Goal: Contribute content: Contribute content

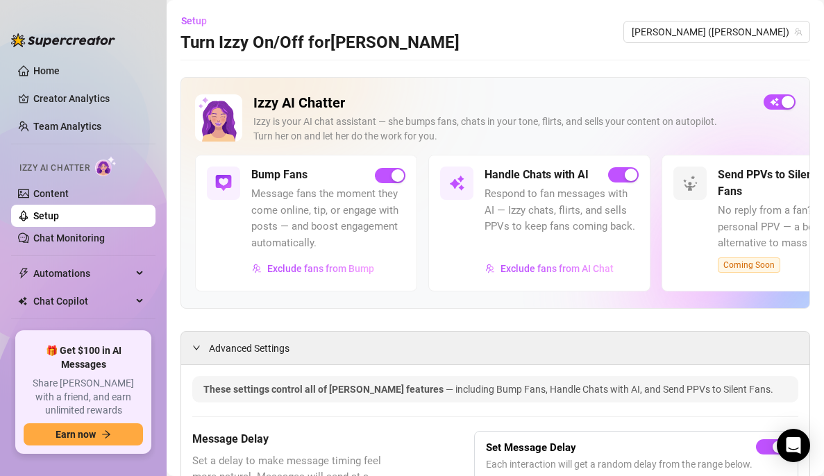
scroll to position [322, 0]
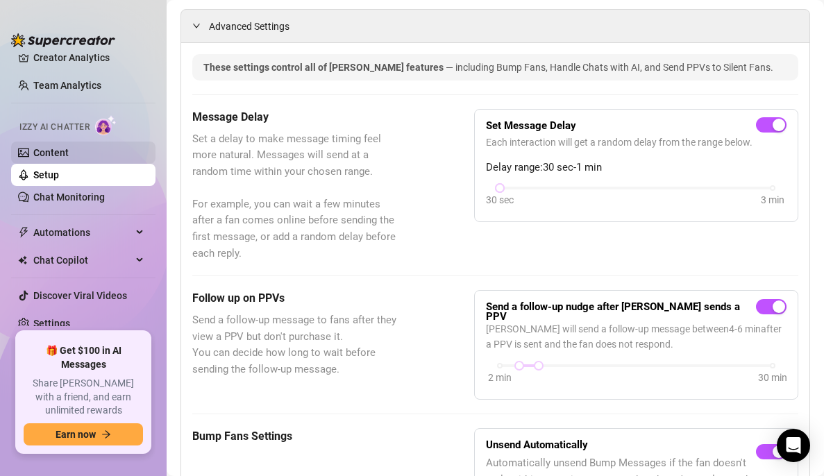
click at [57, 158] on link "Content" at bounding box center [50, 152] width 35 height 11
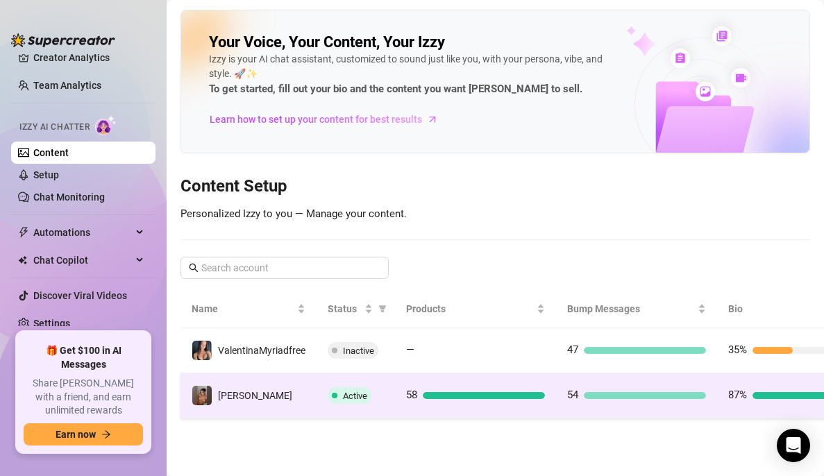
click at [709, 404] on td "54" at bounding box center [636, 396] width 161 height 45
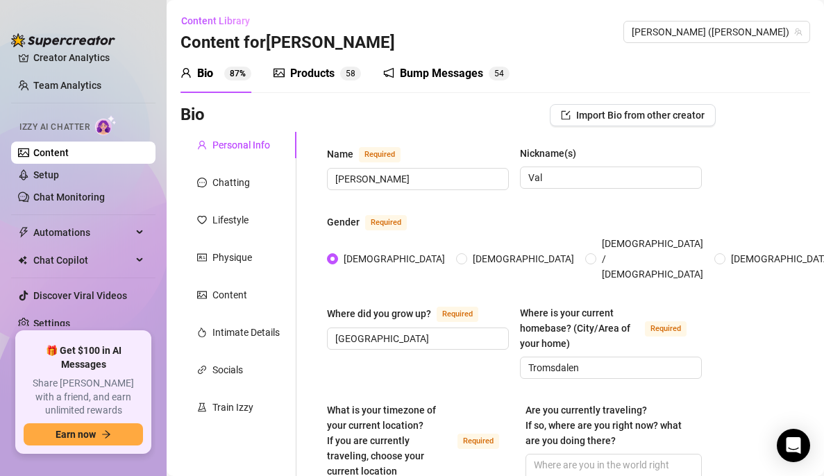
click at [331, 72] on div "Products" at bounding box center [312, 73] width 44 height 17
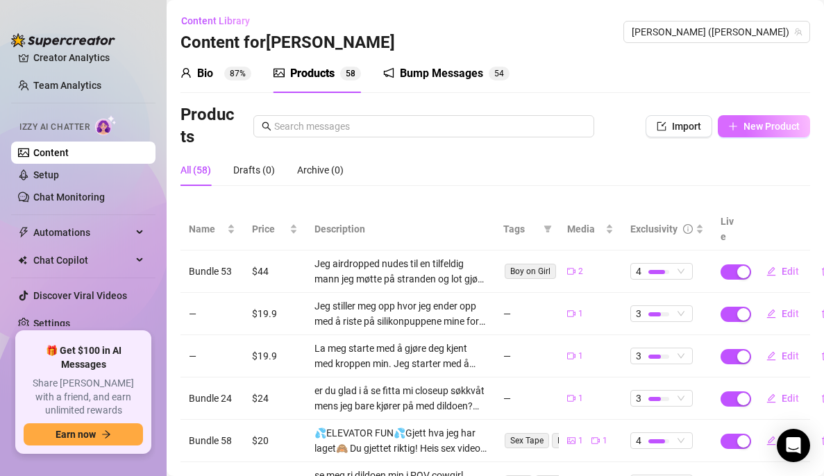
click at [766, 126] on span "New Product" at bounding box center [772, 126] width 56 height 11
type textarea "Type your message here..."
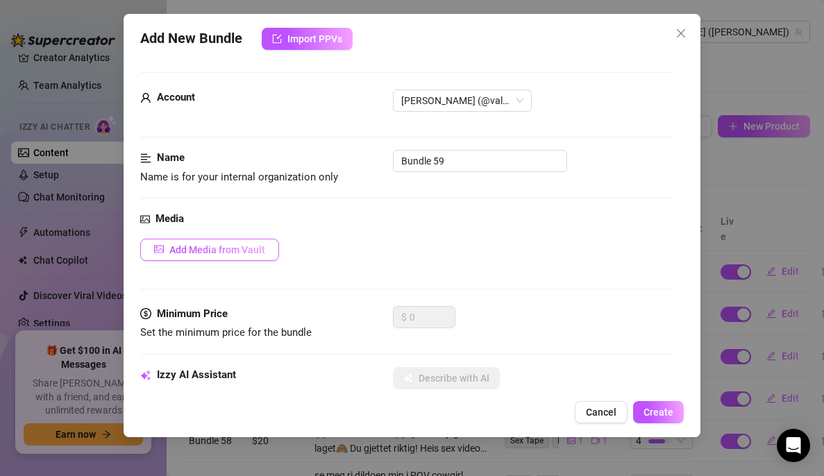
click at [259, 251] on span "Add Media from Vault" at bounding box center [217, 249] width 96 height 11
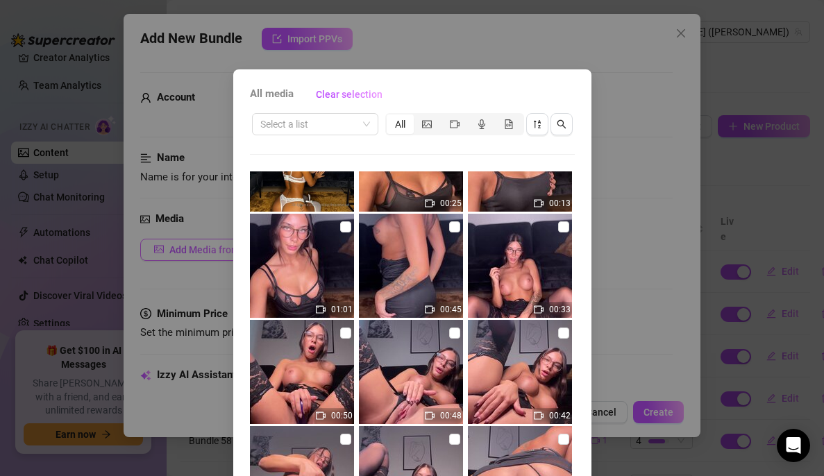
scroll to position [63, 0]
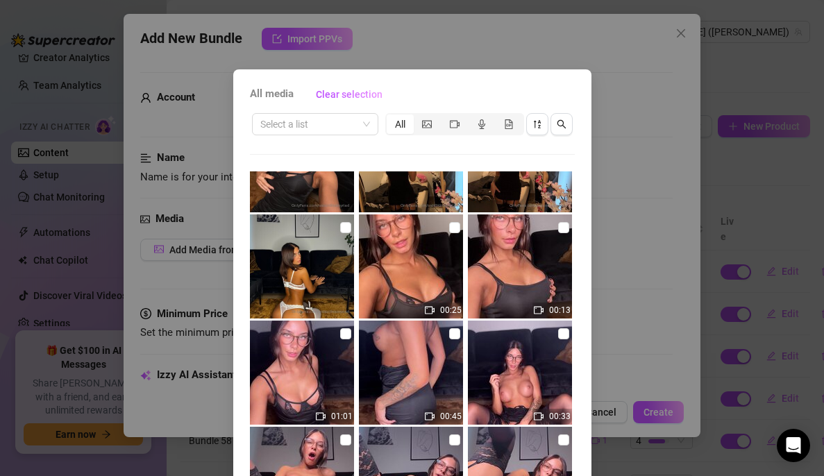
click at [345, 237] on img at bounding box center [302, 267] width 104 height 104
checkbox input "true"
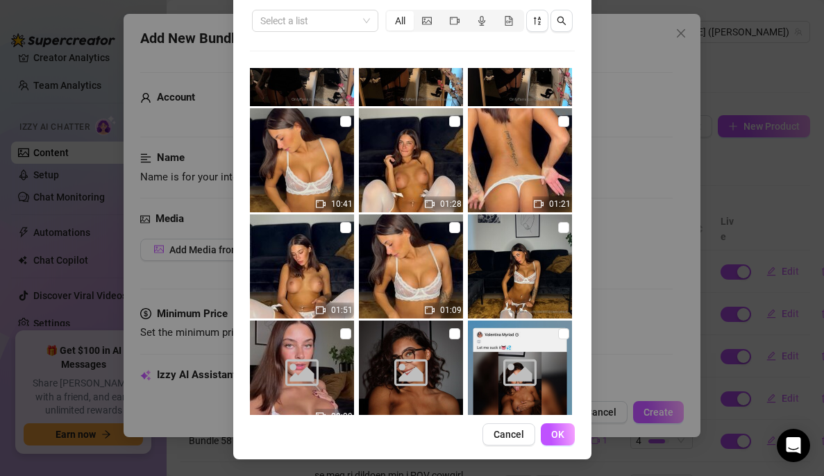
scroll to position [832, 0]
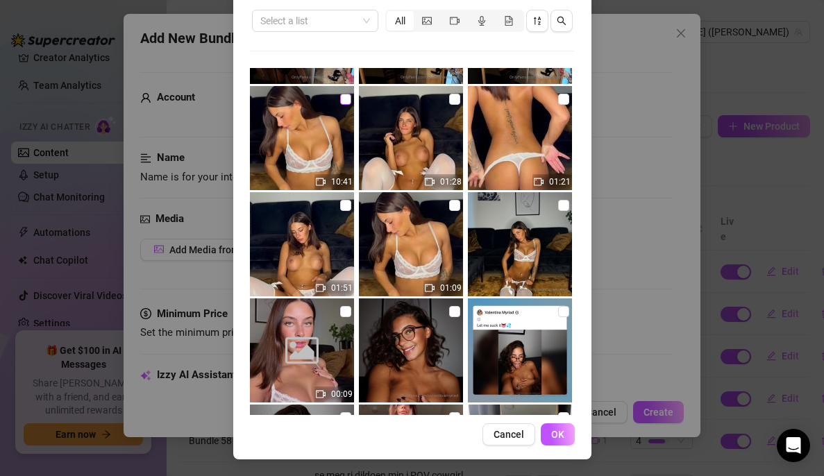
click at [340, 106] on label at bounding box center [345, 99] width 11 height 15
click at [340, 105] on input "checkbox" at bounding box center [345, 99] width 11 height 11
checkbox input "true"
click at [551, 435] on span "OK" at bounding box center [557, 434] width 13 height 11
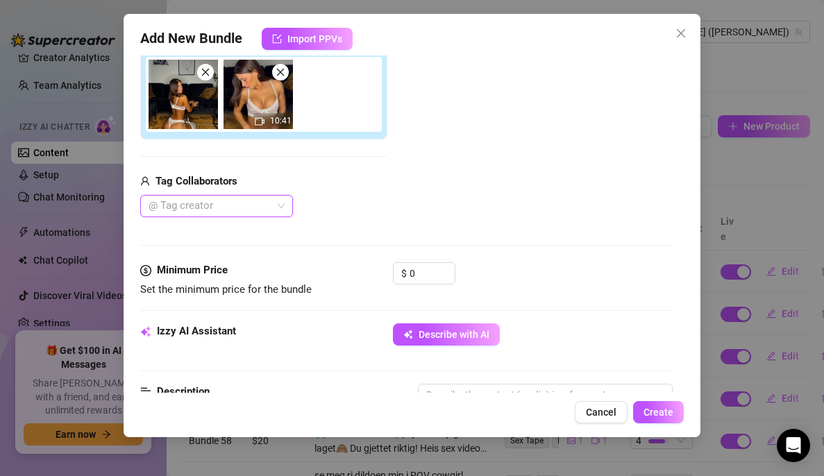
scroll to position [242, 0]
click at [412, 270] on input "0" at bounding box center [432, 273] width 45 height 21
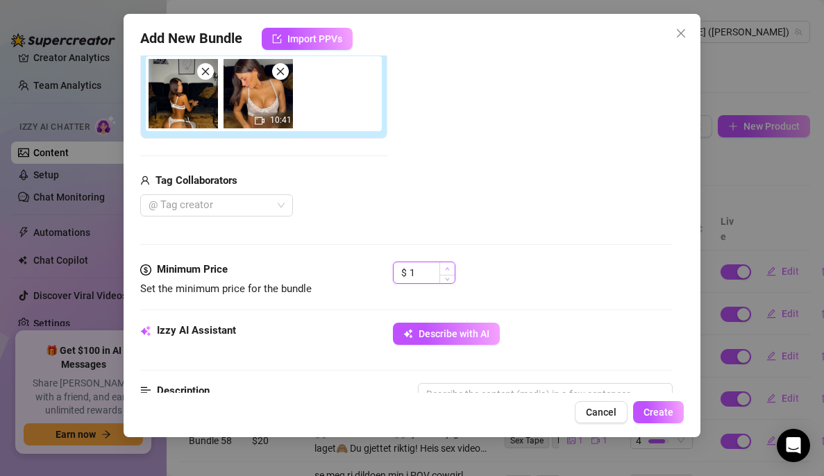
click at [444, 266] on span "Increase Value" at bounding box center [447, 269] width 15 height 13
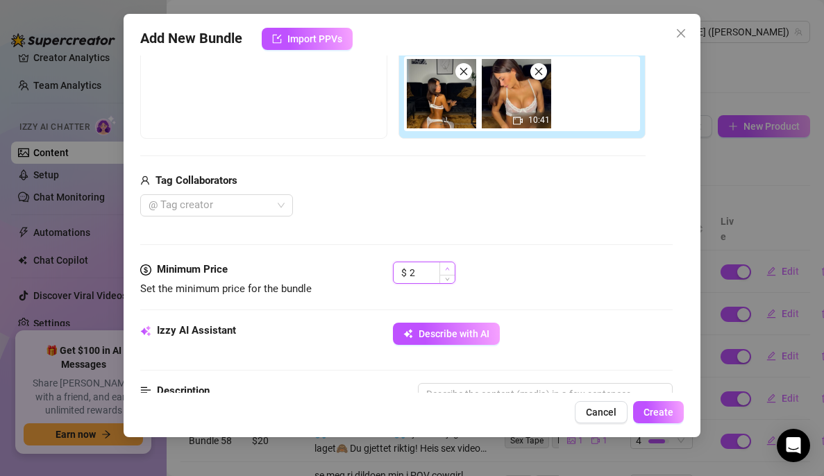
click at [444, 266] on span "Increase Value" at bounding box center [447, 269] width 15 height 13
type input "5"
click at [444, 266] on span "Increase Value" at bounding box center [447, 269] width 15 height 13
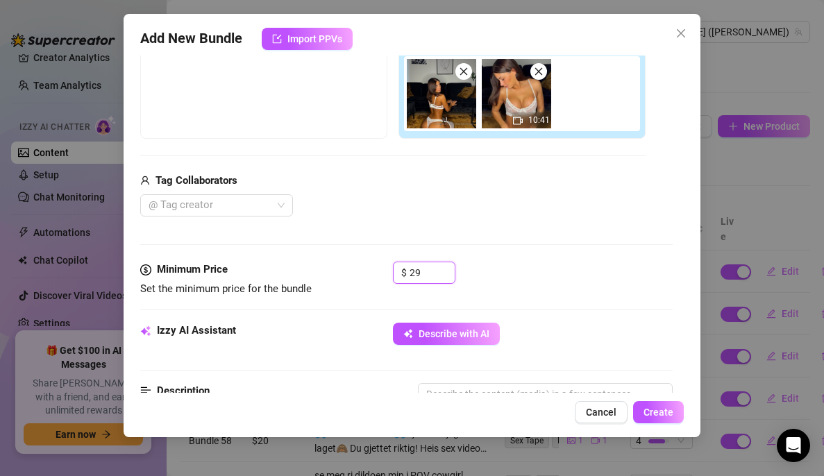
click at [443, 107] on img at bounding box center [441, 93] width 69 height 69
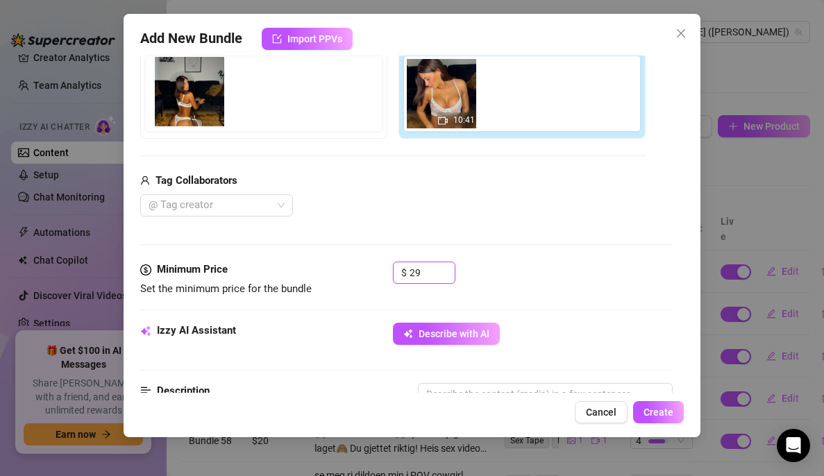
drag, startPoint x: 443, startPoint y: 107, endPoint x: 185, endPoint y: 104, distance: 258.4
click at [185, 104] on div "Free preview Pay to view 10:41" at bounding box center [393, 84] width 506 height 110
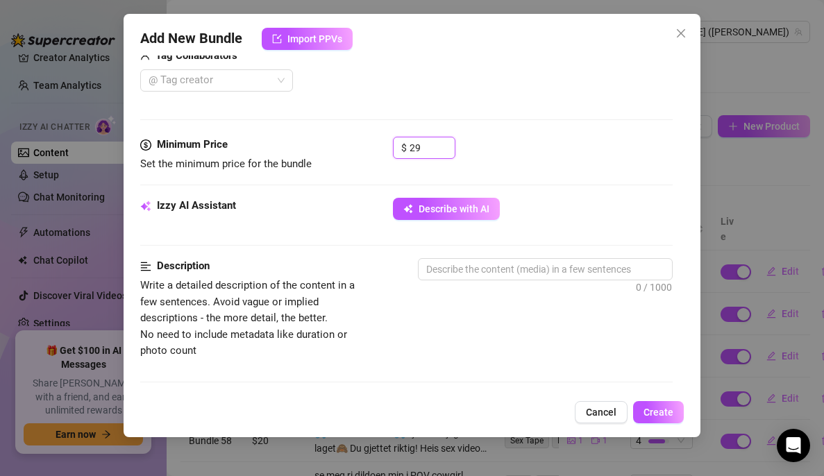
scroll to position [376, 0]
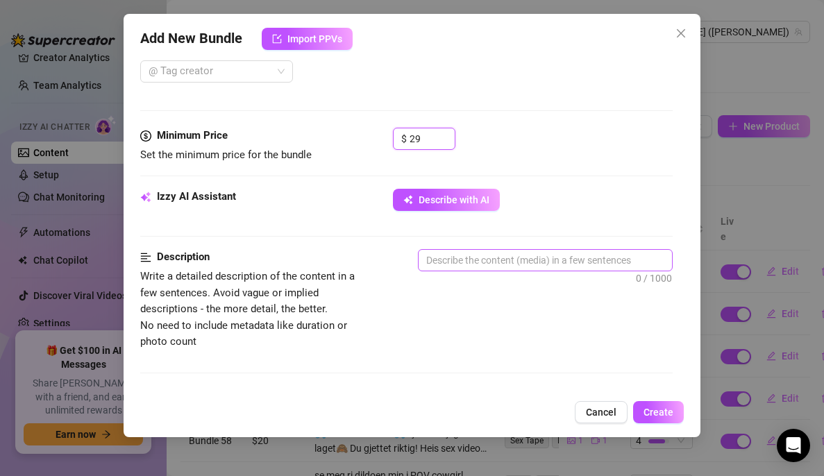
type input "29"
click at [449, 267] on textarea at bounding box center [546, 260] width 254 height 21
paste textarea "💦USKYLDIG [PERSON_NAME]💦Fantaserer du om en helt uskyldig jente som kanskje ikk…"
type textarea "💦USKYLDIG [PERSON_NAME]💦Fantaserer du om en helt uskyldig jente som kanskje ikk…"
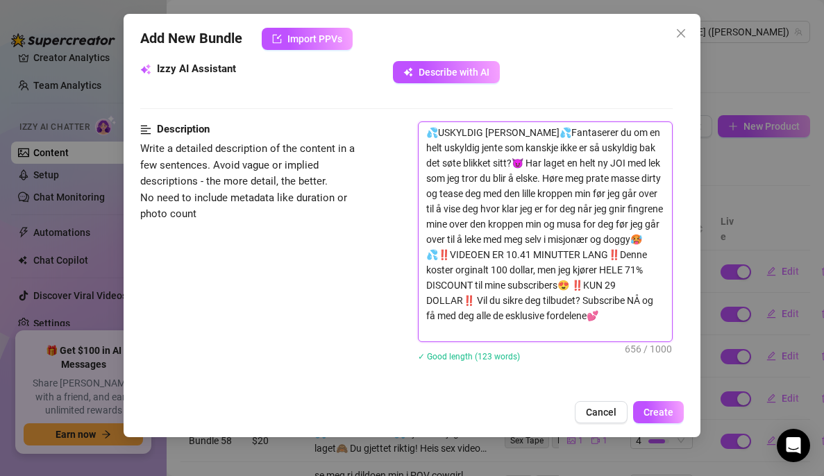
scroll to position [505, 0]
drag, startPoint x: 534, startPoint y: 335, endPoint x: 591, endPoint y: 299, distance: 67.1
click at [591, 299] on textarea "💦USKYLDIG [PERSON_NAME]💦Fantaserer du om en helt uskyldig jente som kanskje ikk…" at bounding box center [546, 231] width 254 height 219
type textarea "💦USKYLDIG [PERSON_NAME]💦Fantaserer du om en helt uskyldig jente som kanskje ikk…"
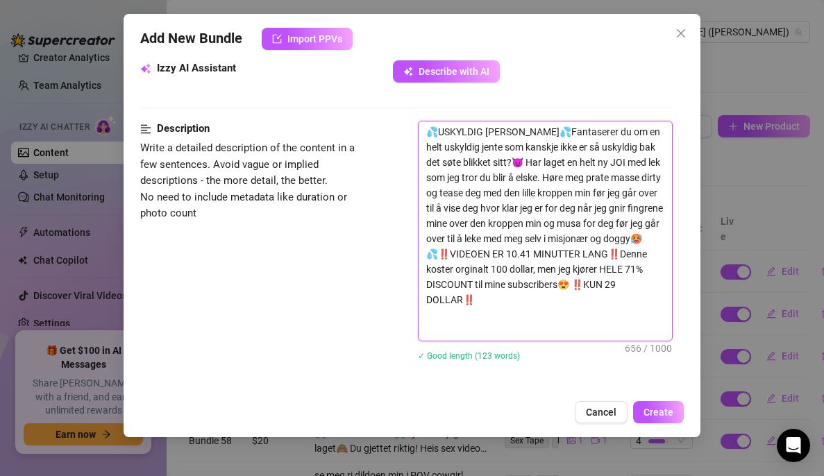
type textarea "💦USKYLDIG [PERSON_NAME]💦Fantaserer du om en helt uskyldig jente som kanskje ikk…"
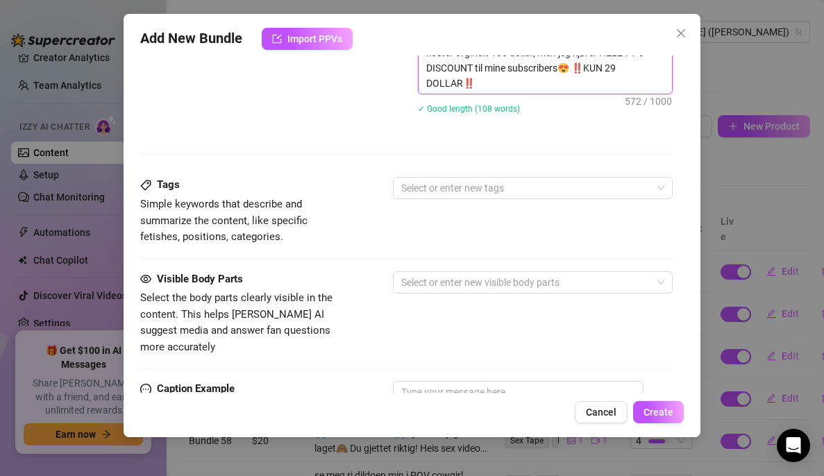
scroll to position [731, 0]
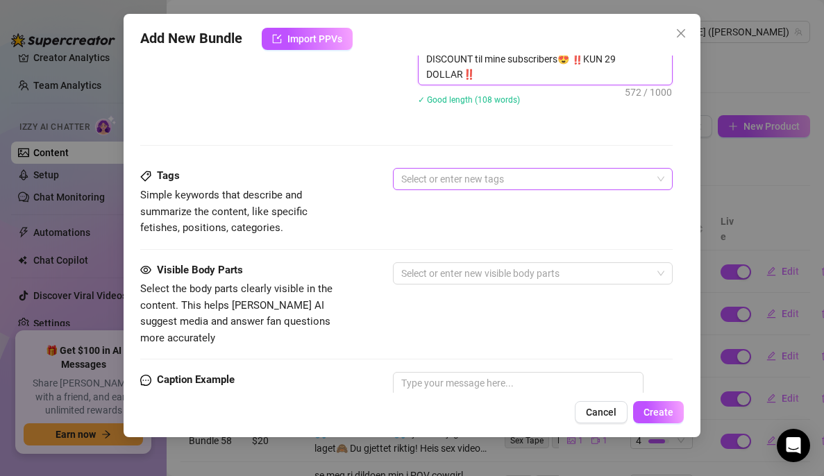
click at [476, 176] on div at bounding box center [526, 178] width 260 height 19
type textarea "💦USKYLDIG [PERSON_NAME]💦Fantaserer du om en helt uskyldig jente som kanskje ikk…"
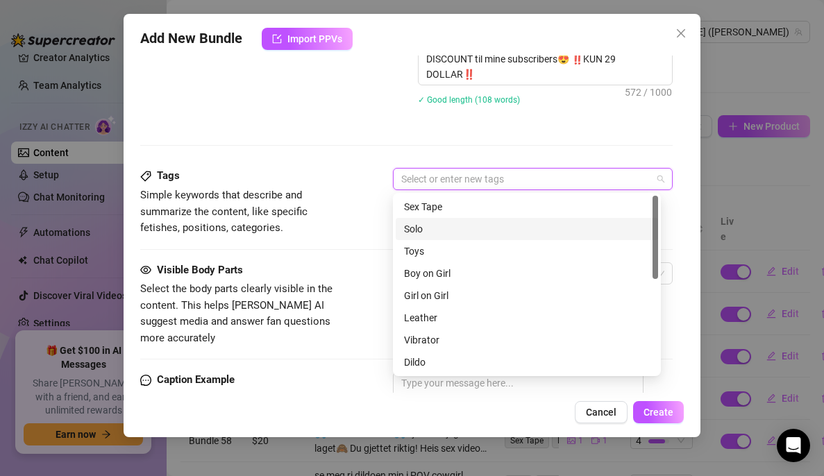
click at [430, 227] on div "Solo" at bounding box center [527, 229] width 246 height 15
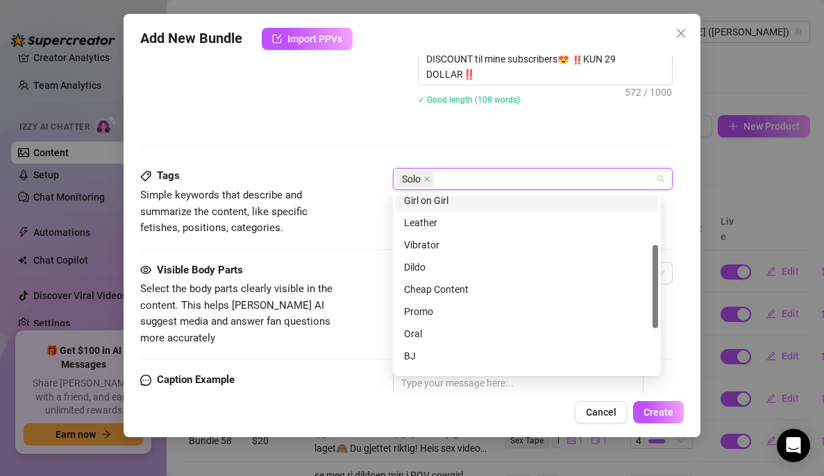
scroll to position [106, 0]
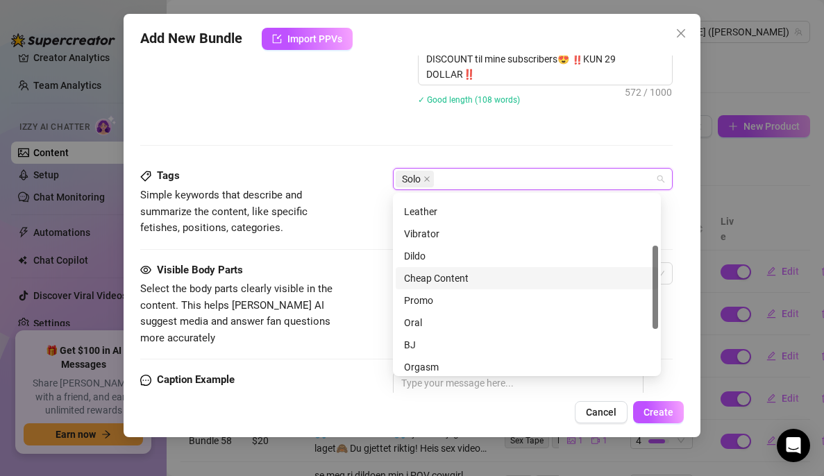
click at [466, 275] on div "Cheap Content" at bounding box center [527, 278] width 246 height 15
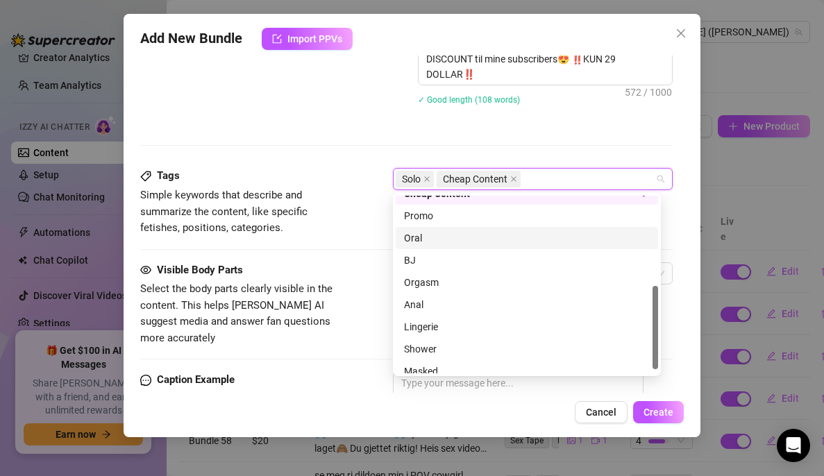
scroll to position [192, 0]
click at [450, 284] on div "Orgasm" at bounding box center [527, 281] width 246 height 15
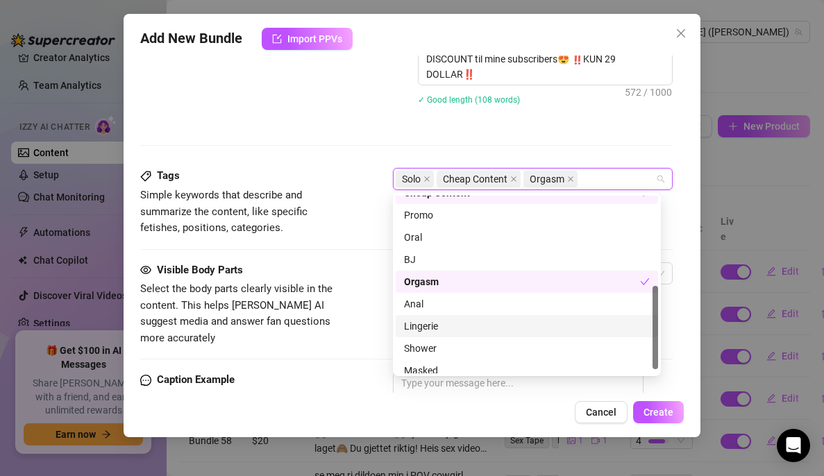
click at [433, 325] on div "Lingerie" at bounding box center [527, 326] width 246 height 15
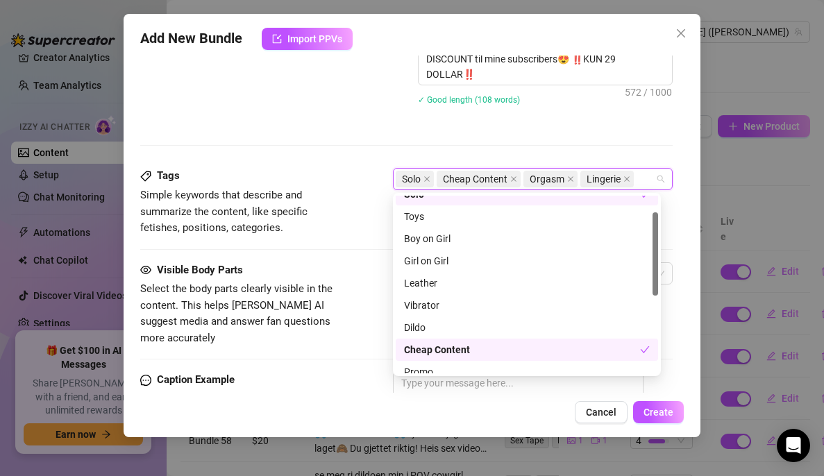
scroll to position [35, 0]
click at [399, 146] on div at bounding box center [406, 145] width 533 height 1
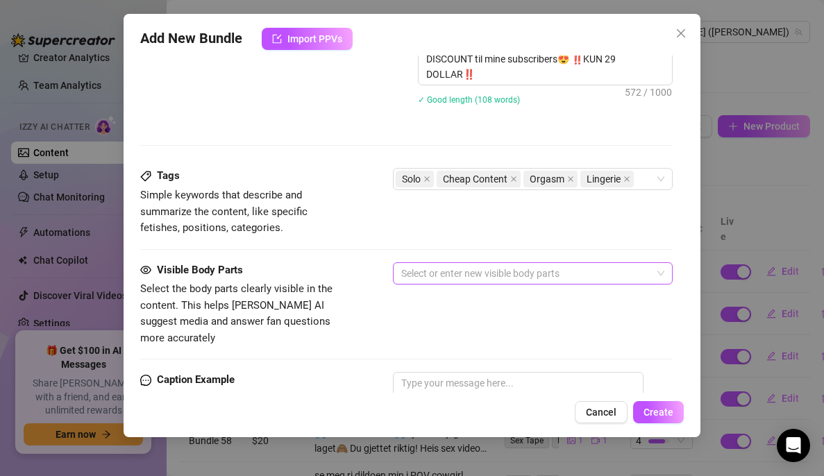
click at [446, 268] on div at bounding box center [526, 273] width 260 height 19
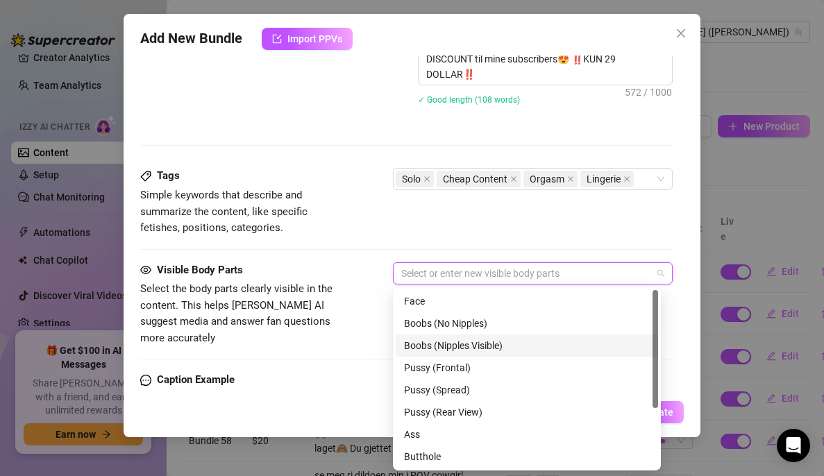
click at [463, 342] on div "Boobs (Nipples Visible)" at bounding box center [527, 345] width 246 height 15
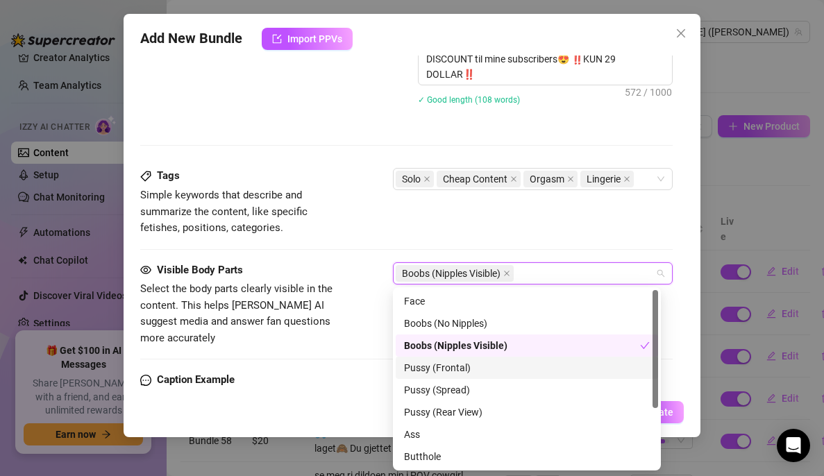
click at [456, 373] on div "Pussy (Frontal)" at bounding box center [527, 367] width 246 height 15
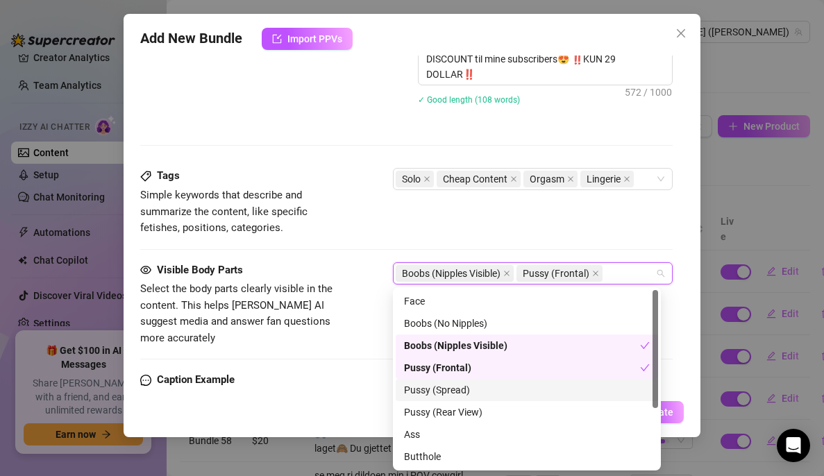
click at [454, 391] on div "Pussy (Spread)" at bounding box center [527, 390] width 246 height 15
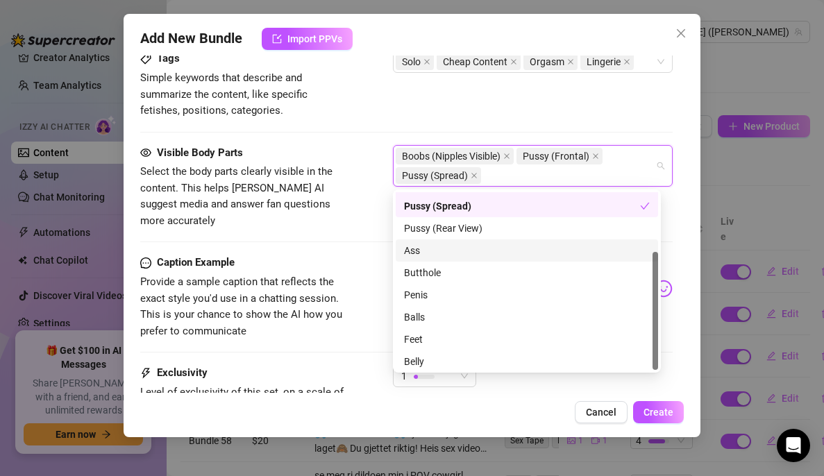
scroll to position [89, 0]
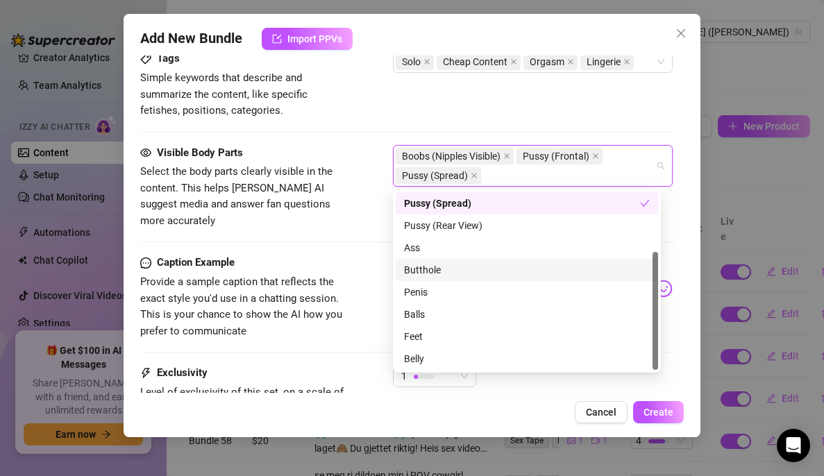
click at [466, 266] on div "Butthole" at bounding box center [527, 270] width 246 height 15
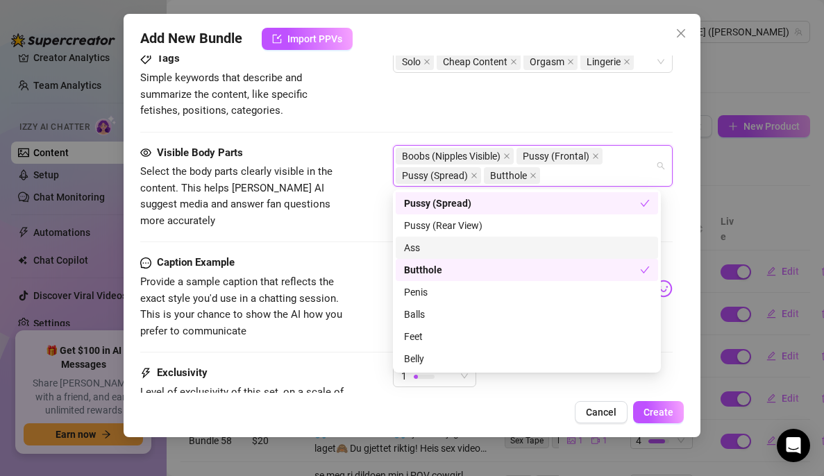
click at [385, 215] on div "Visible Body Parts Select the body parts clearly visible in the content. This h…" at bounding box center [406, 200] width 533 height 110
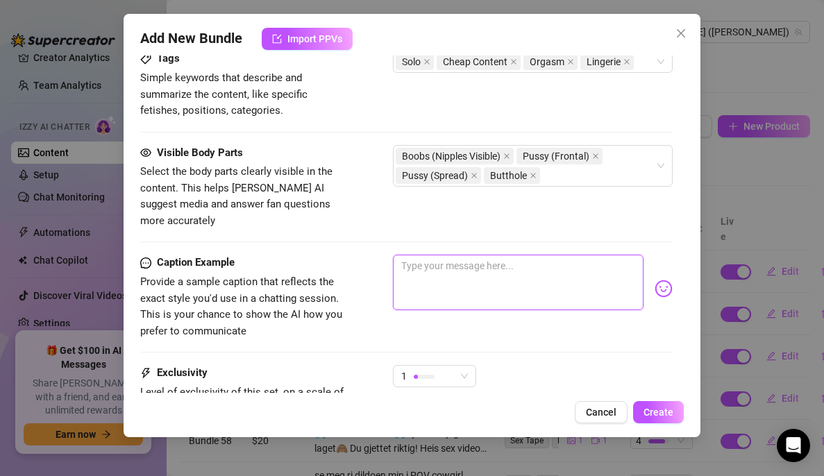
click at [451, 255] on textarea at bounding box center [518, 283] width 251 height 56
paste textarea "💦USKYLDIG [PERSON_NAME]💦Fantaserer du om en helt uskyldig jente som kanskje ikk…"
type textarea "💦USKYLDIG [PERSON_NAME]💦Fantaserer du om en helt uskyldig jente som kanskje ikk…"
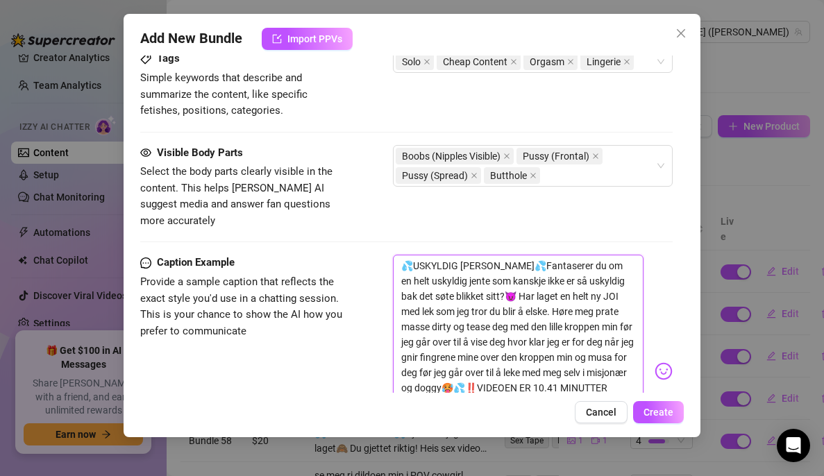
scroll to position [0, 0]
click at [494, 255] on textarea "💦USKYLDIG [PERSON_NAME]💦Fantaserer du om en helt uskyldig jente som kanskje ikk…" at bounding box center [518, 365] width 251 height 221
click at [492, 255] on textarea "💦USKYLDIG [PERSON_NAME]💦Fantaserer du om en helt uskyldig jente som kanskje ikk…" at bounding box center [518, 365] width 251 height 221
drag, startPoint x: 492, startPoint y: 251, endPoint x: 471, endPoint y: 250, distance: 21.5
click at [471, 255] on textarea "💦USKYLDIG [PERSON_NAME]💦Fantaserer du om en helt uskyldig jente som kanskje ikk…" at bounding box center [518, 365] width 251 height 221
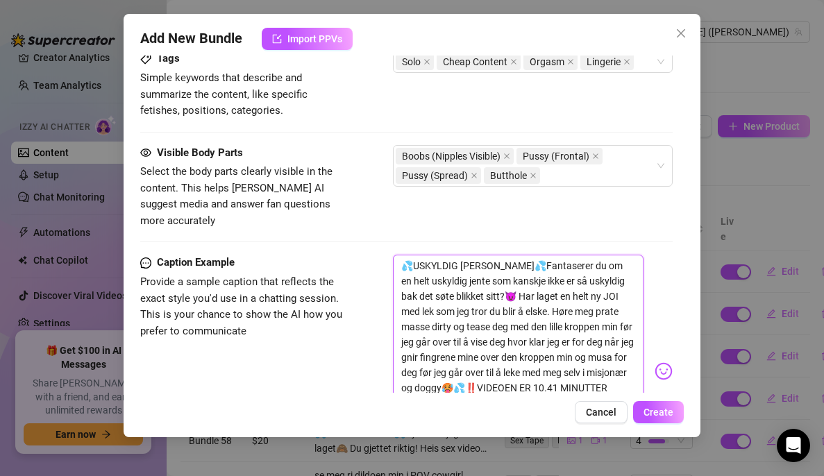
drag, startPoint x: 395, startPoint y: 248, endPoint x: 488, endPoint y: 254, distance: 93.9
click at [488, 255] on textarea "💦USKYLDIG [PERSON_NAME]💦Fantaserer du om en helt uskyldig jente som kanskje ikk…" at bounding box center [518, 365] width 251 height 221
type textarea "Fantaserer du om en helt uskyldig jente som kanskje ikke er så uskyldig bak det…"
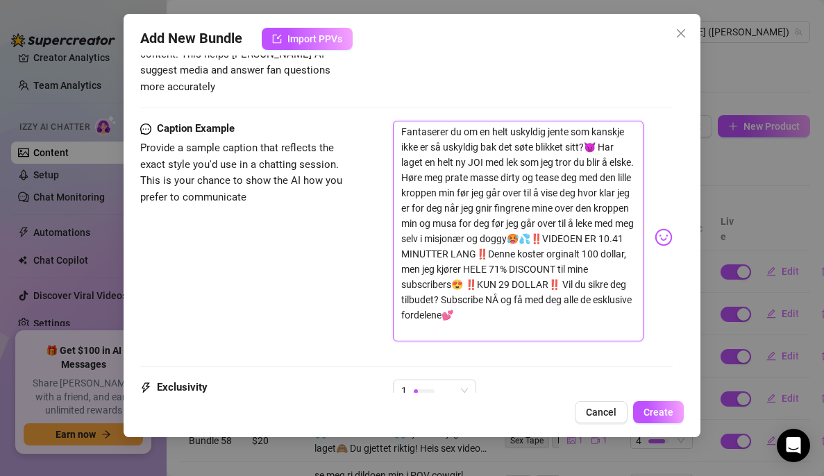
scroll to position [989, 0]
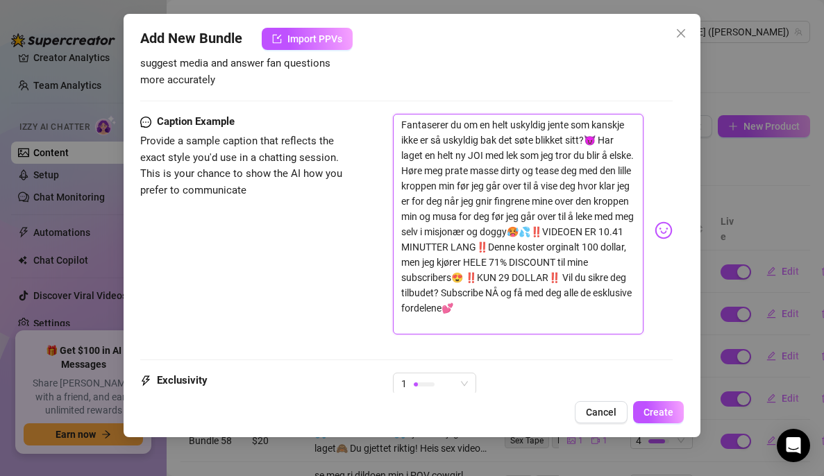
drag, startPoint x: 513, startPoint y: 315, endPoint x: 515, endPoint y: 232, distance: 83.4
click at [515, 232] on textarea "Fantaserer du om en helt uskyldig jente som kanskje ikke er så uskyldig bak det…" at bounding box center [518, 224] width 251 height 221
type textarea "Fantaserer du om en helt uskyldig jente som kanskje ikke er så uskyldig bak det…"
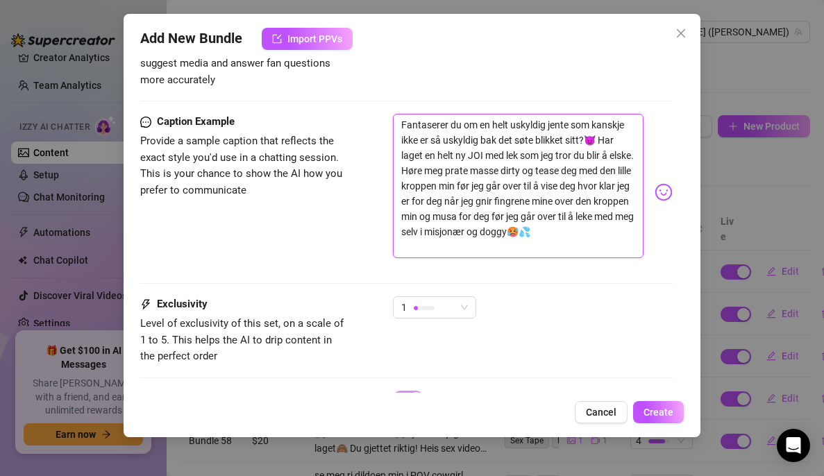
scroll to position [1048, 0]
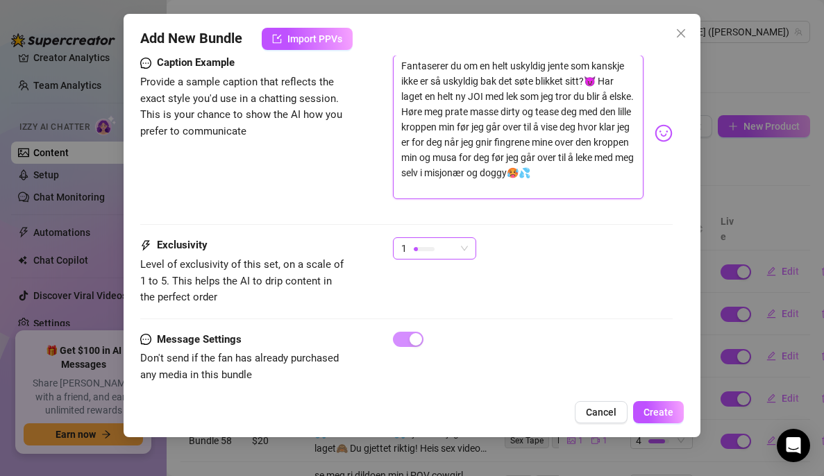
click at [467, 238] on span "1" at bounding box center [434, 248] width 67 height 21
type textarea "Fantaserer du om en helt uskyldig jente som kanskje ikke er så uskyldig bak det…"
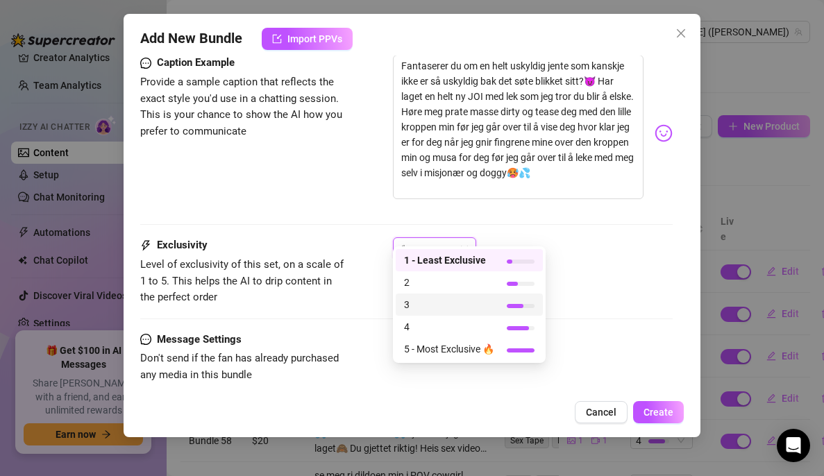
click at [443, 306] on span "3" at bounding box center [449, 304] width 90 height 15
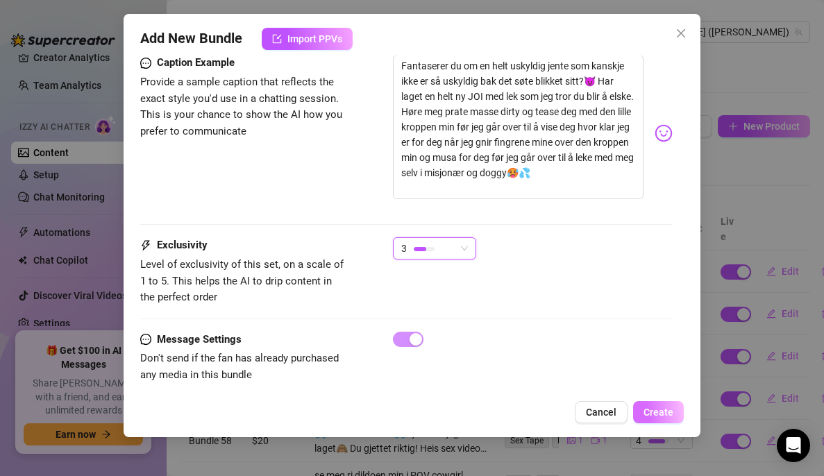
click at [647, 413] on span "Create" at bounding box center [659, 412] width 30 height 11
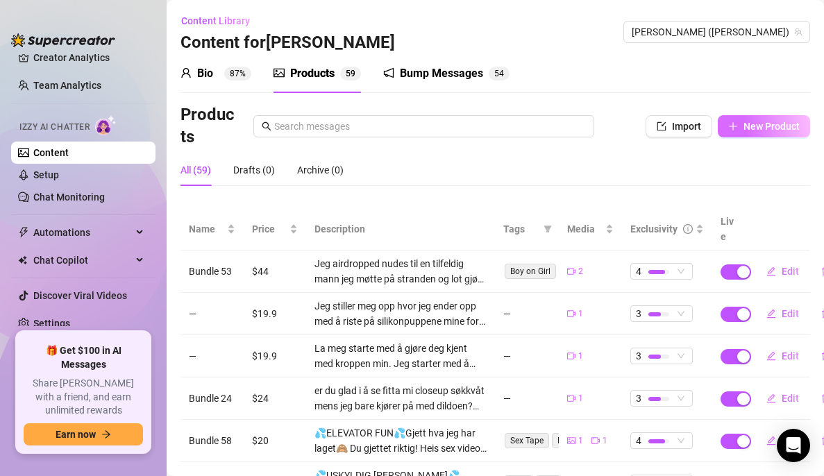
click at [729, 125] on icon "plus" at bounding box center [734, 127] width 10 height 10
type textarea "Type your message here..."
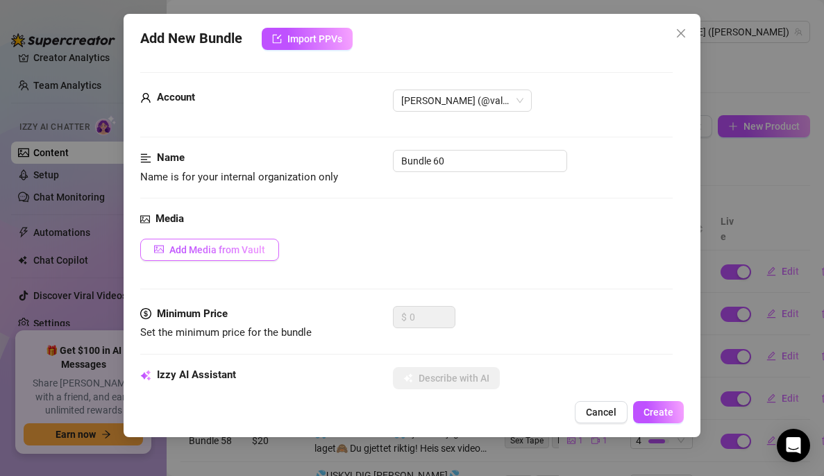
click at [229, 256] on button "Add Media from Vault" at bounding box center [209, 250] width 139 height 22
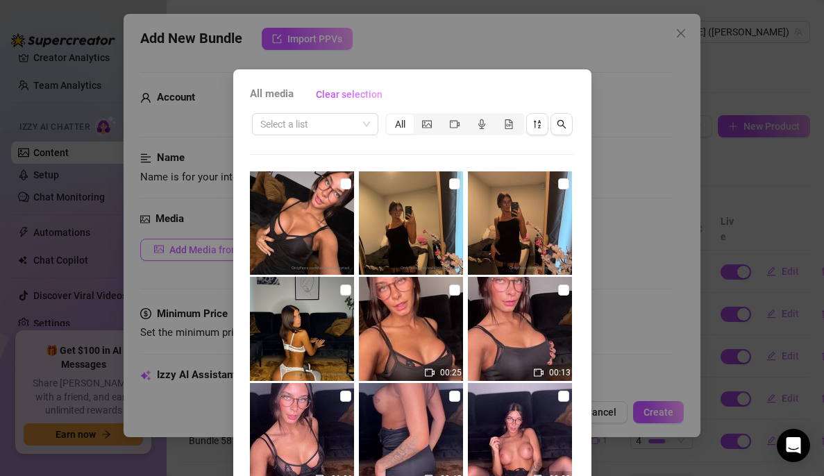
scroll to position [0, 0]
click at [449, 294] on input "checkbox" at bounding box center [454, 290] width 11 height 11
checkbox input "true"
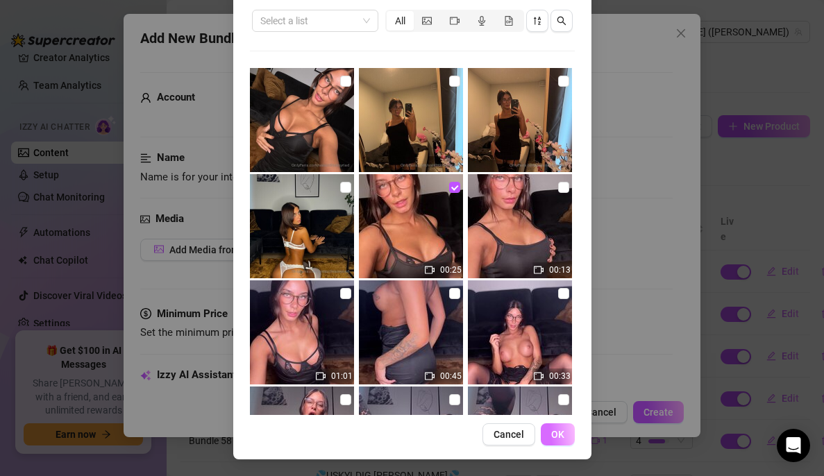
click at [550, 426] on button "OK" at bounding box center [558, 435] width 34 height 22
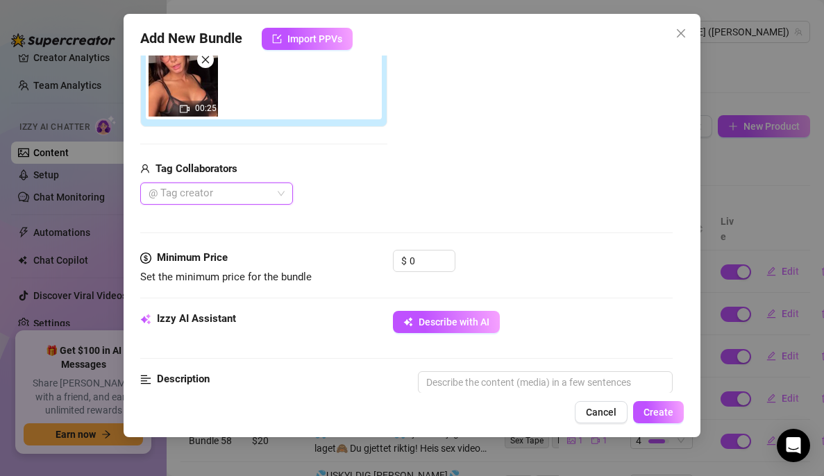
scroll to position [256, 0]
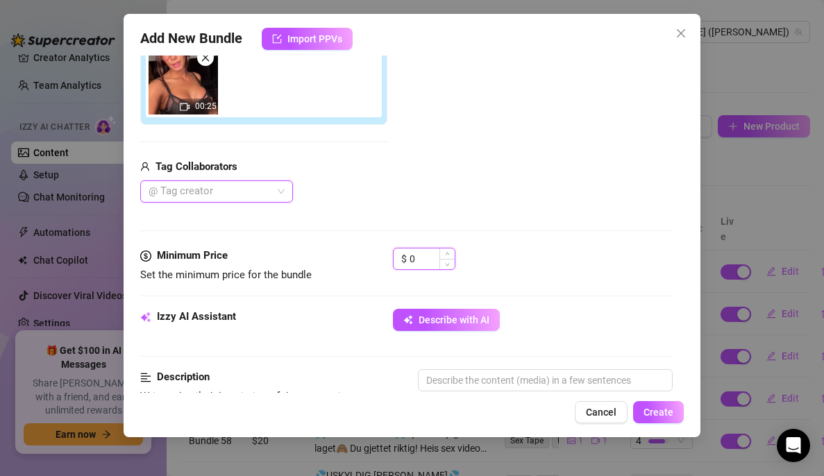
click at [423, 254] on input "0" at bounding box center [432, 259] width 45 height 21
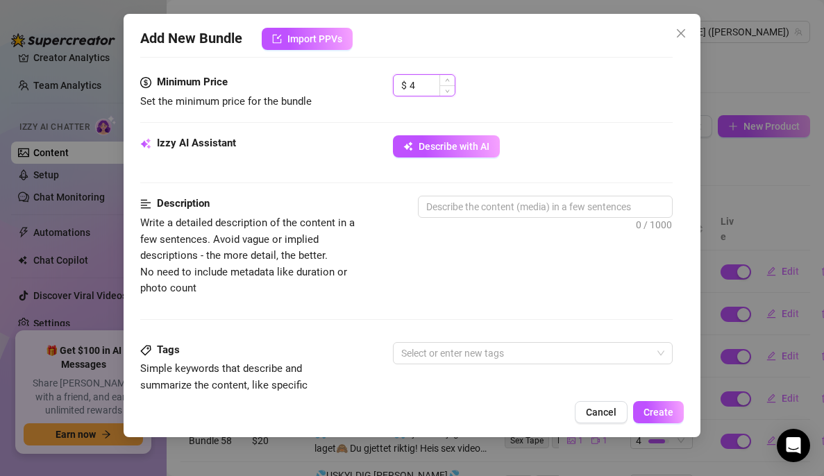
scroll to position [434, 0]
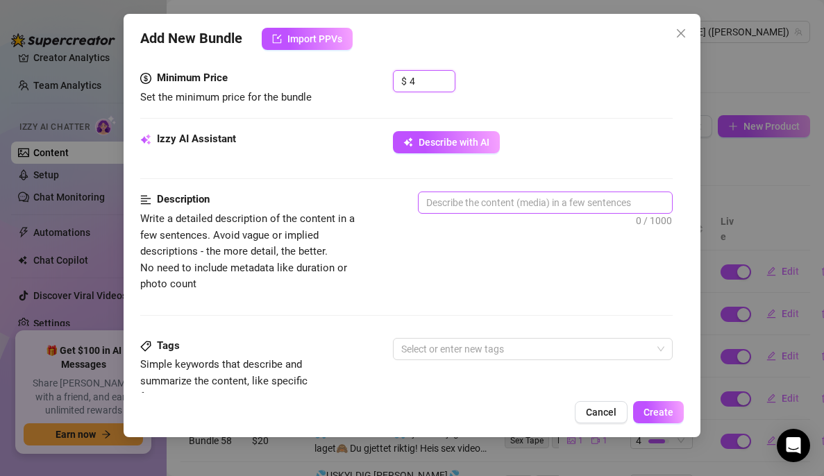
type input "4"
click at [482, 208] on textarea at bounding box center [546, 202] width 254 height 21
type textarea "J"
type textarea "Je"
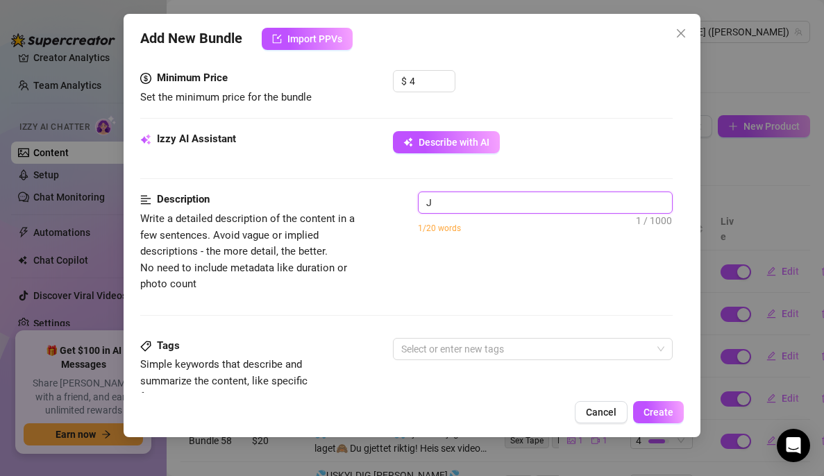
type textarea "Je"
type textarea "Jeg"
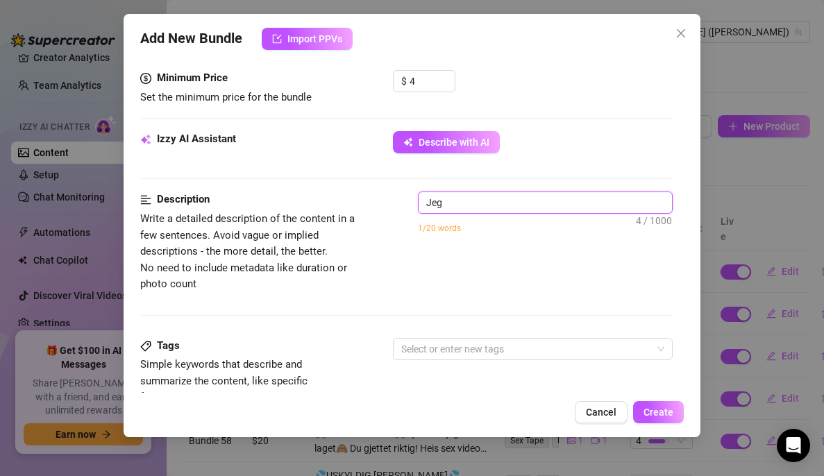
type textarea "Jeg i"
type textarea "Jeg"
type textarea "Jeg s"
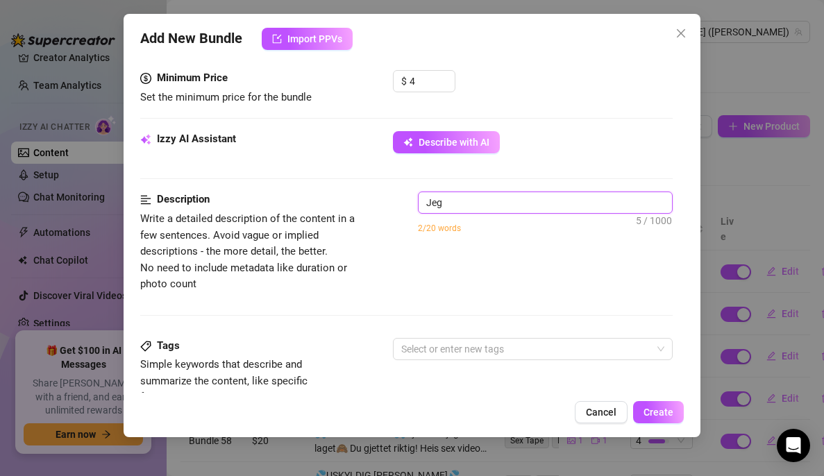
type textarea "Jeg s"
type textarea "Jeg si"
type textarea "Jeg sit"
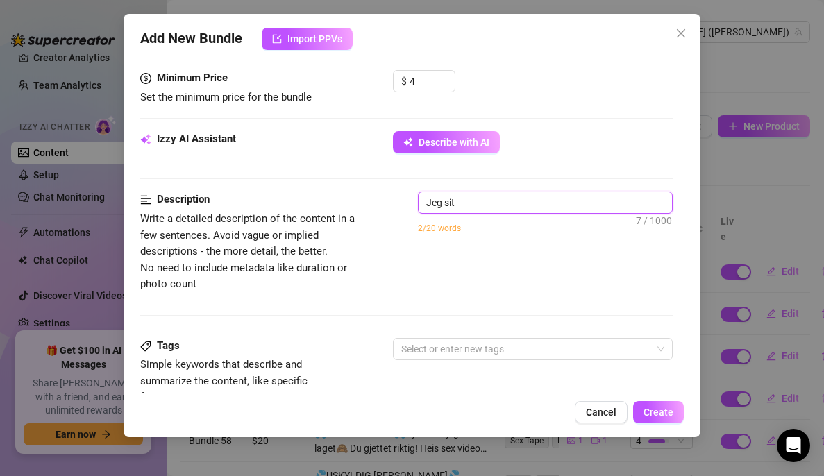
type textarea "Jeg sitt"
type textarea "Jeg sitte"
type textarea "Jeg sitter"
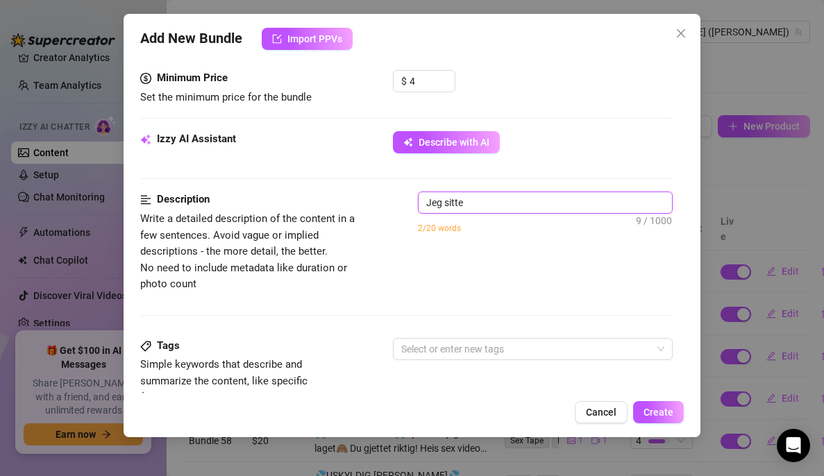
type textarea "Jeg sitter"
type textarea "Jeg sitter i"
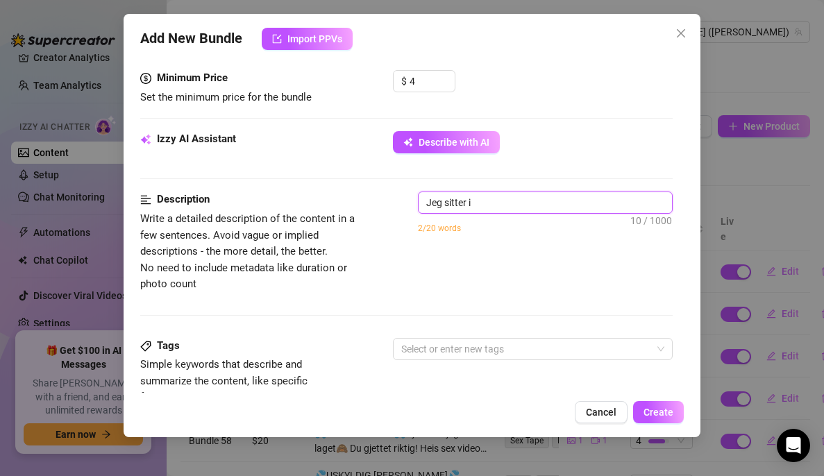
type textarea "Jeg sitter i"
type textarea "Jeg sitter i s"
type textarea "Jeg sitter i sv"
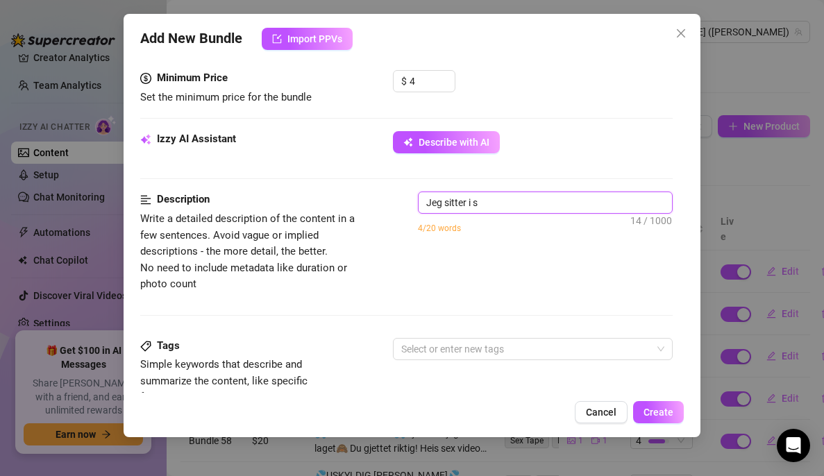
type textarea "Jeg sitter i sv"
type textarea "Jeg sitter i sva"
type textarea "Jeg sitter i svar"
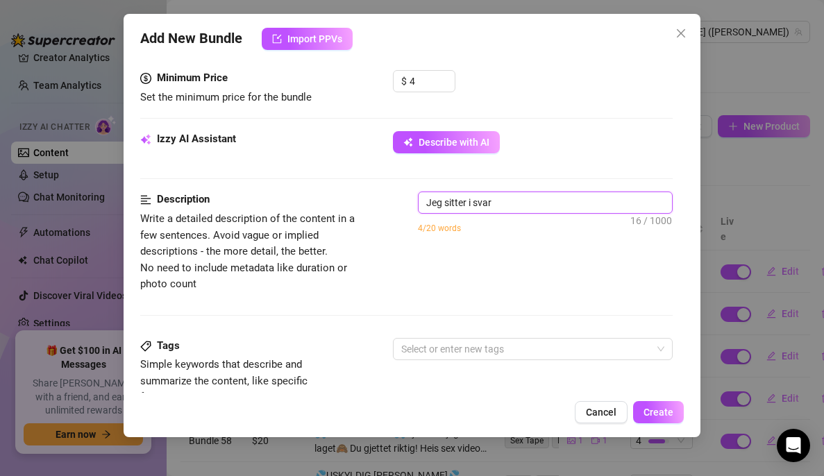
type textarea "Jeg sitter i svart"
type textarea "Jeg sitter i svart k"
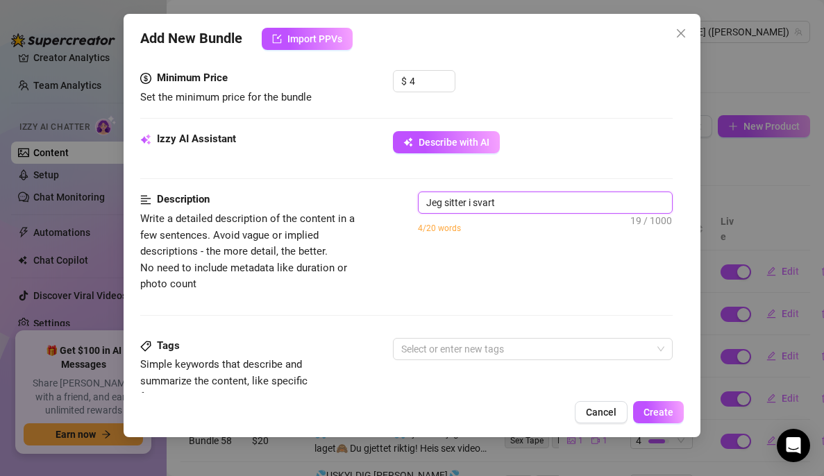
type textarea "Jeg sitter i svart k"
type textarea "Jeg sitter i svart kj"
type textarea "Jeg sitter i svart kjo"
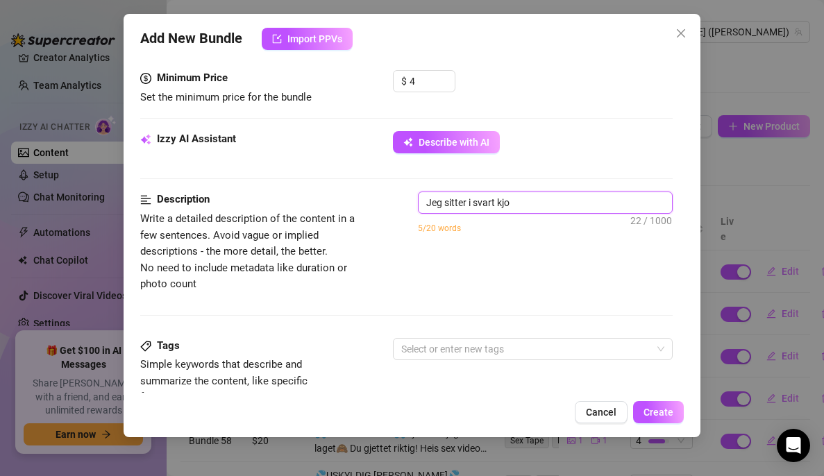
type textarea "Jeg sitter i svart kjol"
type textarea "Jeg sitter i svart kjole"
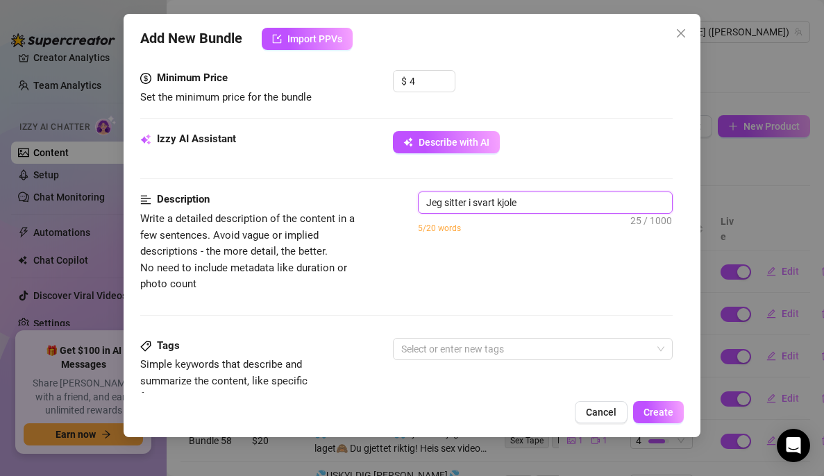
type textarea "Jeg sitter i svart kjole"
type textarea "Jeg sitter i svart kjole m"
type textarea "Jeg sitter i svart kjole me"
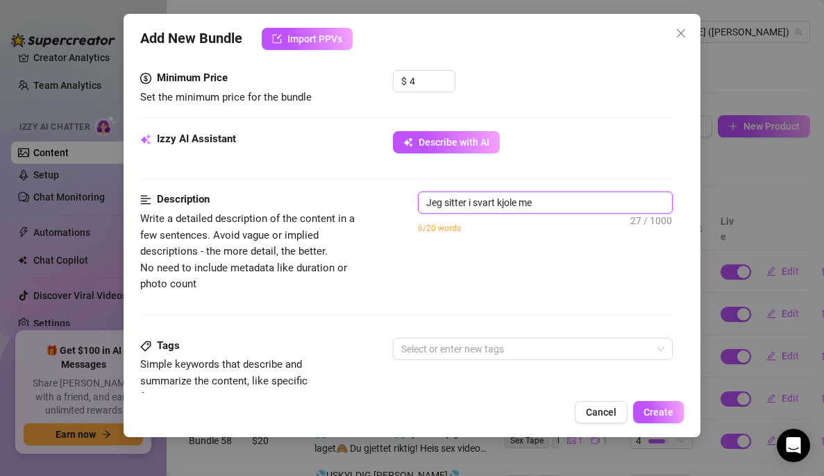
type textarea "Jeg sitter i svart kjole med"
type textarea "Jeg sitter i svart kjole med s"
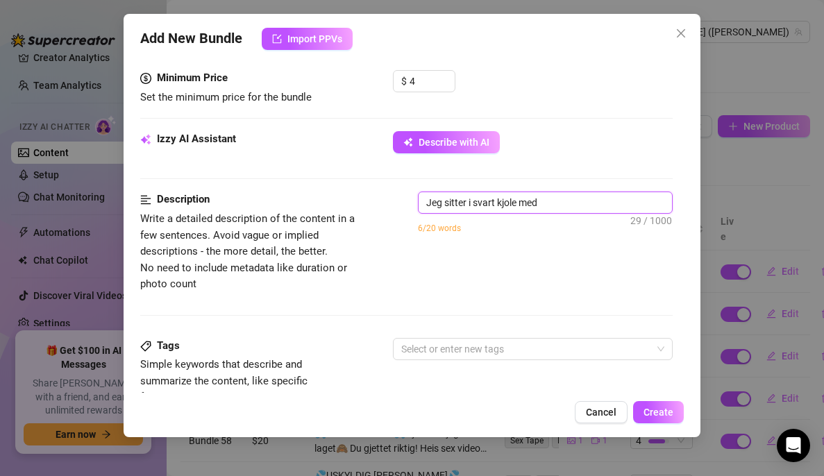
type textarea "Jeg sitter i svart kjole med s"
type textarea "Jeg sitter i svart kjole med sa"
type textarea "Jeg sitter i svart kjole med sar"
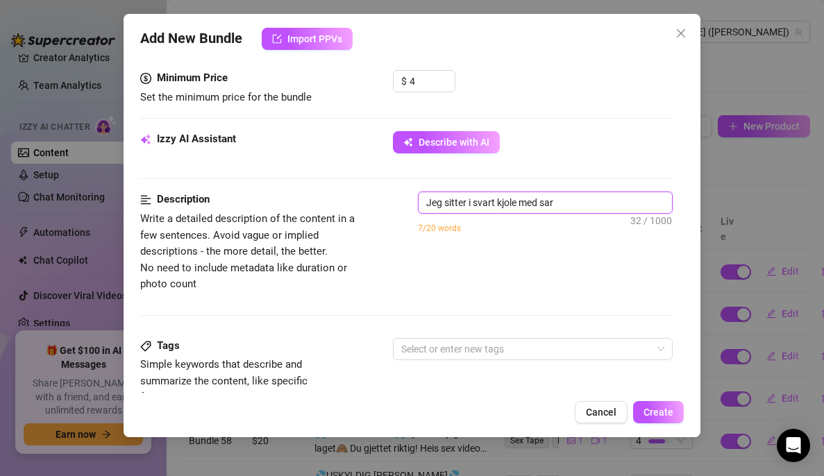
type textarea "Jeg sitter i svart kjole med sart"
type textarea "Jeg sitter i svart kjole med sarte"
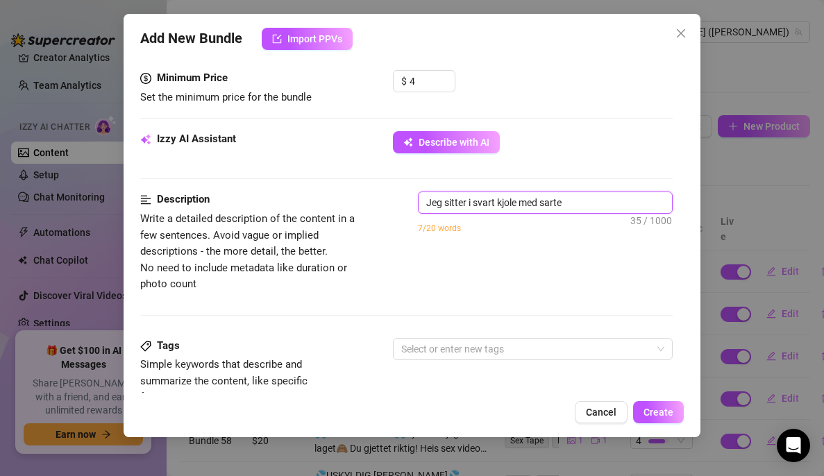
type textarea "Jeg sitter i svart kjole med sarte"
type textarea "Jeg sitter i svart kjole med sarte s"
type textarea "Jeg sitter i svart kjole med sarte st"
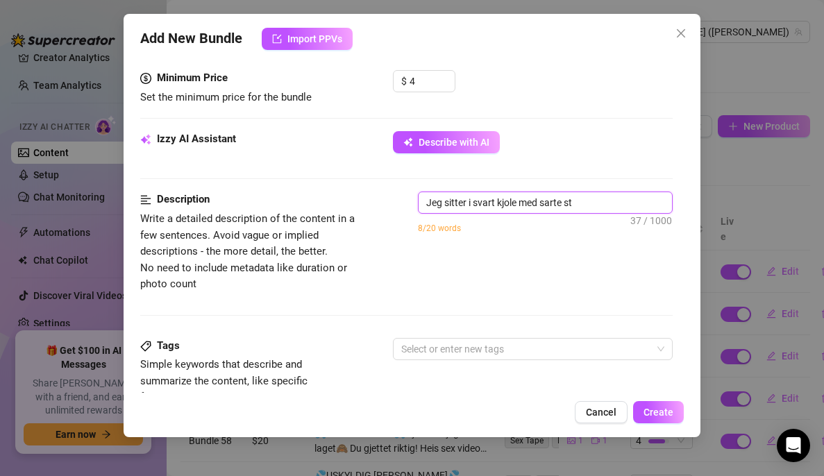
type textarea "Jeg sitter i svart kjole med sarte str"
type textarea "Jeg sitter i svart kjole med sarte strø"
type textarea "Jeg sitter i svart kjole med sarte strøm"
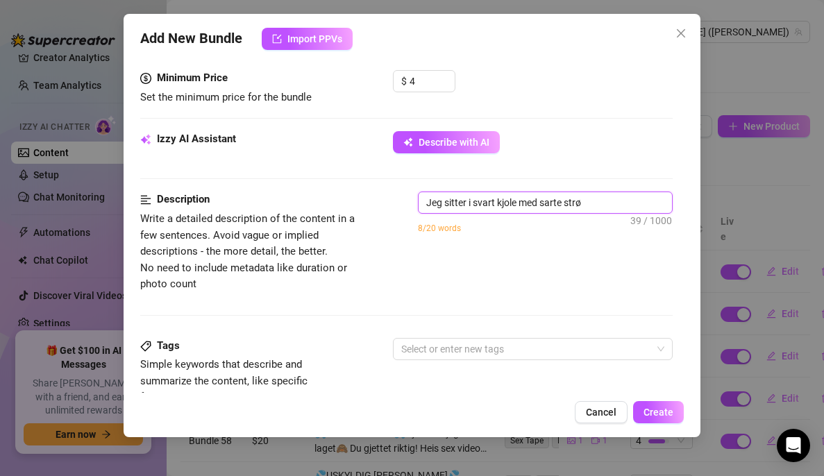
type textarea "Jeg sitter i svart kjole med sarte strøm"
type textarea "Jeg sitter i svart kjole med sarte strømp"
type textarea "Jeg sitter i svart kjole med sarte strømpe"
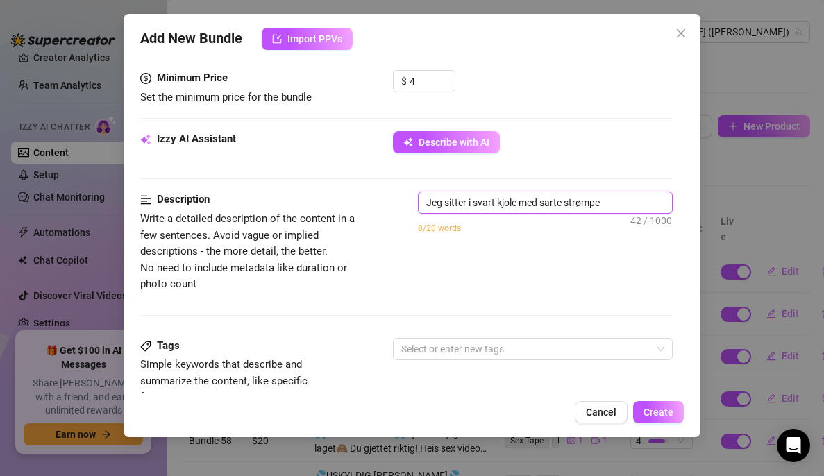
type textarea "Jeg sitter i svart kjole med sarte strømper"
type textarea "Jeg sitter i svart kjole med sarte strømper h"
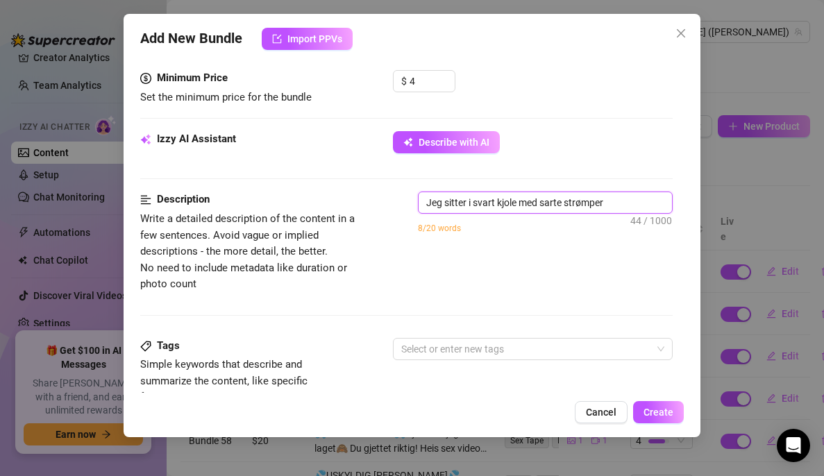
type textarea "Jeg sitter i svart kjole med sarte strømper h"
type textarea "Jeg sitter i svart kjole med sarte strømper hv"
type textarea "Jeg sitter i svart kjole med sarte strømper hvo"
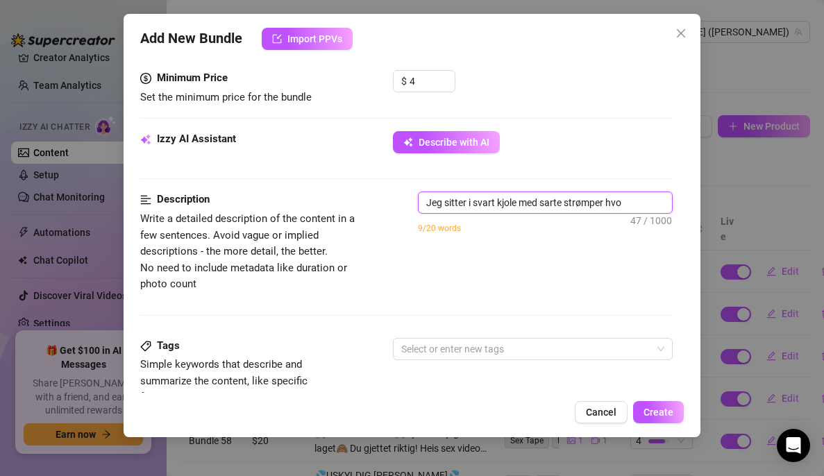
type textarea "Jeg sitter i svart kjole med sarte strømper hvor"
type textarea "Jeg sitter i svart kjole med sarte strømper hvor j"
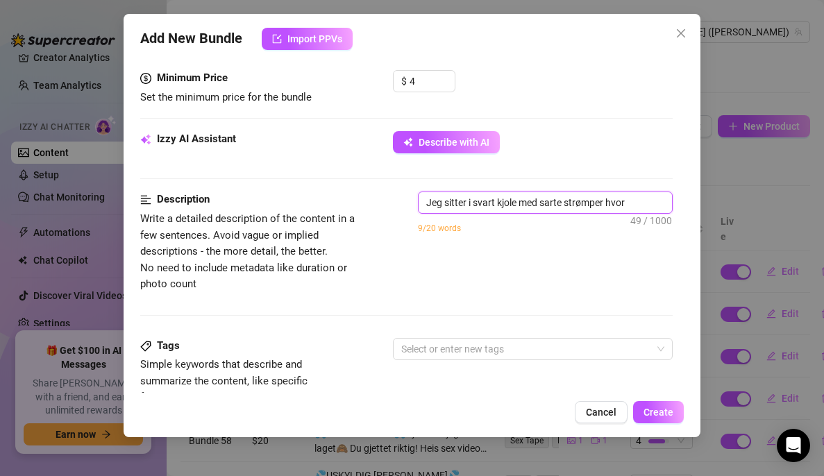
type textarea "Jeg sitter i svart kjole med sarte strømper hvor j"
type textarea "Jeg sitter i svart kjole med sarte strømper hvor je"
type textarea "Jeg sitter i svart kjole med sarte strømper hvor jeg"
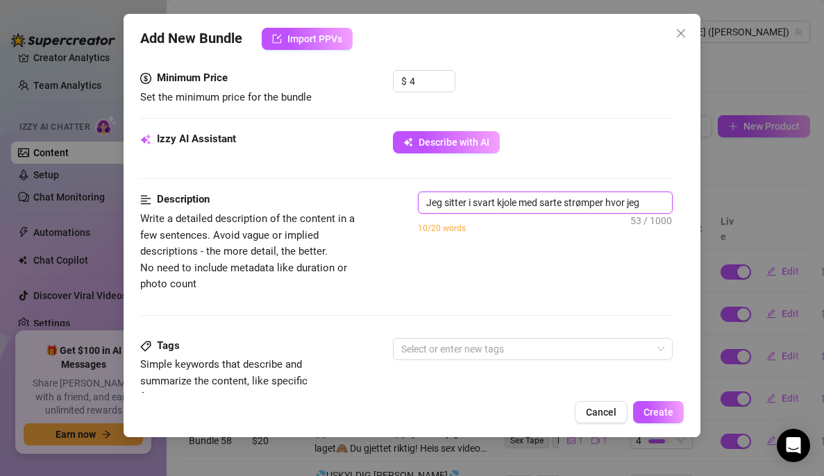
type textarea "Jeg sitter i svart kjole med sarte strømper hvor jeg h"
type textarea "Jeg sitter i svart kjole med sarte strømper hvor jeg ha"
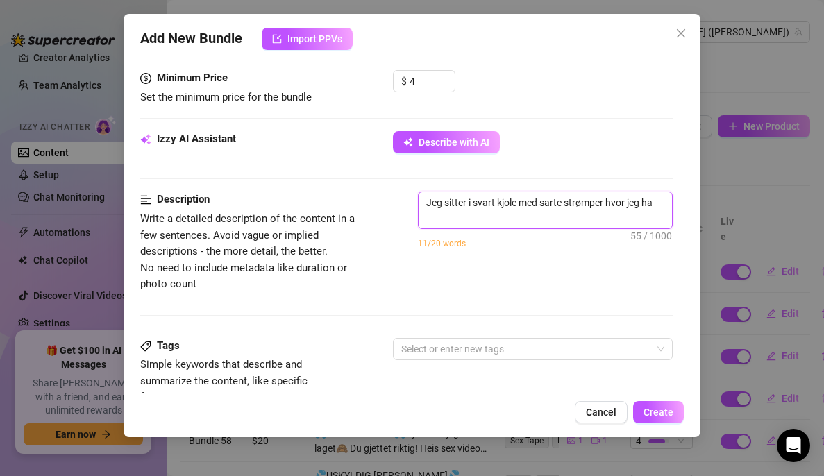
scroll to position [1, 0]
type textarea "Jeg sitter i svart kjole med sarte strømper hvor jeg har"
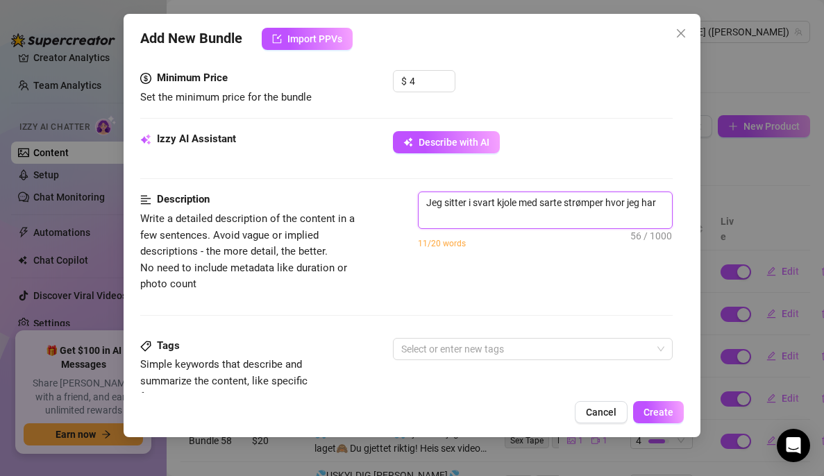
type textarea "Jeg sitter i svart kjole med sarte strømper hvor jeg har"
type textarea "Jeg sitter i svart kjole med sarte strømper hvor jeg har e"
type textarea "Jeg sitter i svart kjole med sarte strømper hvor jeg har et"
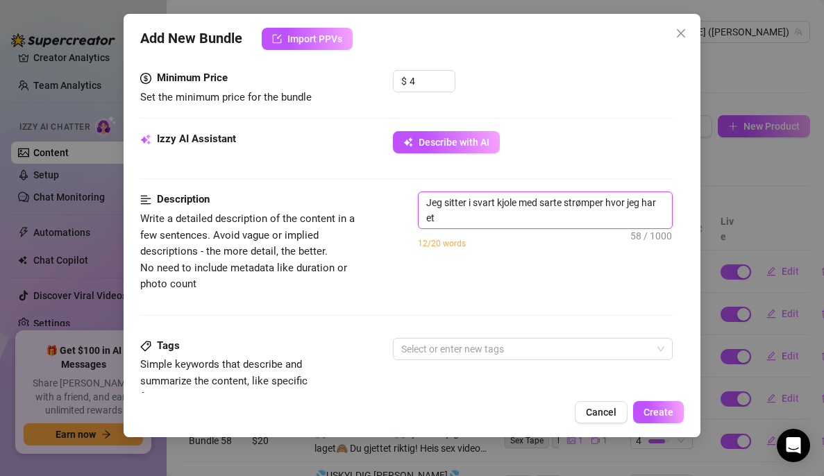
type textarea "Jeg sitter i svart kjole med sarte strømper hvor jeg har et s"
type textarea "Jeg sitter i svart kjole med sarte strømper hvor jeg har et se"
type textarea "Jeg sitter i svart kjole med sarte strømper hvor jeg har et sex"
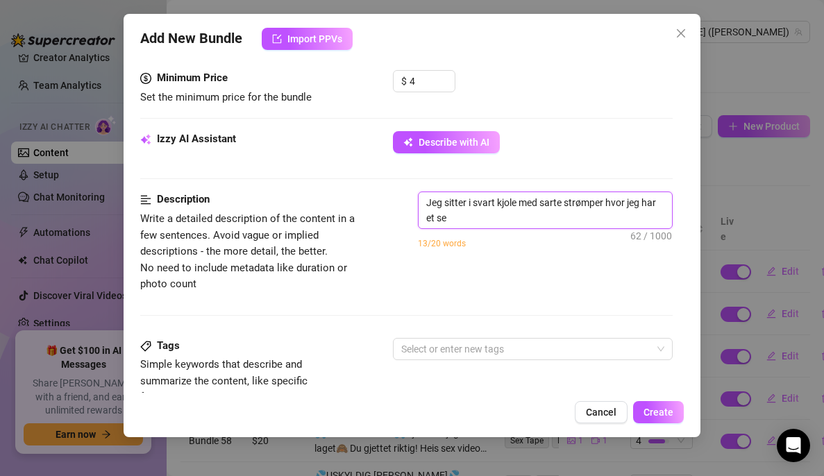
type textarea "Jeg sitter i svart kjole med sarte strømper hvor jeg har et sex"
type textarea "Jeg sitter i svart kjole med sarte strømper hvor jeg har et sexy"
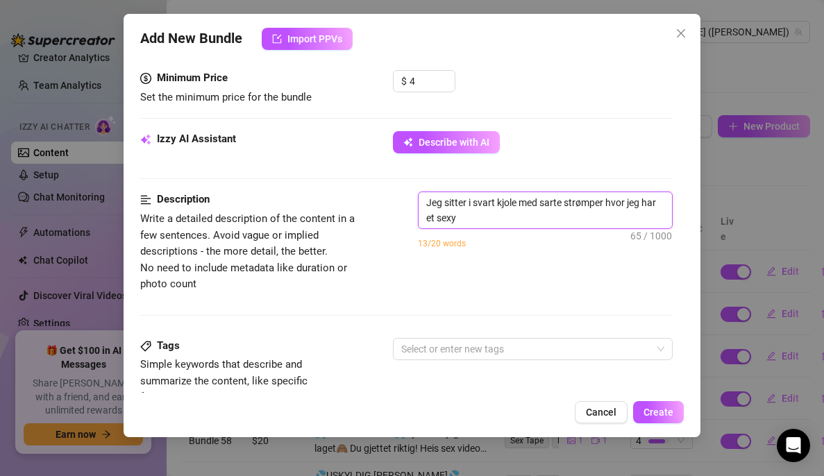
type textarea "Jeg sitter i svart kjole med sarte strømper hvor jeg har et sexy u"
type textarea "Jeg sitter i svart kjole med sarte strømper hvor jeg har et sexy un"
type textarea "Jeg sitter i svart kjole med sarte strømper hvor jeg har et sexy und"
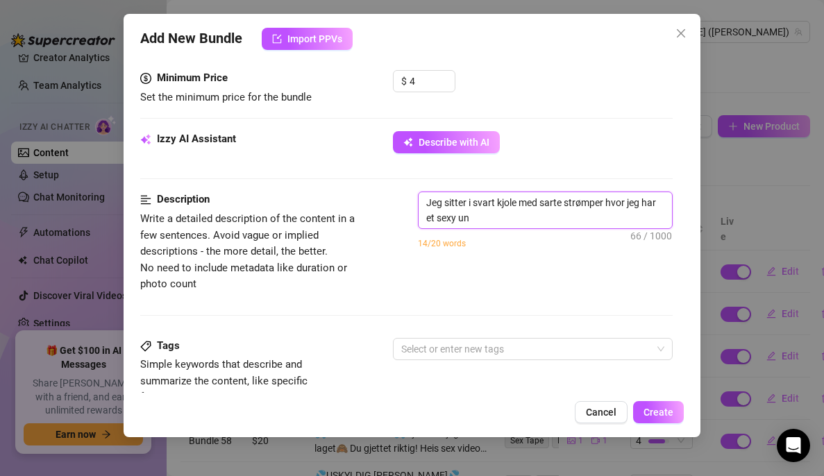
type textarea "Jeg sitter i svart kjole med sarte strømper hvor jeg har et sexy und"
type textarea "Jeg sitter i svart kjole med sarte strømper hvor jeg har et sexy unde"
type textarea "Jeg sitter i svart kjole med sarte strømper hvor jeg har et sexy under"
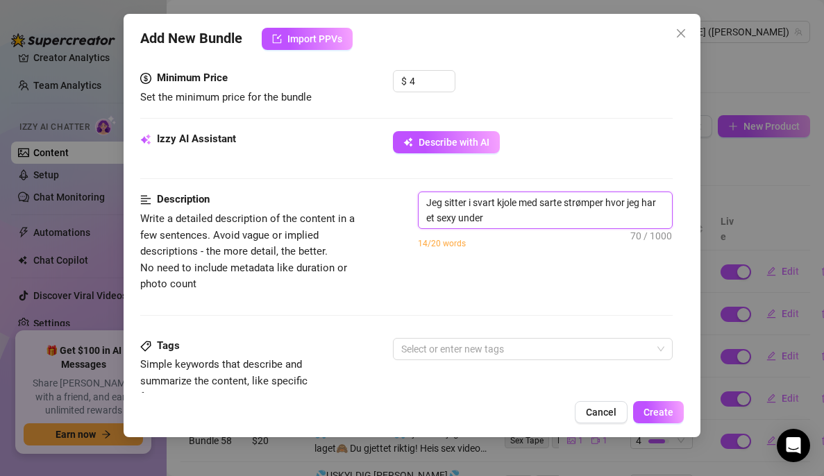
type textarea "Jeg sitter i svart kjole med sarte strømper hvor jeg har et sexy undert"
type textarea "Jeg sitter i svart kjole med sarte strømper hvor jeg har et sexy undertø"
type textarea "Jeg sitter i svart kjole med sarte strømper hvor jeg har et sexy undertøy"
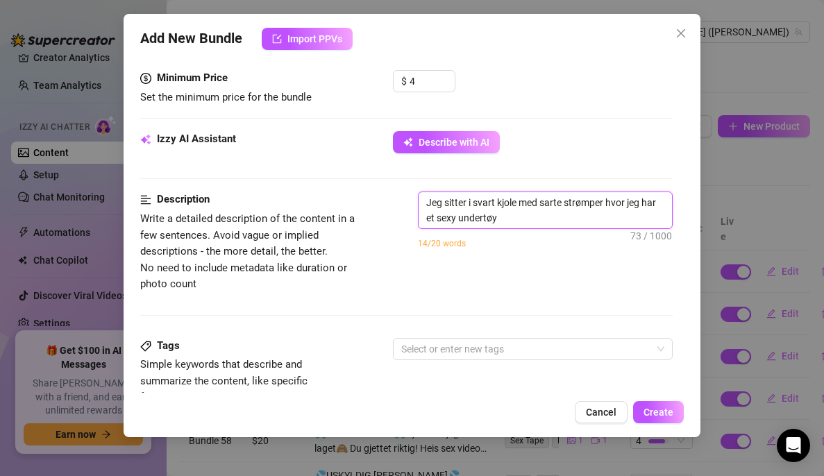
type textarea "Jeg sitter i svart kjole med sarte strømper hvor jeg har et sexy undertøy"
type textarea "Jeg sitter i svart kjole med sarte strømper hvor jeg har et sexy undertøy u"
type textarea "Jeg sitter i svart kjole med sarte strømper hvor jeg har et sexy undertøy un"
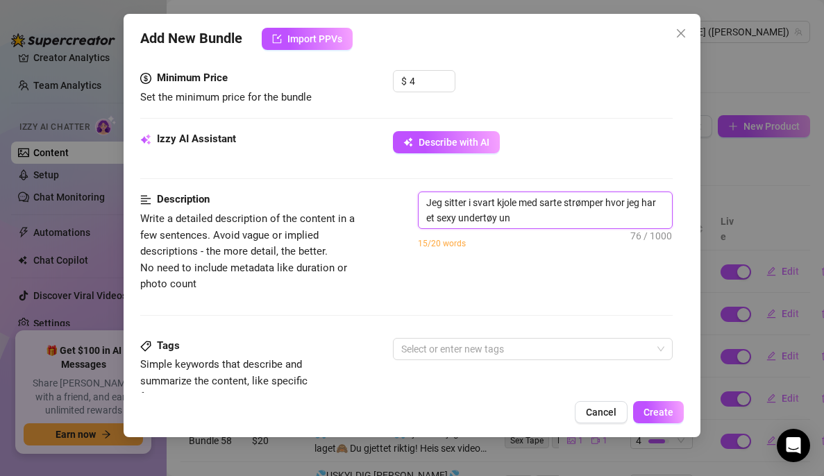
type textarea "Jeg sitter i svart kjole med sarte strømper hvor jeg har et sexy undertøy und"
type textarea "Jeg sitter i svart kjole med sarte strømper hvor jeg har et sexy undertøy unde"
type textarea "Jeg sitter i svart kjole med sarte strømper hvor jeg har et sexy undertøy under"
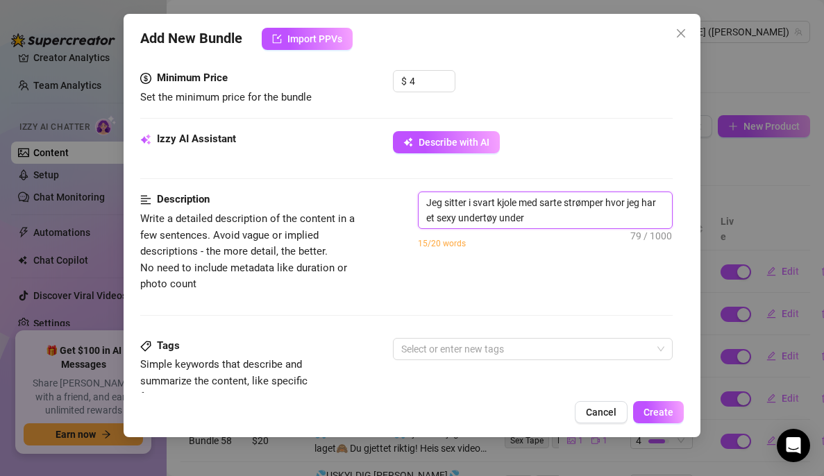
type textarea "Jeg sitter i svart kjole med sarte strømper hvor jeg har et sexy undertøy under"
type textarea "Jeg sitter i svart kjole med sarte strømper hvor jeg har et sexy undertøy under…"
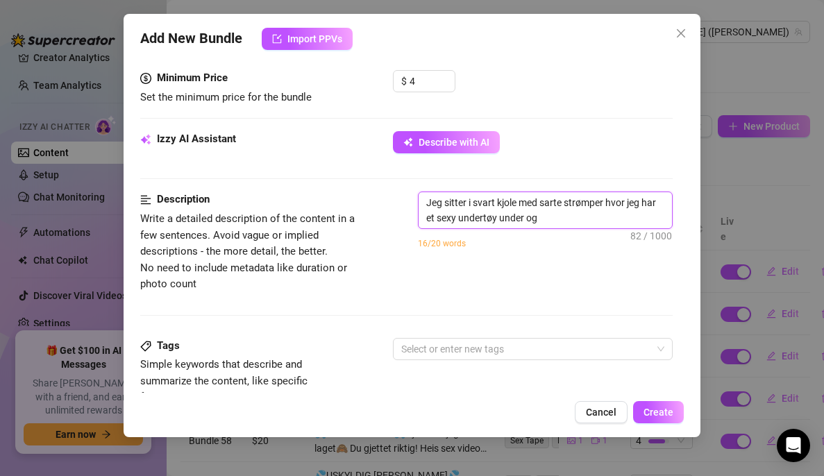
type textarea "Jeg sitter i svart kjole med sarte strømper hvor jeg har et sexy undertøy under…"
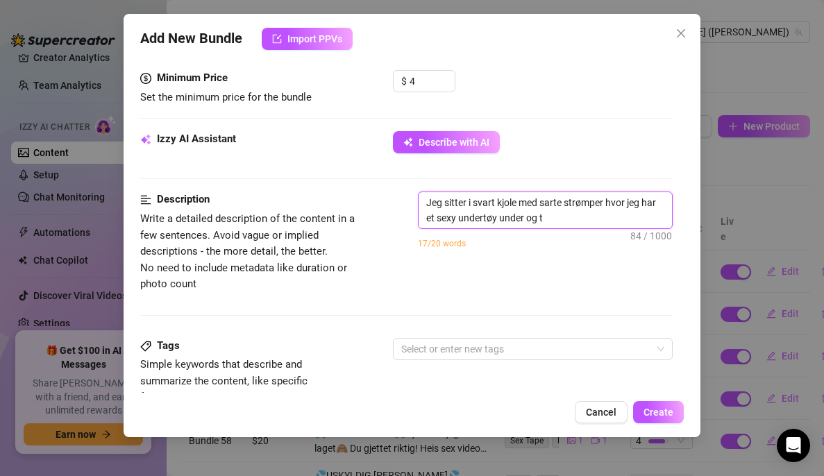
type textarea "Jeg sitter i svart kjole med sarte strømper hvor jeg har et sexy undertøy under…"
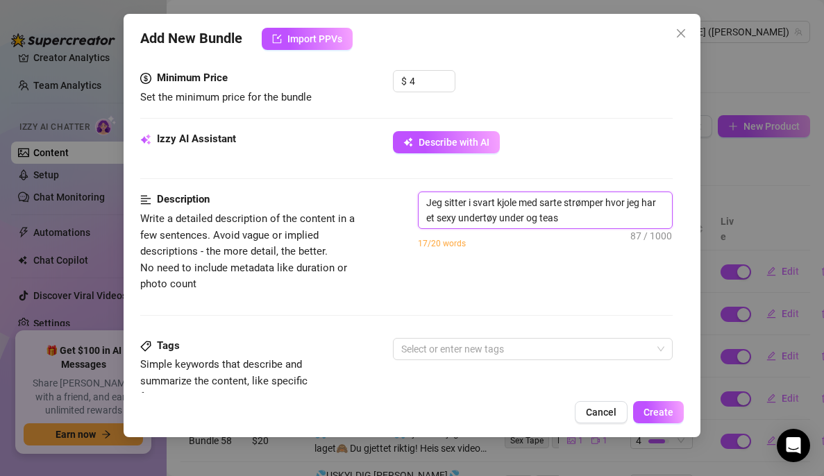
type textarea "Jeg sitter i svart kjole med sarte strømper hvor jeg har et sexy undertøy under…"
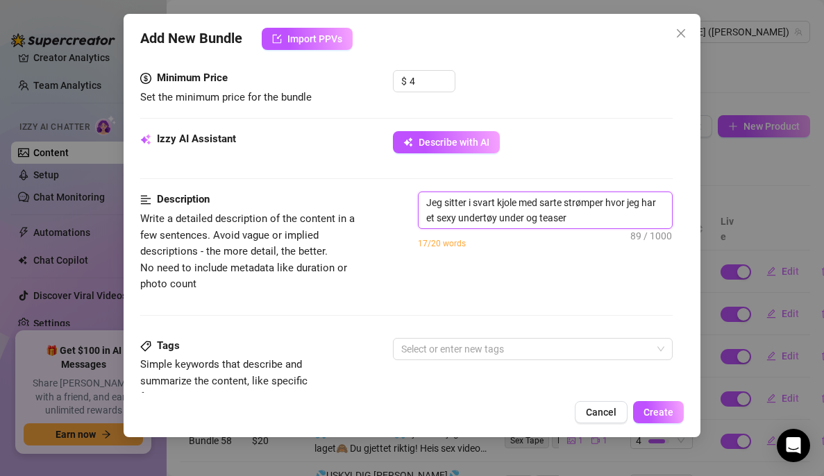
type textarea "Jeg sitter i svart kjole med sarte strømper hvor jeg har et sexy undertøy under…"
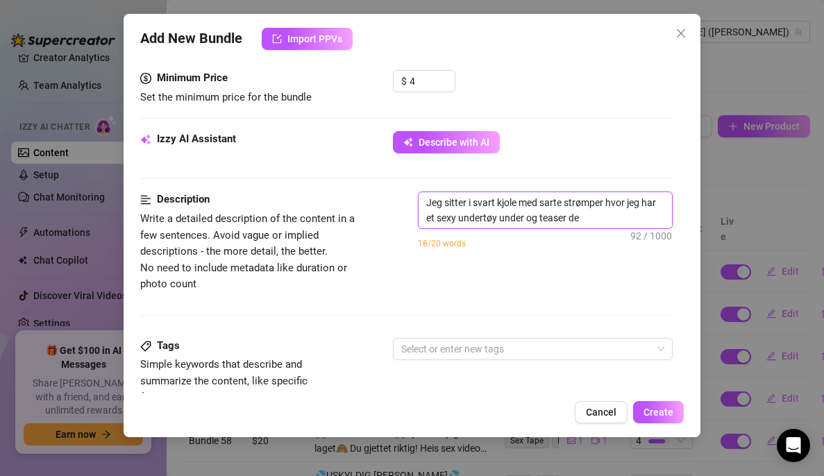
type textarea "Jeg sitter i svart kjole med sarte strømper hvor jeg har et sexy undertøy under…"
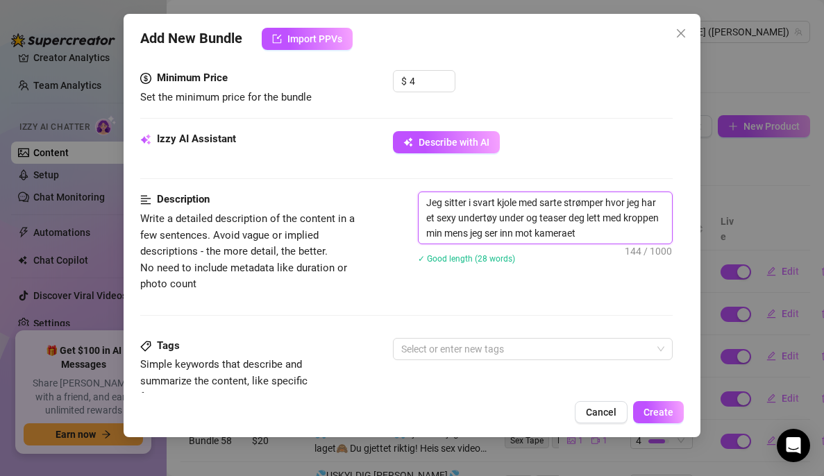
drag, startPoint x: 622, startPoint y: 233, endPoint x: 414, endPoint y: 169, distance: 217.3
click at [414, 169] on form "Account [PERSON_NAME] (@valentinamyriad) Name Name is for your internal organiz…" at bounding box center [406, 231] width 533 height 1186
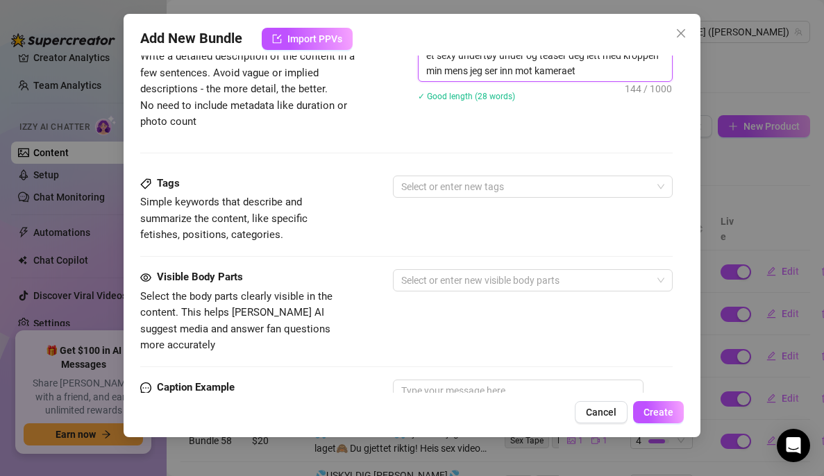
scroll to position [738, 0]
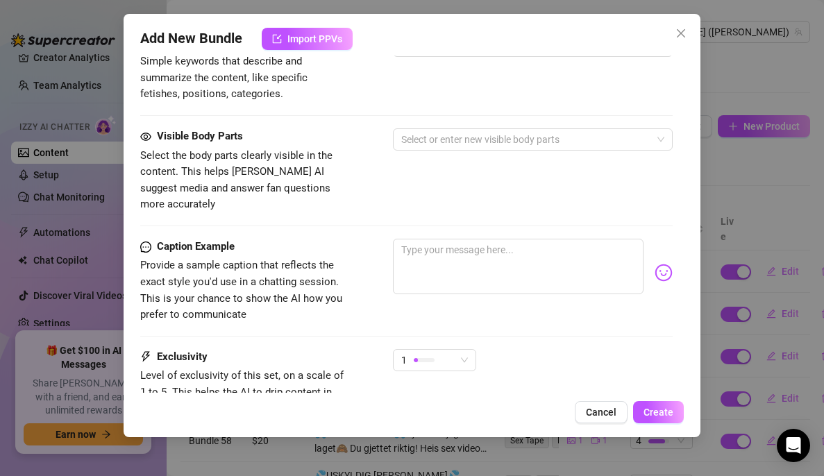
click at [480, 215] on div "Visible Body Parts Select the body parts clearly visible in the content. This h…" at bounding box center [406, 183] width 533 height 110
click at [467, 239] on textarea at bounding box center [518, 267] width 251 height 56
paste textarea "Jeg sitter i svart kjole med sarte strømper hvor jeg har et sexy undertøy under…"
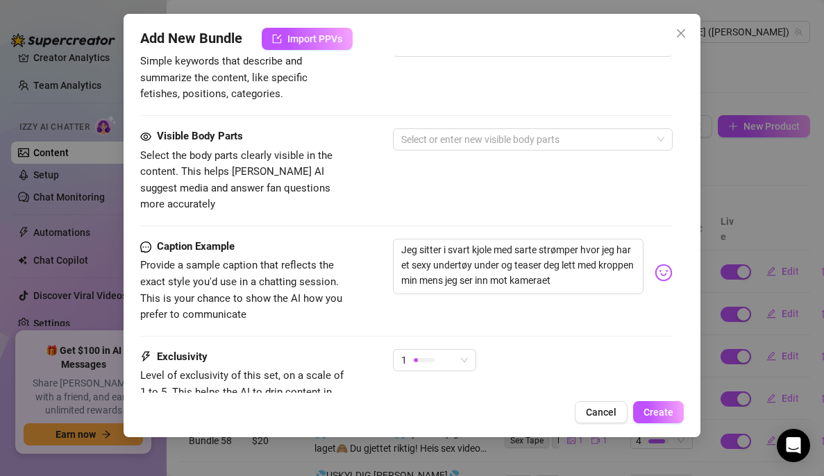
click at [660, 264] on img at bounding box center [664, 273] width 18 height 18
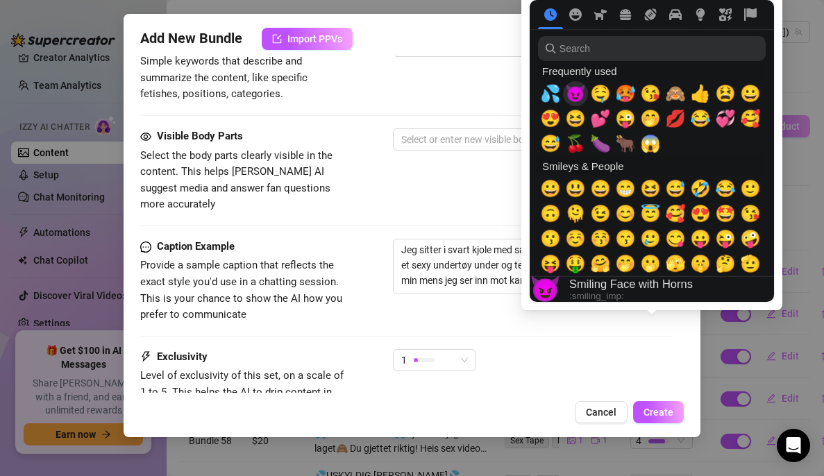
click at [573, 89] on span "😈" at bounding box center [575, 93] width 21 height 19
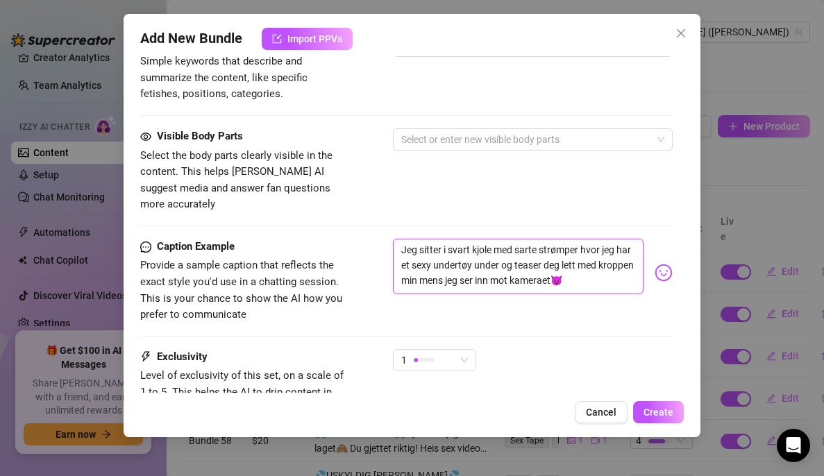
click at [613, 250] on textarea "Jeg sitter i svart kjole med sarte strømper hvor jeg har et sexy undertøy under…" at bounding box center [518, 267] width 251 height 56
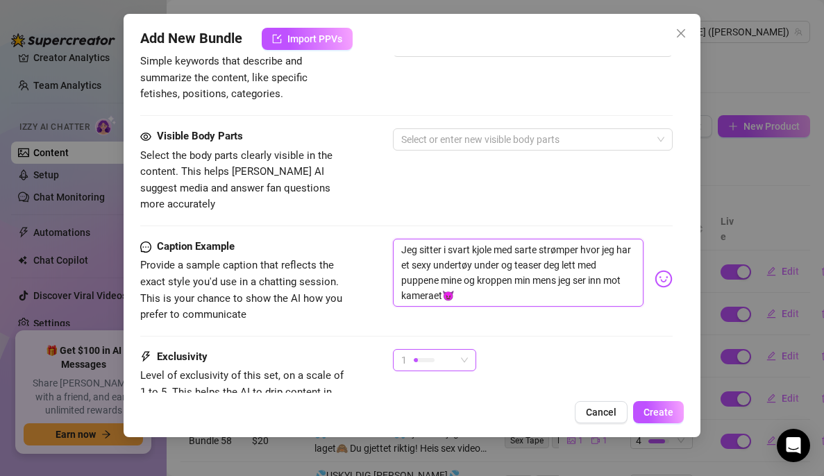
drag, startPoint x: 461, startPoint y: 341, endPoint x: 472, endPoint y: 347, distance: 13.4
click at [472, 349] on div "1" at bounding box center [434, 360] width 83 height 22
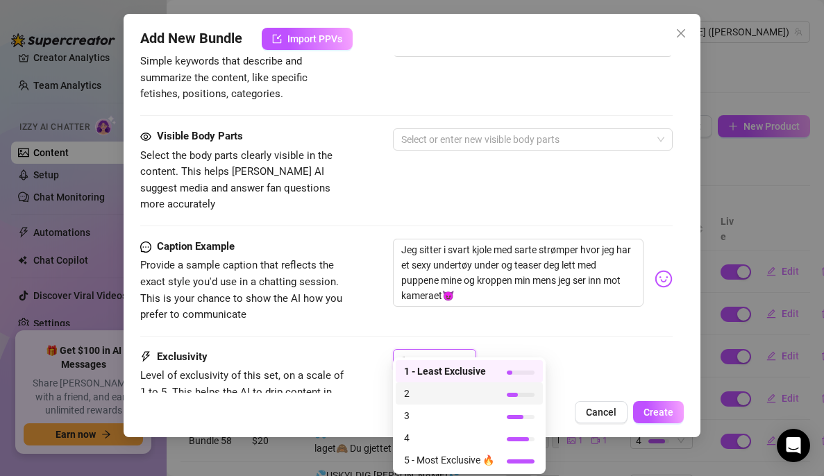
click at [438, 385] on div "2" at bounding box center [469, 394] width 147 height 22
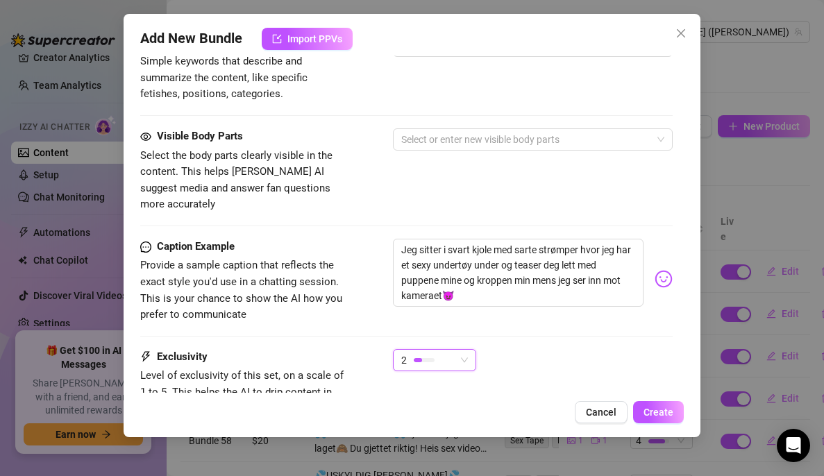
click at [445, 350] on div "2" at bounding box center [428, 360] width 54 height 21
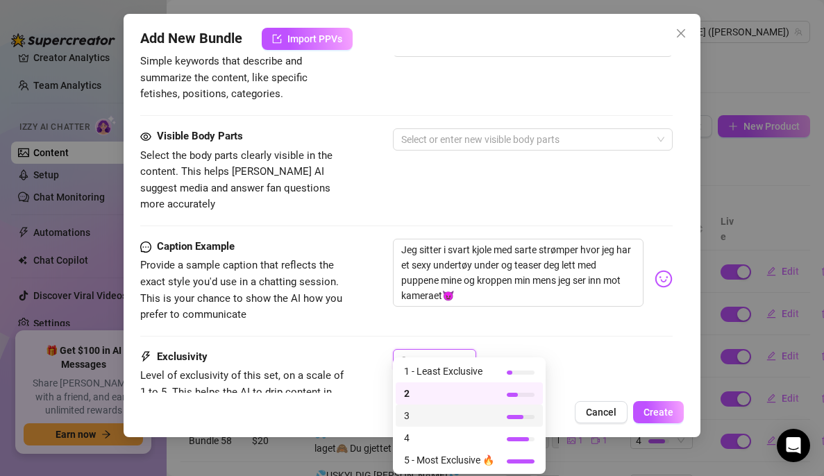
click at [433, 413] on span "3" at bounding box center [449, 415] width 90 height 15
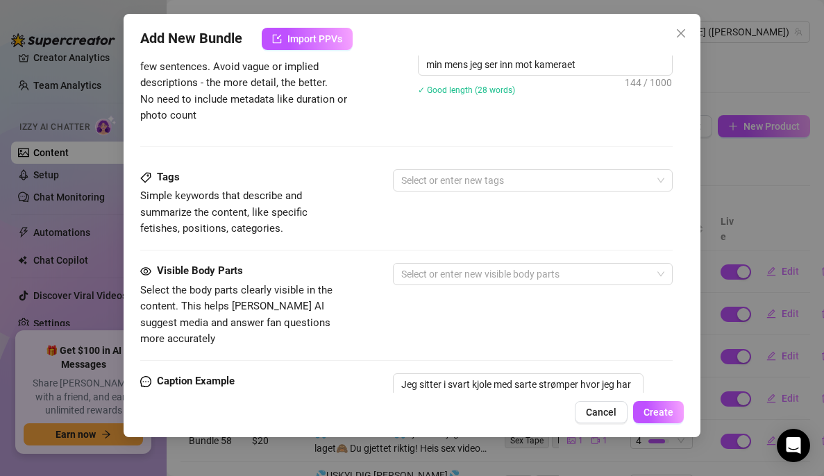
scroll to position [585, 0]
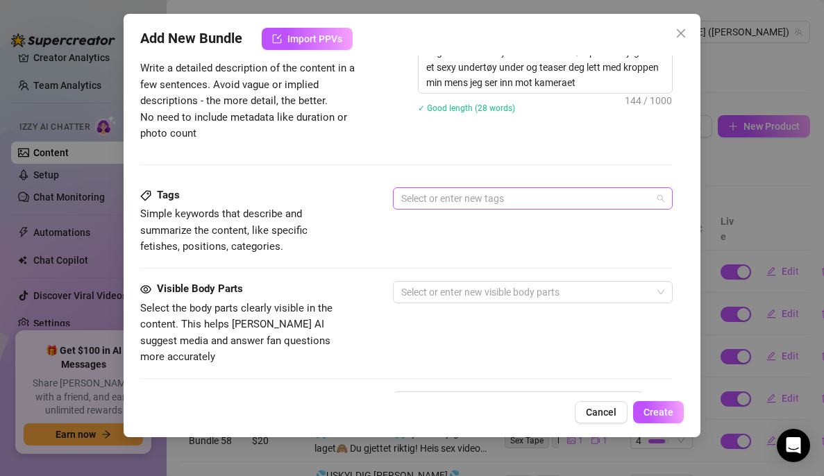
click at [524, 197] on div at bounding box center [526, 198] width 260 height 19
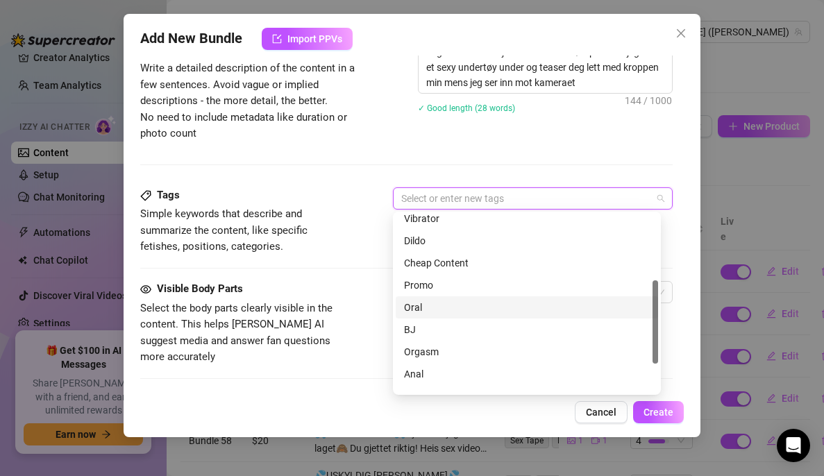
scroll to position [200, 0]
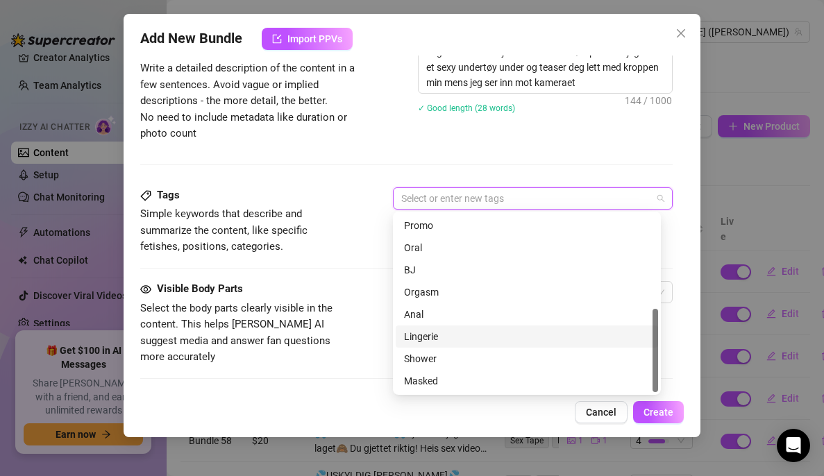
click at [434, 338] on div "Lingerie" at bounding box center [527, 336] width 246 height 15
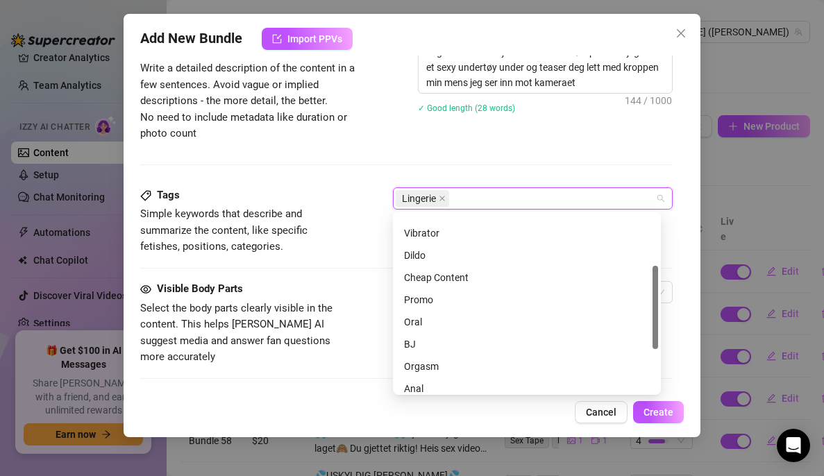
scroll to position [0, 0]
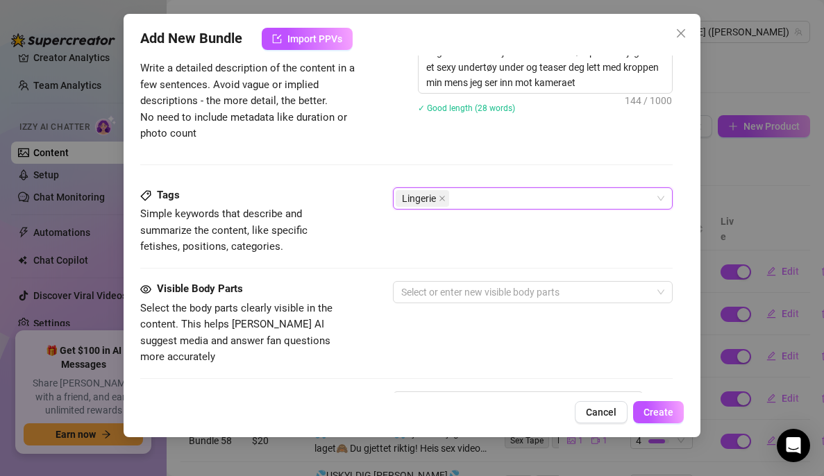
click at [466, 162] on div "Description Write a detailed description of the content in a few sentences. Avo…" at bounding box center [406, 114] width 533 height 146
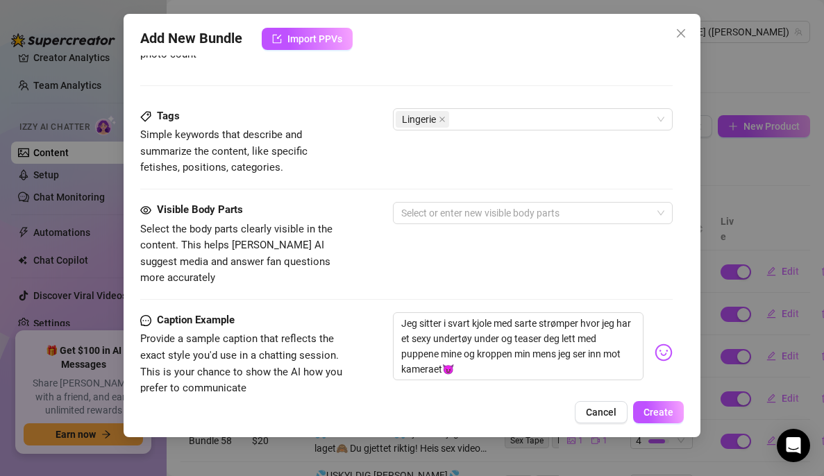
scroll to position [665, 0]
click at [458, 215] on div at bounding box center [526, 212] width 260 height 19
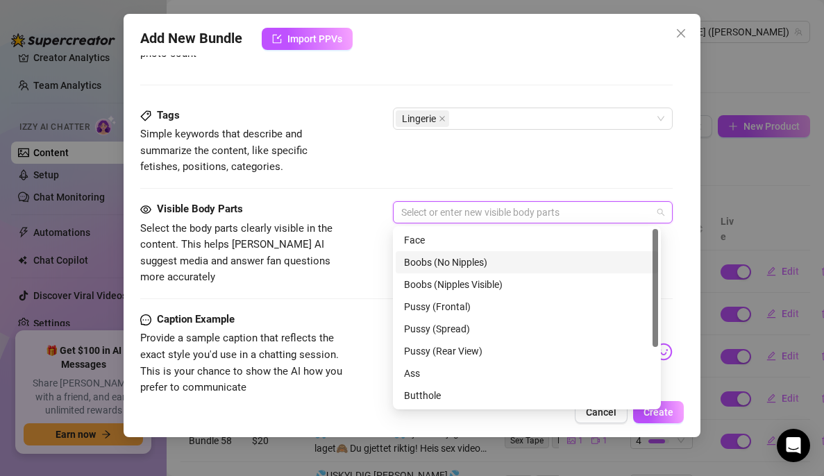
click at [463, 263] on div "Boobs (No Nipples)" at bounding box center [527, 262] width 246 height 15
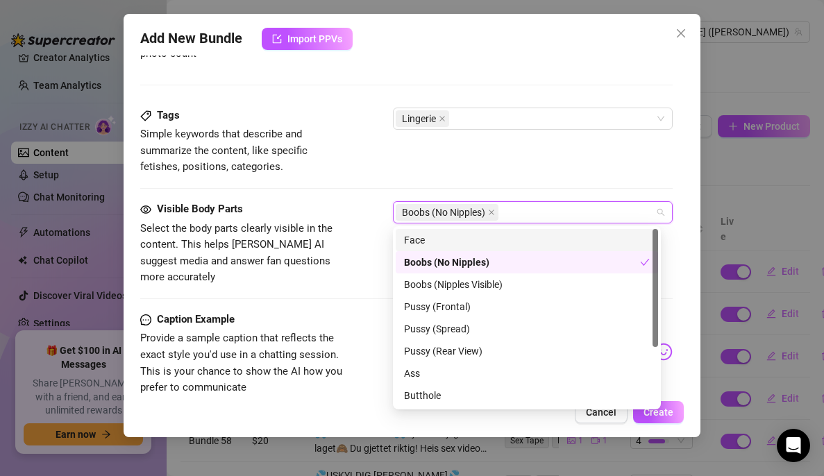
click at [457, 234] on div "Face" at bounding box center [527, 240] width 246 height 15
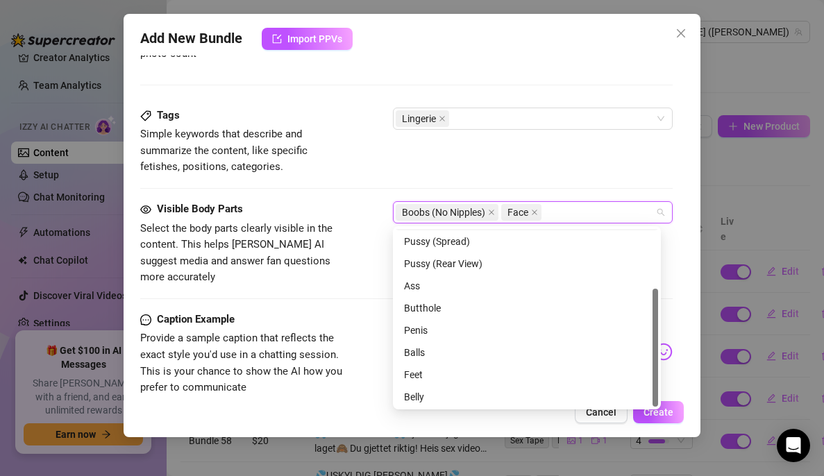
scroll to position [89, 0]
click at [424, 170] on div "Tags Simple keywords that describe and summarize the content, like specific fet…" at bounding box center [406, 142] width 533 height 68
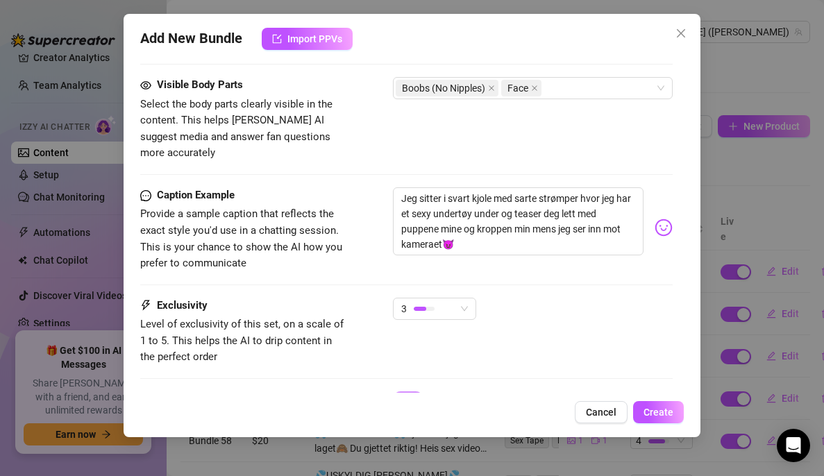
scroll to position [849, 0]
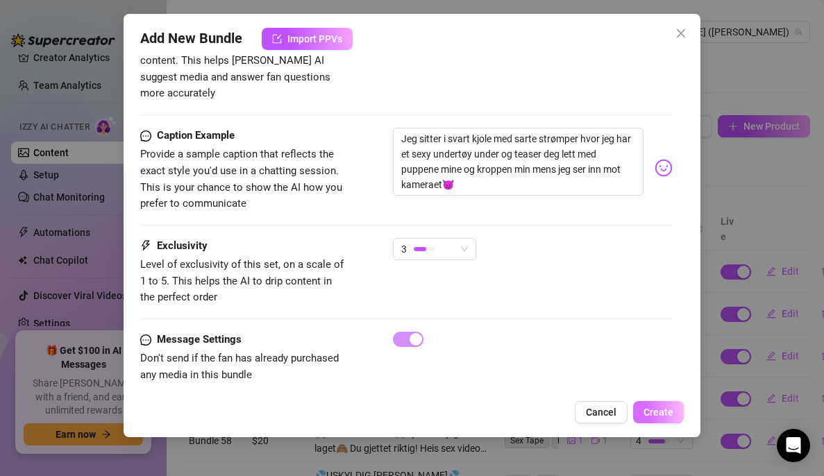
click at [658, 416] on span "Create" at bounding box center [659, 412] width 30 height 11
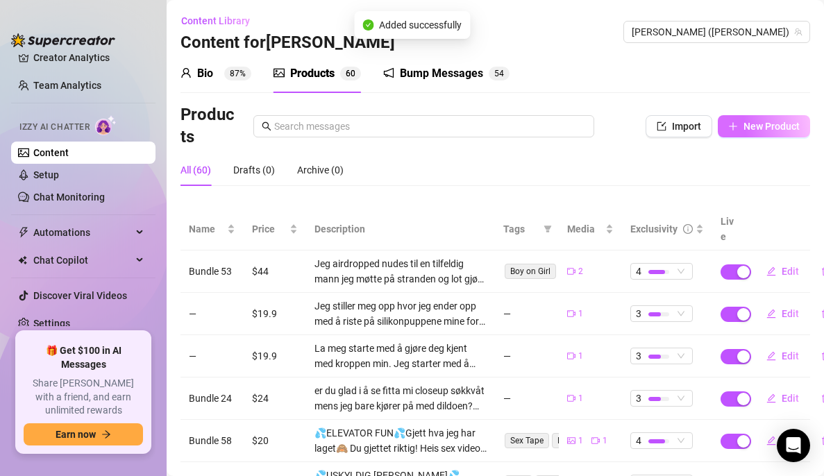
click at [747, 128] on span "New Product" at bounding box center [772, 126] width 56 height 11
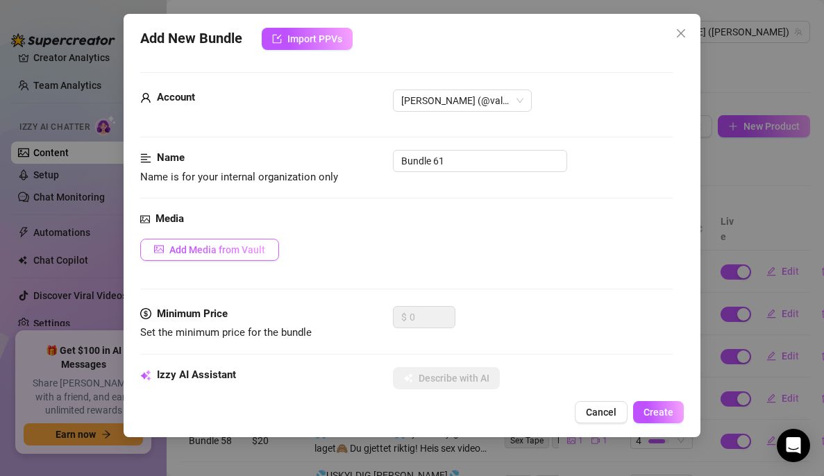
click at [249, 255] on span "Add Media from Vault" at bounding box center [217, 249] width 96 height 11
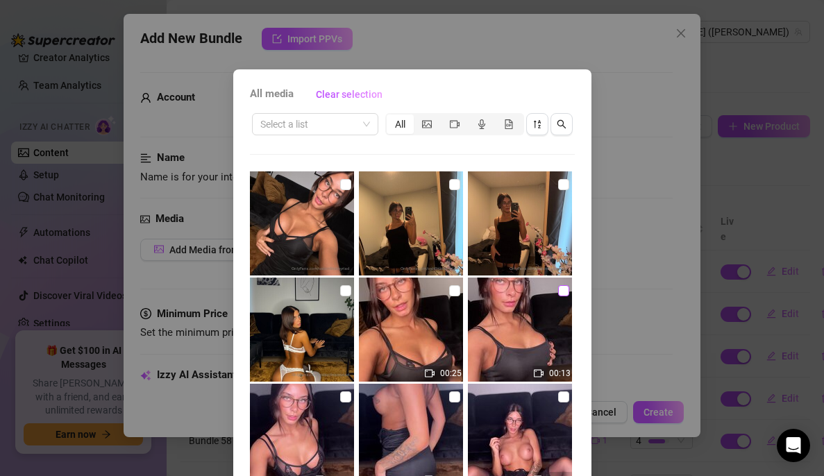
click at [558, 290] on input "checkbox" at bounding box center [563, 290] width 11 height 11
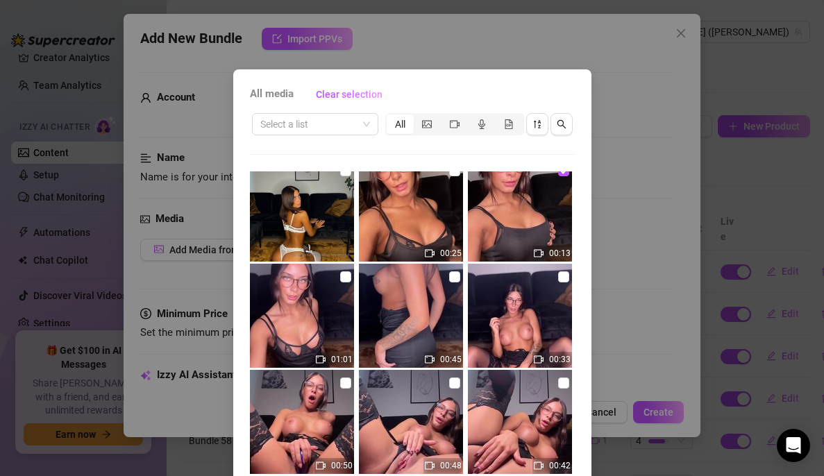
scroll to position [103, 0]
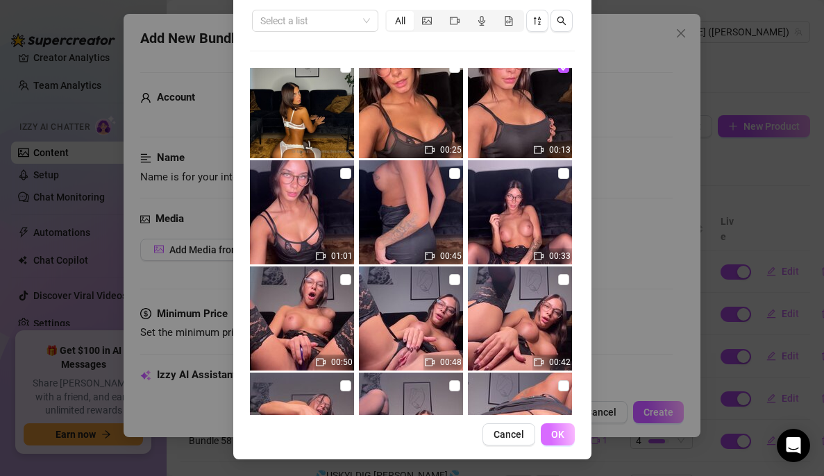
click at [555, 433] on span "OK" at bounding box center [557, 434] width 13 height 11
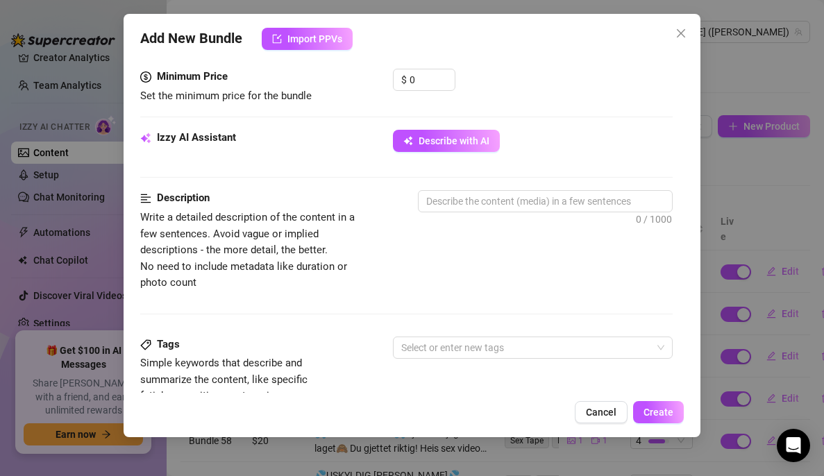
scroll to position [440, 0]
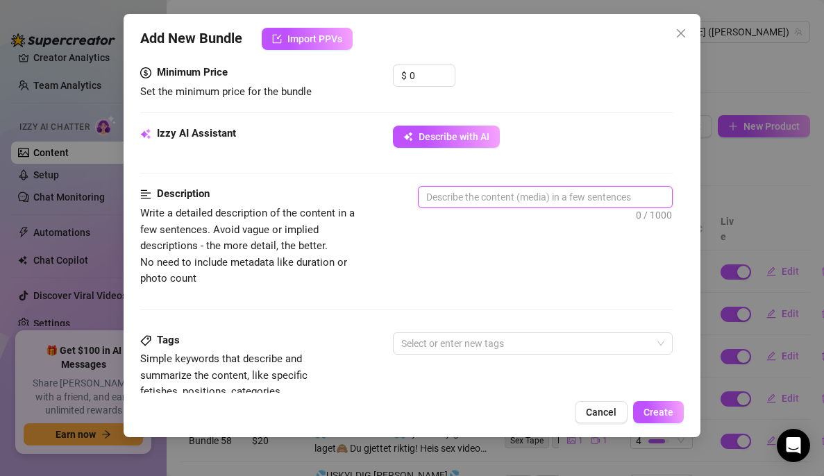
click at [461, 197] on textarea at bounding box center [546, 197] width 254 height 21
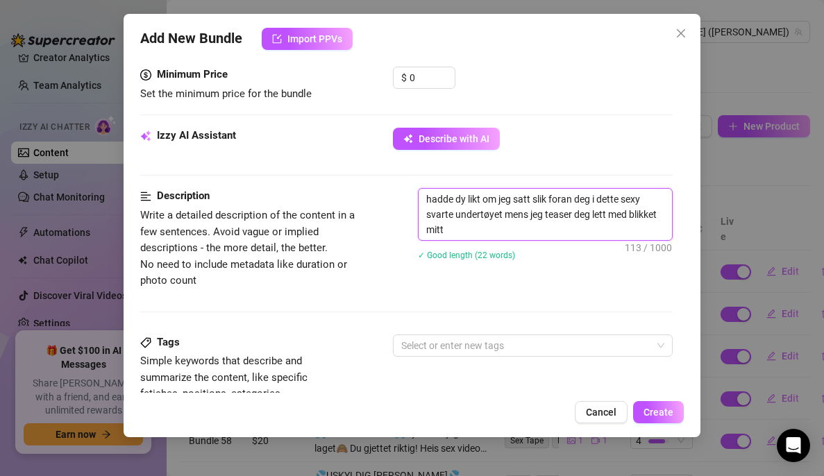
scroll to position [437, 0]
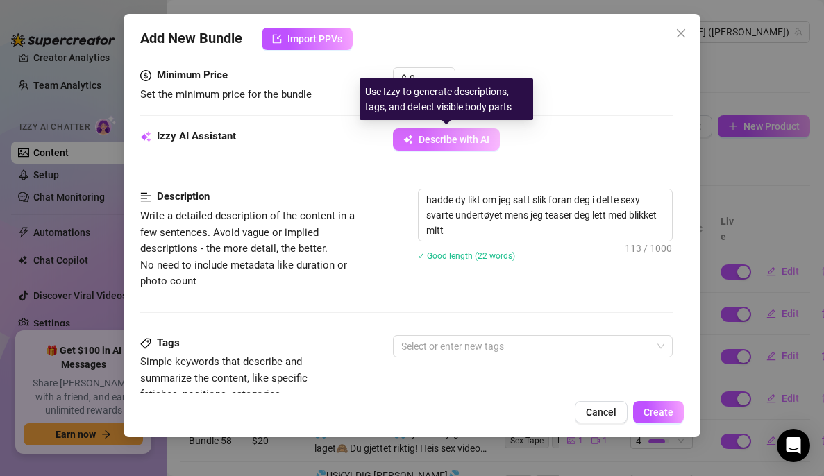
click at [456, 140] on span "Describe with AI" at bounding box center [454, 139] width 71 height 11
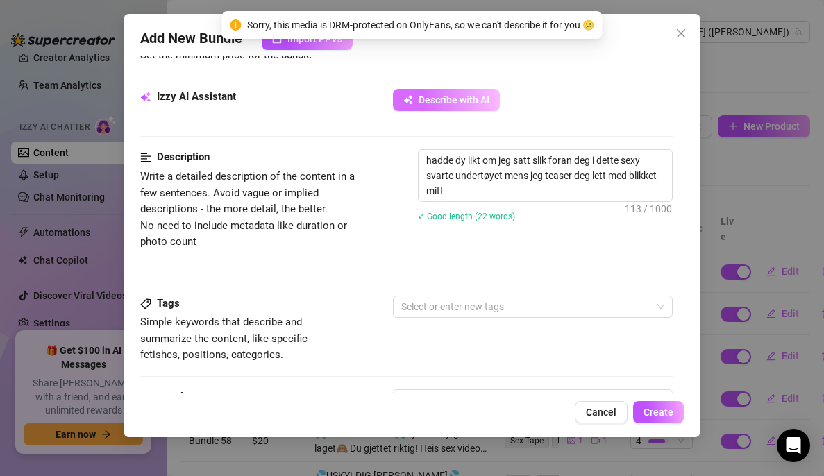
scroll to position [481, 0]
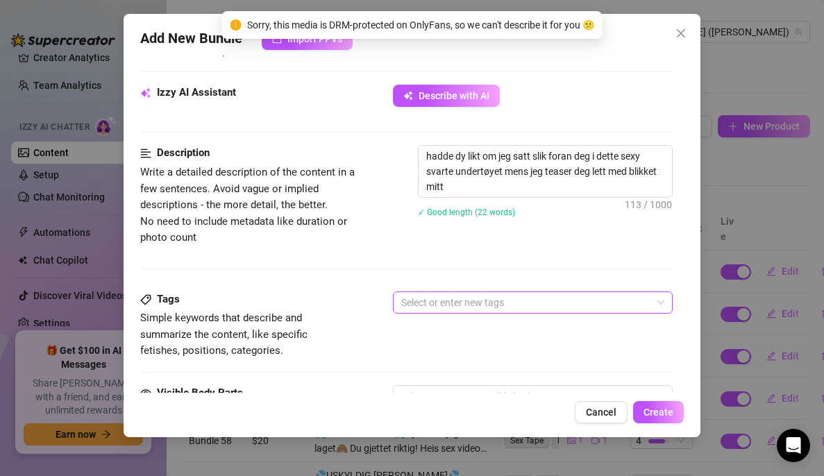
click at [526, 308] on div at bounding box center [526, 302] width 260 height 19
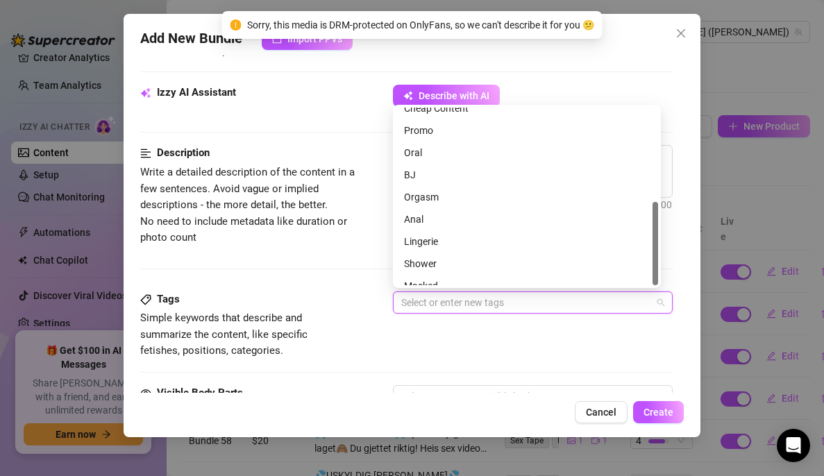
scroll to position [200, 0]
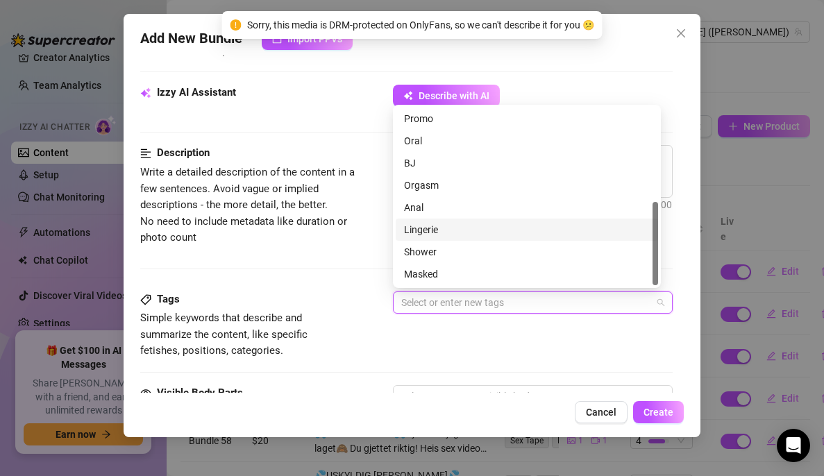
click at [439, 229] on div "Lingerie" at bounding box center [527, 229] width 246 height 15
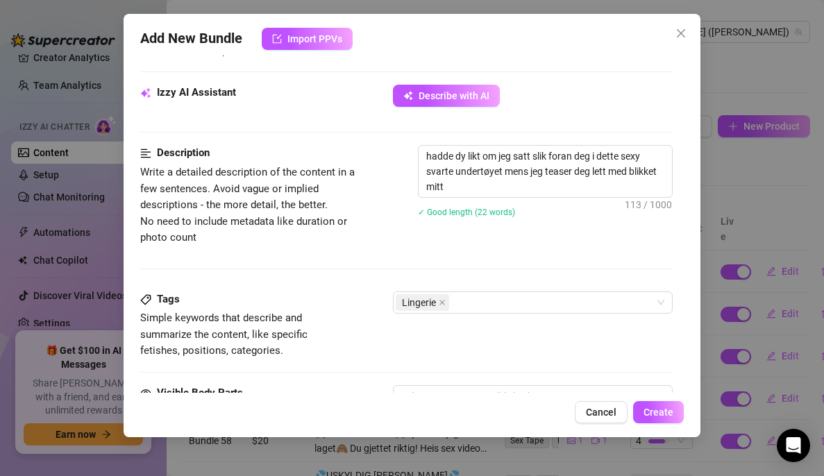
click at [367, 262] on div "Description Write a detailed description of the content in a few sentences. Avo…" at bounding box center [406, 218] width 533 height 146
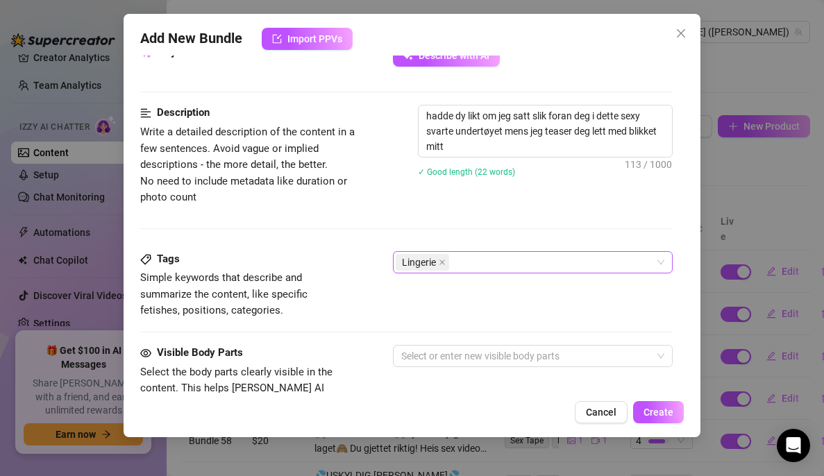
scroll to position [523, 0]
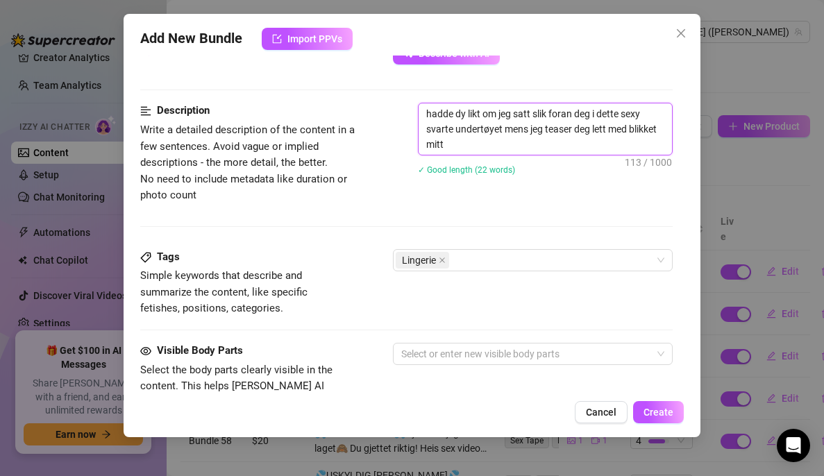
drag, startPoint x: 494, startPoint y: 144, endPoint x: 413, endPoint y: 95, distance: 95.1
click at [413, 95] on form "Account [PERSON_NAME] (@valentinamyriad) Name Name is for your internal organiz…" at bounding box center [406, 142] width 533 height 1186
click at [687, 38] on span "Close" at bounding box center [681, 33] width 22 height 11
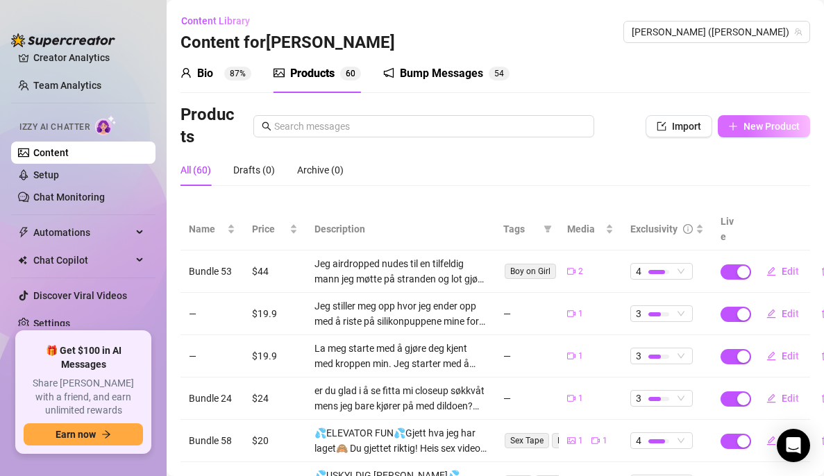
click at [773, 132] on button "New Product" at bounding box center [764, 126] width 92 height 22
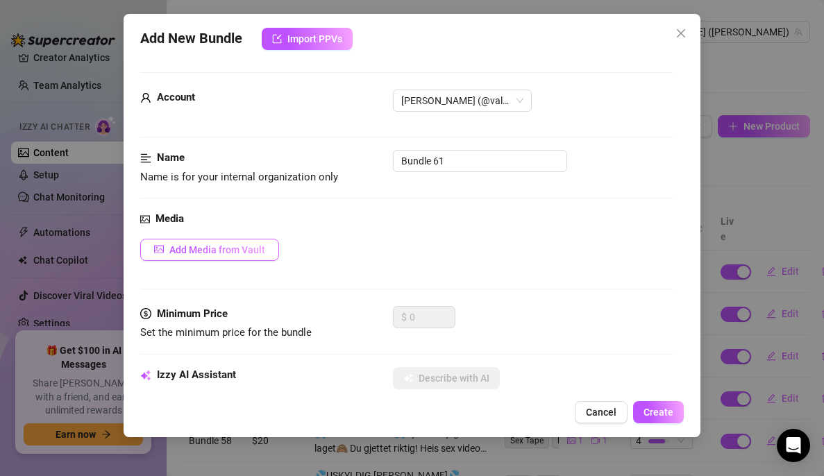
click at [238, 243] on button "Add Media from Vault" at bounding box center [209, 250] width 139 height 22
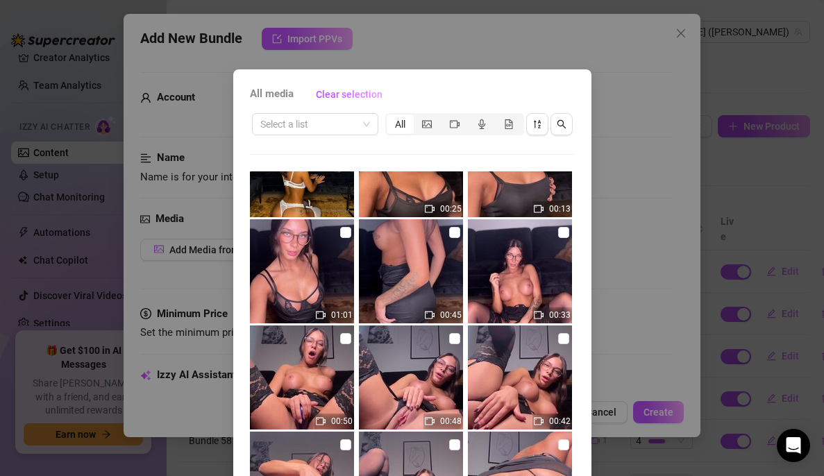
scroll to position [166, 0]
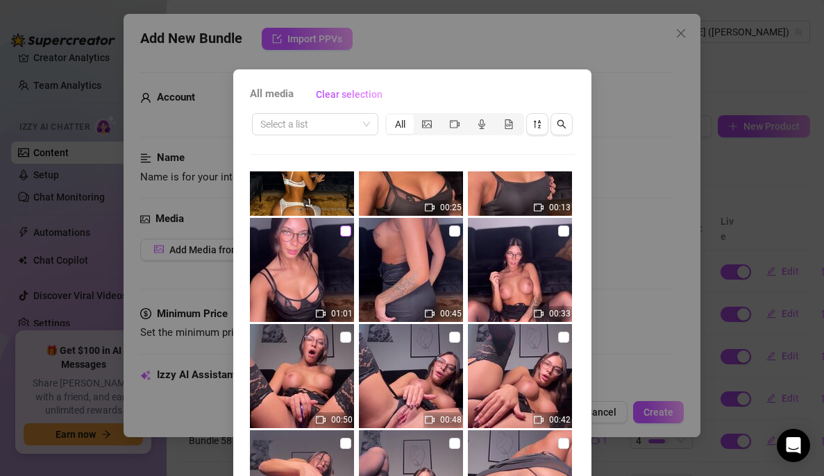
click at [340, 233] on input "checkbox" at bounding box center [345, 231] width 11 height 11
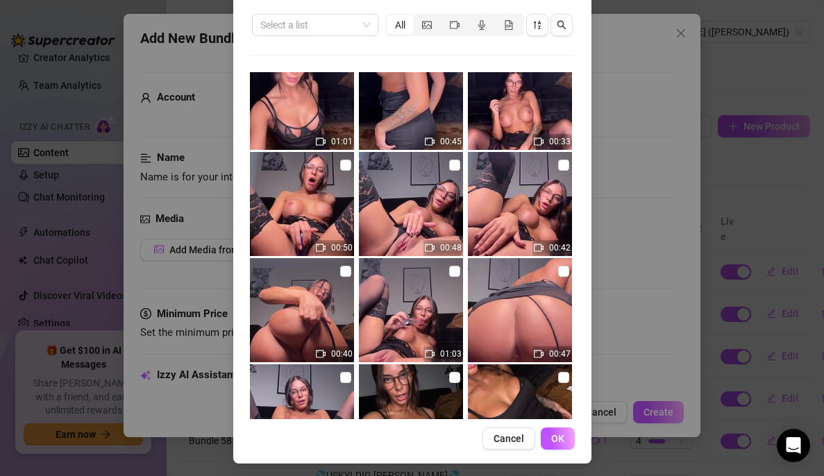
scroll to position [101, 0]
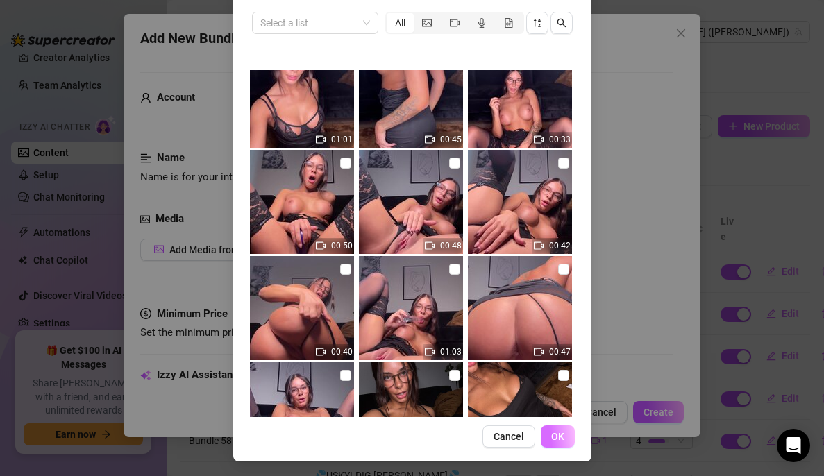
click at [554, 446] on button "OK" at bounding box center [558, 437] width 34 height 22
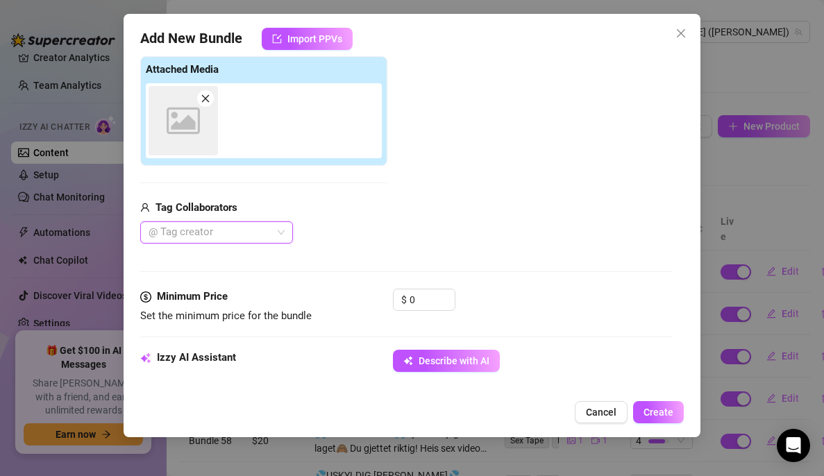
scroll to position [224, 0]
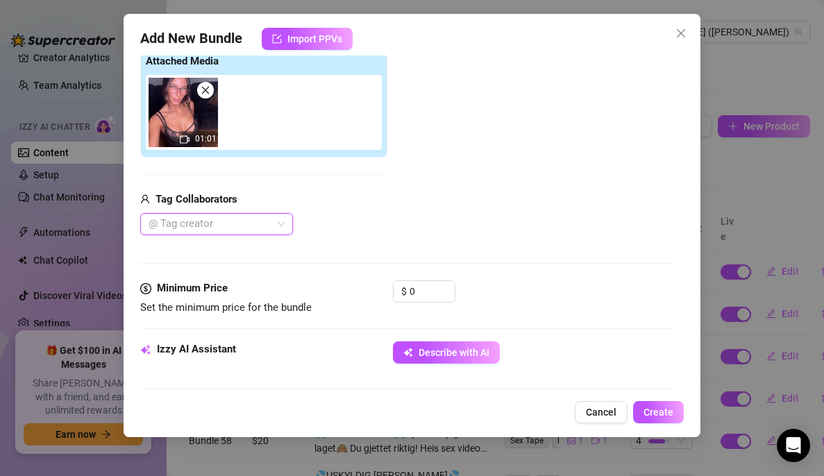
click at [187, 110] on img at bounding box center [183, 112] width 69 height 69
click at [425, 282] on input "0" at bounding box center [432, 291] width 45 height 21
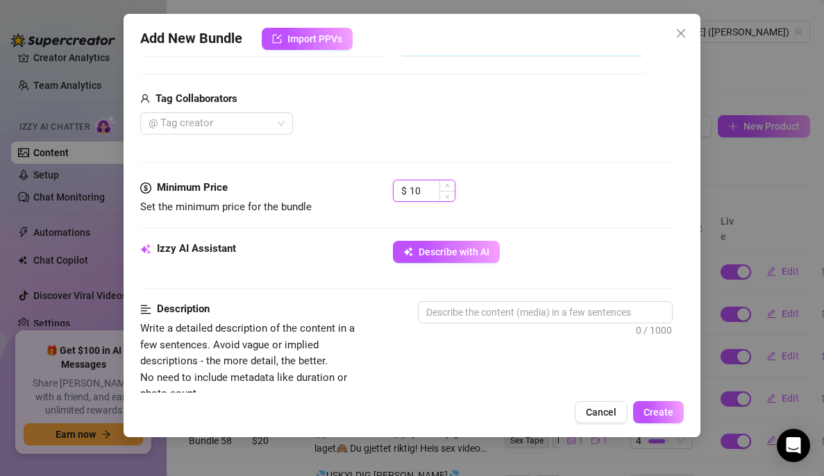
scroll to position [342, 0]
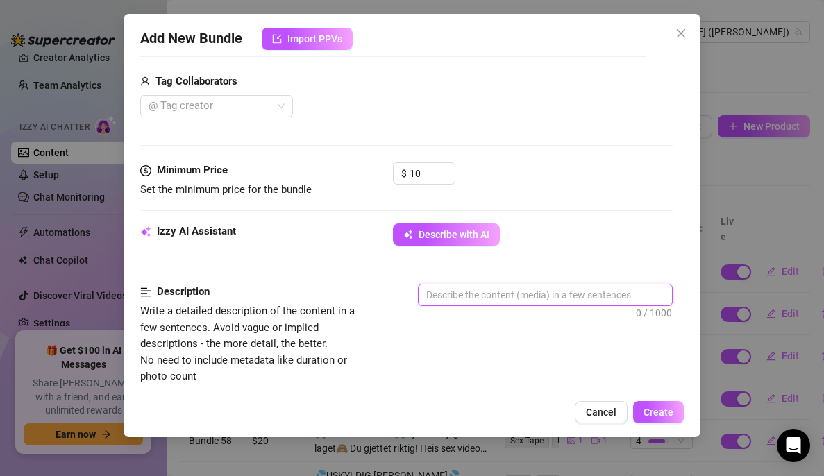
click at [445, 285] on textarea at bounding box center [546, 295] width 254 height 21
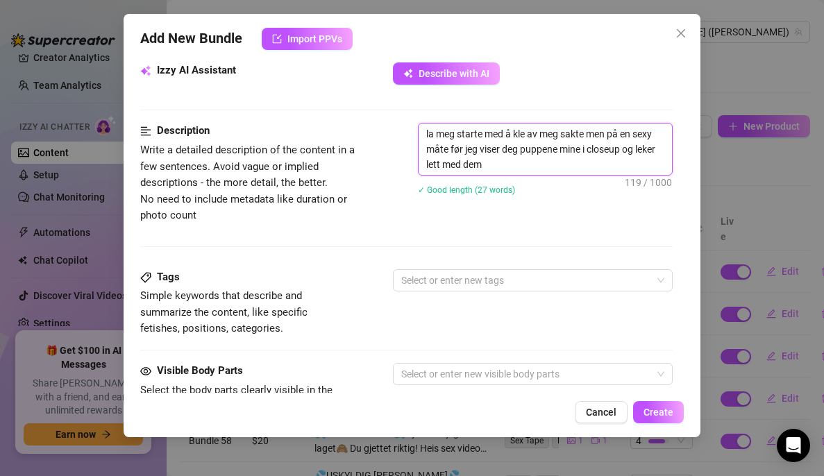
scroll to position [505, 0]
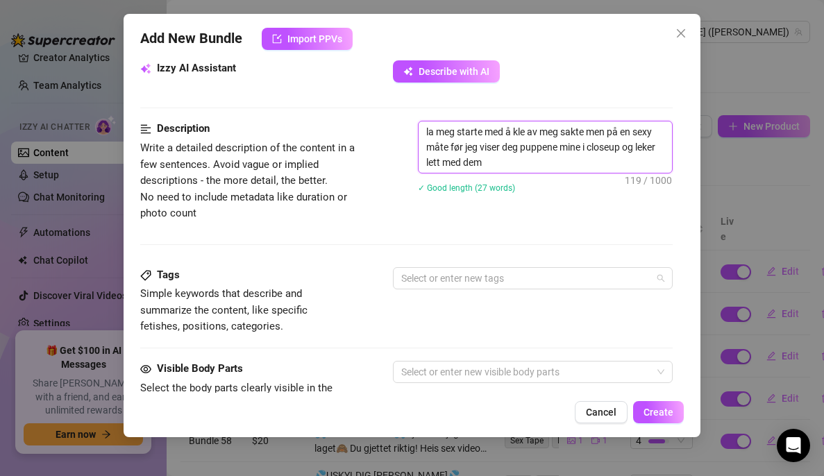
click at [445, 285] on div at bounding box center [526, 278] width 260 height 19
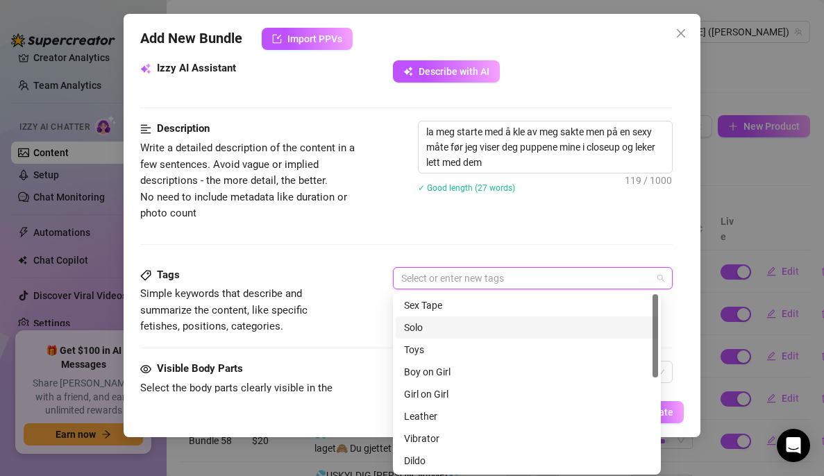
click at [429, 332] on div "Solo" at bounding box center [527, 327] width 246 height 15
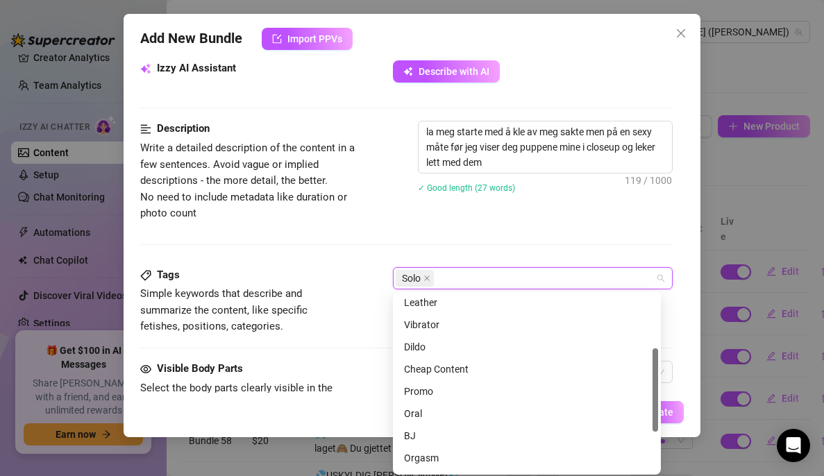
scroll to position [115, 0]
click at [425, 456] on div "Orgasm" at bounding box center [527, 457] width 246 height 15
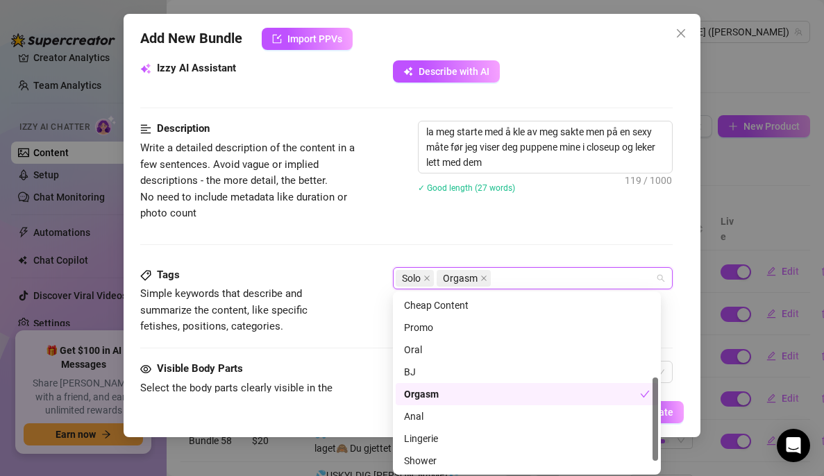
scroll to position [179, 0]
click at [428, 429] on div "Lingerie" at bounding box center [527, 437] width 263 height 22
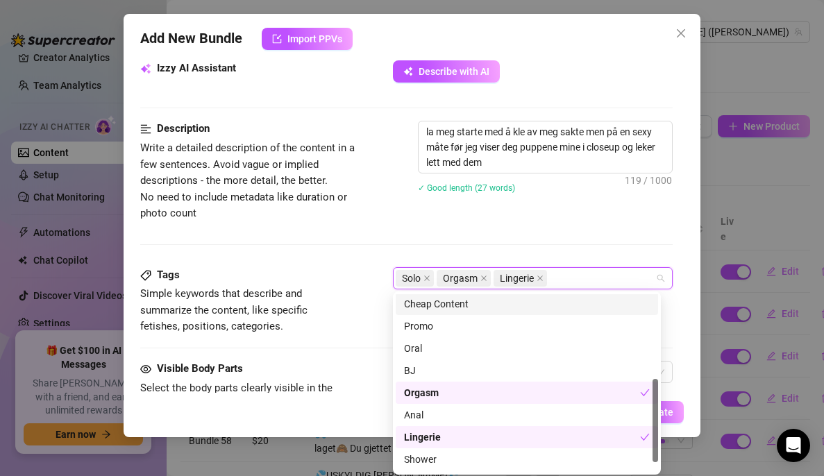
click at [463, 235] on div "Description Write a detailed description of the content in a few sentences. Avo…" at bounding box center [406, 194] width 533 height 146
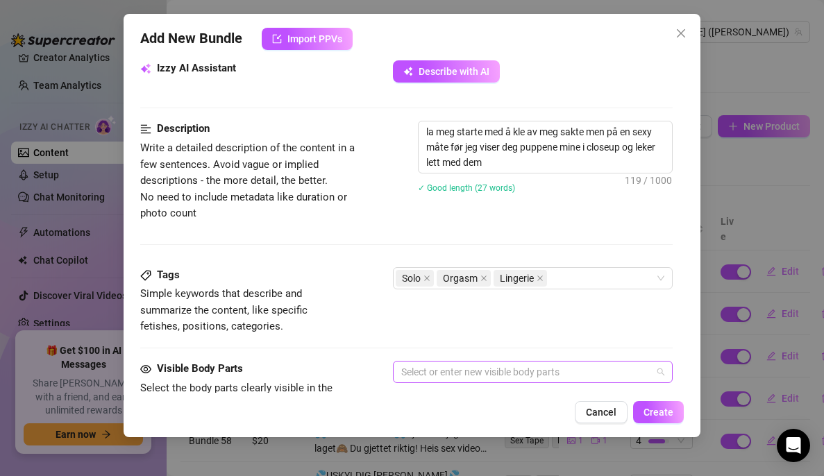
click at [499, 372] on div at bounding box center [526, 372] width 260 height 19
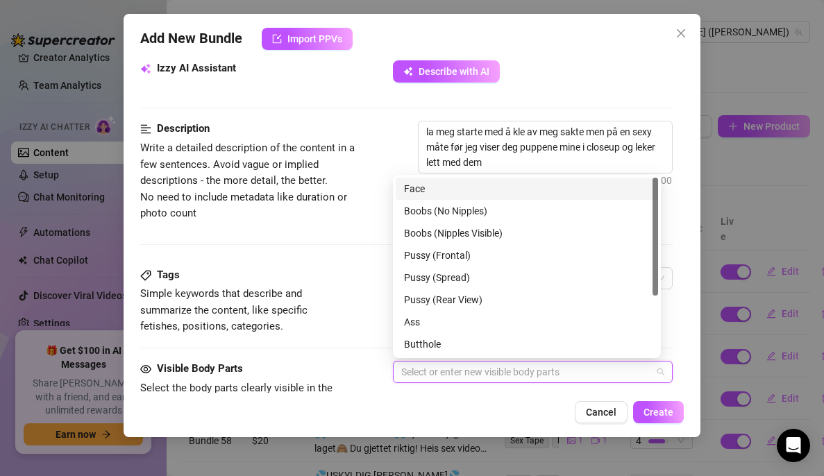
click at [468, 189] on div "Face" at bounding box center [527, 188] width 246 height 15
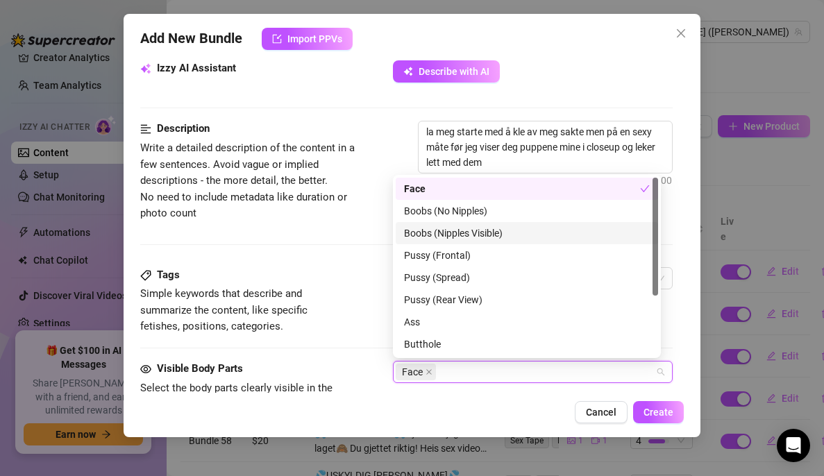
click at [463, 234] on div "Boobs (Nipples Visible)" at bounding box center [527, 233] width 246 height 15
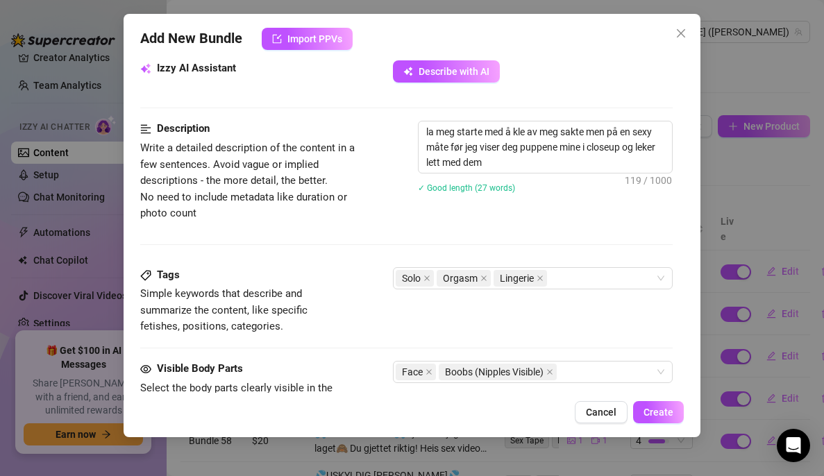
click at [377, 267] on div "Tags Simple keywords that describe and summarize the content, like specific fet…" at bounding box center [406, 301] width 533 height 68
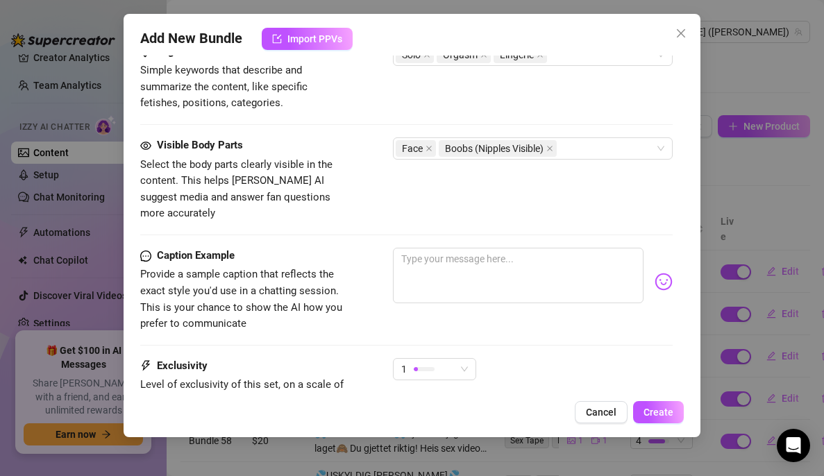
scroll to position [729, 0]
click at [431, 256] on textarea at bounding box center [518, 275] width 251 height 56
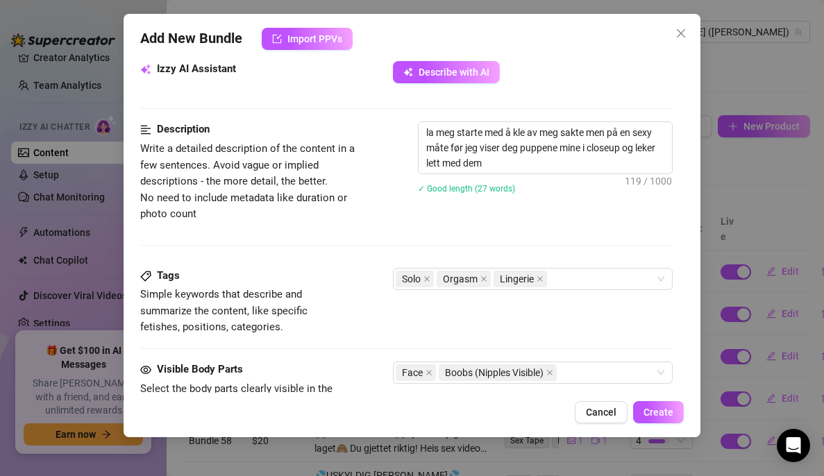
scroll to position [501, 0]
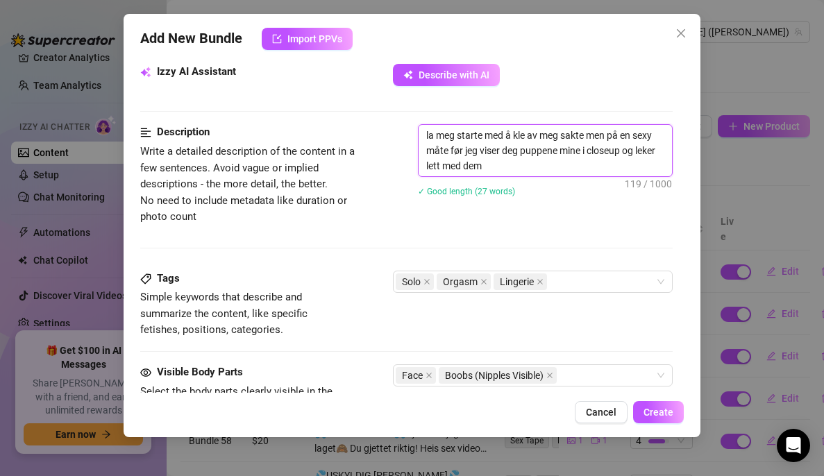
drag, startPoint x: 539, startPoint y: 169, endPoint x: 416, endPoint y: 127, distance: 129.8
click at [416, 127] on div "Description Write a detailed description of the content in a few sentences. Avo…" at bounding box center [406, 174] width 533 height 101
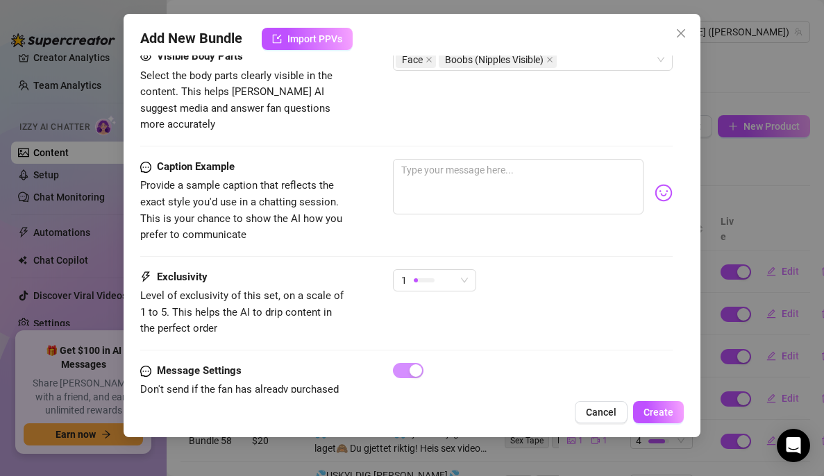
scroll to position [819, 0]
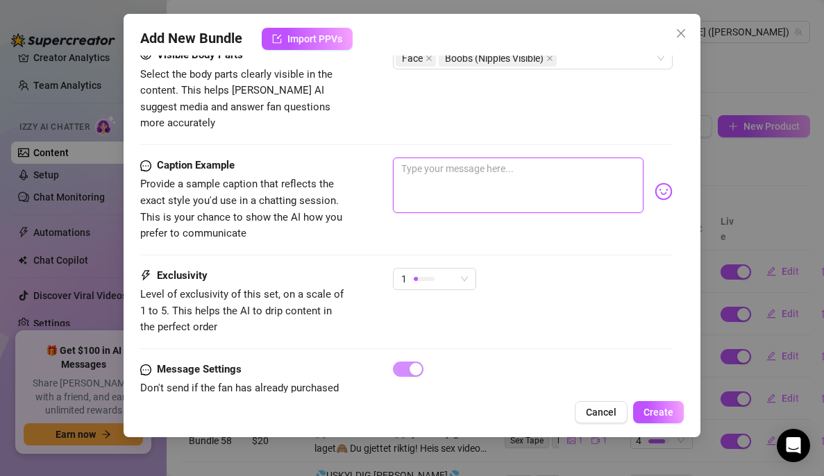
click at [440, 158] on textarea at bounding box center [518, 186] width 251 height 56
paste textarea "la meg starte med å kle av meg sakte men på en sexy måte før jeg viser deg pupp…"
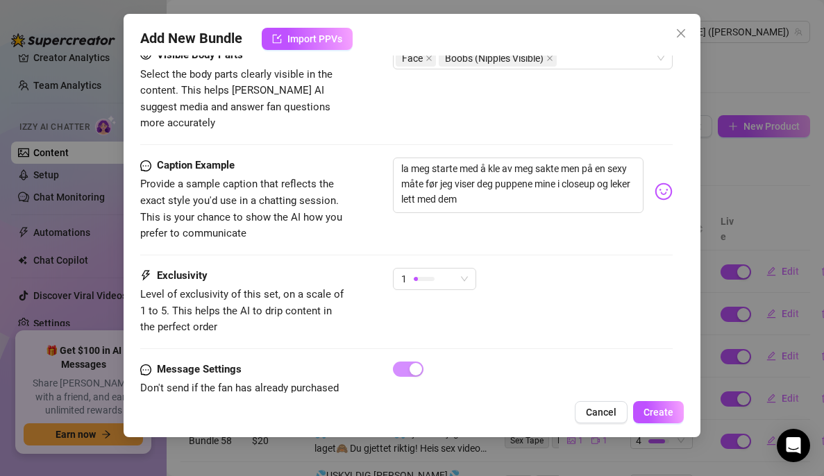
click at [649, 178] on body "Home Creator Analytics Team Analytics Izzy AI Chatter Content Setup Chat Monito…" at bounding box center [412, 238] width 824 height 476
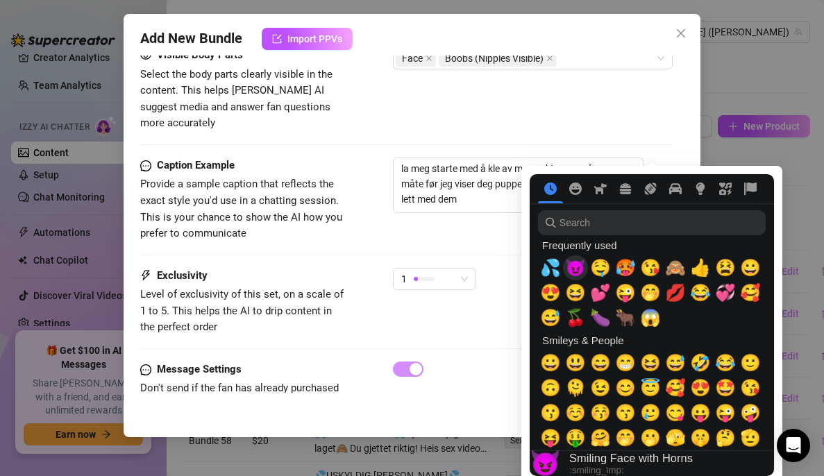
click at [572, 263] on span "😈" at bounding box center [575, 267] width 21 height 19
click at [551, 269] on span "💦" at bounding box center [550, 267] width 21 height 19
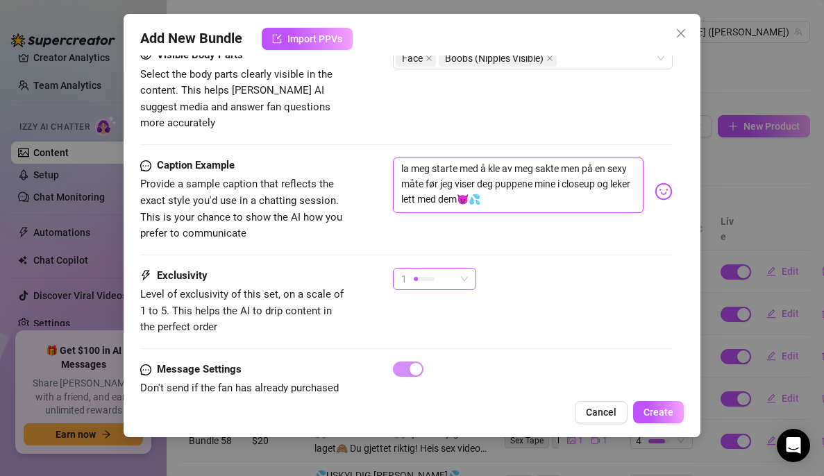
click at [461, 269] on span "1" at bounding box center [434, 279] width 67 height 21
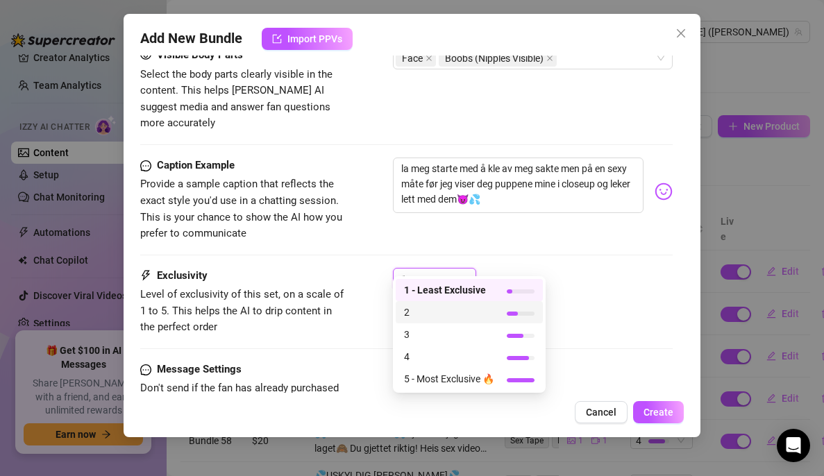
click at [440, 315] on span "2" at bounding box center [449, 312] width 90 height 15
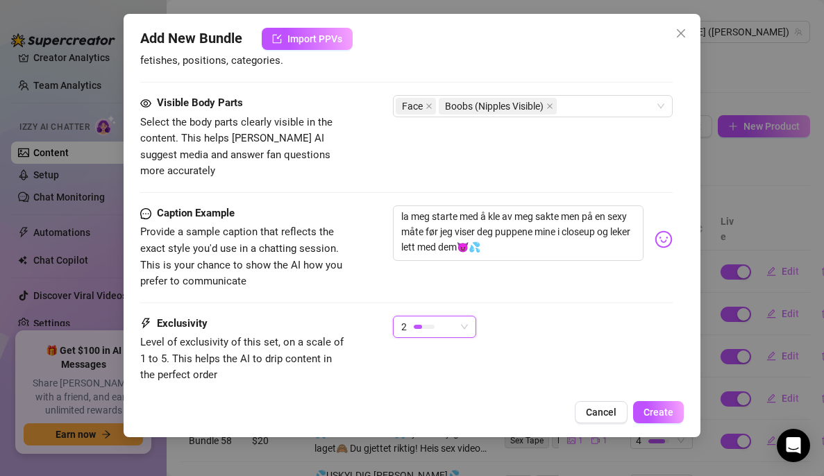
scroll to position [772, 0]
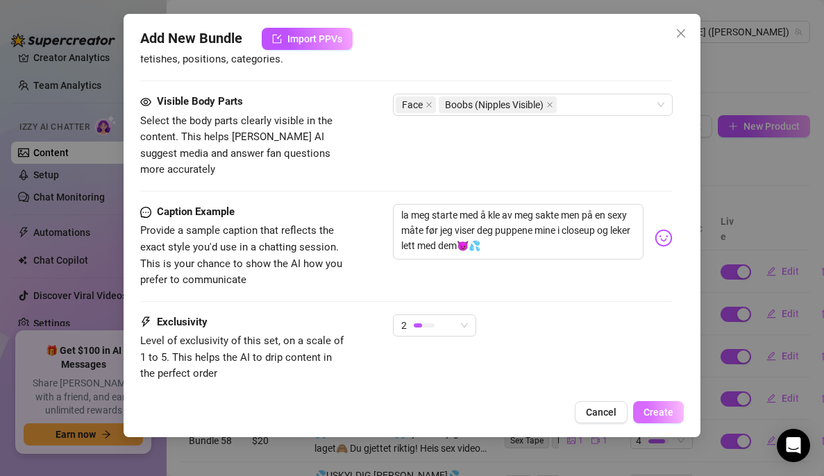
click at [665, 408] on span "Create" at bounding box center [659, 412] width 30 height 11
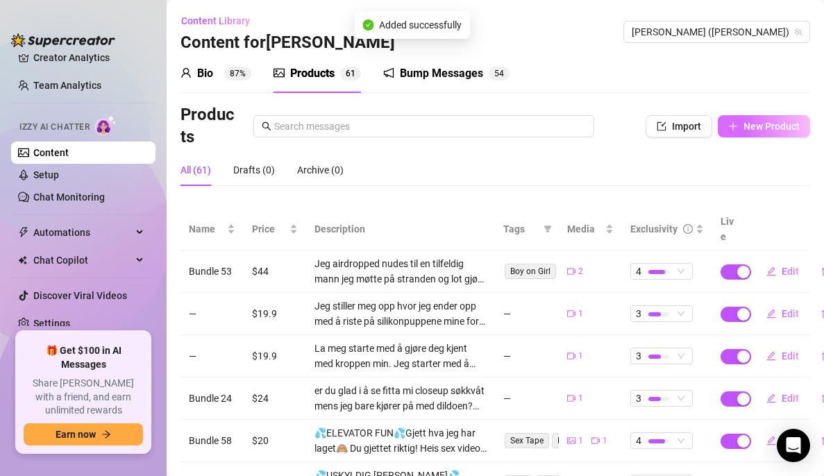
click at [770, 127] on span "New Product" at bounding box center [772, 126] width 56 height 11
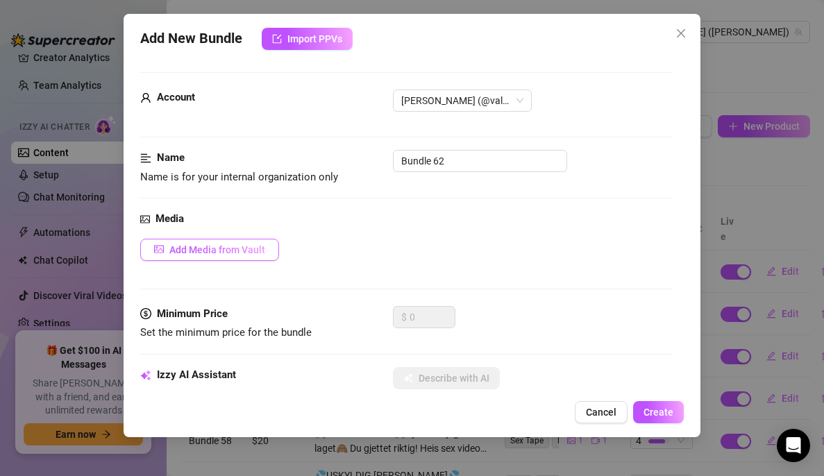
click at [252, 254] on span "Add Media from Vault" at bounding box center [217, 249] width 96 height 11
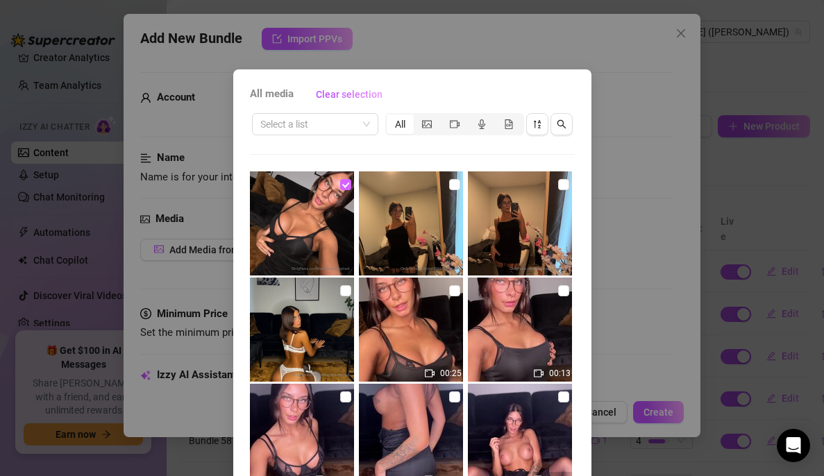
click at [340, 180] on input "checkbox" at bounding box center [345, 184] width 11 height 11
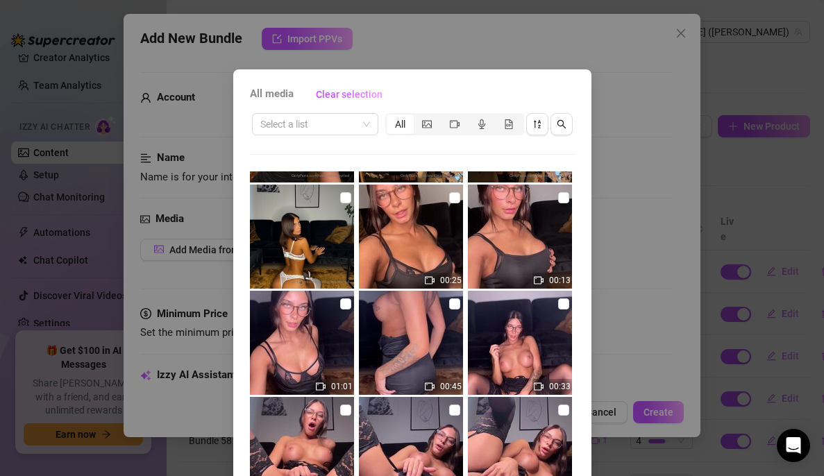
scroll to position [127, 0]
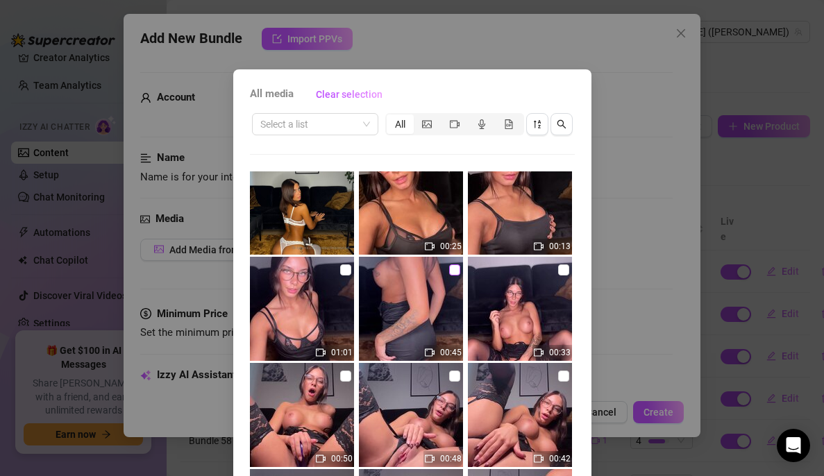
click at [449, 270] on input "checkbox" at bounding box center [454, 270] width 11 height 11
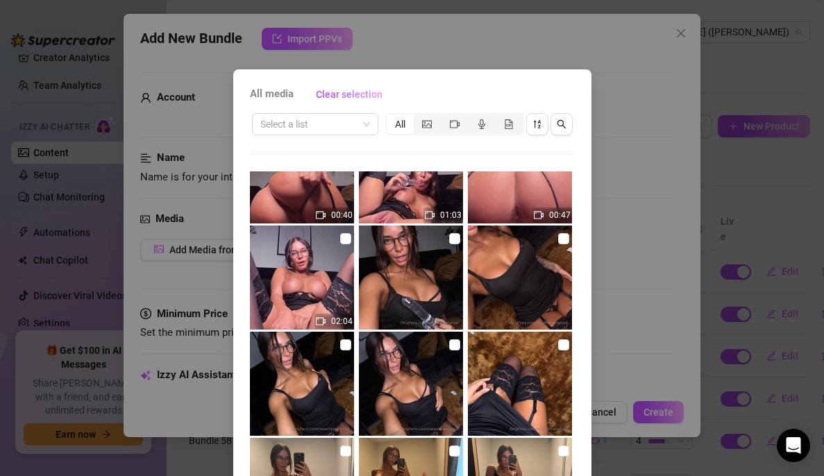
scroll to position [103, 0]
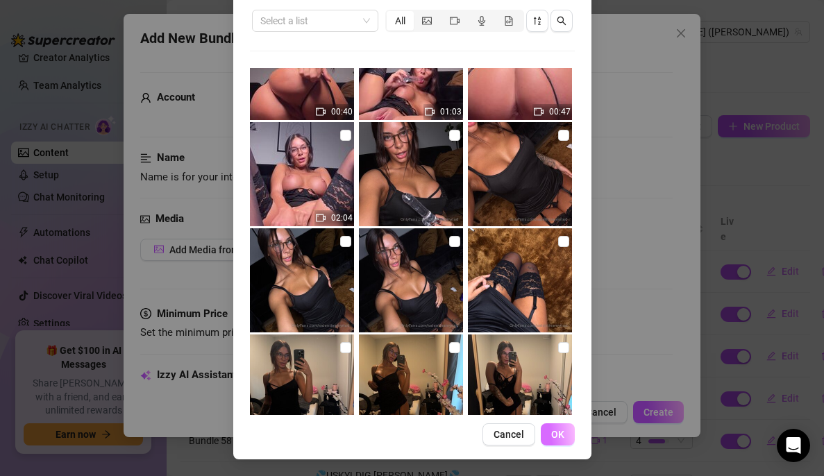
click at [556, 429] on span "OK" at bounding box center [557, 434] width 13 height 11
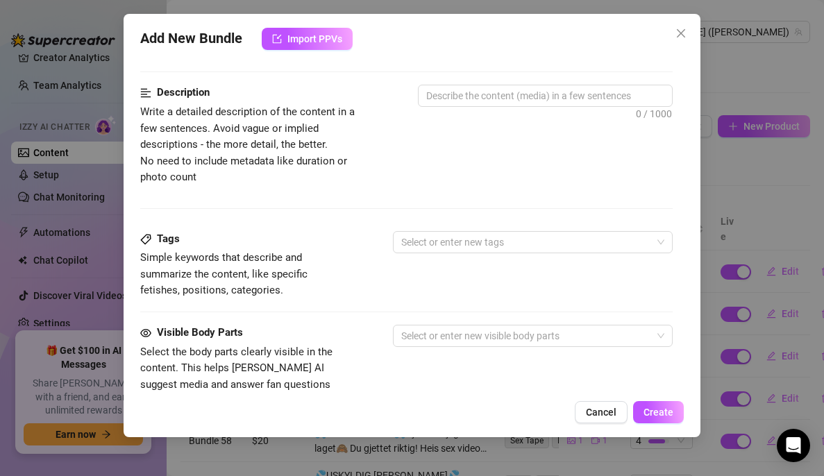
scroll to position [542, 0]
click at [492, 94] on textarea at bounding box center [546, 95] width 254 height 21
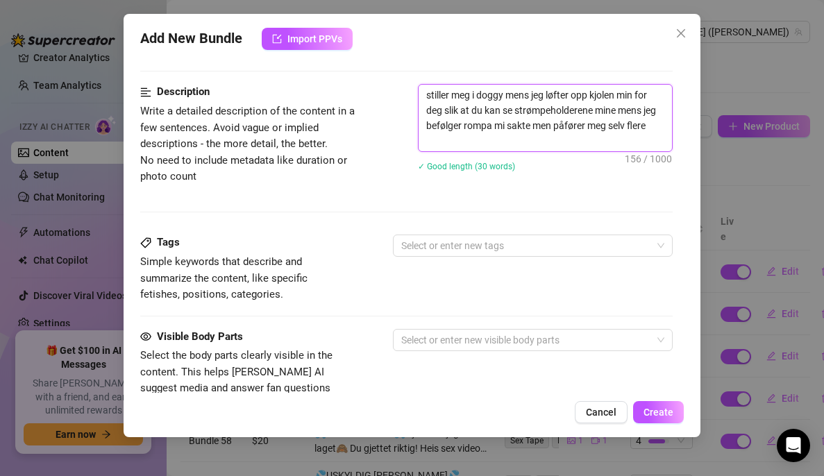
scroll to position [0, 0]
drag, startPoint x: 578, startPoint y: 142, endPoint x: 375, endPoint y: 67, distance: 216.0
click at [375, 67] on form "Account [PERSON_NAME] (@valentinamyriad) Name Name is for your internal organiz…" at bounding box center [406, 125] width 533 height 1191
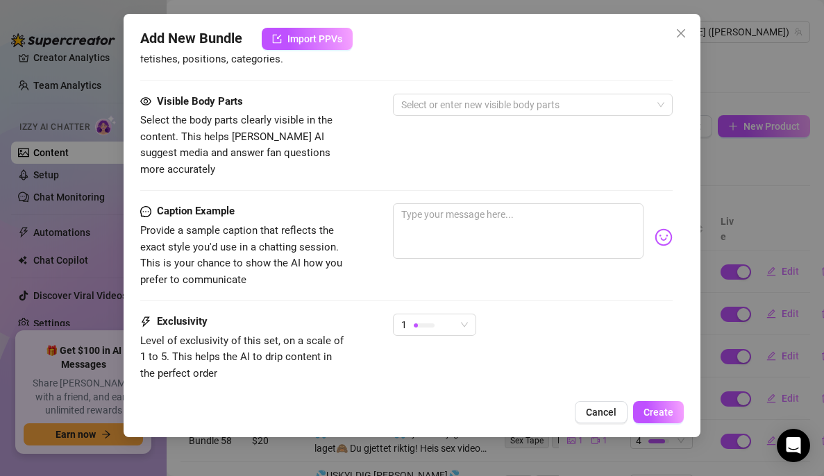
scroll to position [778, 0]
click at [467, 211] on textarea at bounding box center [518, 231] width 251 height 56
paste textarea "stiller meg i doggy mens jeg løfter opp kjolen min for deg slik at du kan se st…"
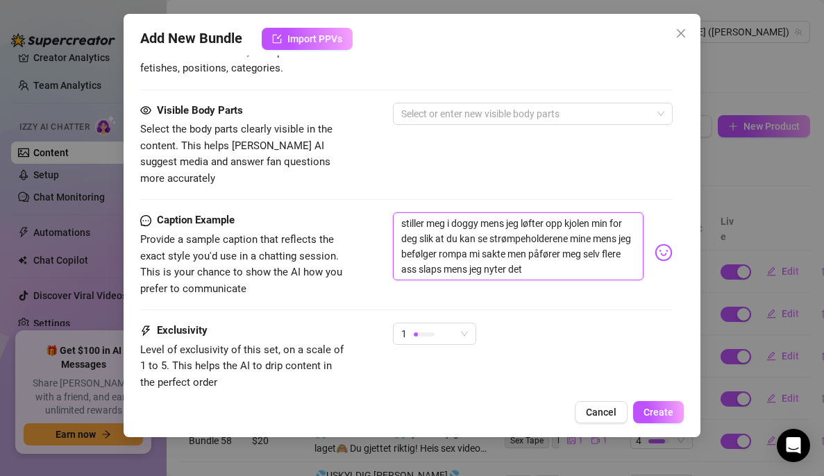
scroll to position [853, 0]
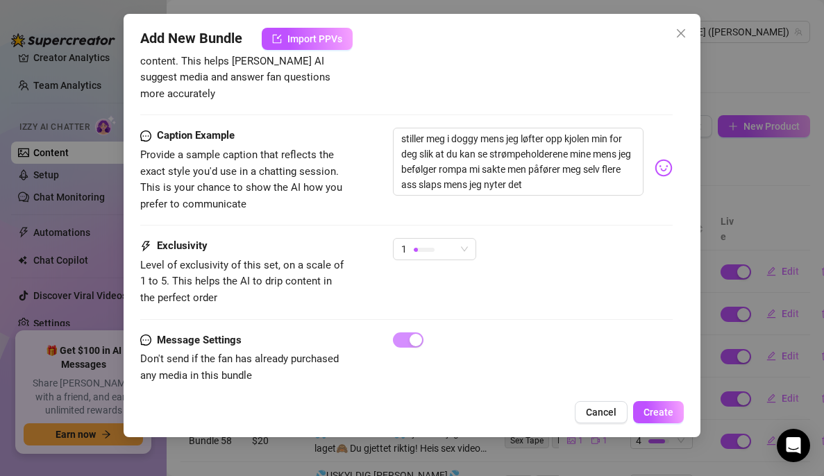
click at [655, 159] on img at bounding box center [664, 168] width 18 height 18
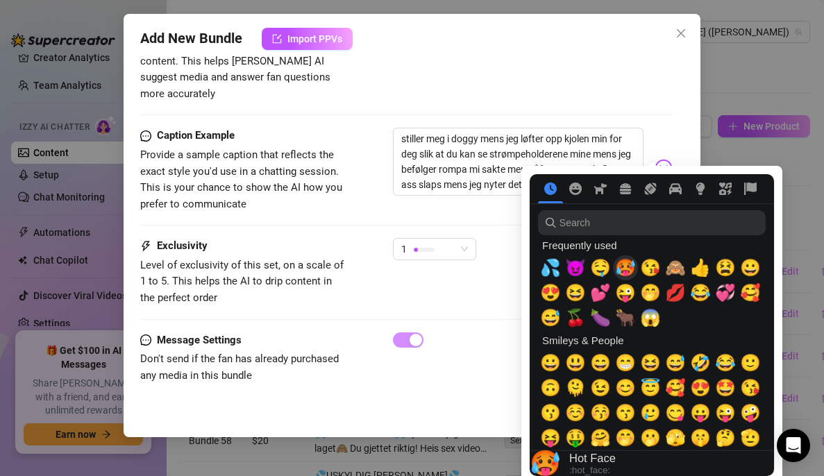
drag, startPoint x: 624, startPoint y: 272, endPoint x: 627, endPoint y: 283, distance: 12.0
click at [627, 283] on div "💦 😈 🤤 🥵 😘 🙈 👍 😫 😀 😍 😆 💕 😜 🤭 💋 😂 💞 🥰 😅 🍒 🍆 🐂 😱" at bounding box center [650, 293] width 225 height 75
click at [557, 267] on span "💦" at bounding box center [550, 267] width 21 height 19
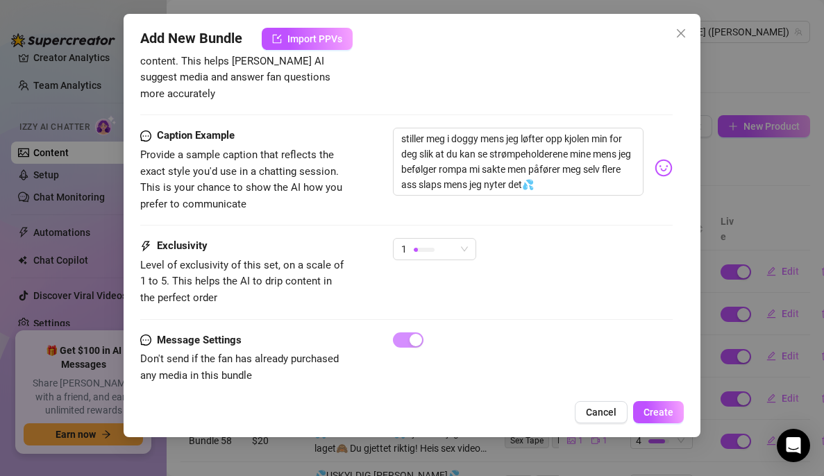
click at [651, 128] on div "stiller meg i doggy mens jeg løfter opp kjolen min for deg slik at du kan se st…" at bounding box center [533, 168] width 280 height 81
click at [655, 159] on img at bounding box center [664, 168] width 18 height 18
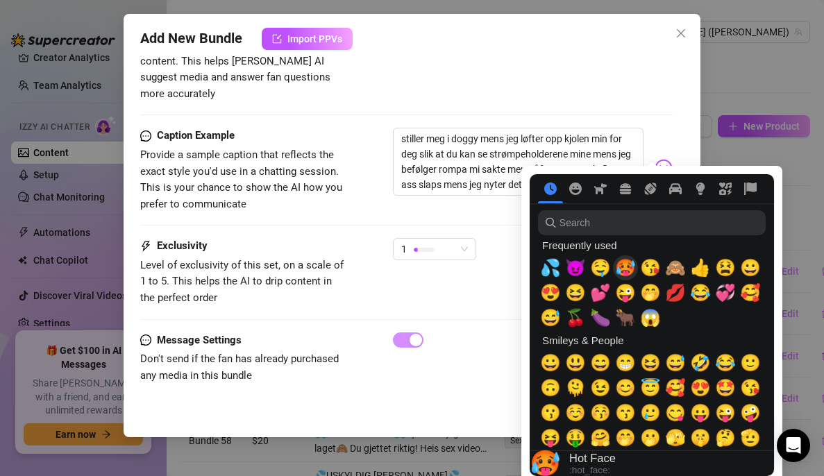
click at [630, 274] on span "🥵" at bounding box center [625, 267] width 21 height 19
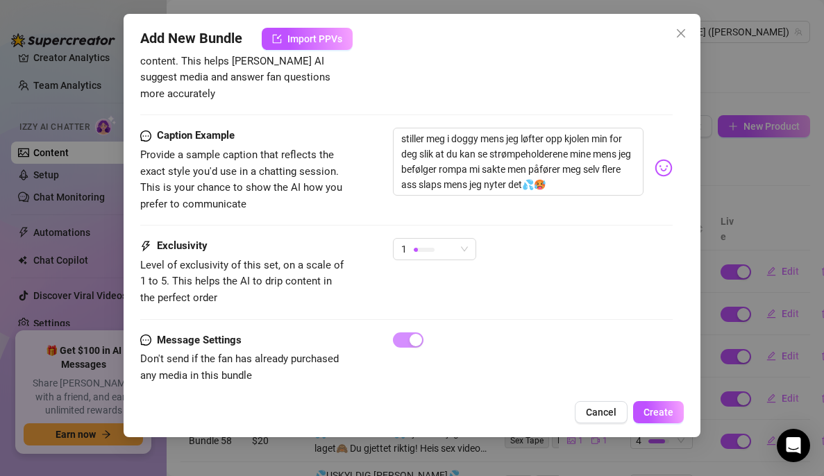
click at [492, 238] on div "1" at bounding box center [533, 255] width 280 height 35
click at [472, 152] on textarea "stiller meg i doggy mens jeg løfter opp kjolen min for deg slik at du kan se st…" at bounding box center [518, 162] width 251 height 68
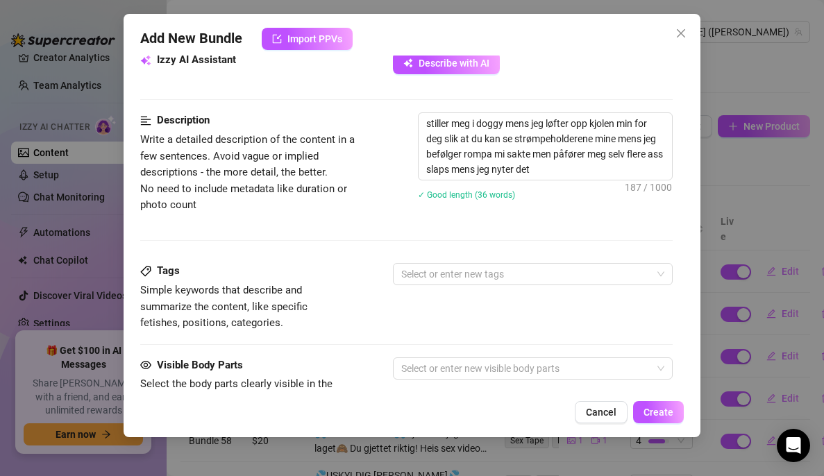
scroll to position [465, 0]
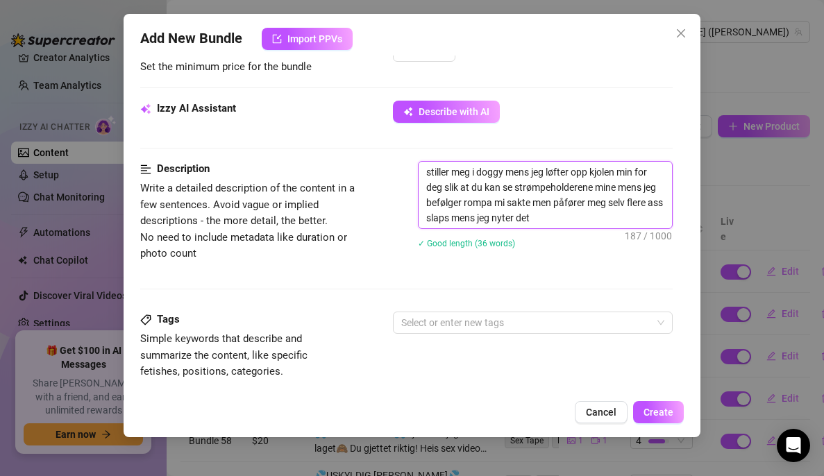
click at [469, 201] on textarea "stiller meg i doggy mens jeg løfter opp kjolen min for deg slik at du kan se st…" at bounding box center [546, 195] width 254 height 67
click at [440, 317] on div at bounding box center [526, 322] width 260 height 19
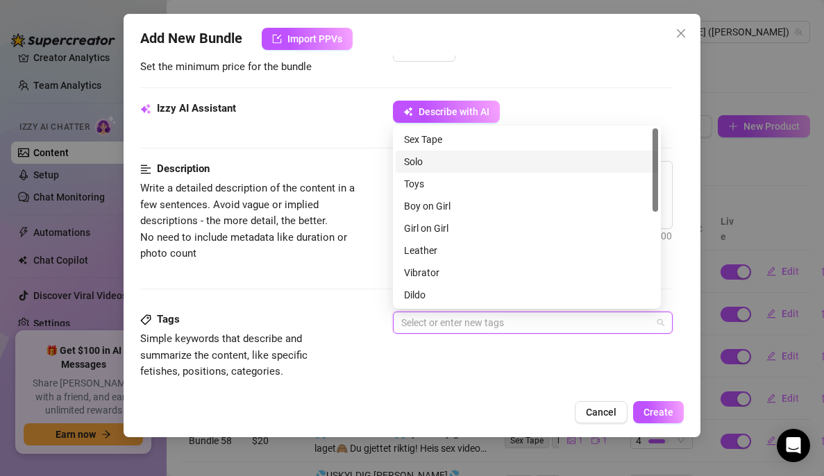
click at [451, 156] on div "Solo" at bounding box center [527, 161] width 246 height 15
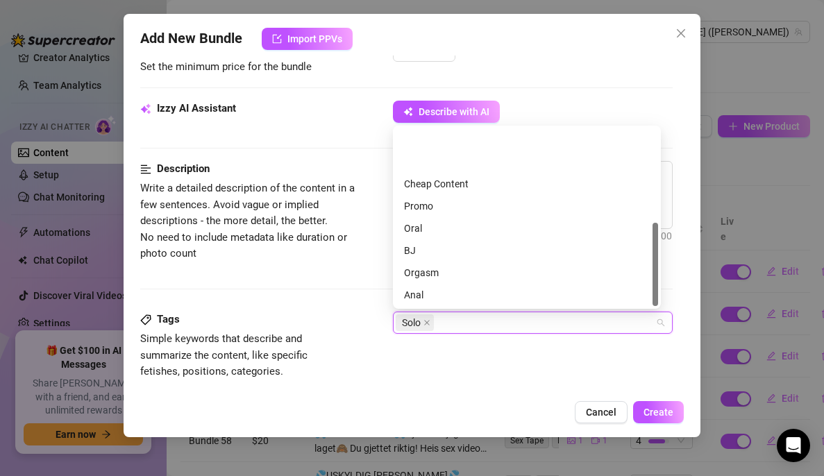
scroll to position [200, 0]
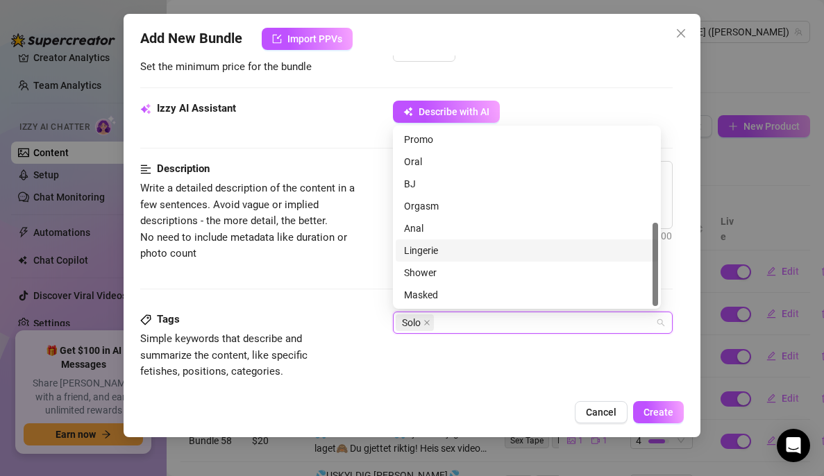
click at [440, 247] on div "Lingerie" at bounding box center [527, 250] width 246 height 15
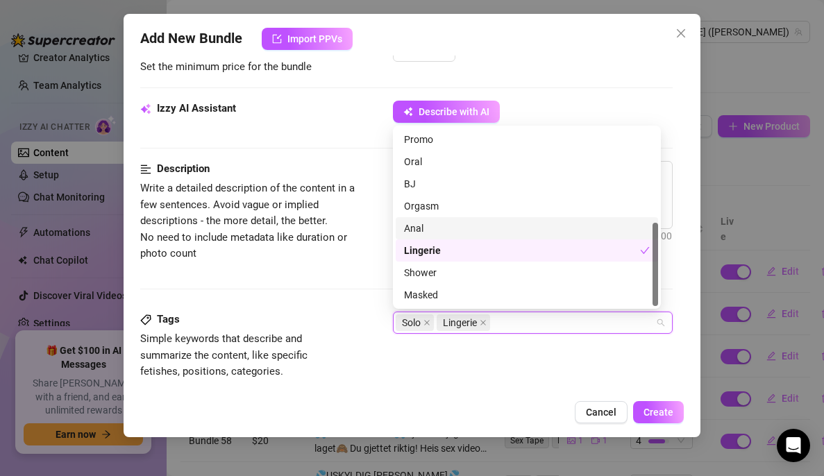
click at [365, 258] on span "Write a detailed description of the content in a few sentences. Avoid vague or …" at bounding box center [256, 222] width 233 height 82
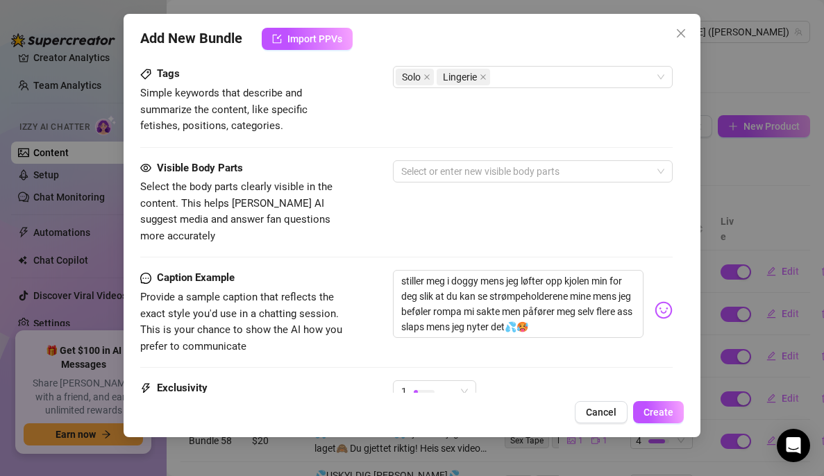
scroll to position [709, 0]
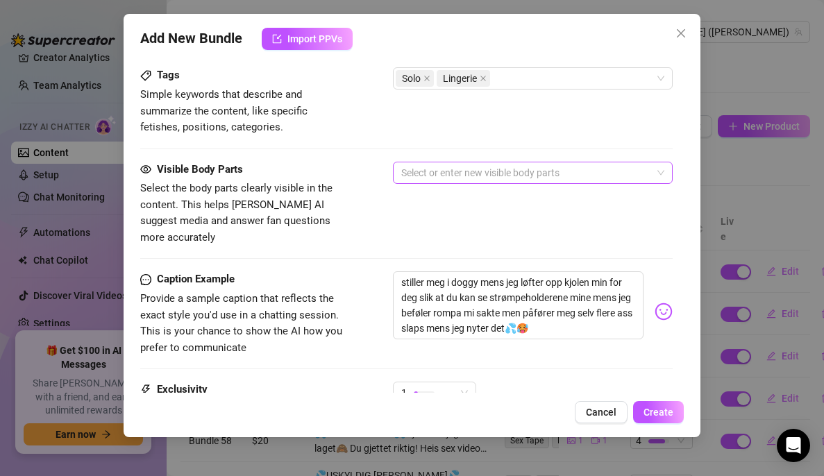
click at [437, 176] on div at bounding box center [526, 172] width 260 height 19
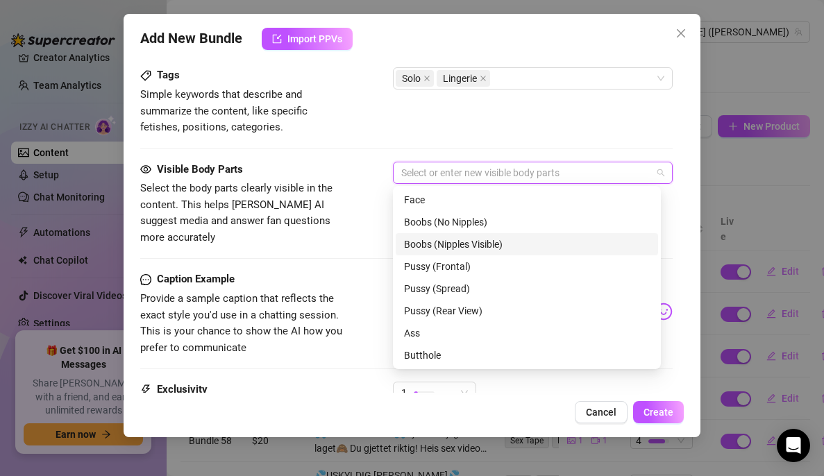
click at [459, 244] on div "Boobs (Nipples Visible)" at bounding box center [527, 244] width 246 height 15
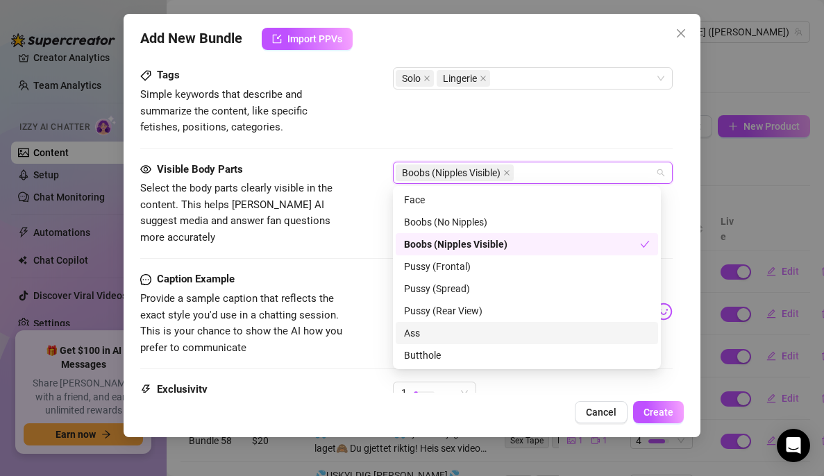
click at [447, 326] on div "Ass" at bounding box center [527, 333] width 246 height 15
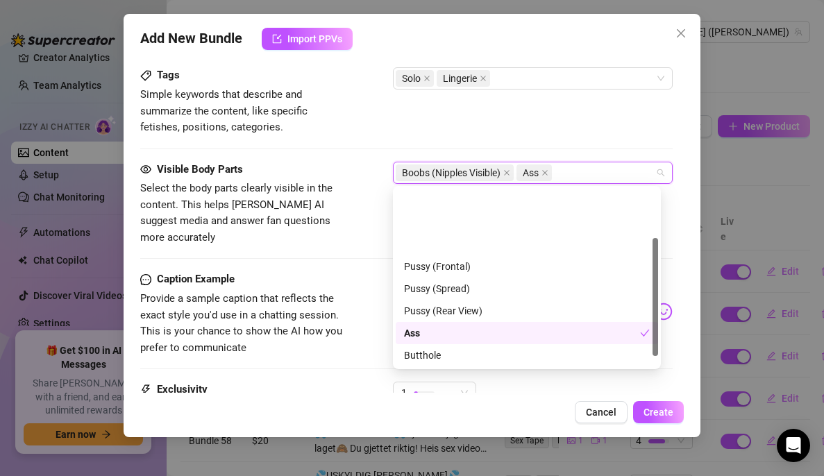
scroll to position [89, 0]
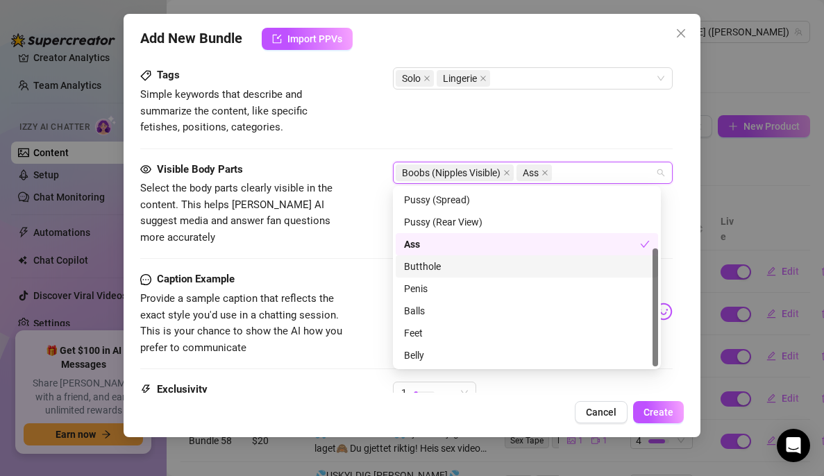
click at [370, 250] on div "Visible Body Parts Select the body parts clearly visible in the content. This h…" at bounding box center [406, 217] width 533 height 110
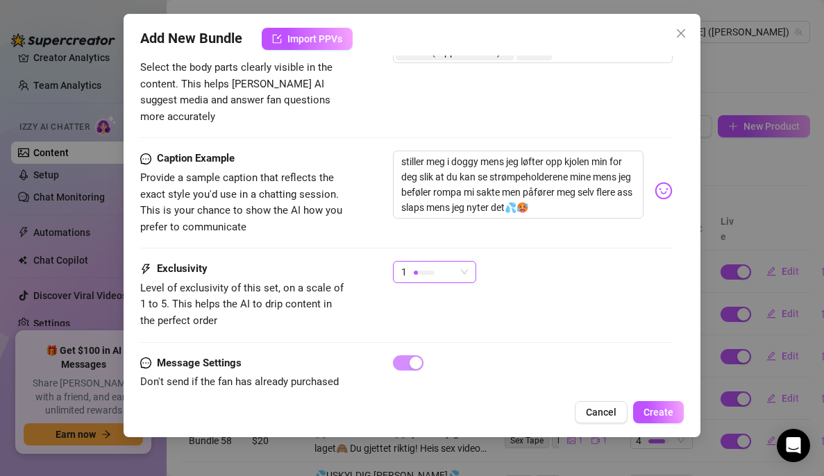
scroll to position [831, 0]
click at [436, 265] on div "1" at bounding box center [428, 271] width 54 height 21
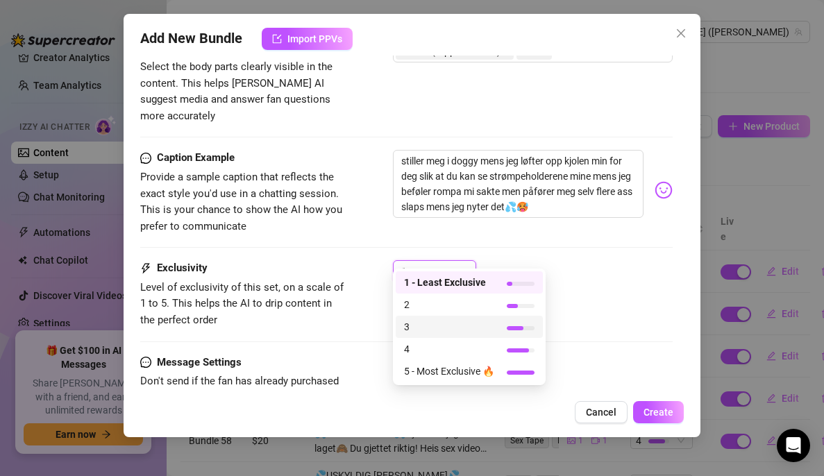
click at [429, 322] on span "3" at bounding box center [449, 327] width 90 height 15
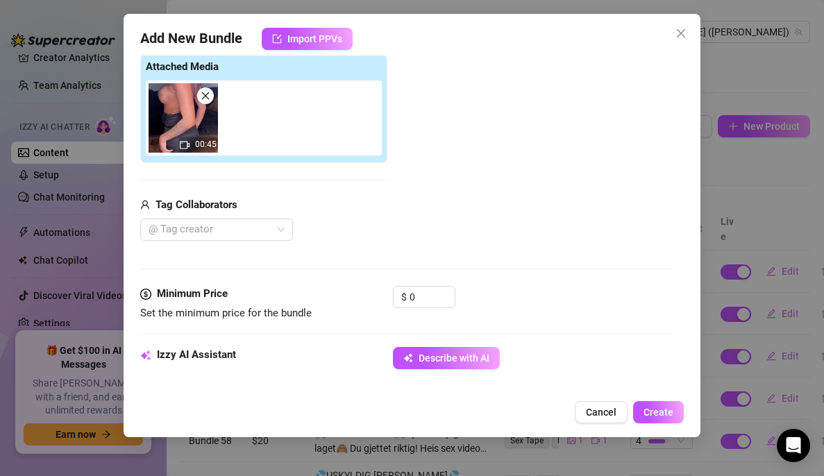
scroll to position [186, 0]
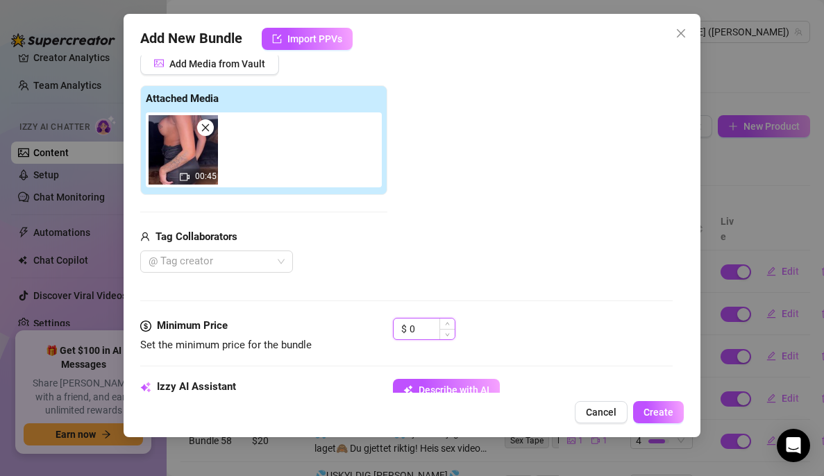
click at [420, 324] on input "0" at bounding box center [432, 329] width 45 height 21
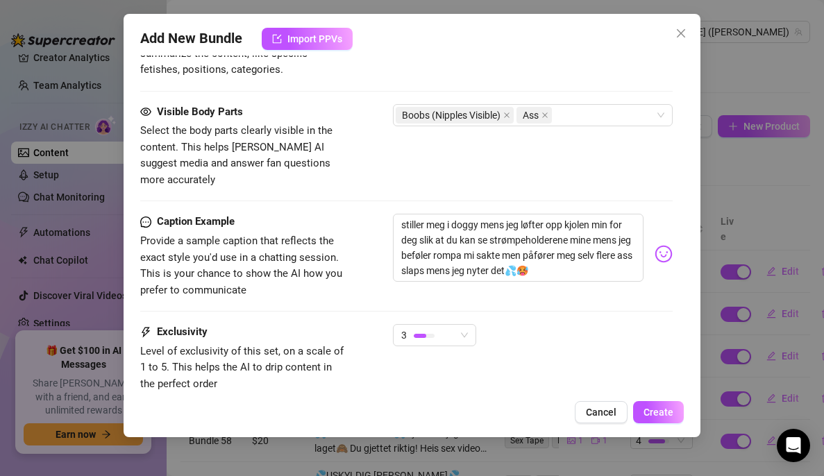
scroll to position [853, 0]
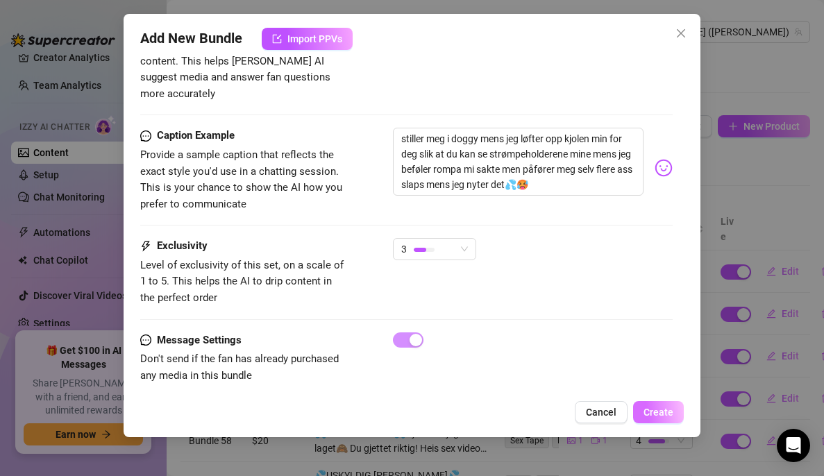
click at [663, 406] on button "Create" at bounding box center [658, 412] width 51 height 22
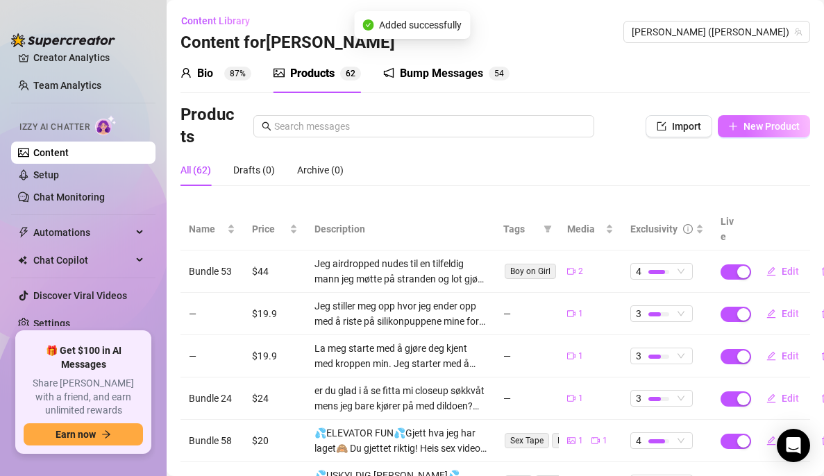
click at [763, 126] on span "New Product" at bounding box center [772, 126] width 56 height 11
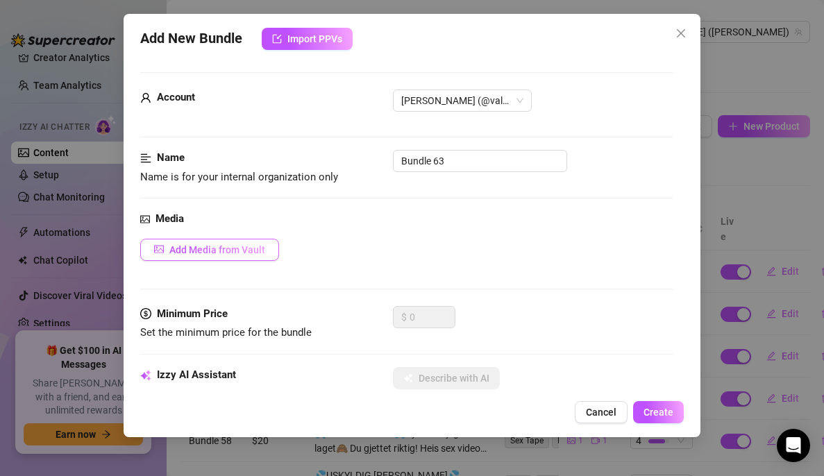
click at [224, 247] on span "Add Media from Vault" at bounding box center [217, 249] width 96 height 11
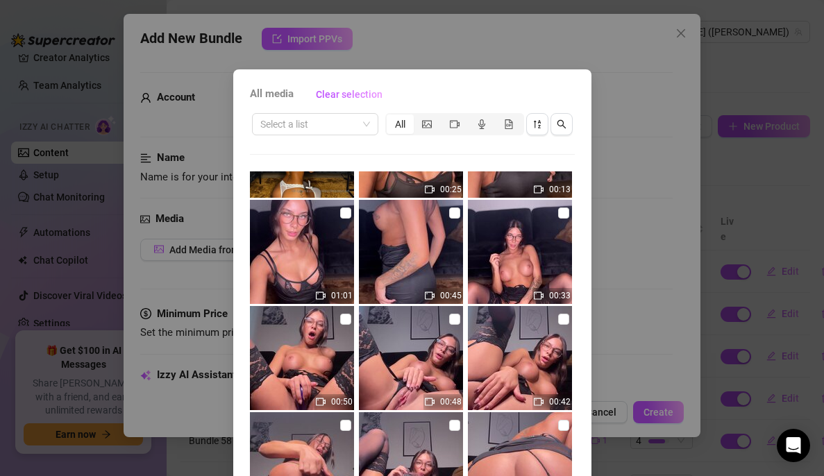
scroll to position [213, 0]
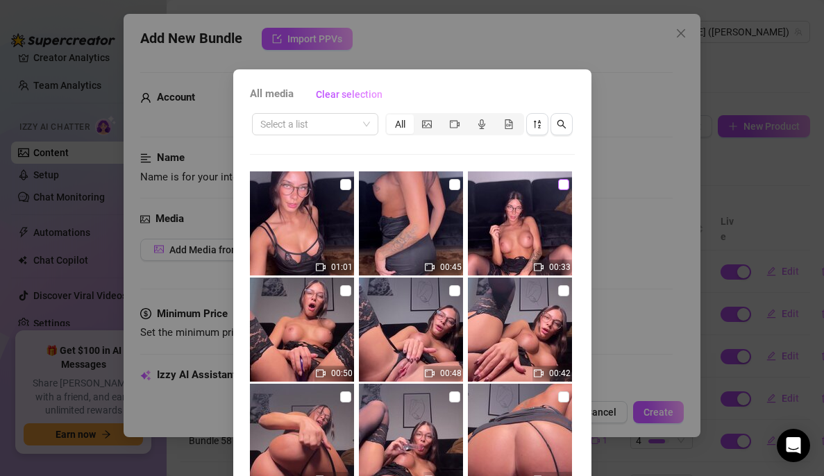
click at [558, 183] on input "checkbox" at bounding box center [563, 184] width 11 height 11
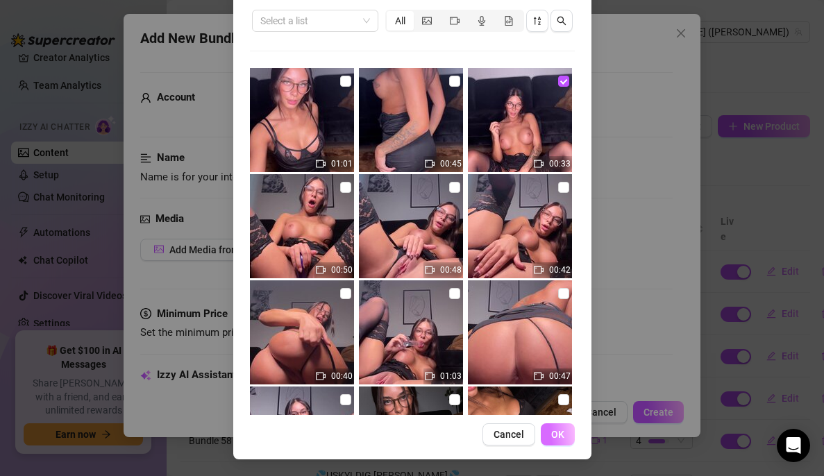
click at [551, 436] on span "OK" at bounding box center [557, 434] width 13 height 11
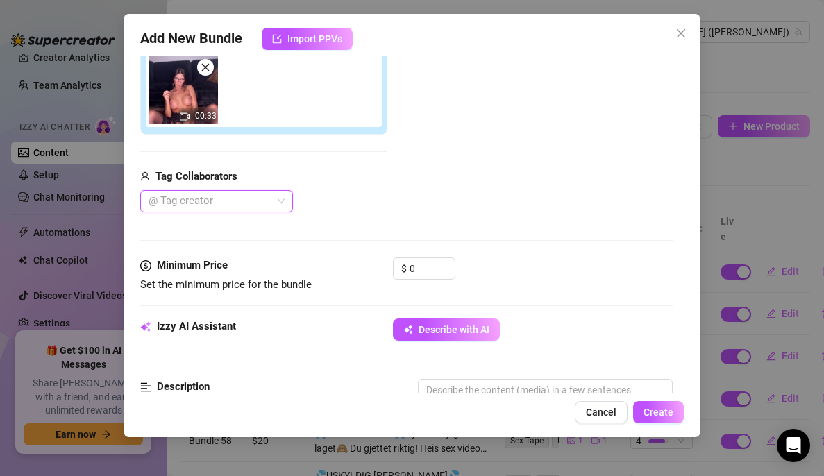
scroll to position [328, 0]
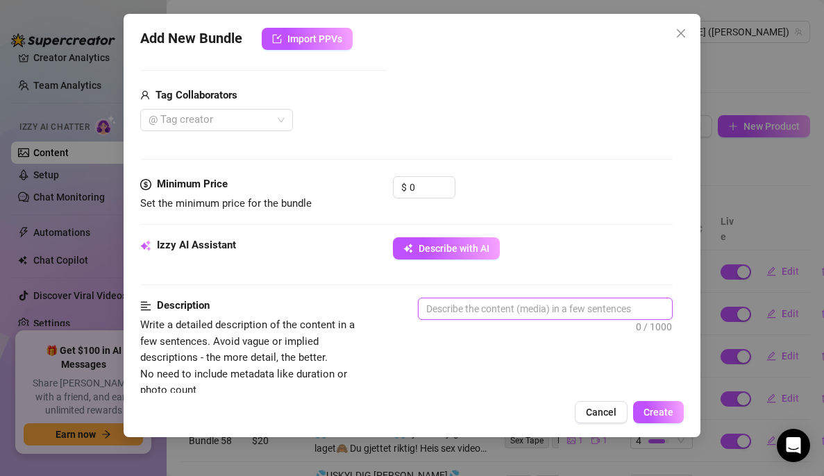
click at [456, 308] on textarea at bounding box center [546, 309] width 254 height 21
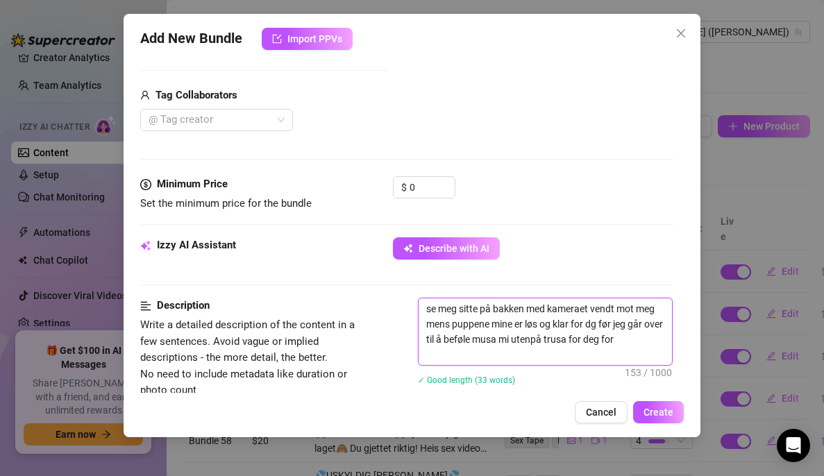
scroll to position [0, 0]
click at [616, 322] on textarea "se meg sitte på bakken med kameraet vendt mot meg mens puppene mine er løs og k…" at bounding box center [546, 332] width 254 height 67
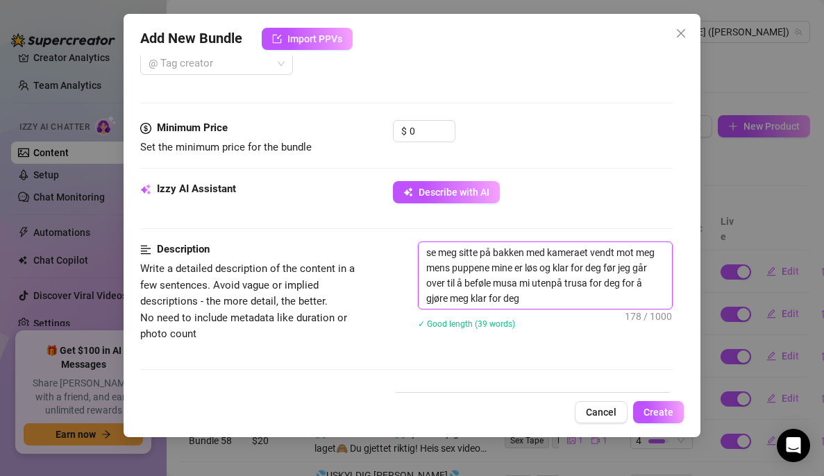
scroll to position [385, 0]
click at [576, 299] on textarea "se meg sitte på bakken med kameraet vendt mot meg mens puppene mine er løs og k…" at bounding box center [546, 275] width 254 height 67
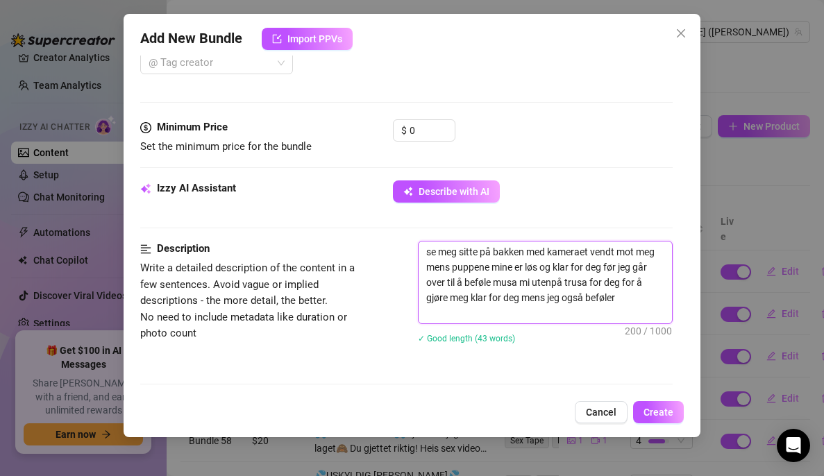
scroll to position [0, 0]
drag, startPoint x: 571, startPoint y: 308, endPoint x: 416, endPoint y: 240, distance: 169.2
click at [416, 240] on form "Account [PERSON_NAME] (@valentinamyriad) Name Name is for your internal organiz…" at bounding box center [406, 290] width 533 height 1206
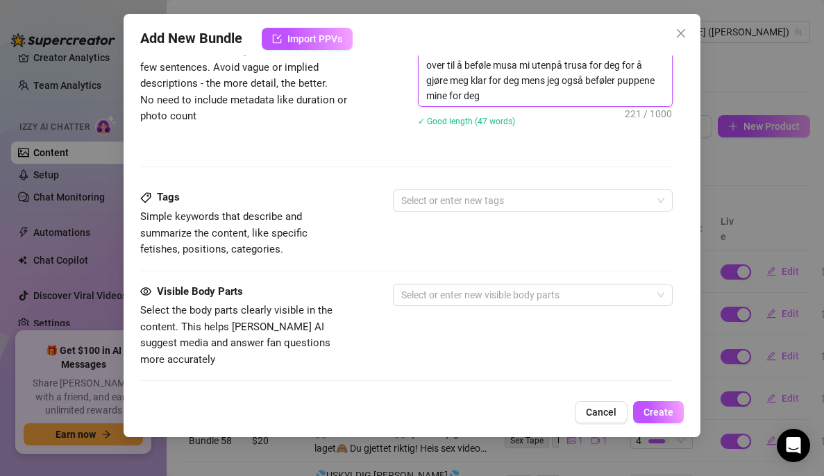
scroll to position [738, 0]
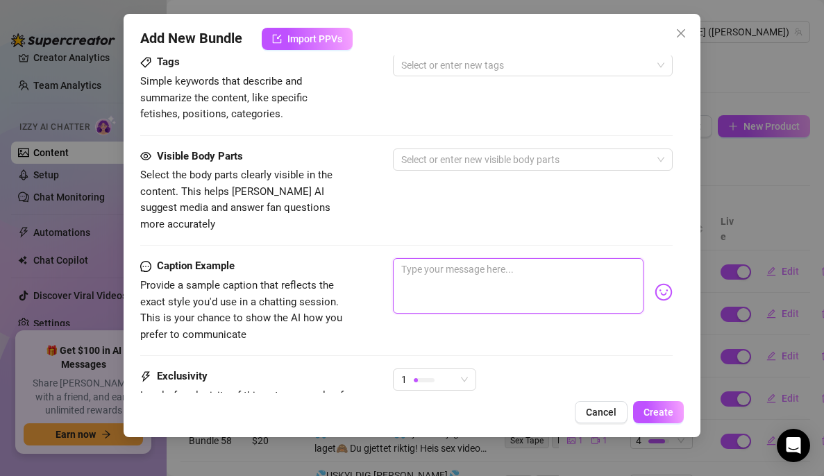
click at [447, 258] on textarea at bounding box center [518, 286] width 251 height 56
paste textarea "se meg sitte på bakken med kameraet vendt mot meg mens puppene mine er løs og k…"
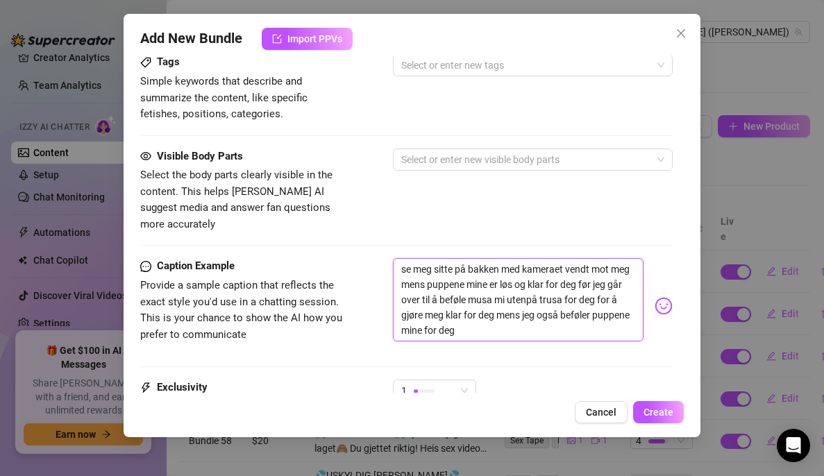
scroll to position [0, 0]
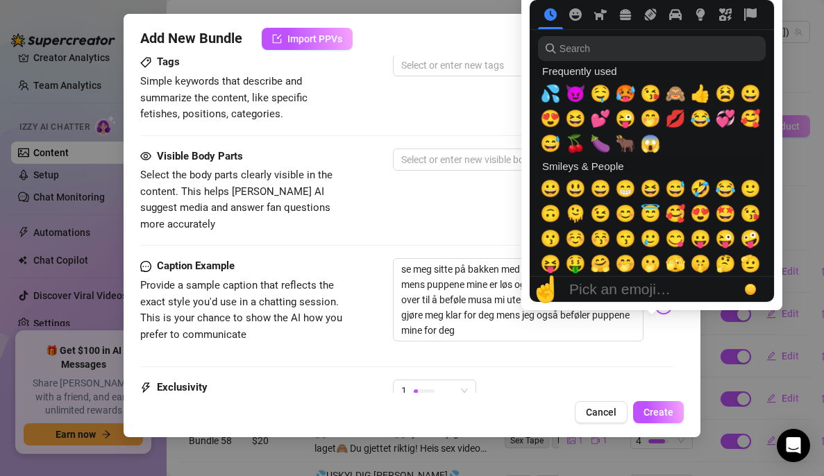
click at [645, 293] on body "Home Creator Analytics Team Analytics Izzy AI Chatter Content Setup Chat Monito…" at bounding box center [412, 238] width 824 height 476
click at [617, 92] on span "🥵" at bounding box center [625, 93] width 21 height 19
click at [599, 94] on span "🤤" at bounding box center [600, 93] width 21 height 19
click at [597, 139] on span "🍆" at bounding box center [600, 143] width 21 height 19
click at [554, 94] on span "💦" at bounding box center [550, 93] width 21 height 19
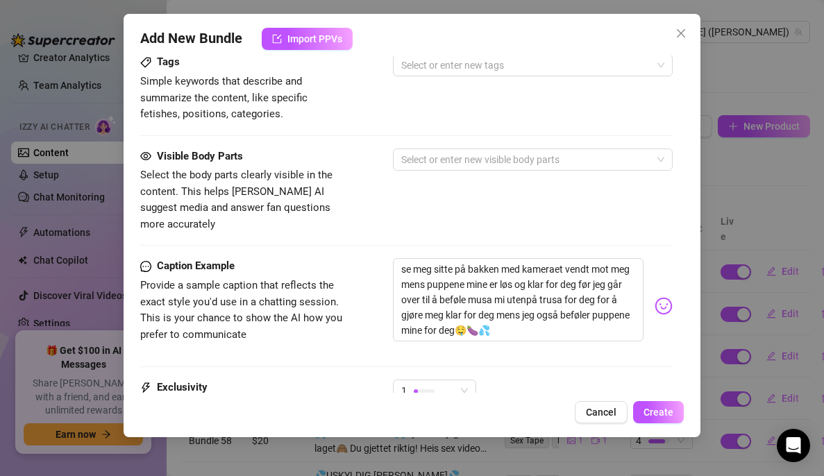
click at [464, 199] on div "Visible Body Parts Select the body parts clearly visible in the content. This h…" at bounding box center [406, 191] width 533 height 85
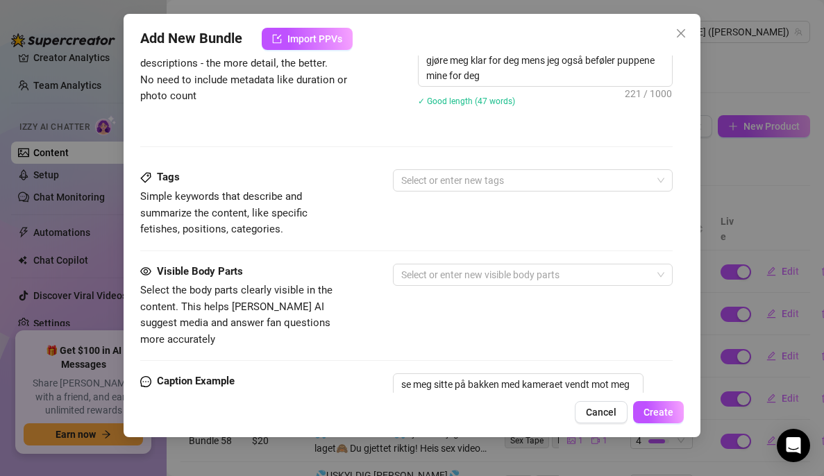
scroll to position [622, 0]
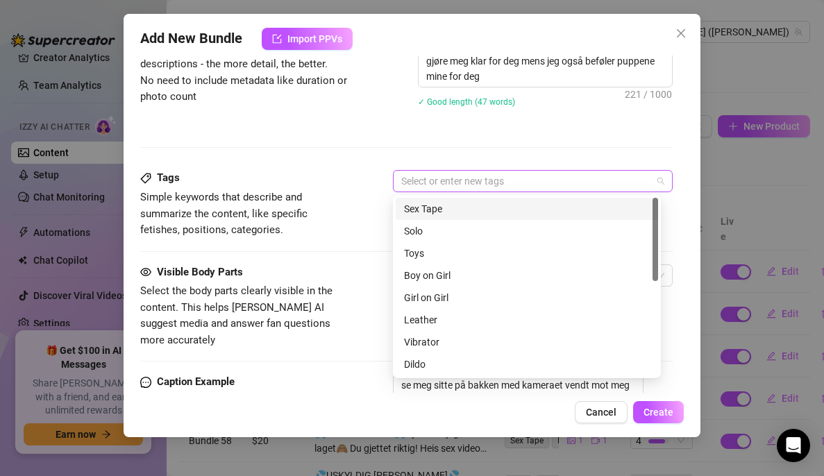
click at [467, 185] on div at bounding box center [526, 181] width 260 height 19
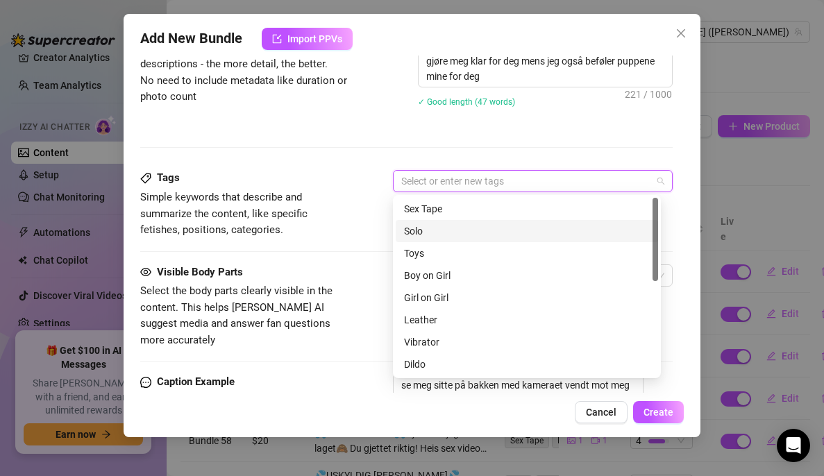
click at [446, 237] on div "Solo" at bounding box center [527, 231] width 246 height 15
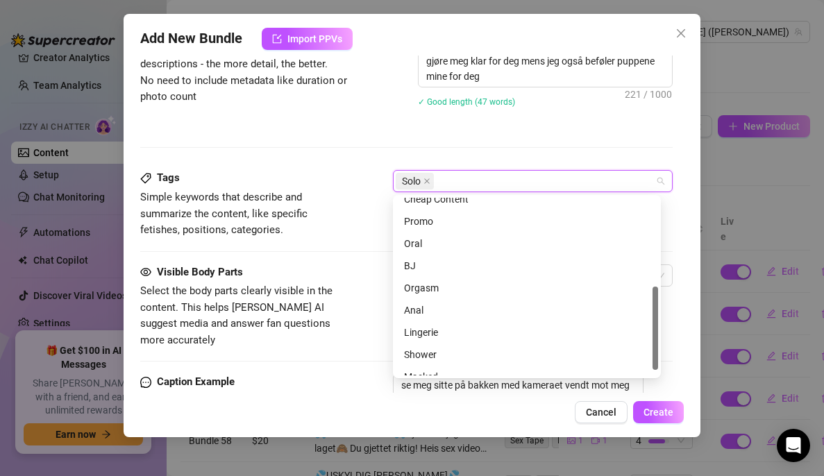
scroll to position [188, 0]
click at [435, 283] on div "Orgasm" at bounding box center [527, 287] width 246 height 15
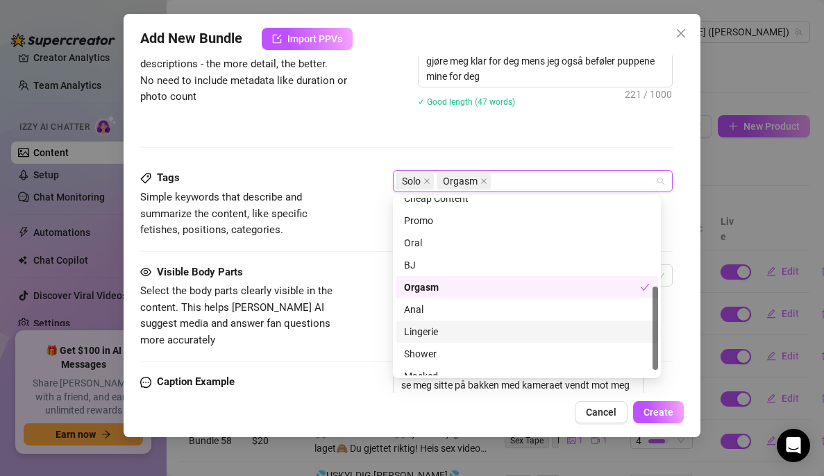
click at [441, 335] on div "Lingerie" at bounding box center [527, 331] width 246 height 15
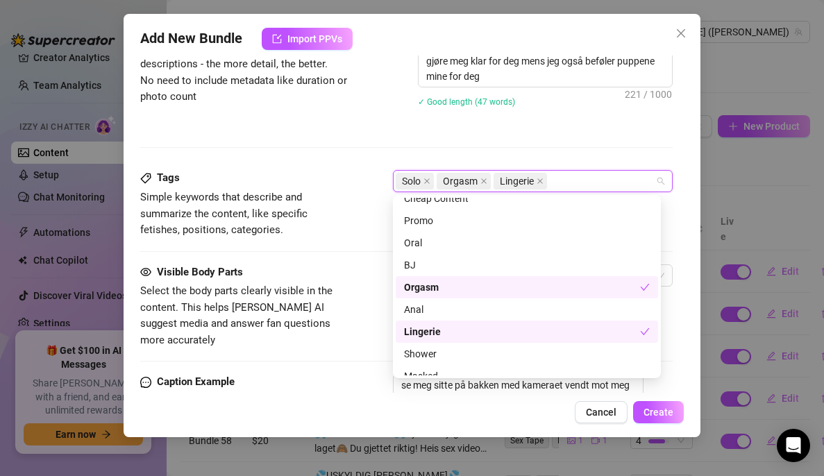
scroll to position [200, 0]
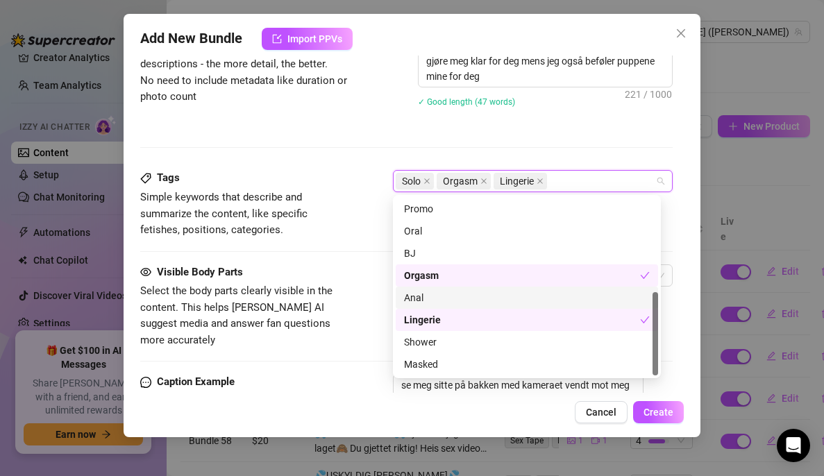
click at [370, 265] on div "Visible Body Parts Select the body parts clearly visible in the content. This h…" at bounding box center [406, 307] width 533 height 85
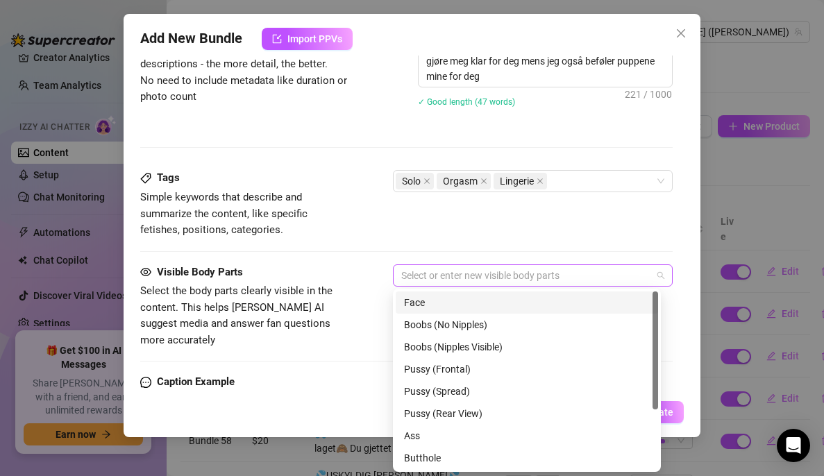
click at [456, 282] on div at bounding box center [526, 275] width 260 height 19
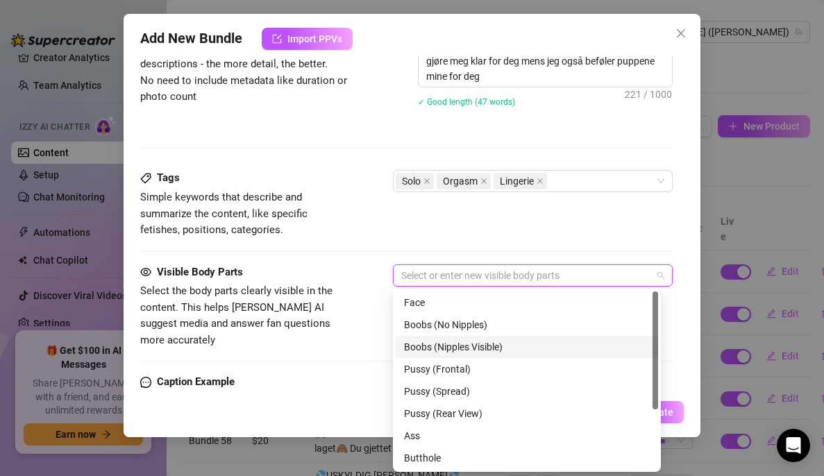
click at [455, 346] on div "Boobs (Nipples Visible)" at bounding box center [527, 347] width 246 height 15
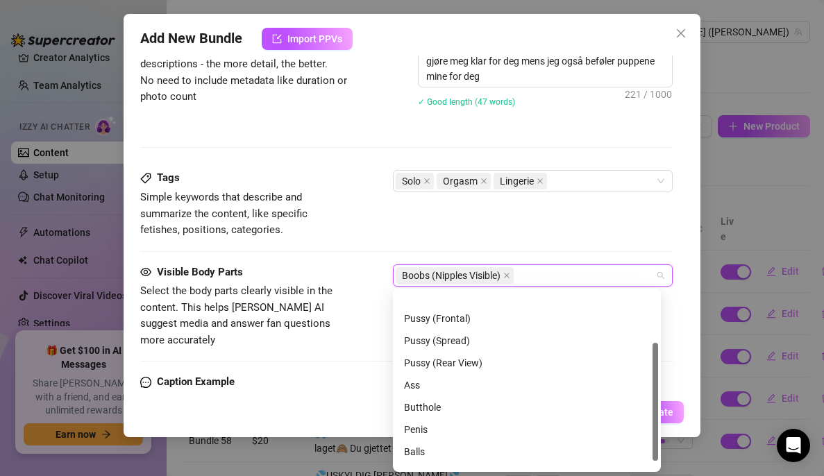
scroll to position [89, 0]
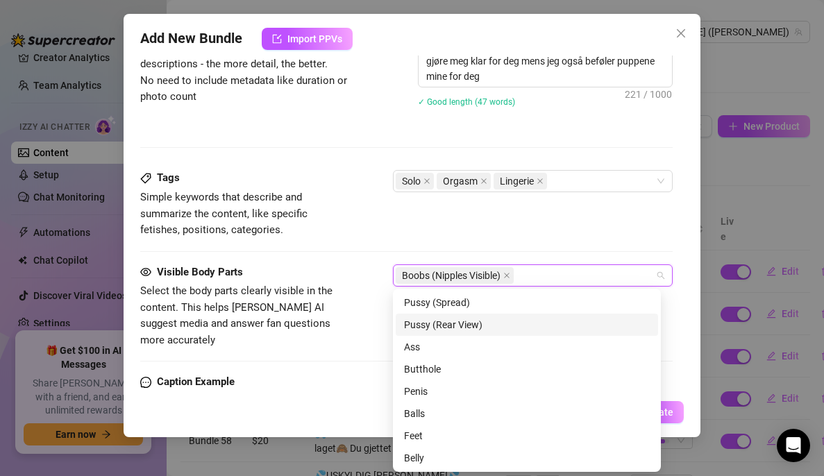
click at [473, 326] on div "Pussy (Rear View)" at bounding box center [527, 324] width 246 height 15
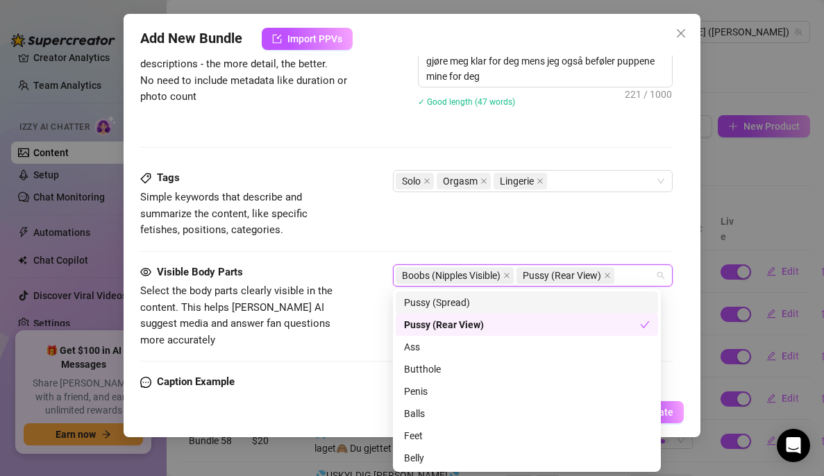
click at [391, 230] on div "Tags Simple keywords that describe and summarize the content, like specific fet…" at bounding box center [406, 204] width 533 height 68
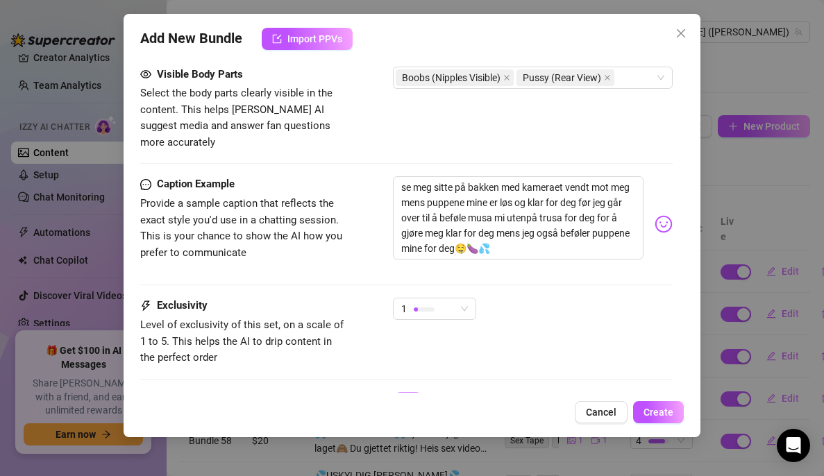
scroll to position [880, 0]
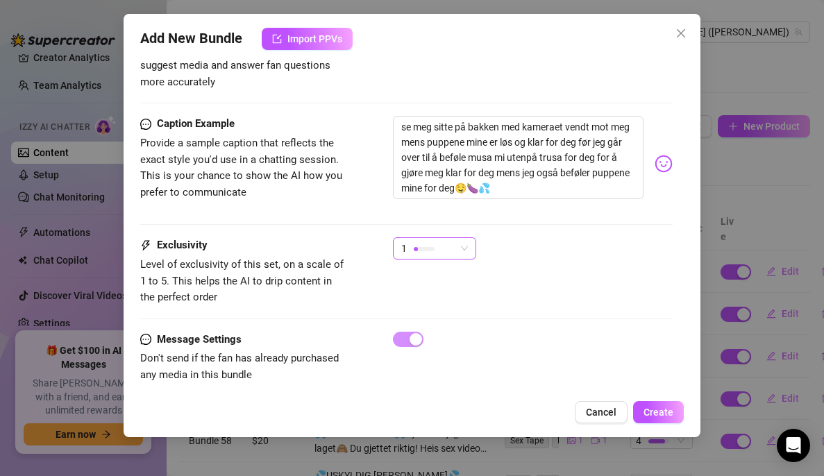
click at [404, 238] on span "1" at bounding box center [404, 248] width 6 height 21
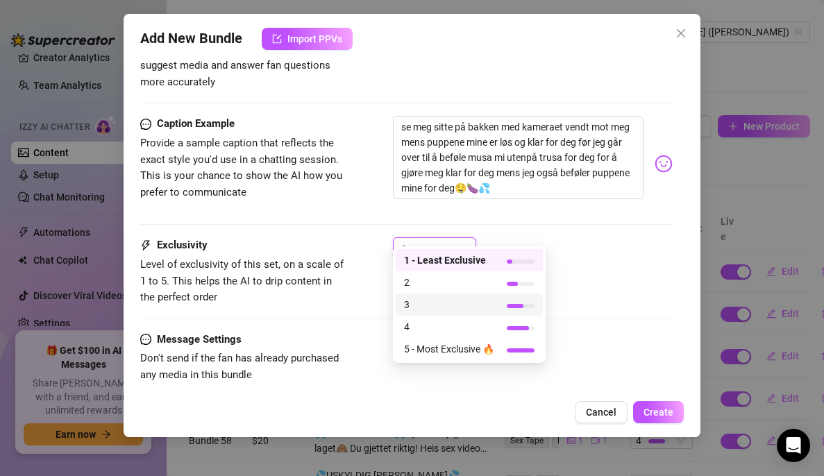
click at [461, 311] on span "3" at bounding box center [449, 304] width 90 height 15
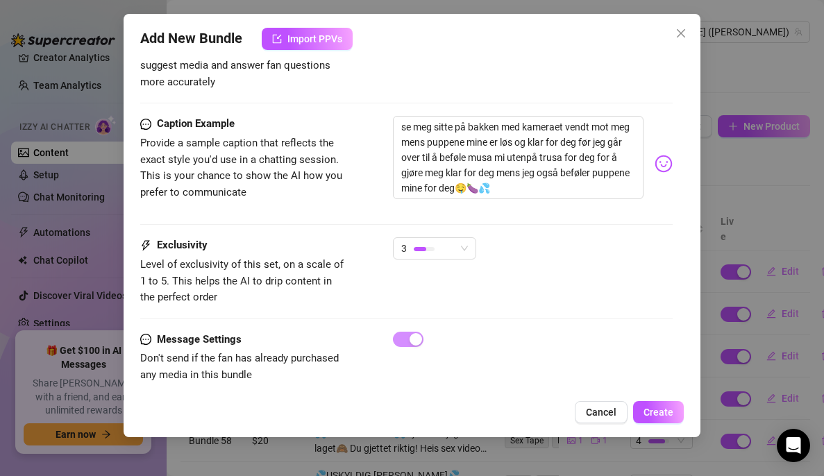
click at [595, 332] on div at bounding box center [533, 339] width 280 height 15
click at [667, 406] on button "Create" at bounding box center [658, 412] width 51 height 22
click at [515, 257] on div "Exclusivity Level of exclusivity of this set, on a scale of 1 to 5. This helps …" at bounding box center [406, 272] width 533 height 68
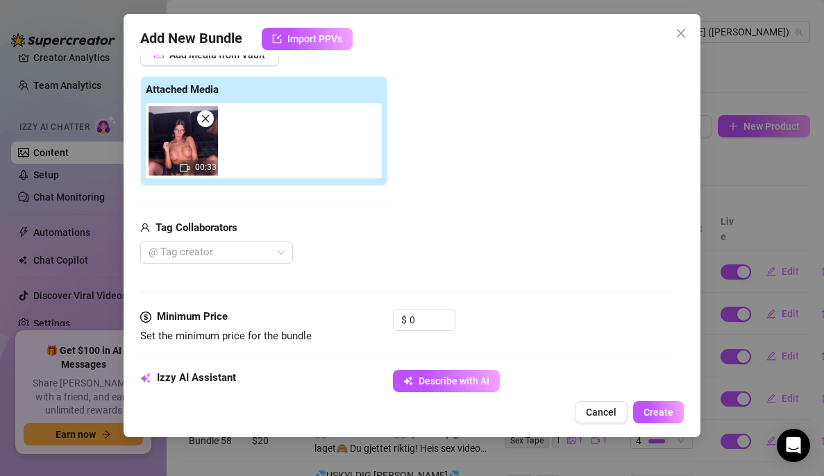
scroll to position [149, 0]
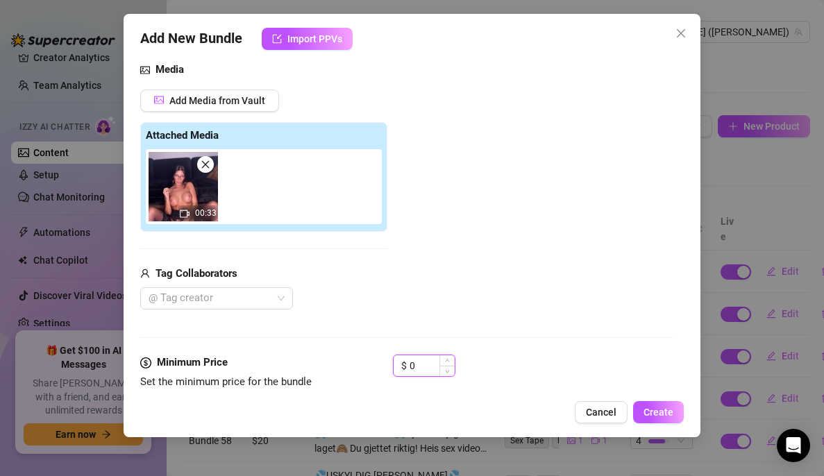
click at [436, 367] on input "0" at bounding box center [432, 366] width 45 height 21
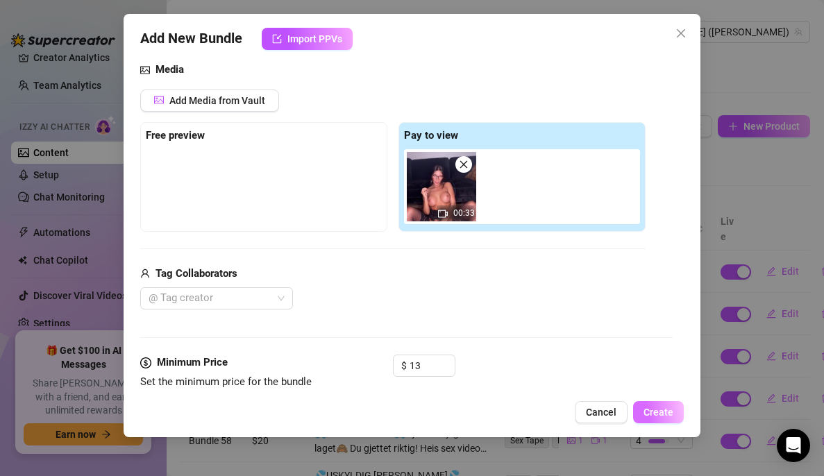
click at [676, 412] on button "Create" at bounding box center [658, 412] width 51 height 22
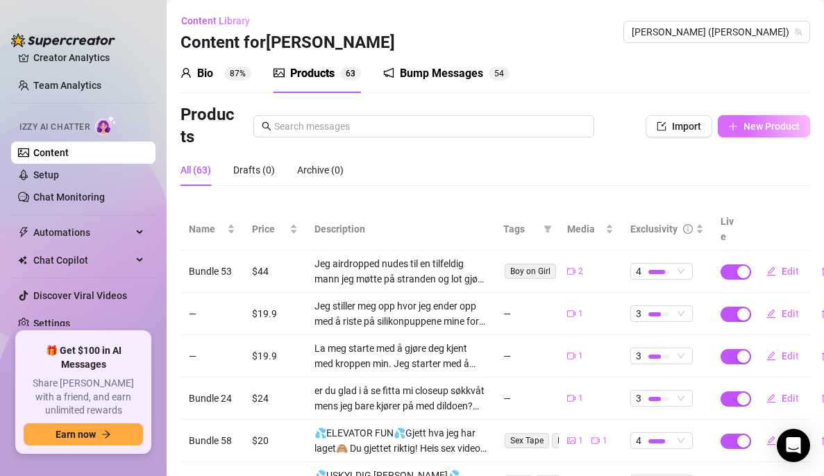
click at [747, 133] on button "New Product" at bounding box center [764, 126] width 92 height 22
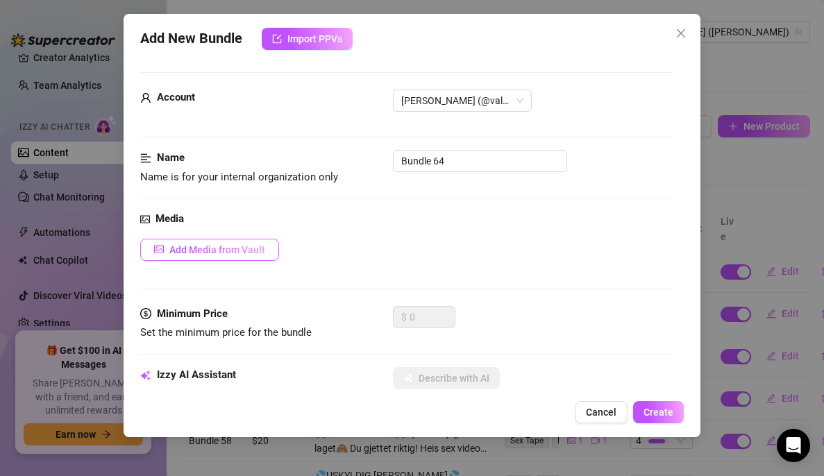
click at [270, 248] on button "Add Media from Vault" at bounding box center [209, 250] width 139 height 22
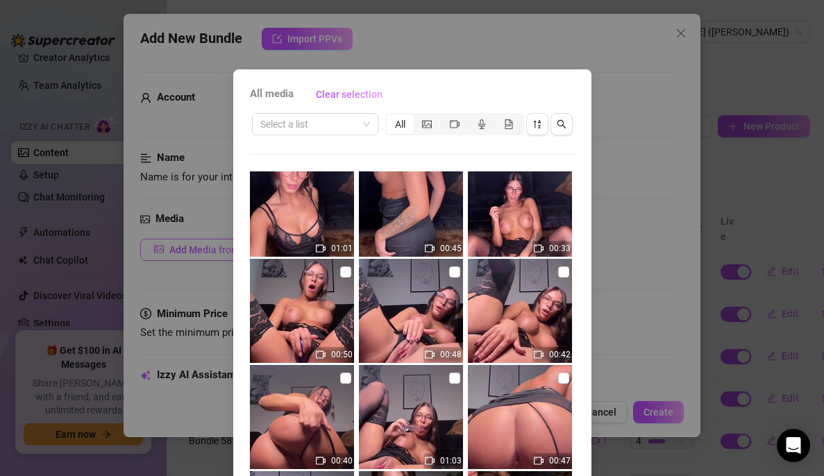
scroll to position [235, 0]
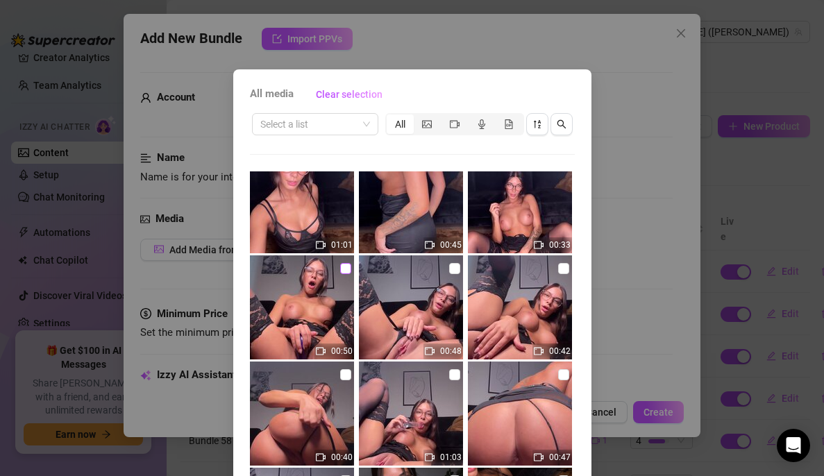
click at [340, 263] on input "checkbox" at bounding box center [345, 268] width 11 height 11
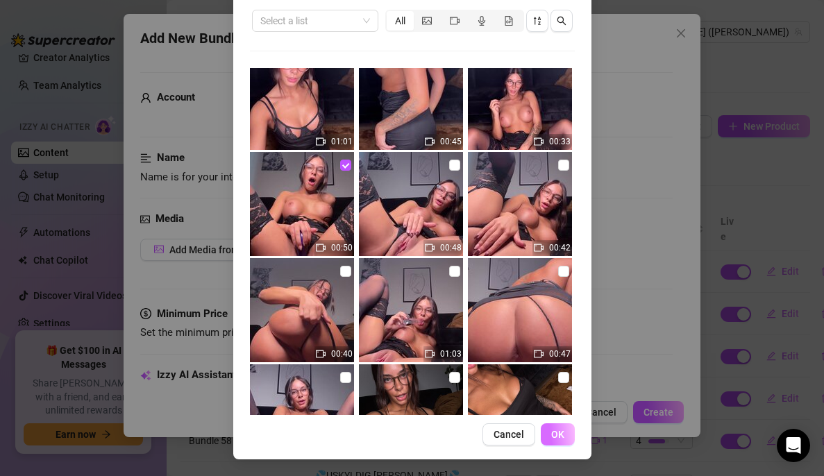
click at [560, 438] on button "OK" at bounding box center [558, 435] width 34 height 22
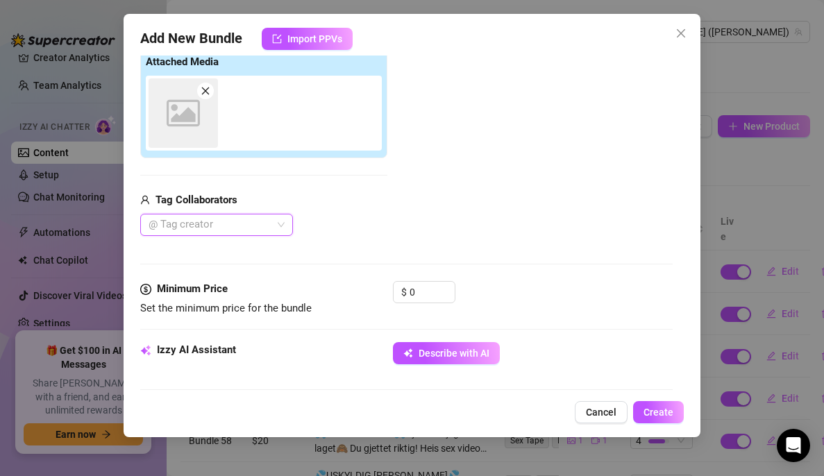
scroll to position [224, 0]
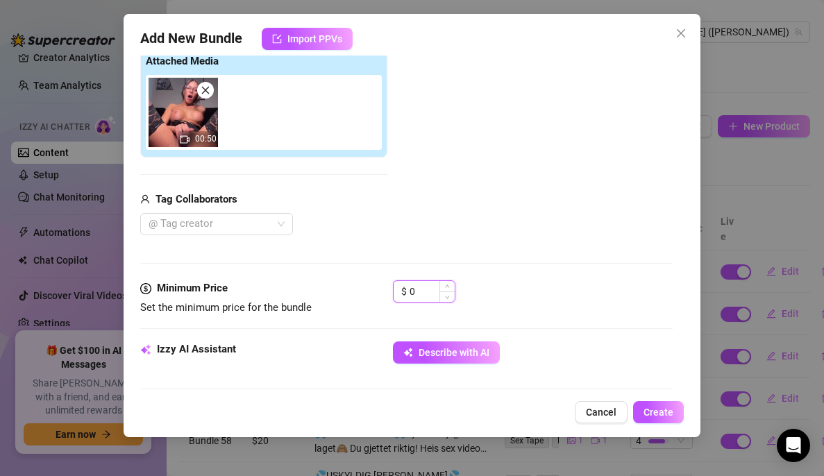
click at [431, 292] on input "0" at bounding box center [432, 291] width 45 height 21
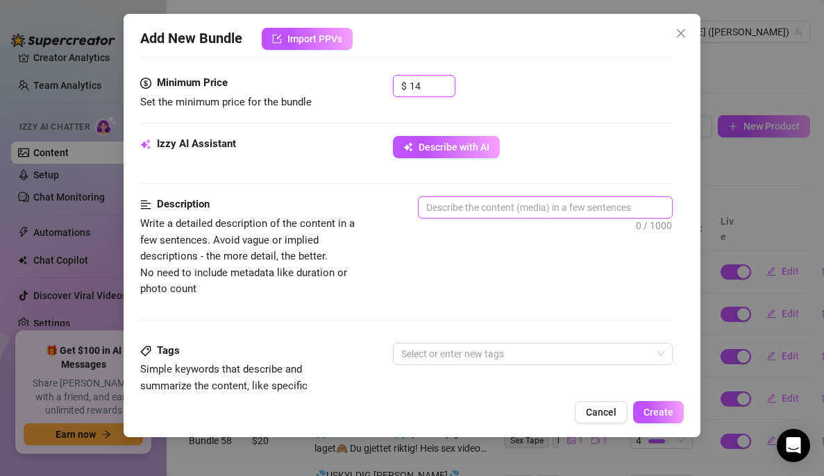
scroll to position [420, 0]
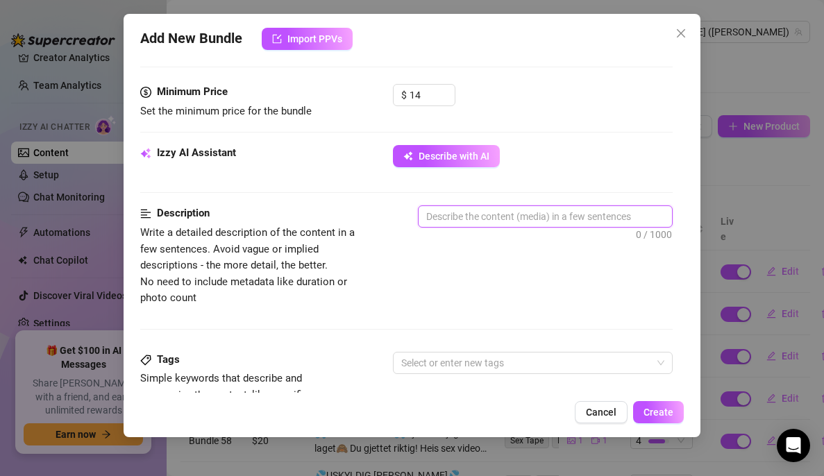
click at [456, 217] on textarea at bounding box center [546, 216] width 254 height 21
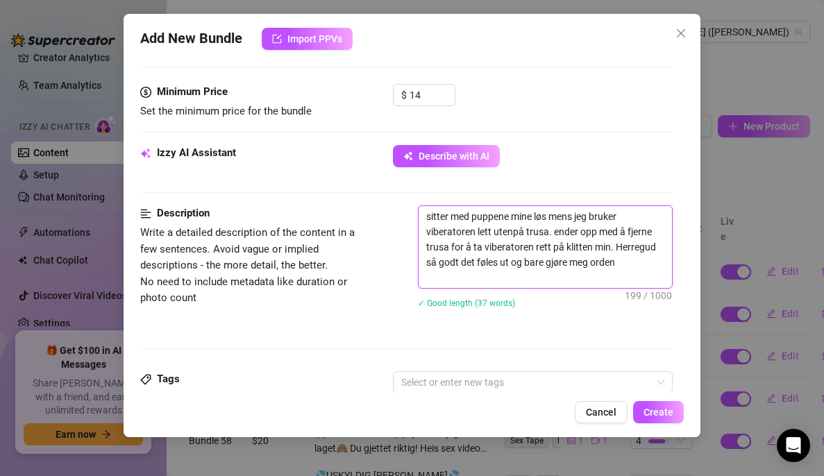
scroll to position [0, 0]
drag, startPoint x: 530, startPoint y: 274, endPoint x: 416, endPoint y: 209, distance: 131.0
click at [416, 209] on div "Description Write a detailed description of the content in a few sentences. Avo…" at bounding box center [406, 266] width 533 height 121
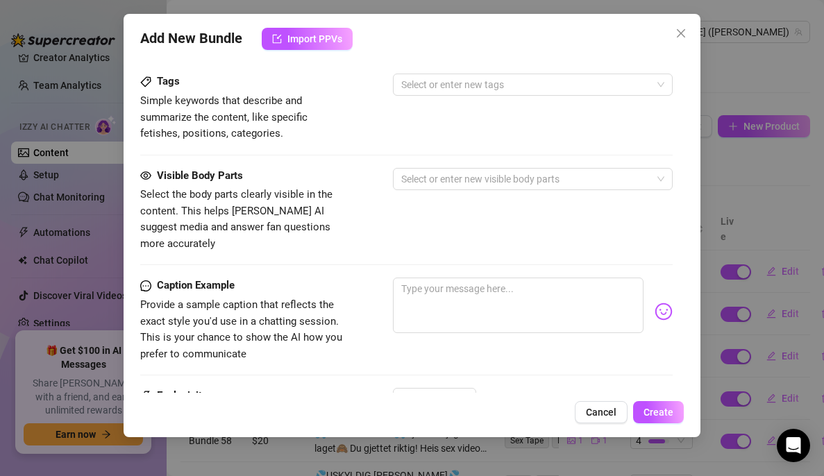
scroll to position [720, 0]
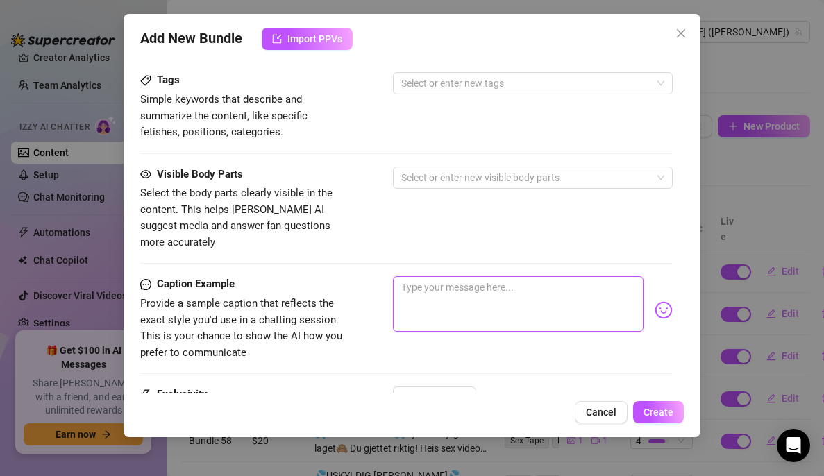
click at [443, 276] on textarea at bounding box center [518, 304] width 251 height 56
paste textarea "sitter med puppene mine løs mens jeg bruker viberatoren lett utenpå trusa. ende…"
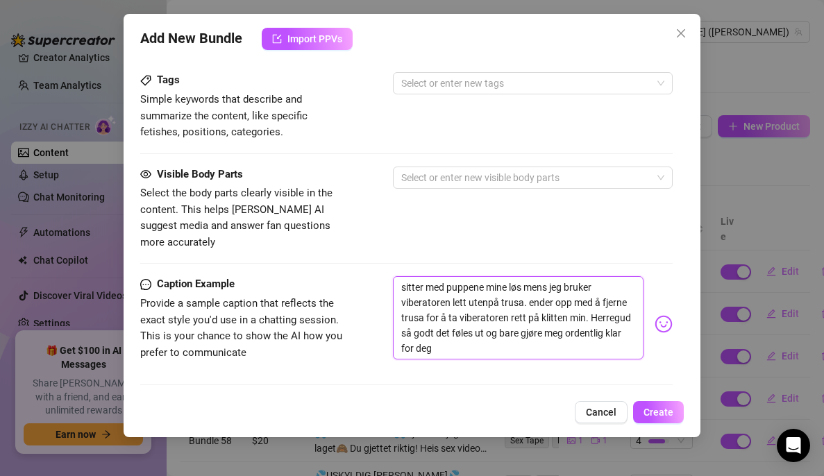
scroll to position [0, 0]
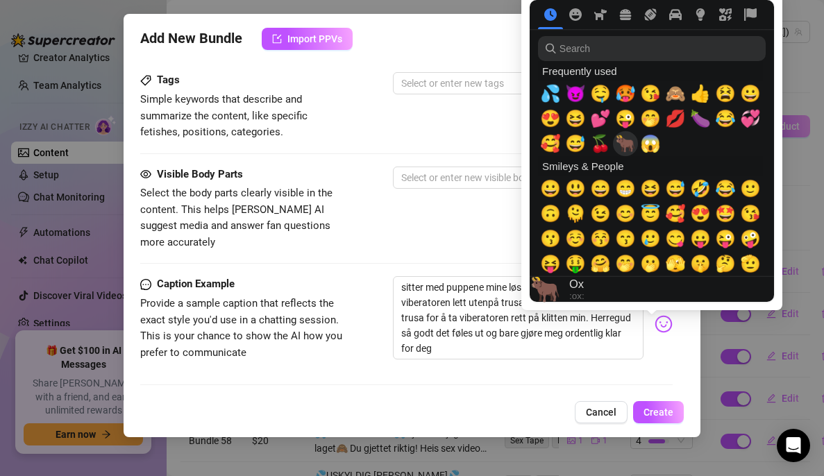
drag, startPoint x: 658, startPoint y: 308, endPoint x: 618, endPoint y: 135, distance: 176.7
click at [618, 135] on div at bounding box center [652, 151] width 261 height 319
click at [603, 94] on span "🤤" at bounding box center [600, 93] width 21 height 19
click at [633, 92] on span "🥵" at bounding box center [625, 93] width 21 height 19
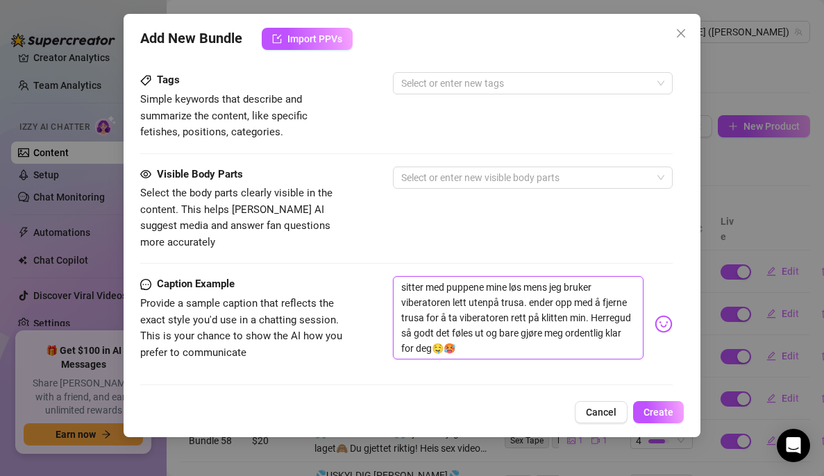
click at [613, 304] on textarea "sitter med puppene mine løs mens jeg bruker viberatoren lett utenpå trusa. ende…" at bounding box center [518, 317] width 251 height 83
click at [617, 303] on textarea "sitter med puppene mine løs mens jeg bruker viberatoren lett utenpå trusa. ende…" at bounding box center [518, 317] width 251 height 83
click at [643, 304] on body "Home Creator Analytics Team Analytics Izzy AI Chatter Content Setup Chat Monito…" at bounding box center [412, 238] width 824 height 476
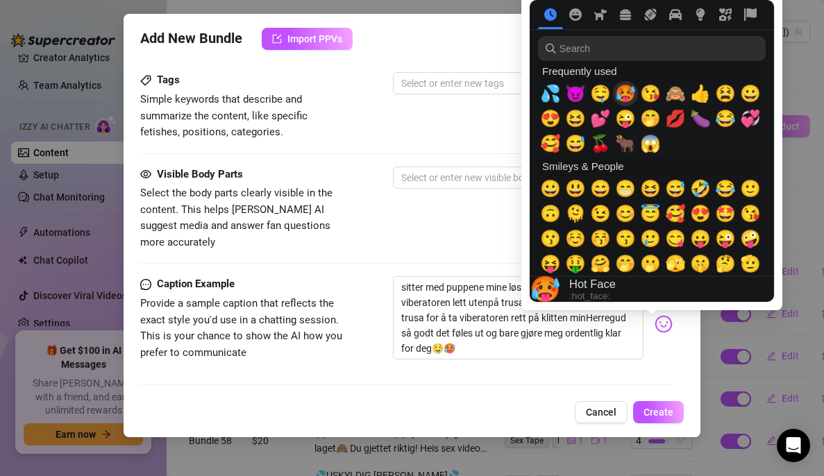
click at [633, 90] on span "🥵" at bounding box center [625, 93] width 21 height 19
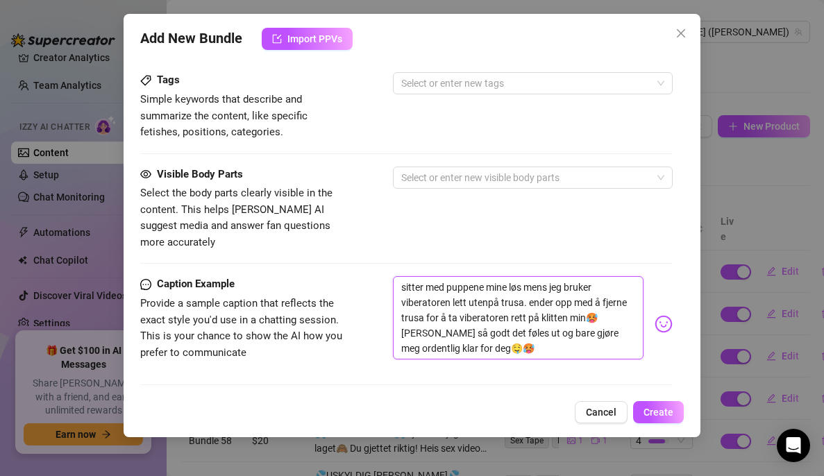
click at [522, 335] on textarea "sitter med puppene mine løs mens jeg bruker viberatoren lett utenpå trusa. ende…" at bounding box center [518, 317] width 251 height 83
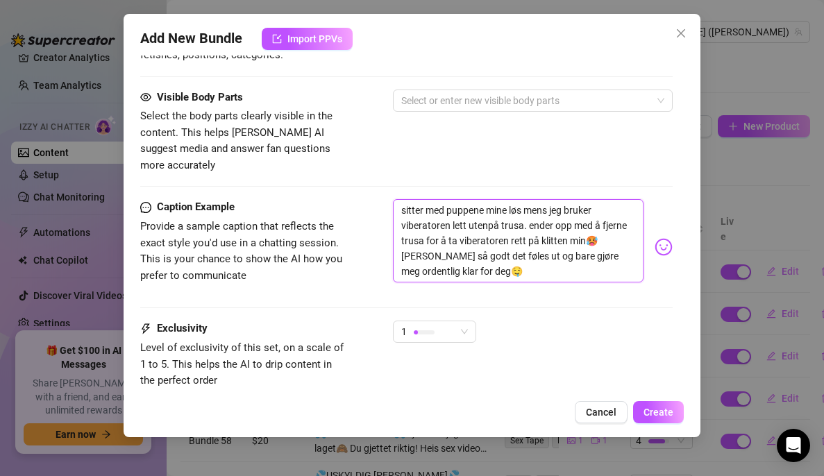
scroll to position [880, 0]
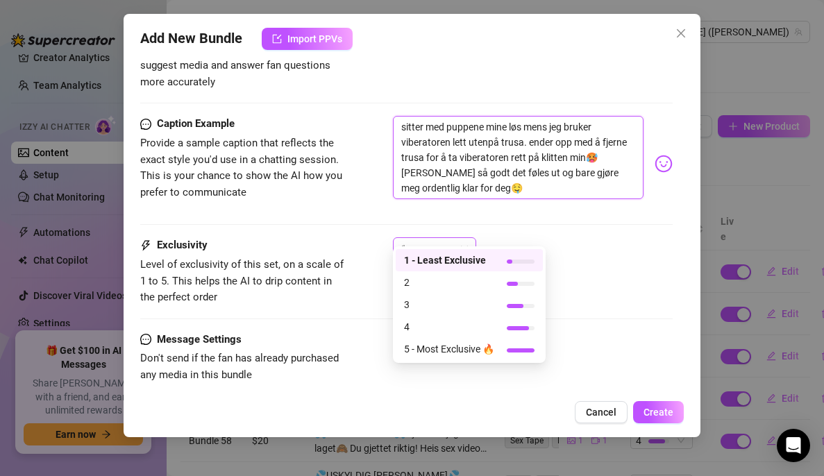
click at [460, 238] on span "1" at bounding box center [434, 248] width 67 height 21
click at [431, 306] on span "3" at bounding box center [449, 304] width 90 height 15
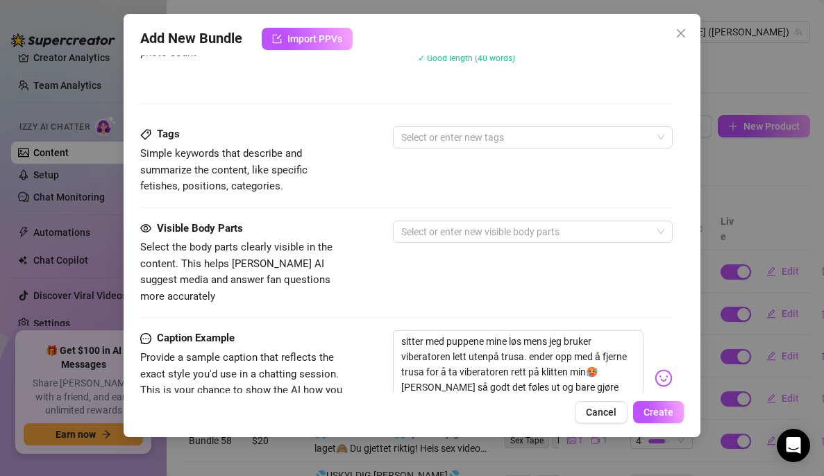
scroll to position [665, 0]
click at [522, 142] on div at bounding box center [526, 137] width 260 height 19
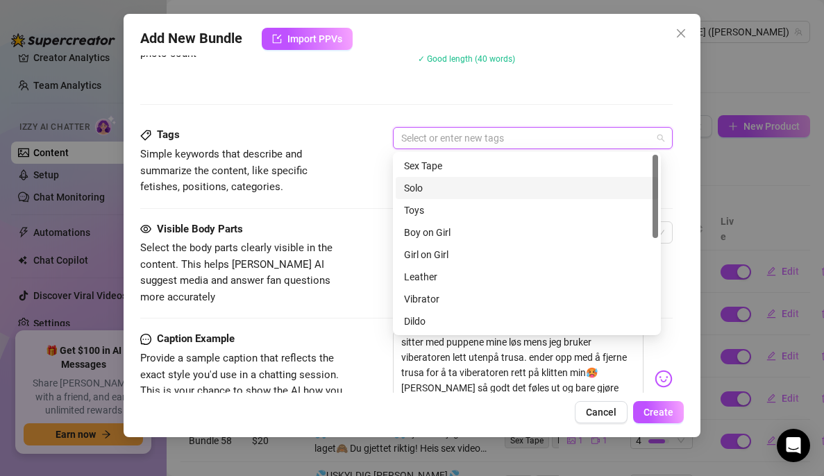
click at [448, 188] on div "Solo" at bounding box center [527, 188] width 246 height 15
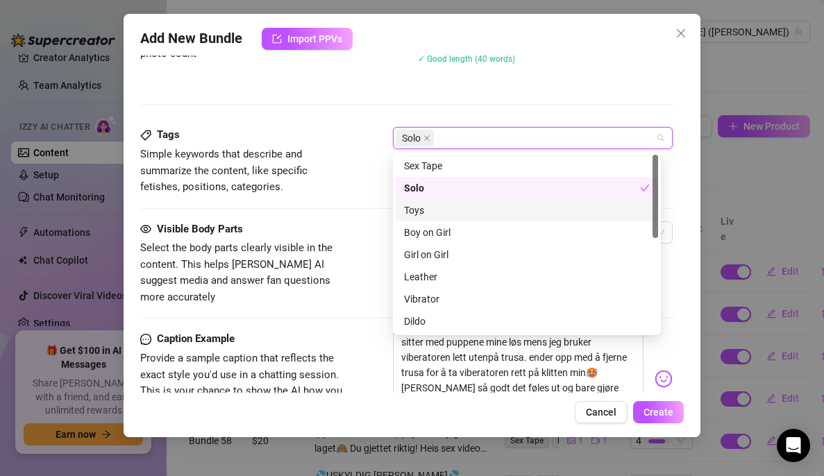
click at [431, 211] on div "Toys" at bounding box center [527, 210] width 246 height 15
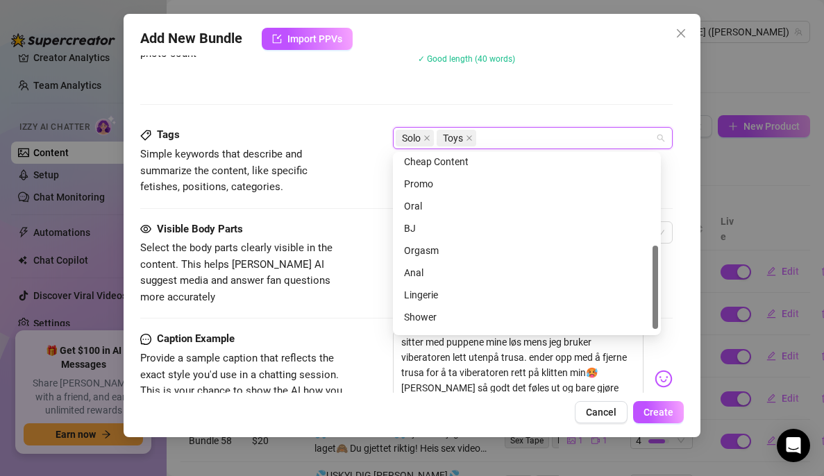
scroll to position [197, 0]
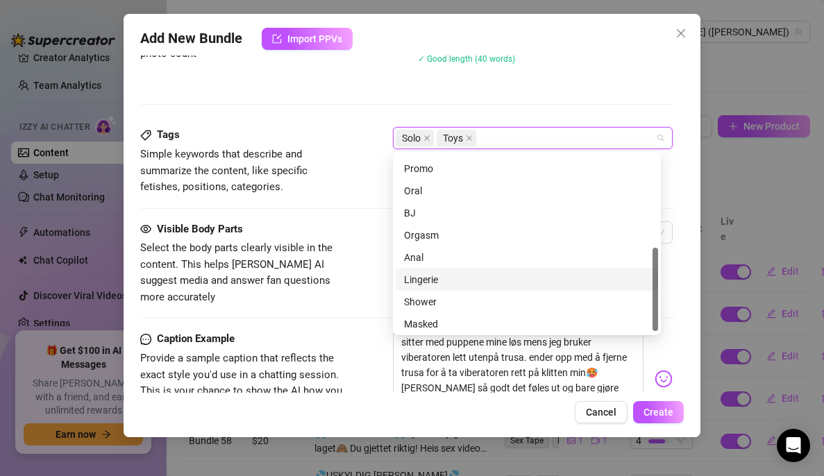
click at [422, 283] on div "Lingerie" at bounding box center [527, 279] width 246 height 15
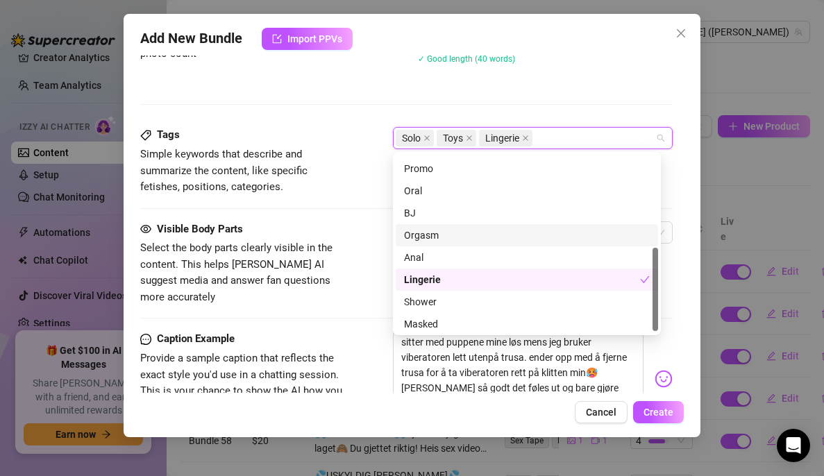
click at [438, 238] on div "Orgasm" at bounding box center [527, 235] width 246 height 15
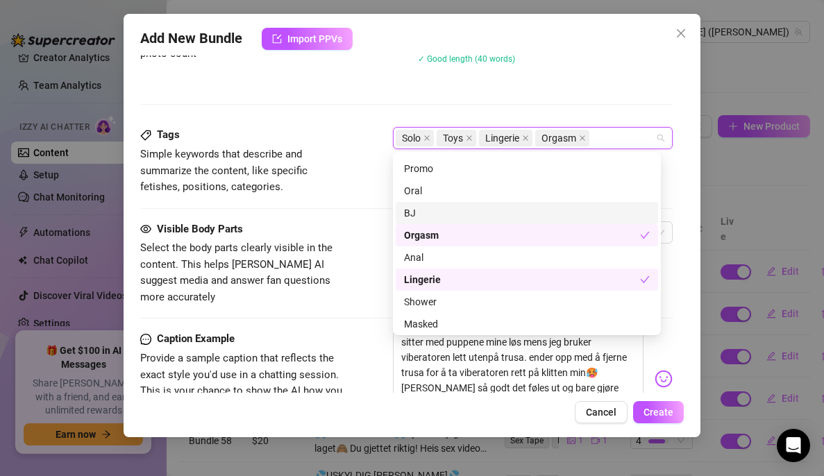
click at [370, 199] on div "Tags Simple keywords that describe and summarize the content, like specific fet…" at bounding box center [406, 174] width 533 height 94
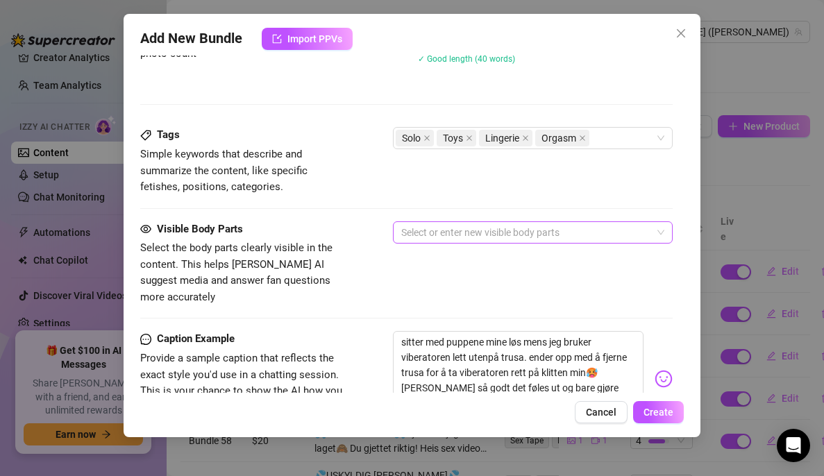
click at [478, 233] on div at bounding box center [526, 232] width 260 height 19
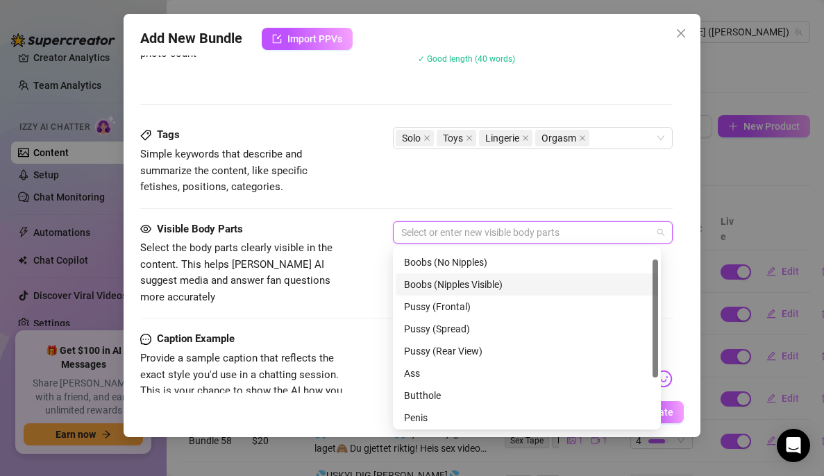
scroll to position [0, 0]
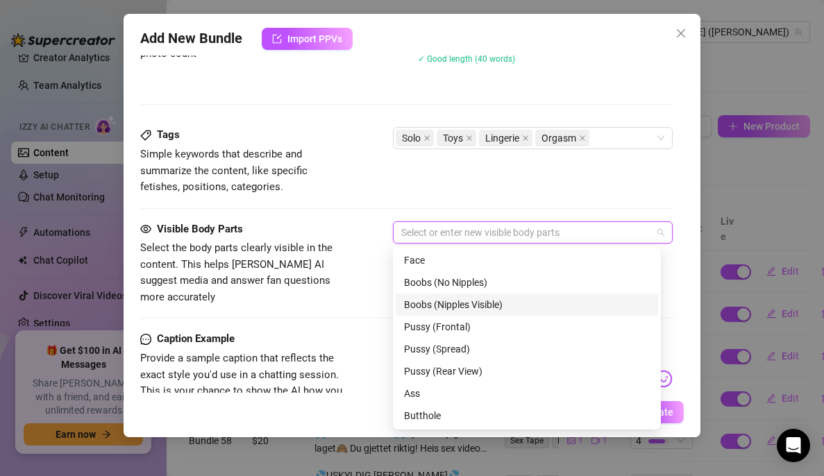
click at [458, 305] on div "Boobs (Nipples Visible)" at bounding box center [527, 304] width 246 height 15
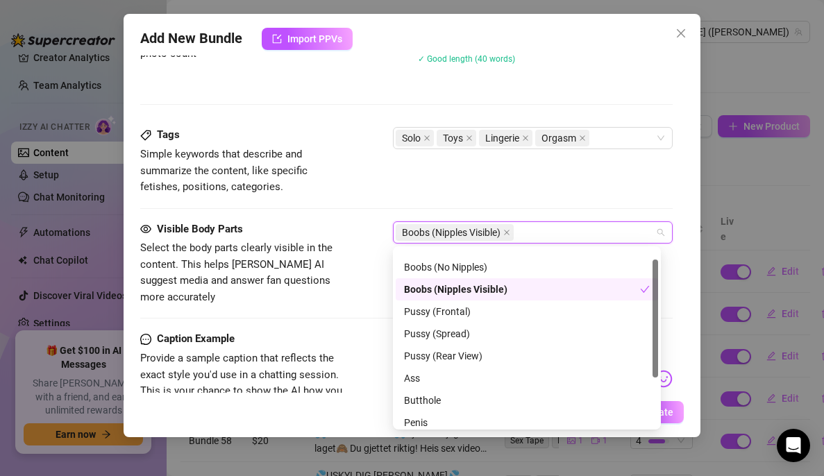
scroll to position [16, 0]
click at [456, 313] on div "Pussy (Frontal)" at bounding box center [527, 311] width 246 height 15
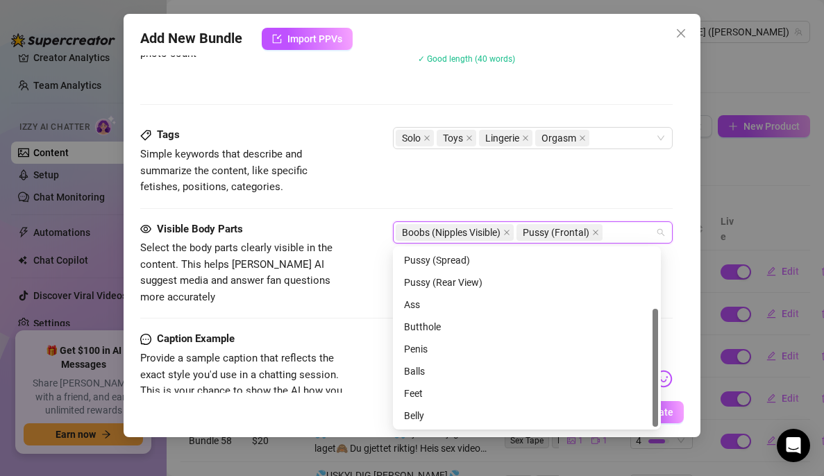
scroll to position [0, 0]
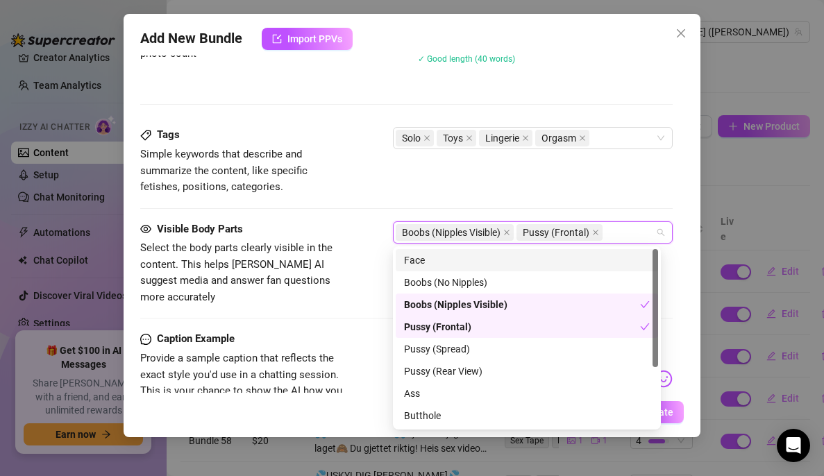
click at [446, 260] on div "Face" at bounding box center [527, 260] width 246 height 15
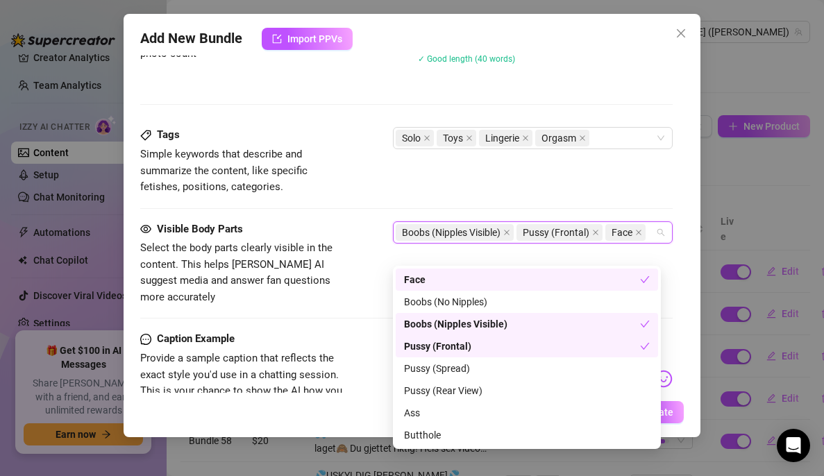
click at [469, 181] on div "Tags Simple keywords that describe and summarize the content, like specific fet…" at bounding box center [406, 161] width 533 height 68
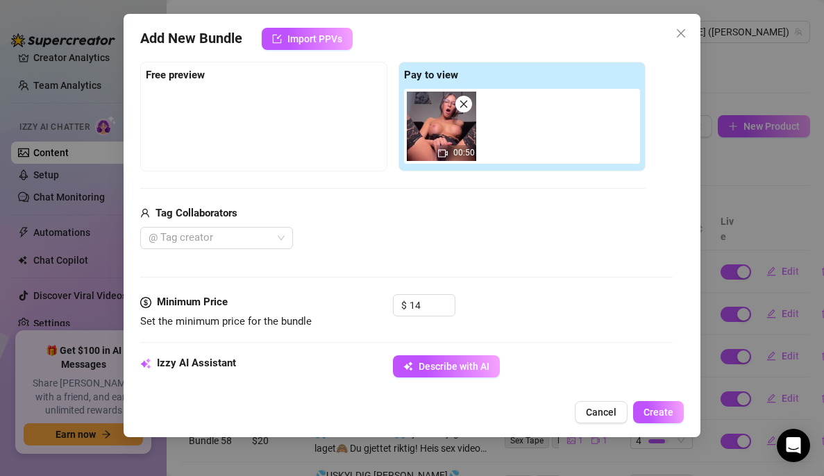
scroll to position [210, 0]
click at [420, 310] on input "14" at bounding box center [432, 305] width 45 height 21
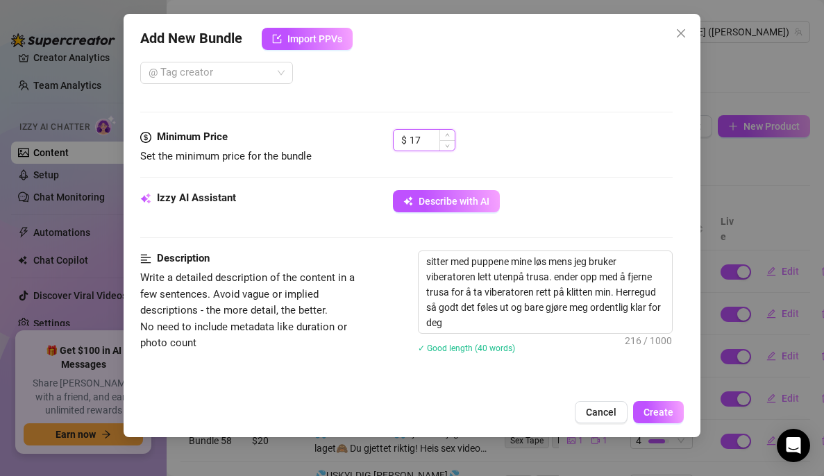
scroll to position [374, 0]
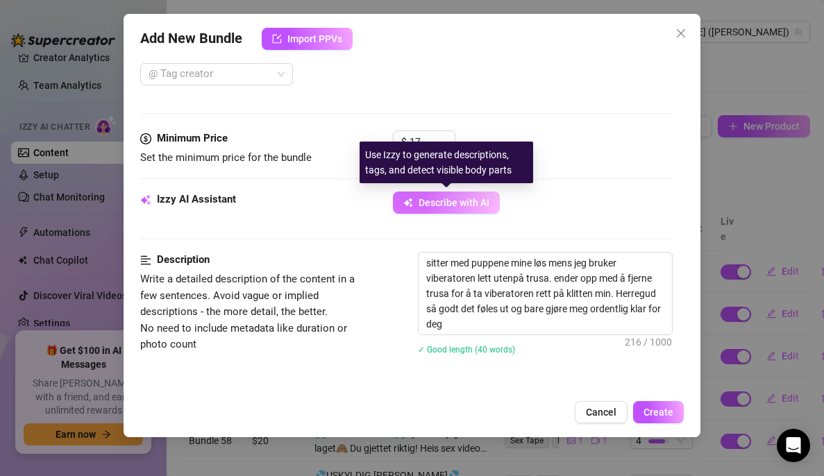
click at [445, 199] on span "Describe with AI" at bounding box center [454, 202] width 71 height 11
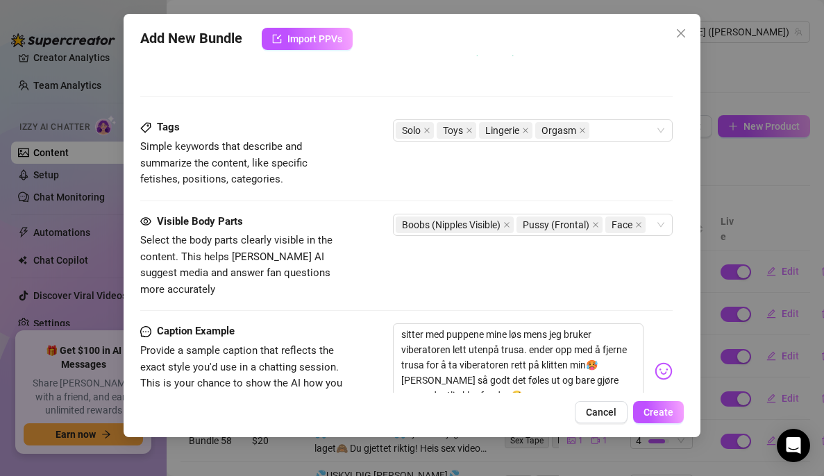
scroll to position [679, 0]
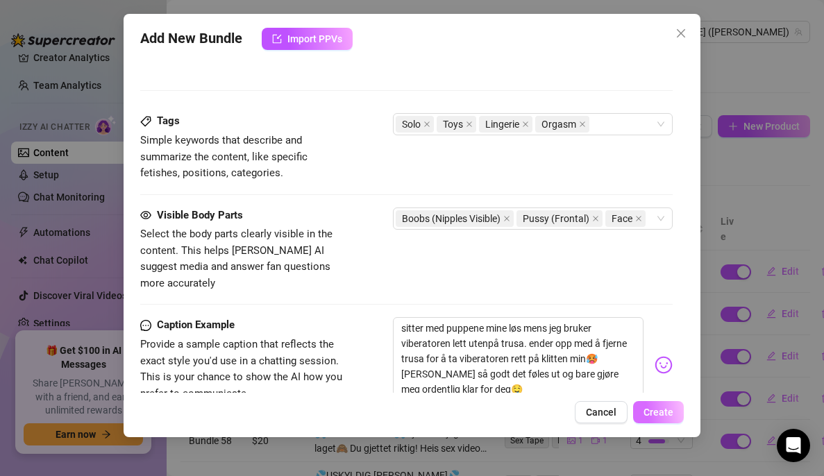
click at [653, 407] on span "Create" at bounding box center [659, 412] width 30 height 11
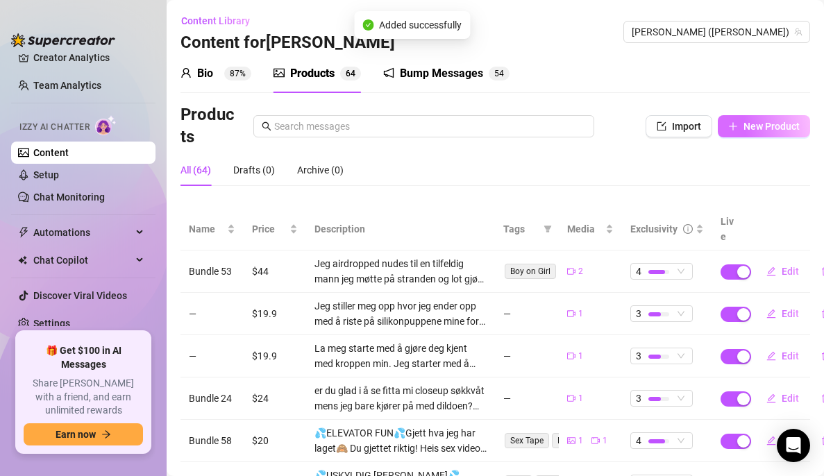
click at [765, 124] on span "New Product" at bounding box center [772, 126] width 56 height 11
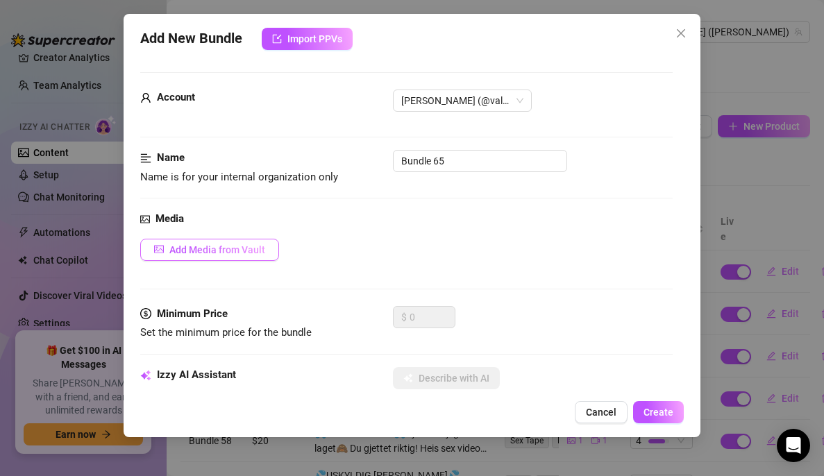
click at [226, 248] on span "Add Media from Vault" at bounding box center [217, 249] width 96 height 11
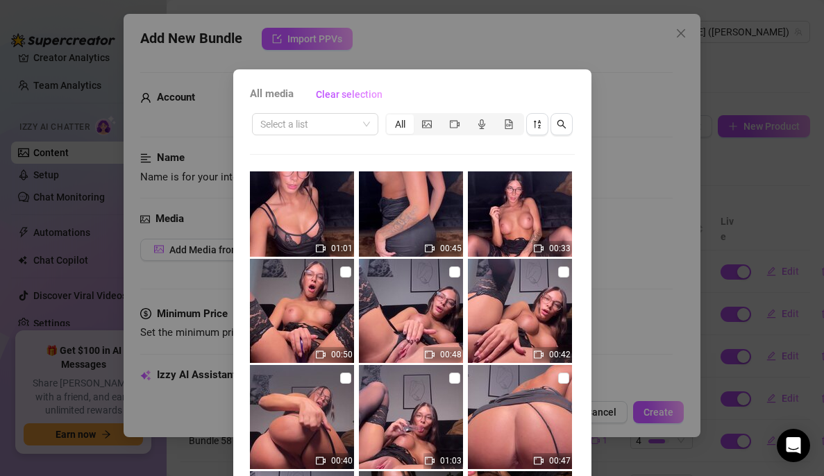
scroll to position [233, 0]
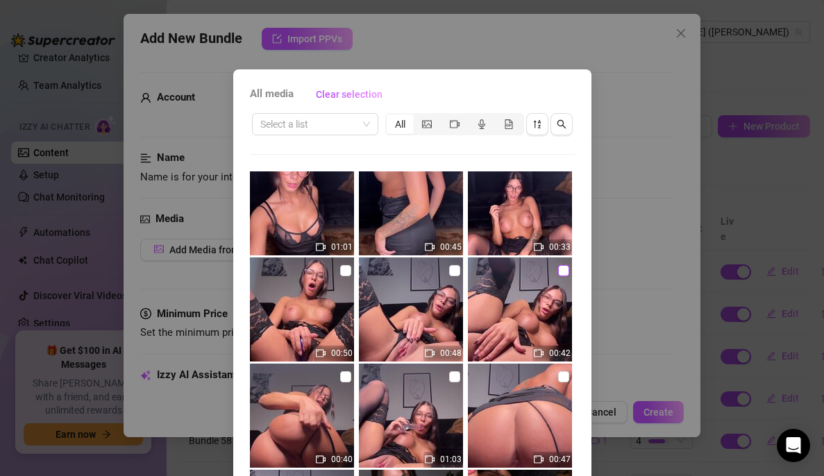
click at [558, 270] on input "checkbox" at bounding box center [563, 270] width 11 height 11
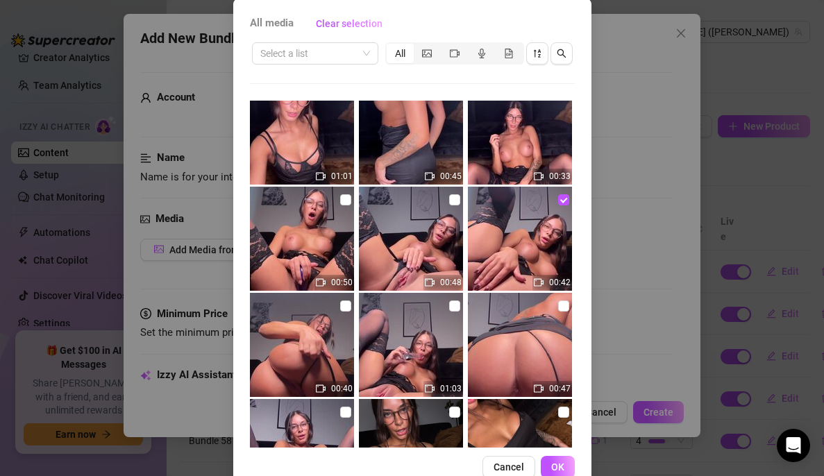
scroll to position [103, 0]
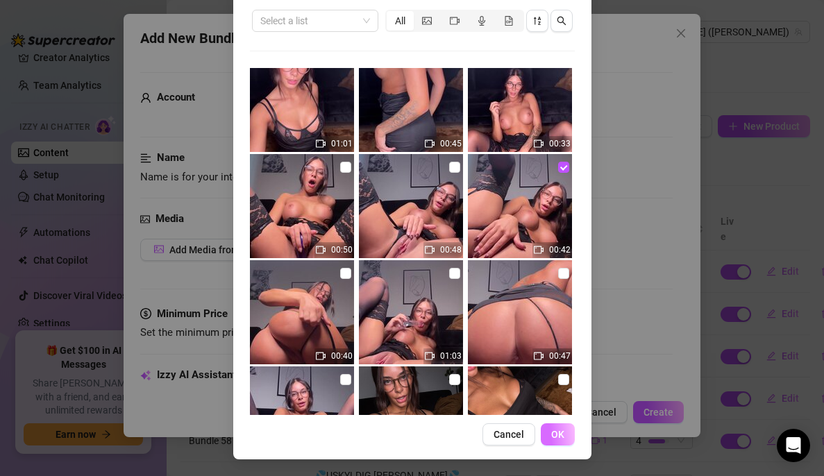
click at [552, 429] on button "OK" at bounding box center [558, 435] width 34 height 22
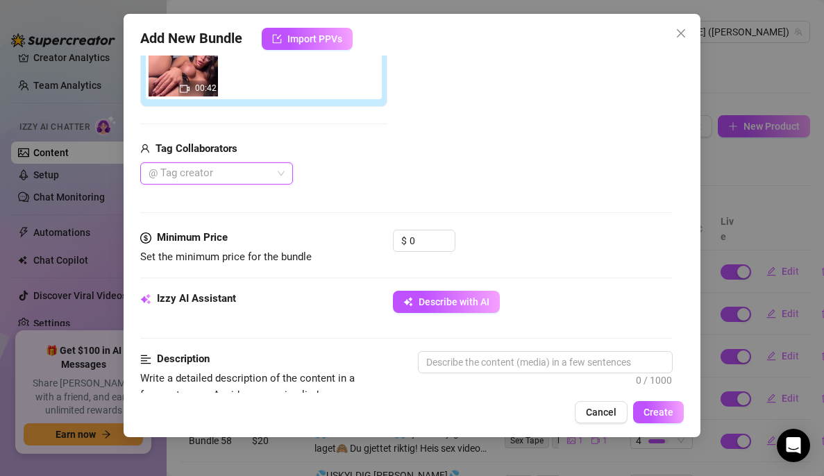
scroll to position [275, 0]
click at [418, 243] on input "0" at bounding box center [432, 240] width 45 height 21
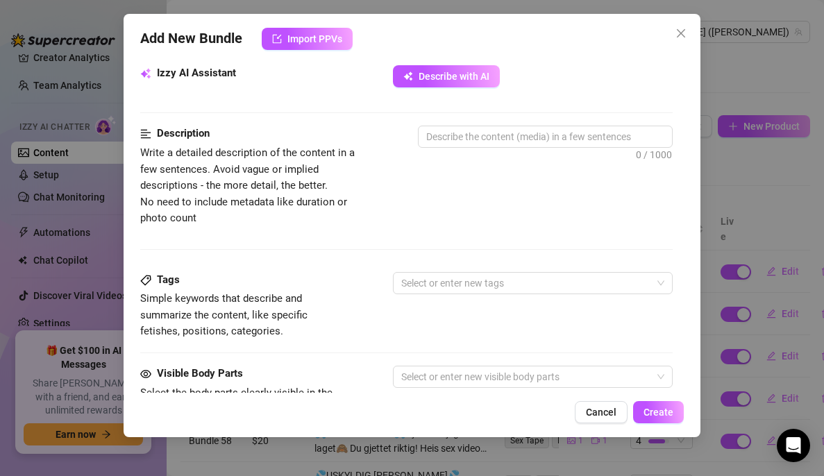
scroll to position [502, 0]
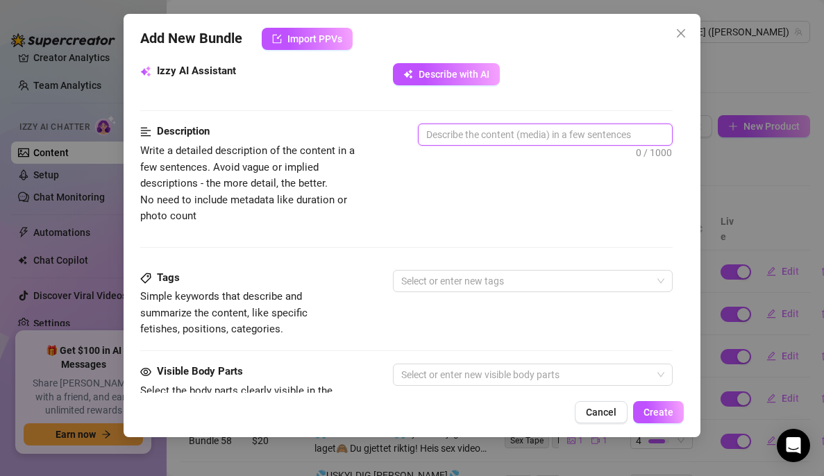
click at [512, 138] on textarea at bounding box center [546, 134] width 254 height 21
click at [519, 134] on textarea "se meg ligge i [GEOGRAPHIC_DATA] og [GEOGRAPHIC_DATA]" at bounding box center [546, 134] width 254 height 21
click at [580, 140] on textarea "se meg ligge i [DEMOGRAPHIC_DATA] og beføle" at bounding box center [546, 134] width 254 height 21
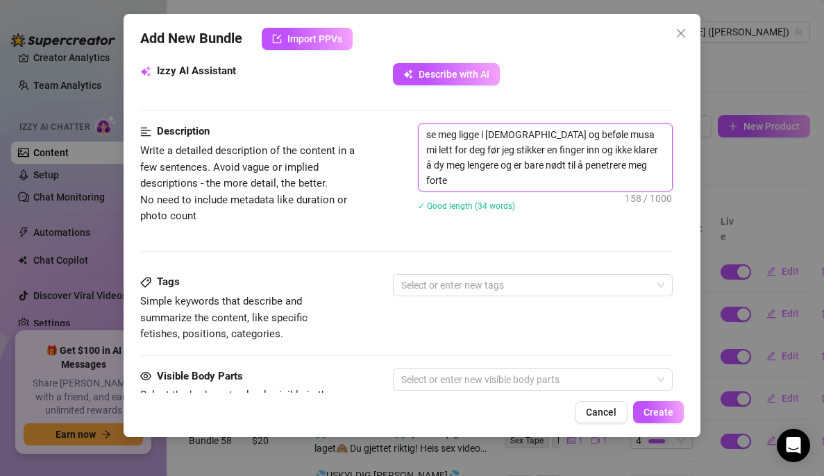
scroll to position [0, 0]
click at [614, 168] on textarea "se meg ligge i [DEMOGRAPHIC_DATA] og beføle musa mi lett for deg før jeg stikke…" at bounding box center [546, 157] width 254 height 67
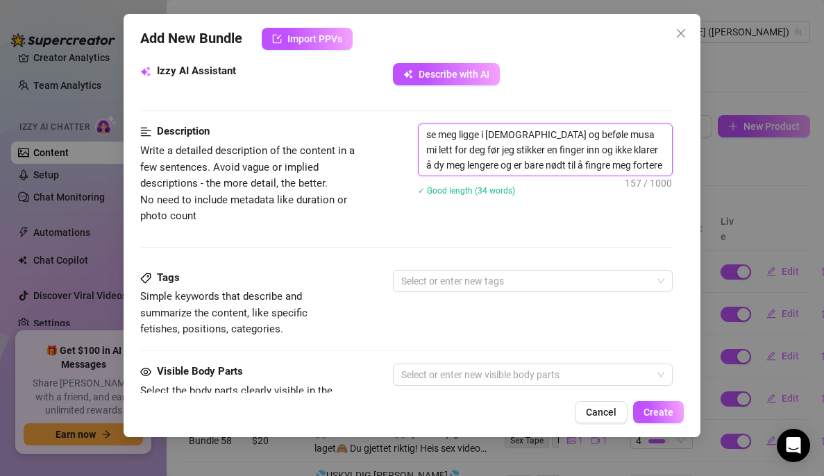
drag, startPoint x: 649, startPoint y: 166, endPoint x: 414, endPoint y: 124, distance: 239.1
click at [414, 124] on div "Description Write a detailed description of the content in a few sentences. Avo…" at bounding box center [406, 174] width 533 height 101
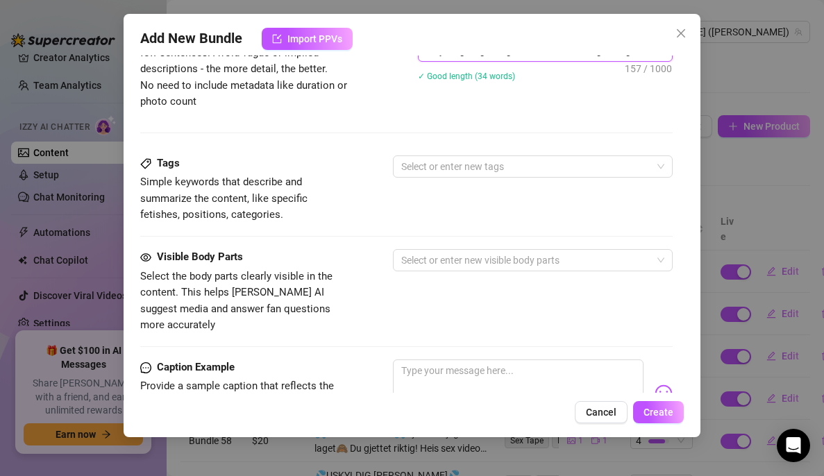
scroll to position [617, 0]
click at [443, 361] on textarea at bounding box center [518, 387] width 251 height 56
paste textarea "se meg ligge i [DEMOGRAPHIC_DATA] og beføle musa mi lett for deg før jeg stikke…"
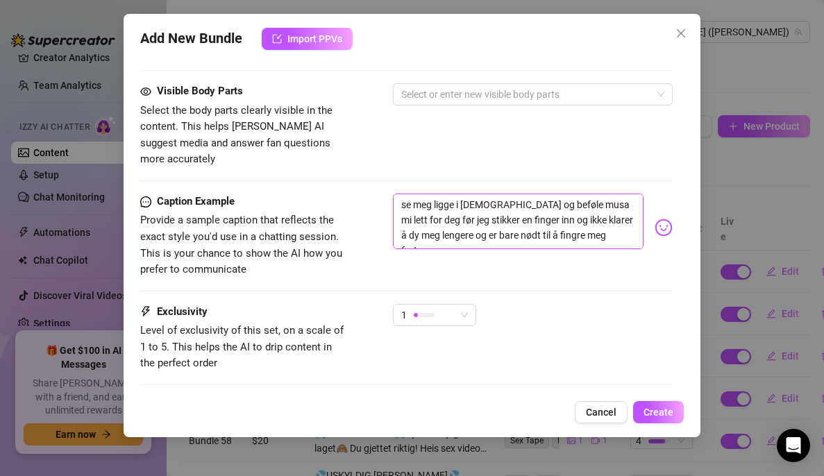
scroll to position [783, 0]
click at [654, 210] on body "Home Creator Analytics Team Analytics Izzy AI Chatter Content Setup Chat Monito…" at bounding box center [412, 238] width 824 height 476
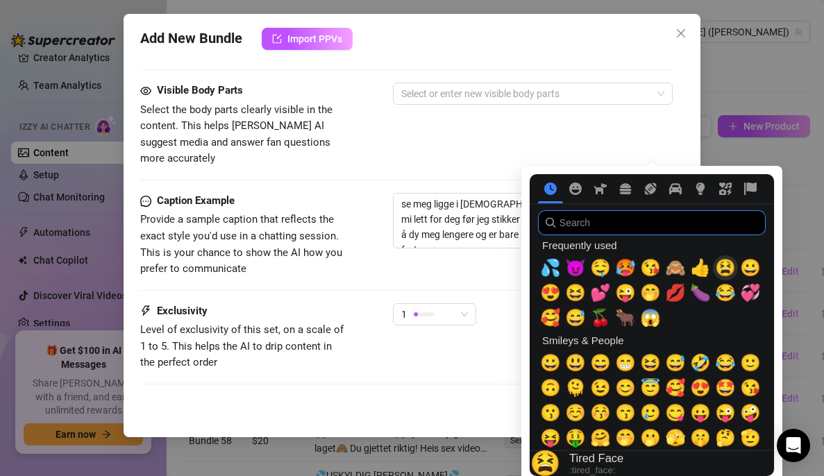
click at [722, 274] on span "😫" at bounding box center [725, 267] width 21 height 19
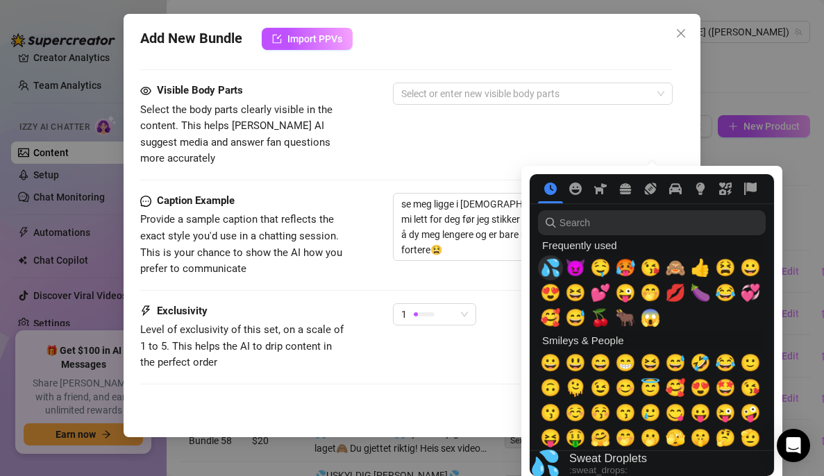
click at [548, 263] on span "💦" at bounding box center [550, 267] width 21 height 19
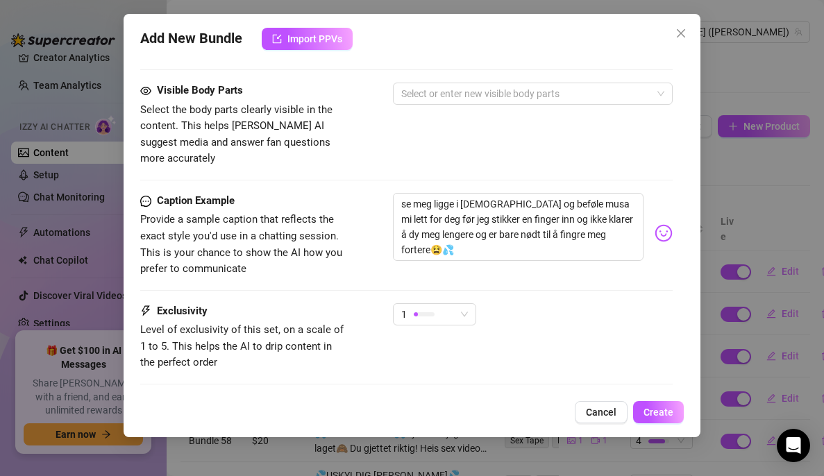
click at [461, 269] on div "Caption Example Provide a sample caption that reflects the exact style you'd us…" at bounding box center [406, 248] width 533 height 110
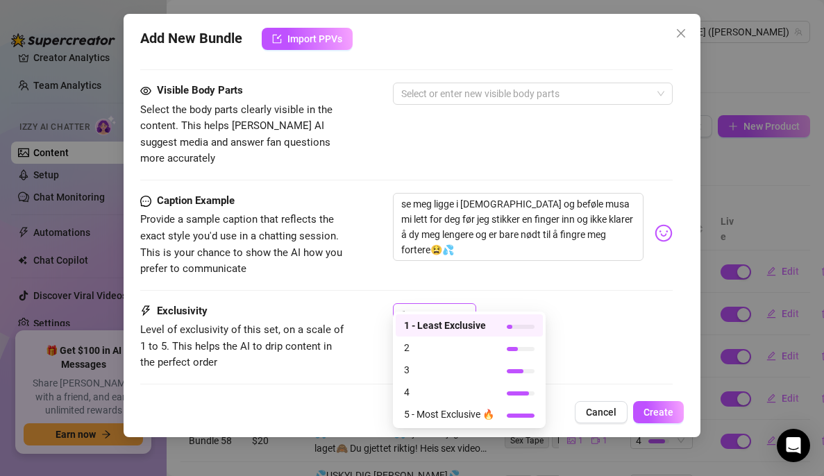
click at [473, 304] on div "1" at bounding box center [434, 315] width 83 height 22
click at [443, 367] on span "3" at bounding box center [449, 370] width 90 height 15
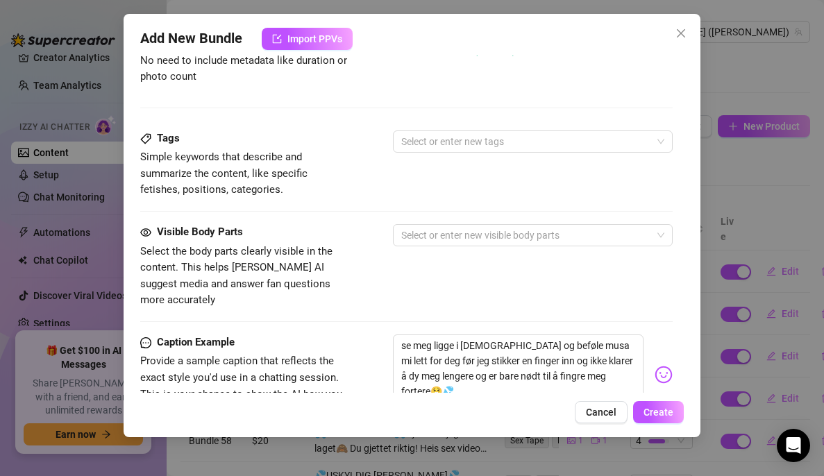
scroll to position [641, 0]
click at [500, 145] on div at bounding box center [526, 142] width 260 height 19
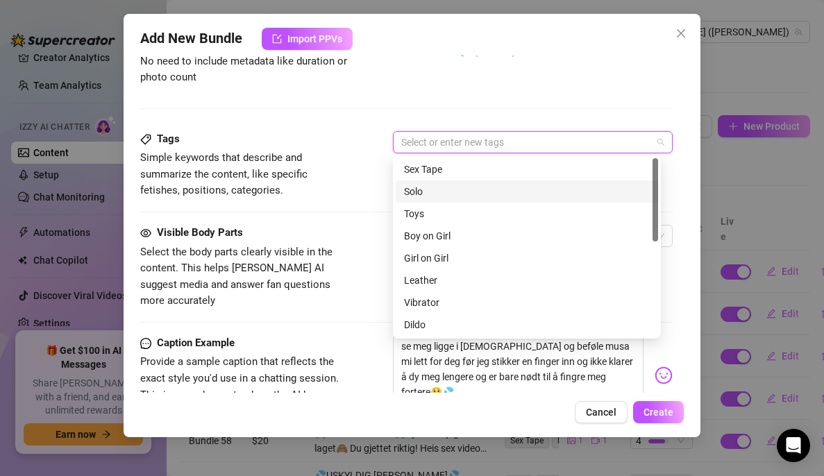
click at [443, 190] on div "Solo" at bounding box center [527, 191] width 246 height 15
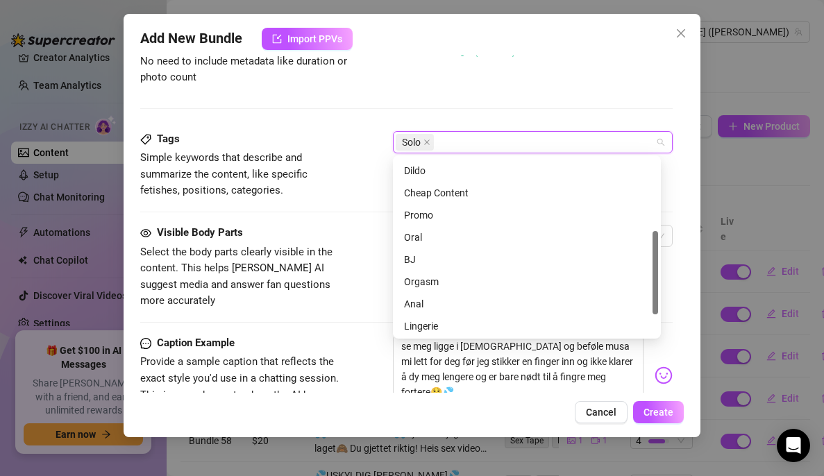
scroll to position [155, 0]
click at [429, 282] on div "Orgasm" at bounding box center [527, 281] width 246 height 15
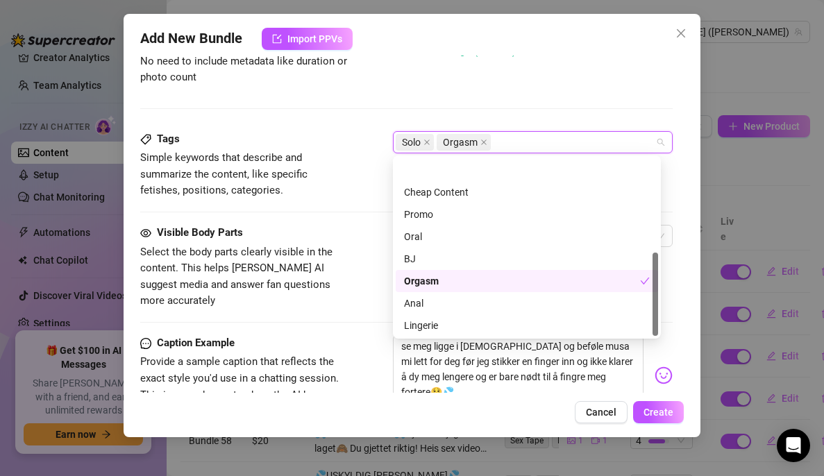
scroll to position [200, 0]
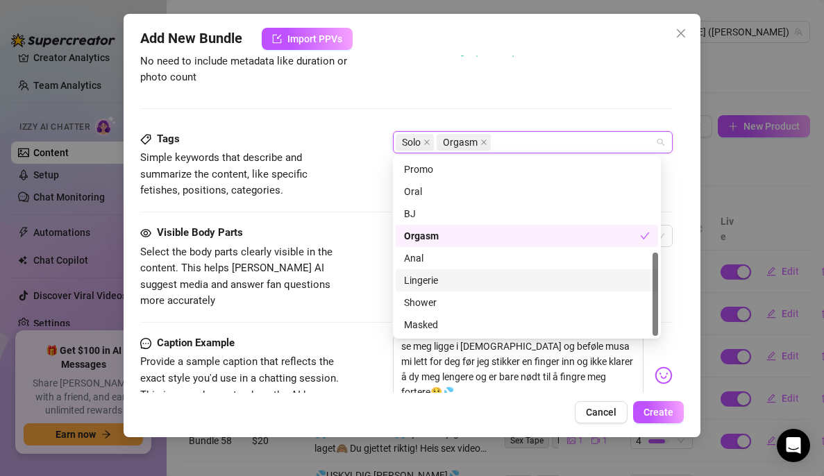
click at [431, 276] on div "Lingerie" at bounding box center [527, 280] width 246 height 15
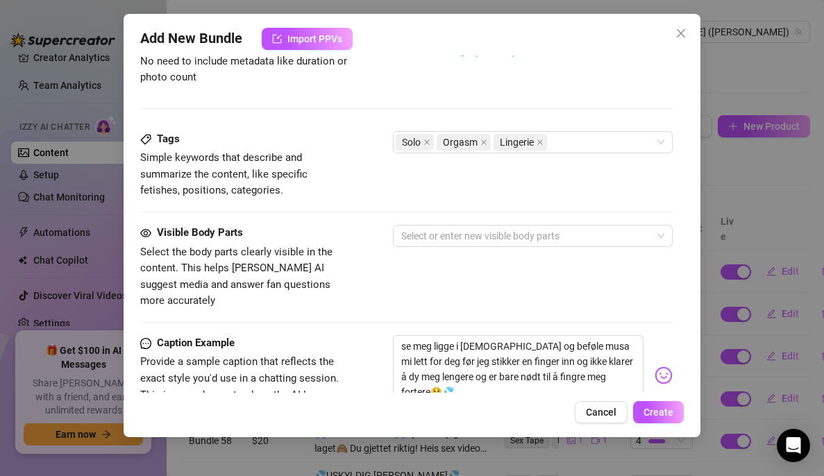
click at [357, 229] on div "Visible Body Parts Select the body parts clearly visible in the content. This h…" at bounding box center [406, 267] width 533 height 85
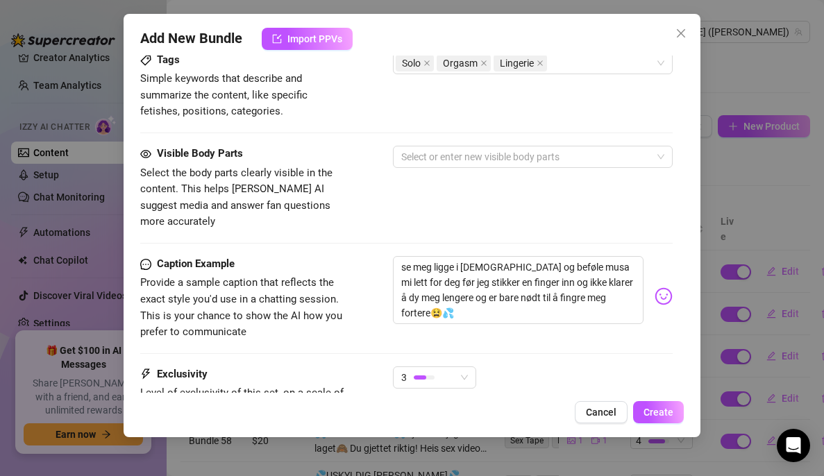
scroll to position [745, 0]
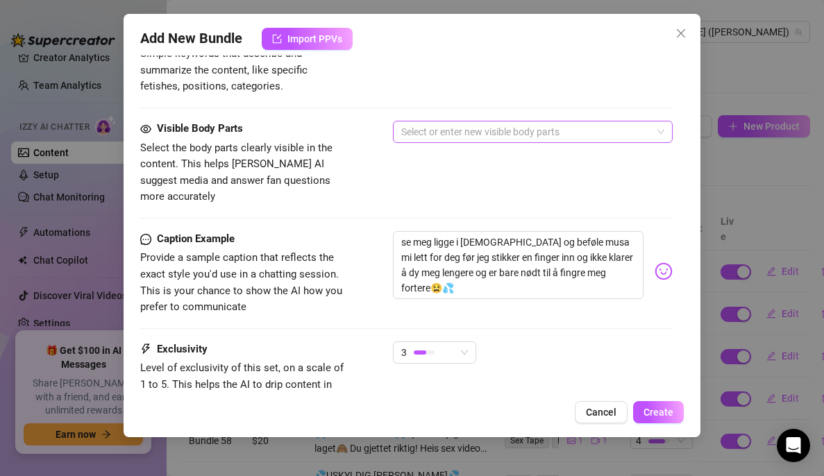
click at [474, 139] on div at bounding box center [526, 131] width 260 height 19
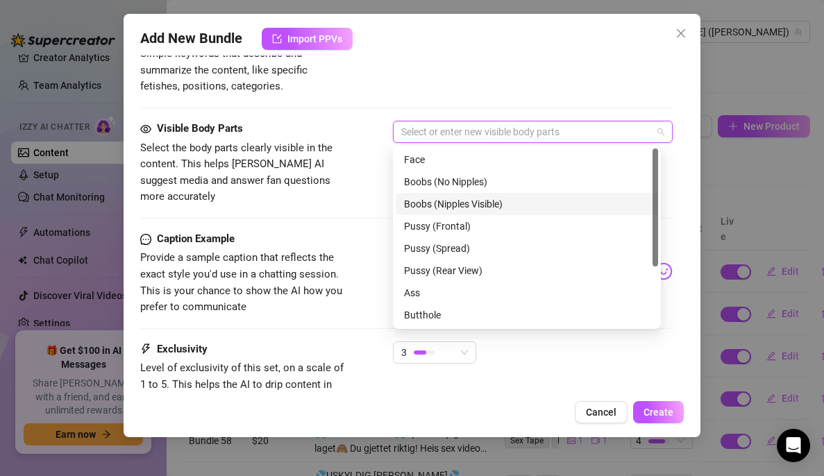
click at [453, 199] on div "Boobs (Nipples Visible)" at bounding box center [527, 204] width 246 height 15
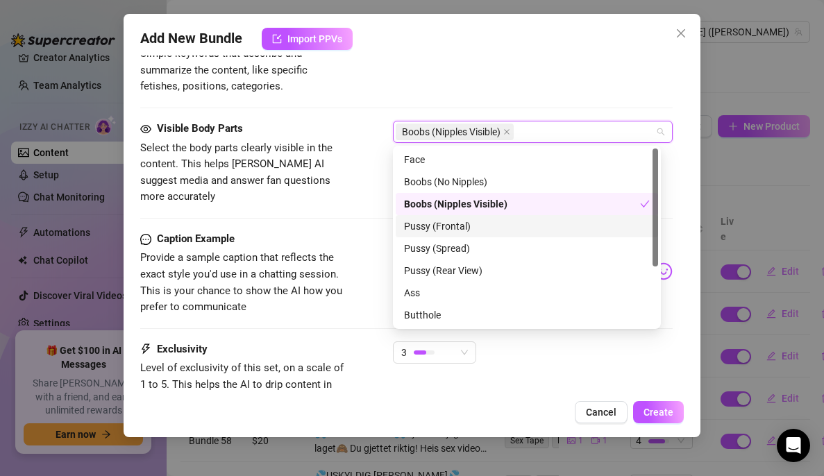
click at [450, 229] on div "Pussy (Frontal)" at bounding box center [527, 226] width 246 height 15
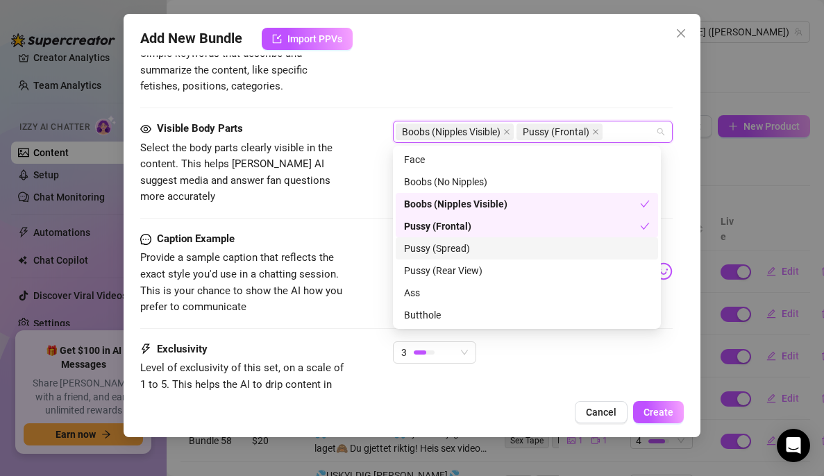
click at [474, 251] on div "Pussy (Spread)" at bounding box center [527, 248] width 246 height 15
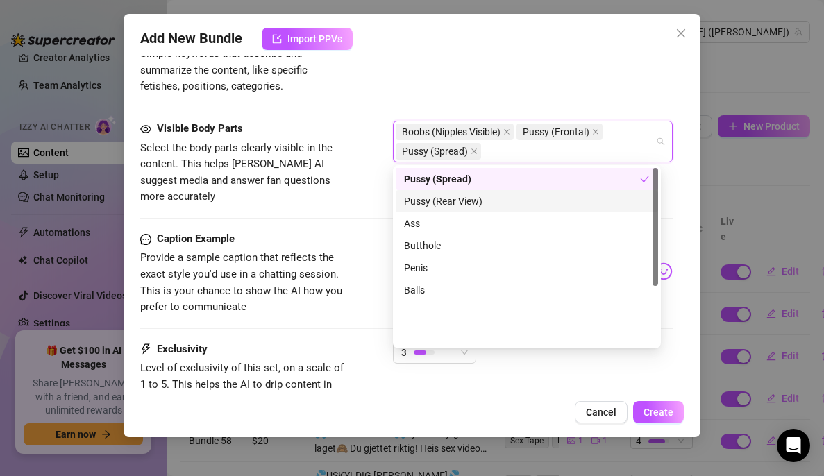
scroll to position [0, 0]
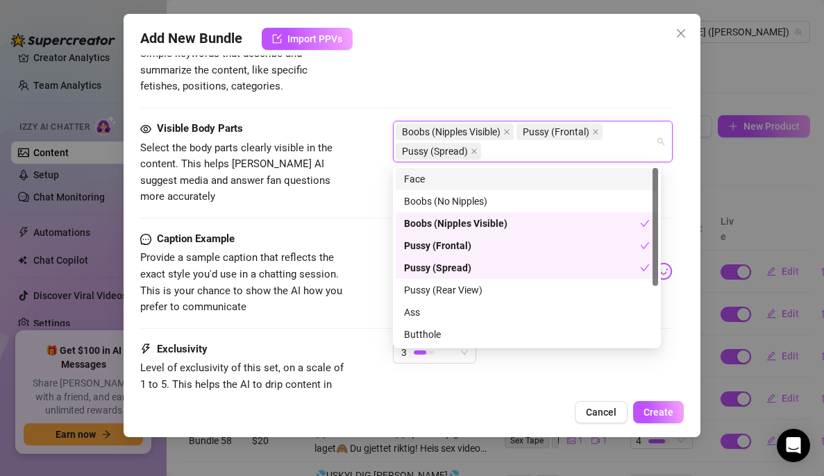
click at [446, 166] on div "Face Boobs (No Nipples) Face Boobs (No Nipples) Boobs (Nipples Visible) Pussy (…" at bounding box center [527, 256] width 268 height 183
click at [436, 180] on div "Face" at bounding box center [527, 179] width 246 height 15
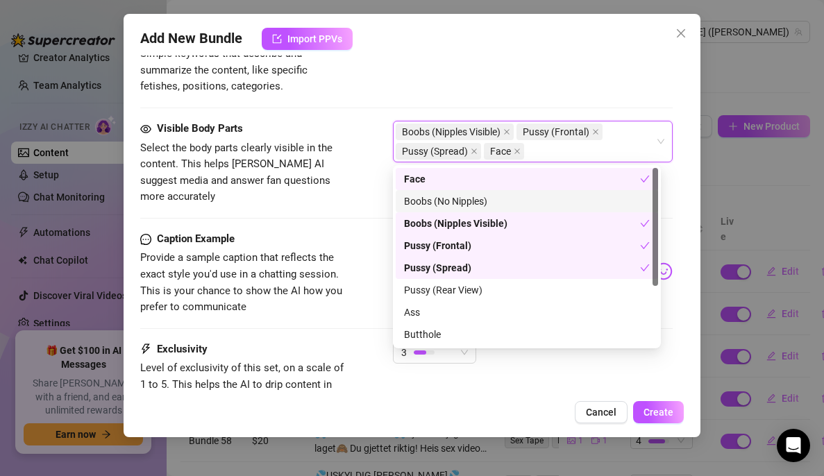
click at [346, 232] on div "Caption Example Provide a sample caption that reflects the exact style you'd us…" at bounding box center [244, 273] width 208 height 85
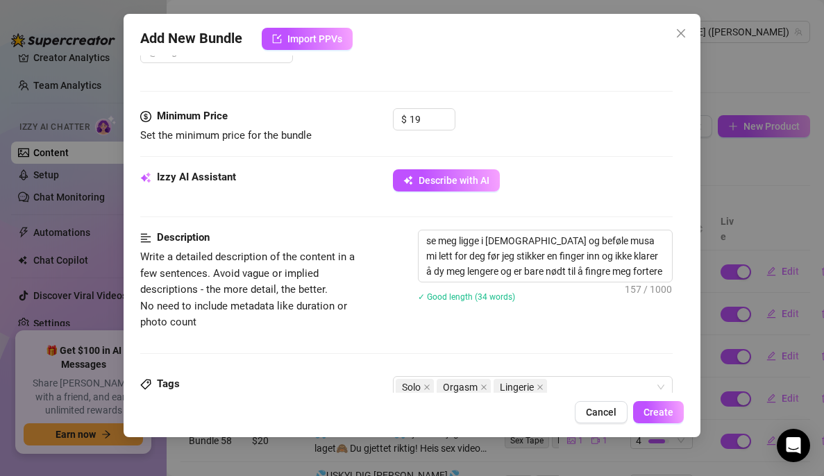
scroll to position [397, 0]
click at [563, 258] on textarea "se meg ligge i [DEMOGRAPHIC_DATA] og beføle musa mi lett for deg før jeg stikke…" at bounding box center [546, 255] width 254 height 51
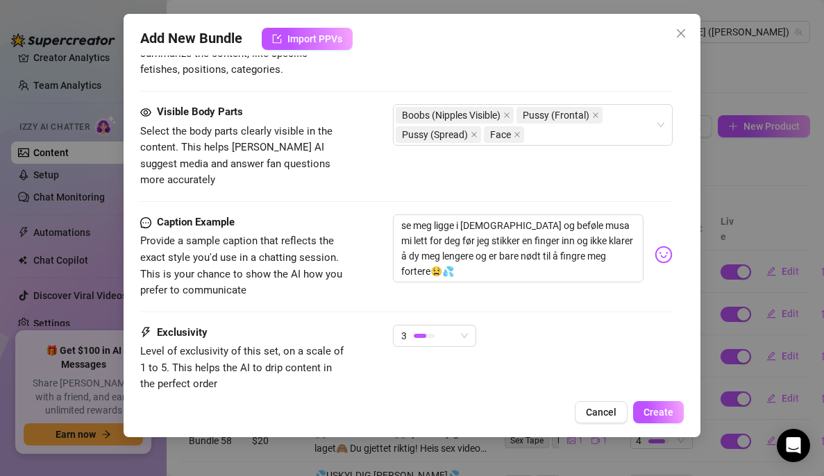
scroll to position [849, 0]
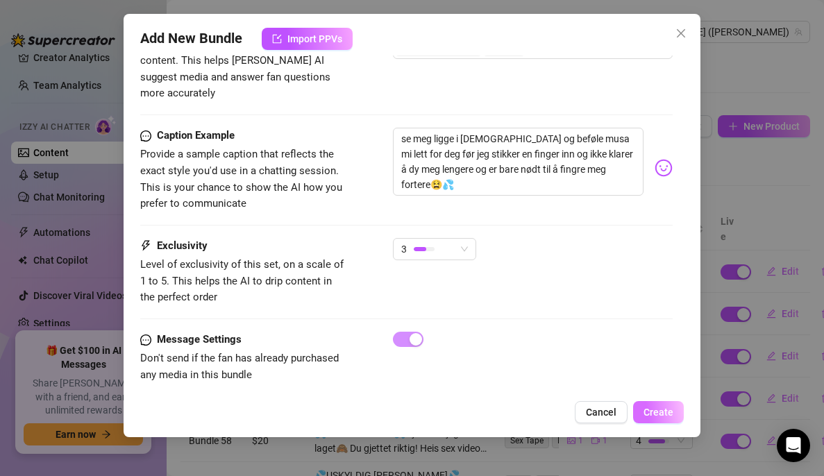
click at [664, 413] on span "Create" at bounding box center [659, 412] width 30 height 11
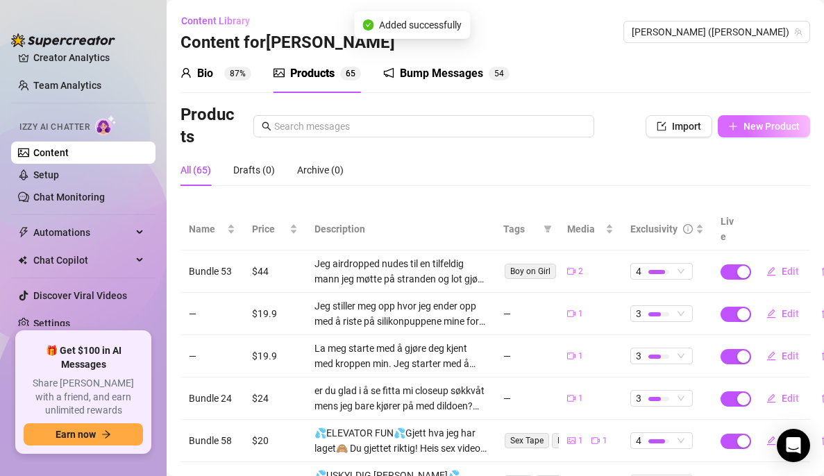
click at [767, 131] on span "New Product" at bounding box center [772, 126] width 56 height 11
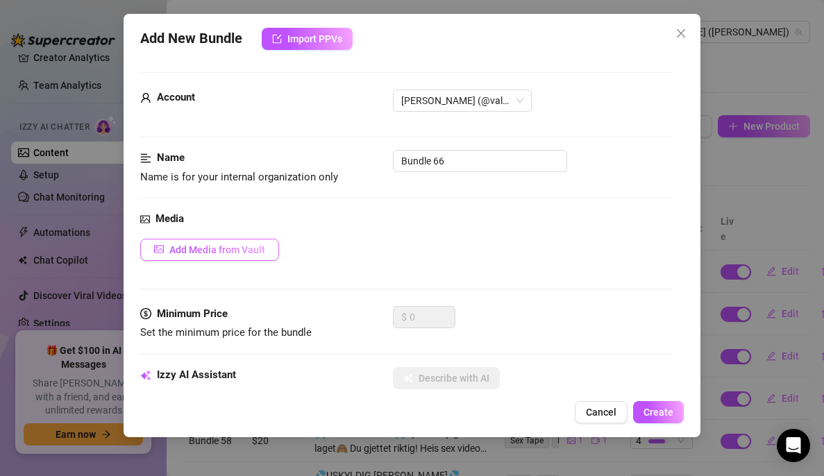
click at [243, 251] on span "Add Media from Vault" at bounding box center [217, 249] width 96 height 11
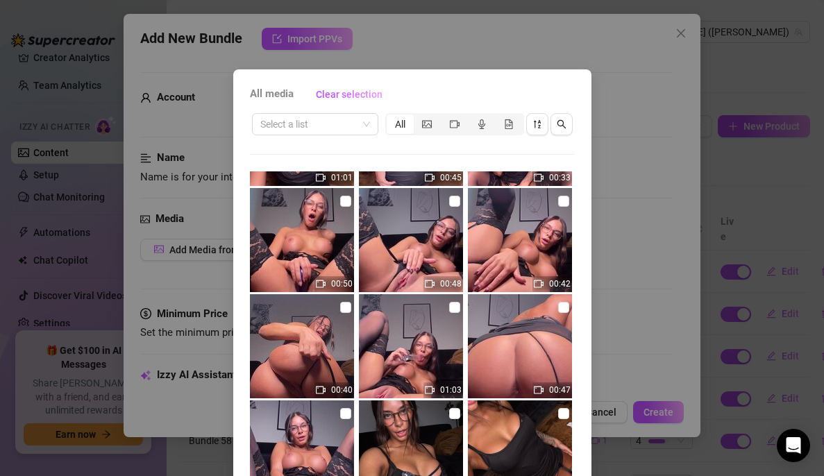
scroll to position [303, 0]
click at [558, 196] on input "checkbox" at bounding box center [563, 200] width 11 height 11
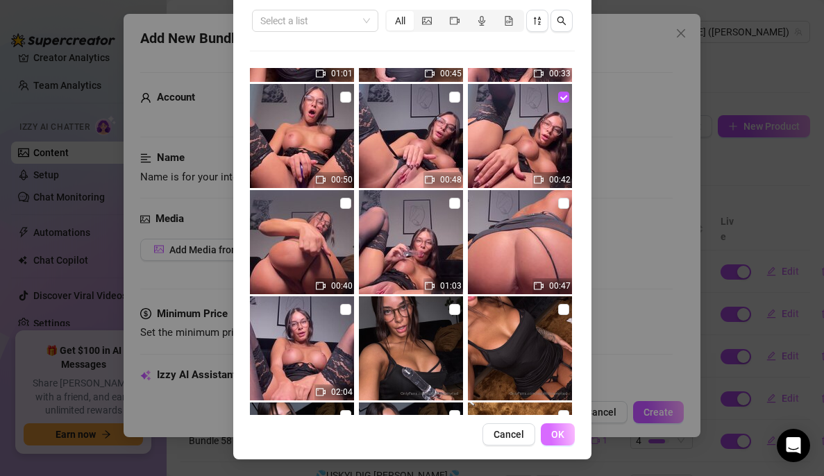
click at [551, 432] on span "OK" at bounding box center [557, 434] width 13 height 11
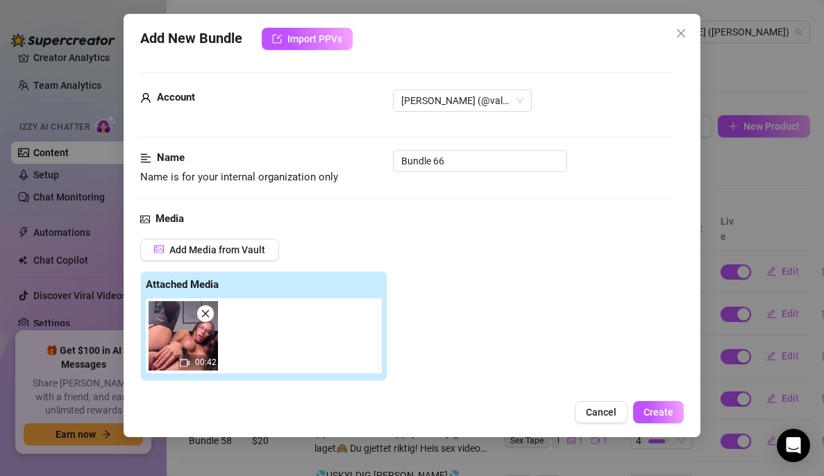
scroll to position [224, 0]
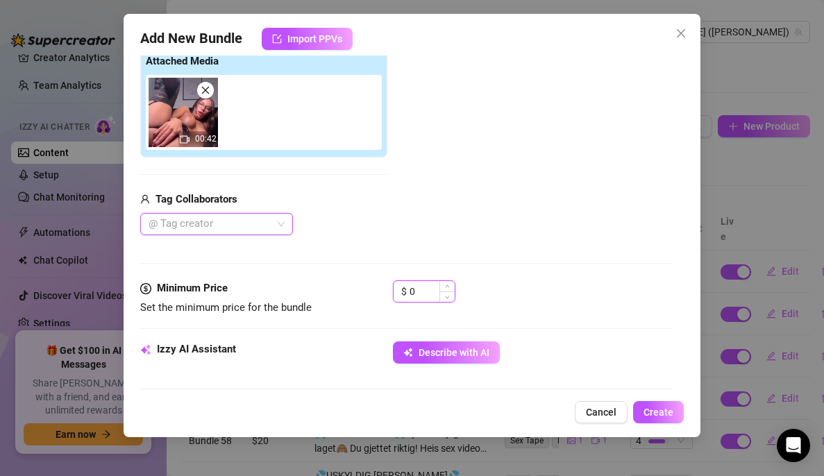
click at [430, 299] on input "0" at bounding box center [432, 291] width 45 height 21
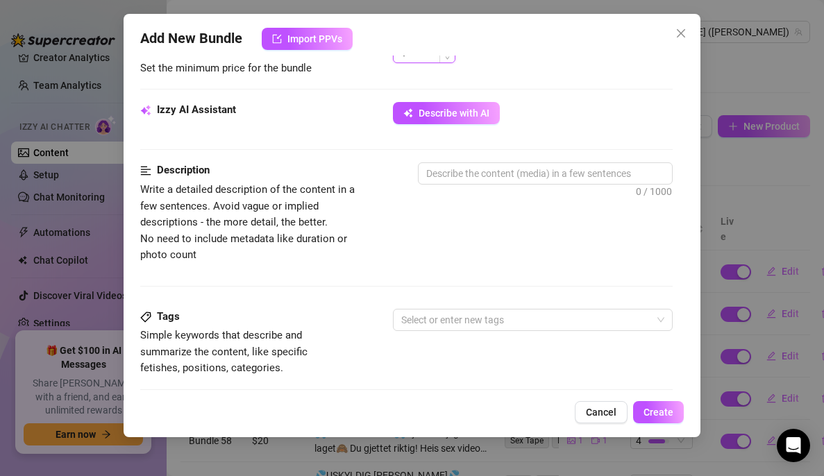
scroll to position [483, 0]
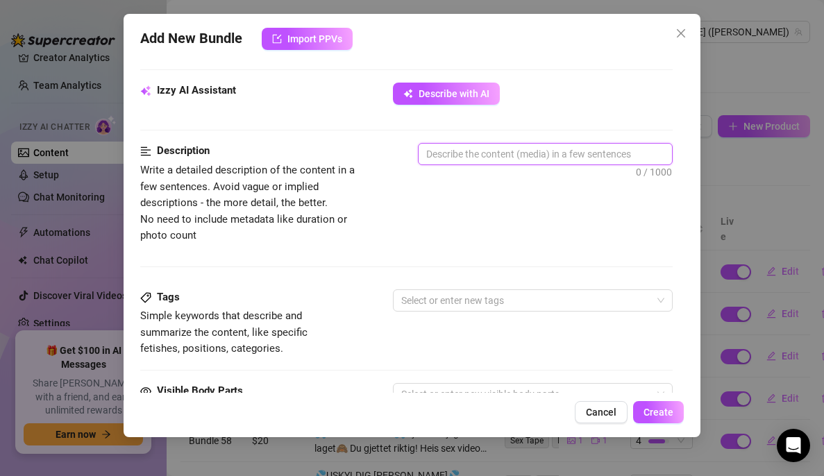
click at [505, 152] on textarea at bounding box center [546, 154] width 254 height 21
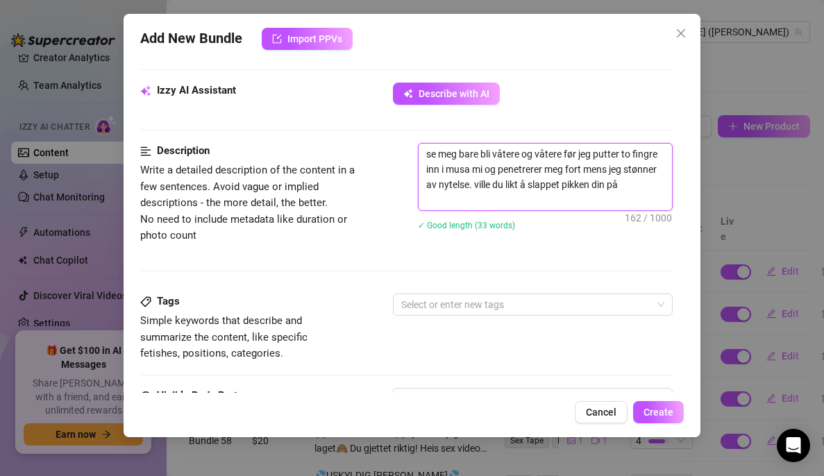
scroll to position [0, 0]
drag, startPoint x: 545, startPoint y: 204, endPoint x: 375, endPoint y: 123, distance: 187.7
click at [375, 123] on form "Account [PERSON_NAME] (@valentinamyriad) Name Name is for your internal organiz…" at bounding box center [406, 185] width 533 height 1191
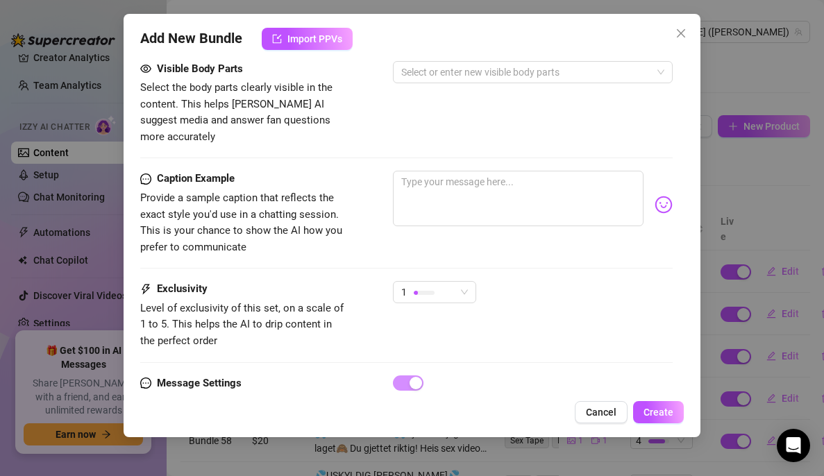
scroll to position [811, 0]
click at [429, 170] on textarea at bounding box center [518, 198] width 251 height 56
paste textarea "se meg bare bli våtere og våtere før jeg putter to fingre inn i musa mi og pene…"
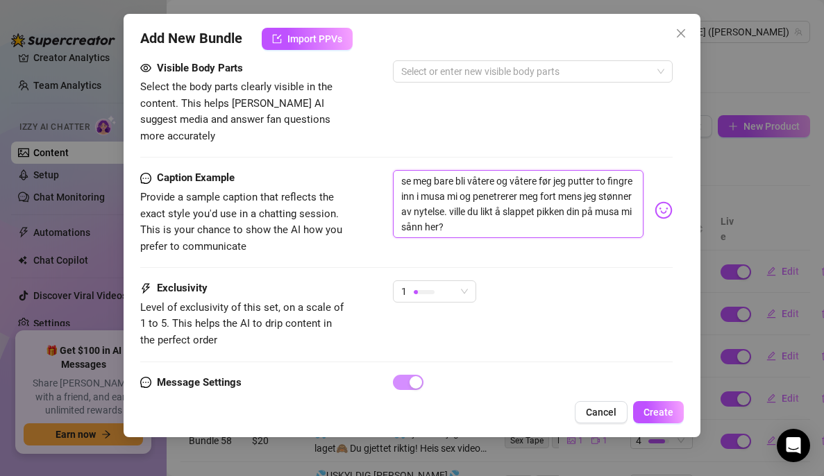
scroll to position [0, 0]
click at [655, 201] on img at bounding box center [664, 210] width 18 height 18
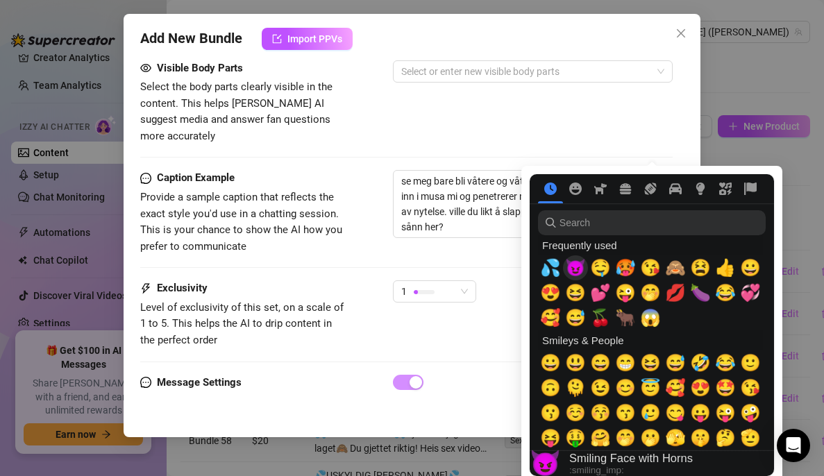
click at [581, 267] on span "😈" at bounding box center [575, 267] width 21 height 19
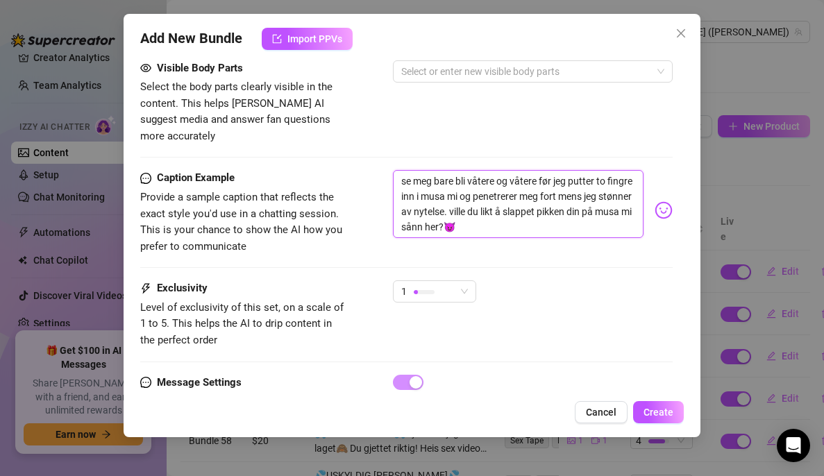
click at [499, 198] on textarea "se meg bare bli våtere og våtere før jeg putter to fingre inn i musa mi og pene…" at bounding box center [518, 204] width 251 height 68
click at [655, 192] on body "Home Creator Analytics Team Analytics Izzy AI Chatter Content Setup Chat Monito…" at bounding box center [412, 238] width 824 height 476
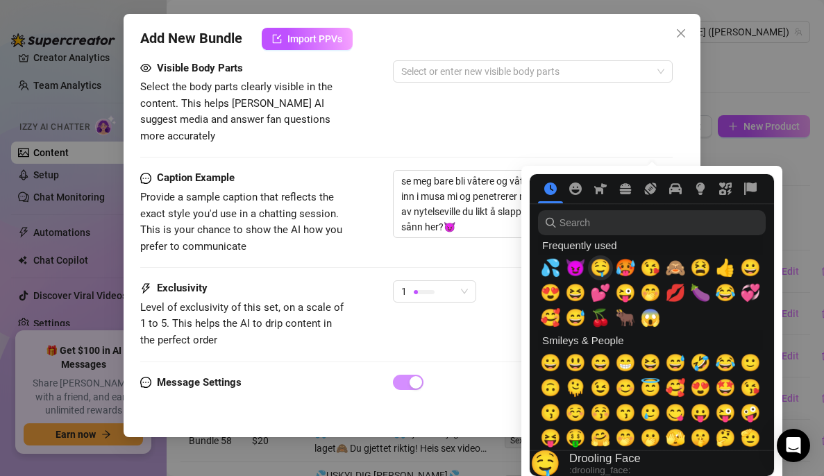
click at [604, 272] on span "🤤" at bounding box center [600, 267] width 21 height 19
click at [554, 266] on span "💦" at bounding box center [550, 267] width 21 height 19
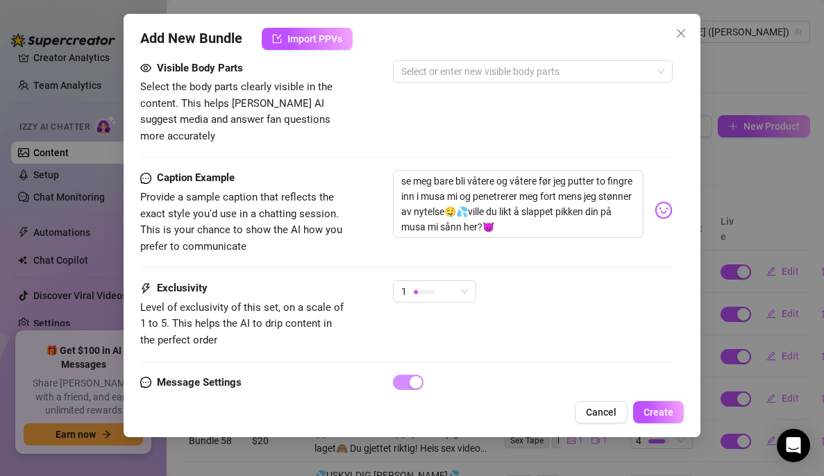
click at [482, 240] on div "Caption Example Provide a sample caption that reflects the exact style you'd us…" at bounding box center [406, 225] width 533 height 110
click at [466, 281] on span "1" at bounding box center [434, 291] width 67 height 21
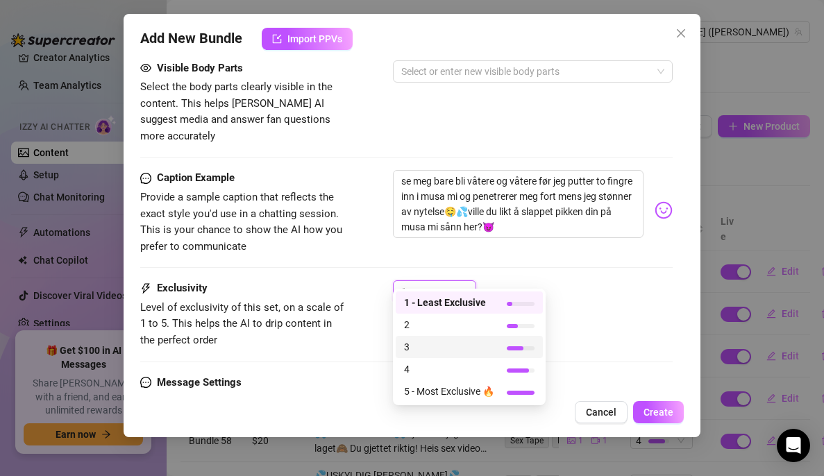
click at [451, 351] on span "3" at bounding box center [449, 347] width 90 height 15
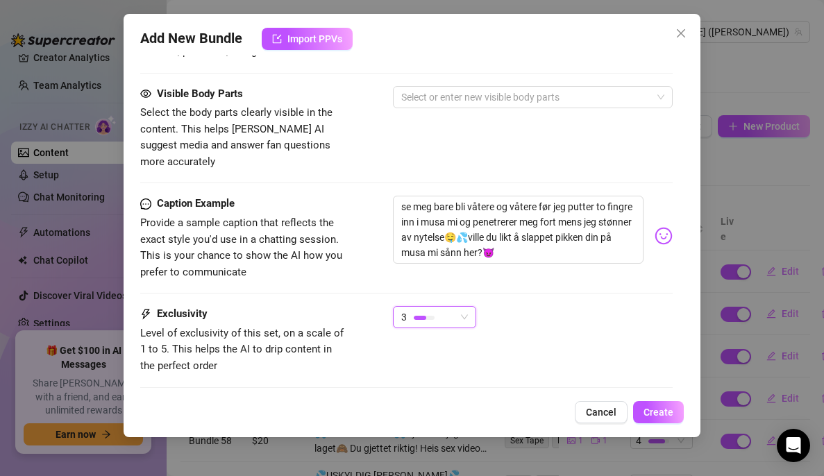
scroll to position [599, 0]
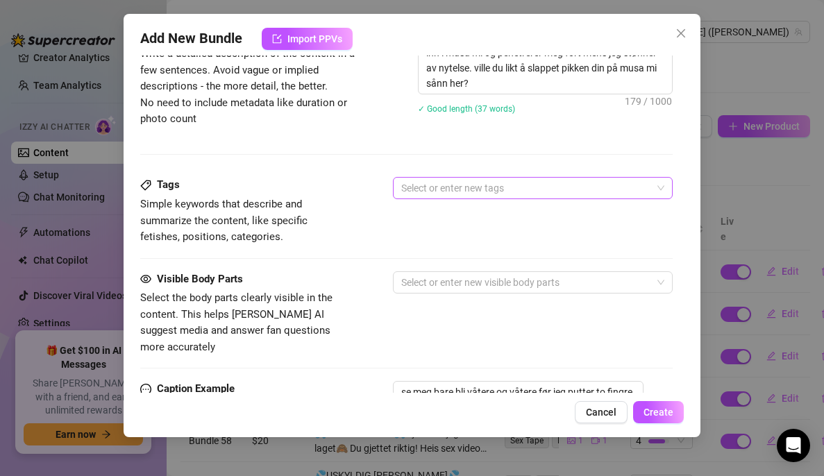
click at [511, 194] on div at bounding box center [526, 188] width 260 height 19
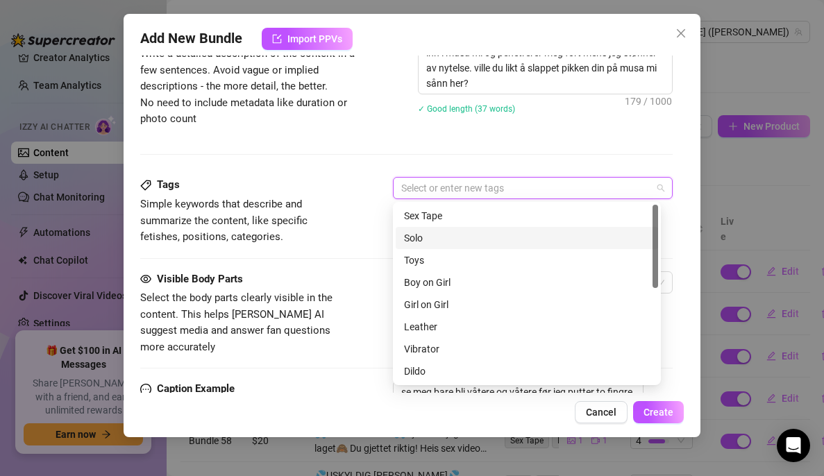
click at [433, 235] on div "Solo" at bounding box center [527, 238] width 246 height 15
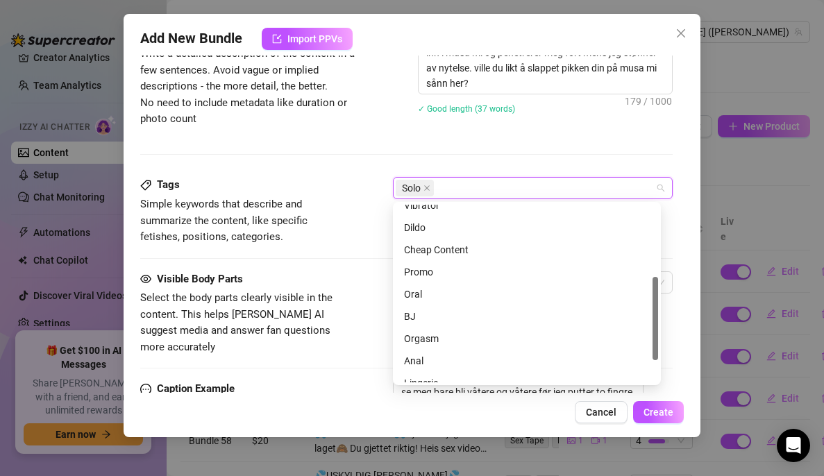
scroll to position [154, 0]
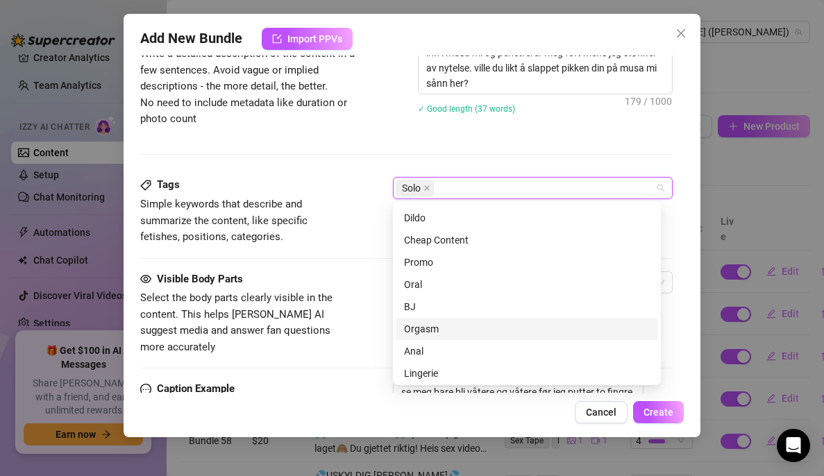
click at [436, 340] on div "Orgasm" at bounding box center [527, 329] width 263 height 22
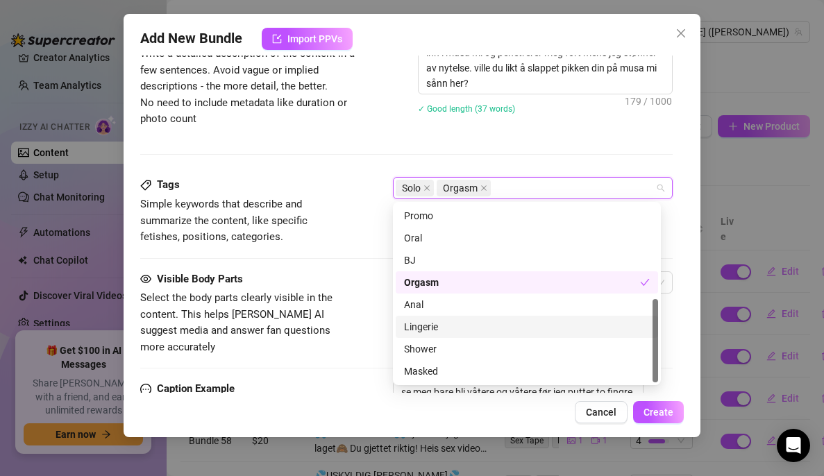
click at [438, 328] on div "Lingerie" at bounding box center [527, 327] width 246 height 15
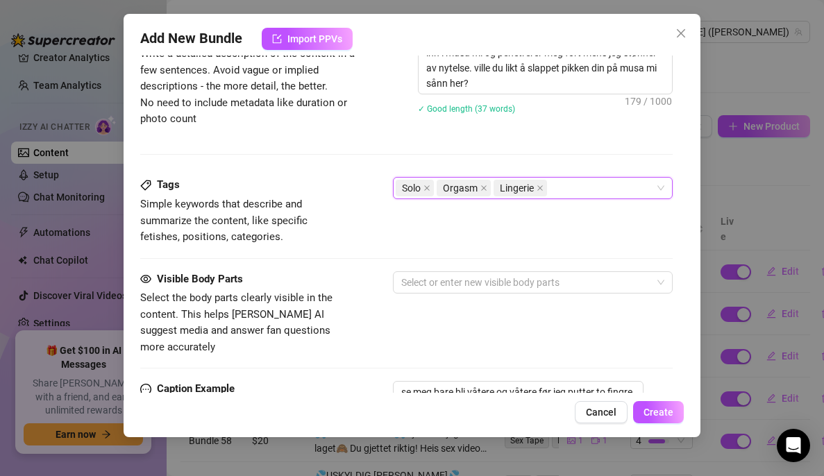
click at [372, 199] on div "Tags Simple keywords that describe and summarize the content, like specific fet…" at bounding box center [406, 211] width 533 height 68
click at [440, 275] on div at bounding box center [526, 282] width 260 height 19
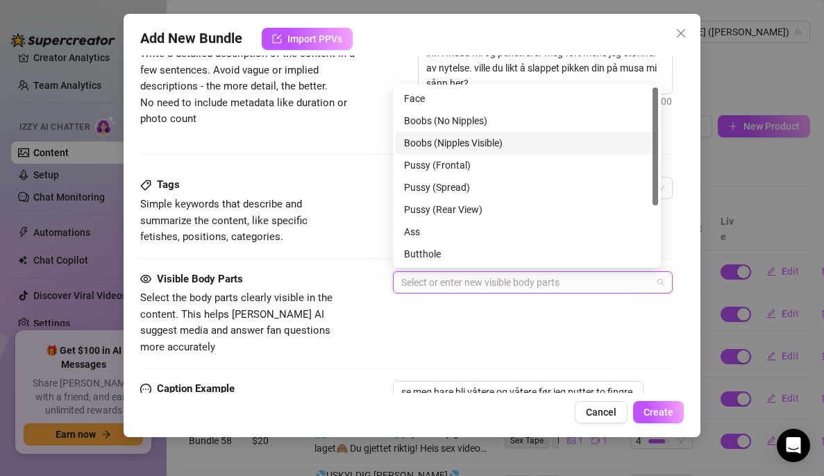
click at [479, 143] on div "Boobs (Nipples Visible)" at bounding box center [527, 142] width 246 height 15
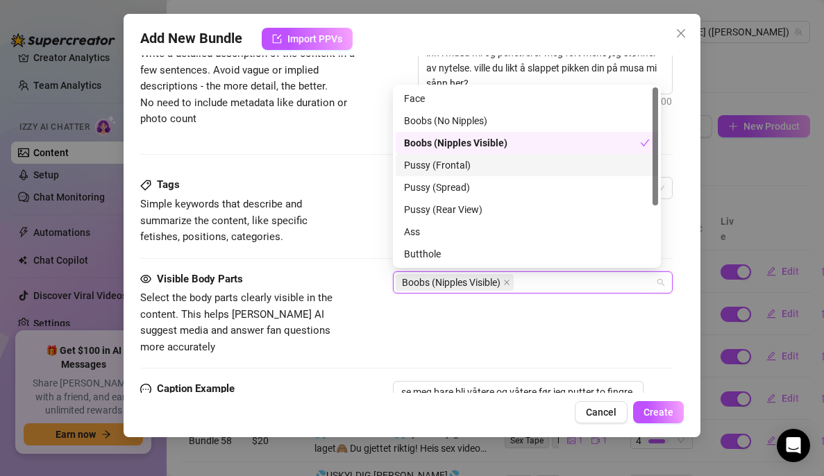
click at [458, 171] on div "Pussy (Frontal)" at bounding box center [527, 165] width 246 height 15
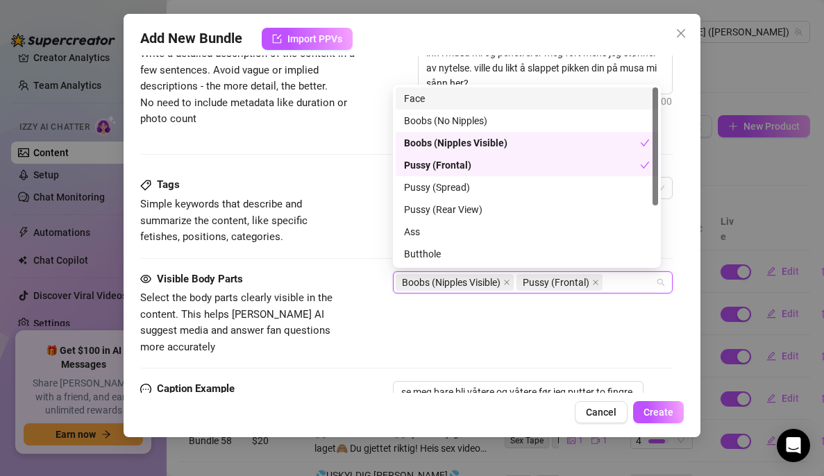
click at [461, 96] on div "Face" at bounding box center [527, 98] width 246 height 15
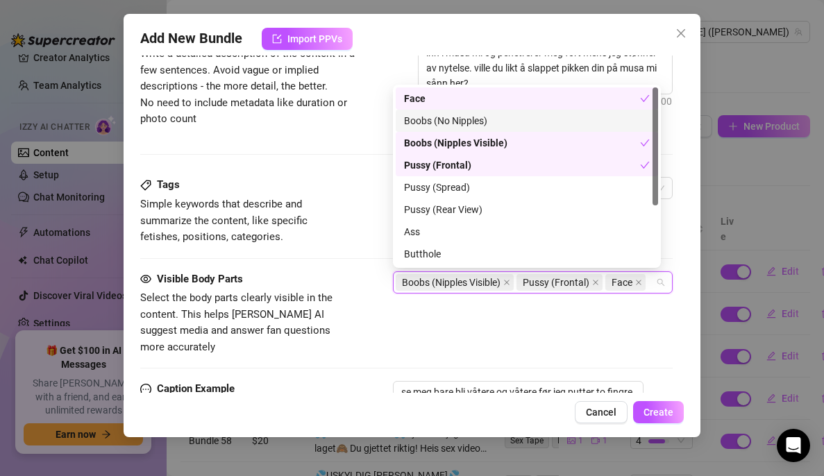
click at [356, 154] on div at bounding box center [406, 154] width 533 height 1
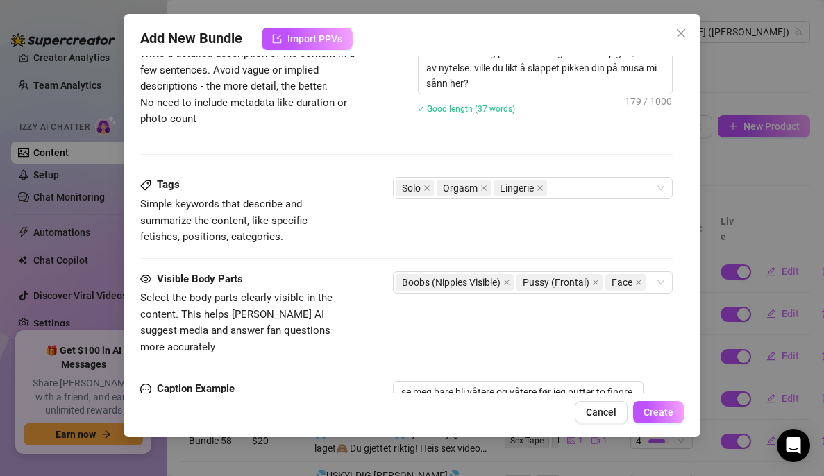
scroll to position [853, 0]
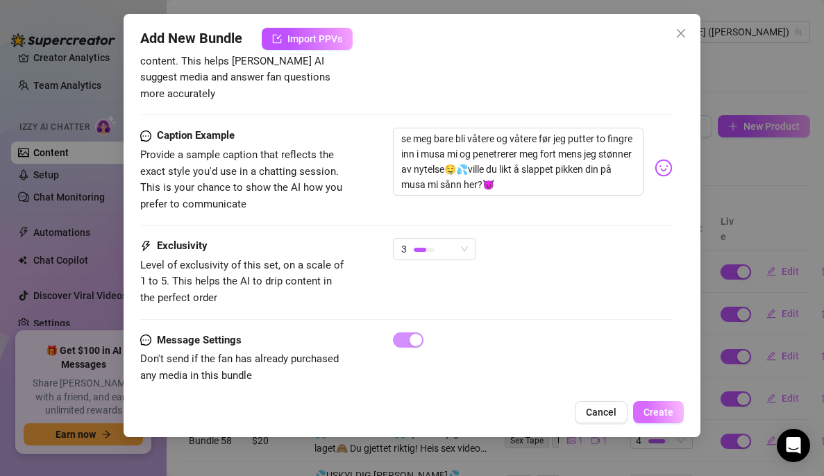
click at [654, 417] on span "Create" at bounding box center [659, 412] width 30 height 11
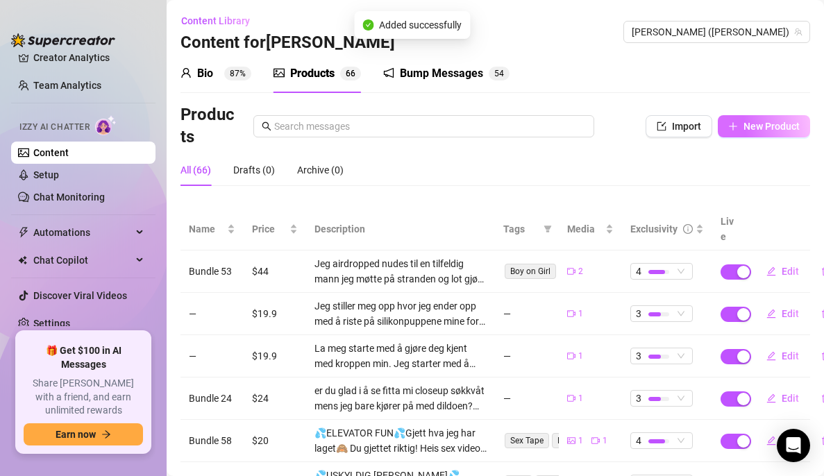
click at [756, 131] on span "New Product" at bounding box center [772, 126] width 56 height 11
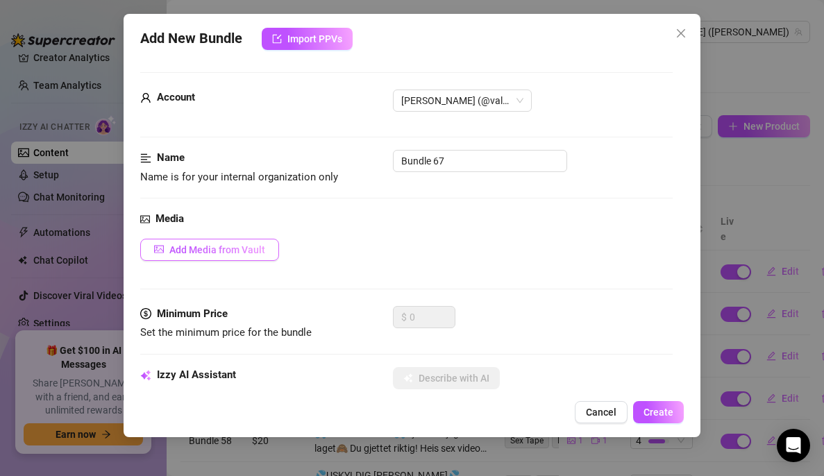
click at [240, 248] on span "Add Media from Vault" at bounding box center [217, 249] width 96 height 11
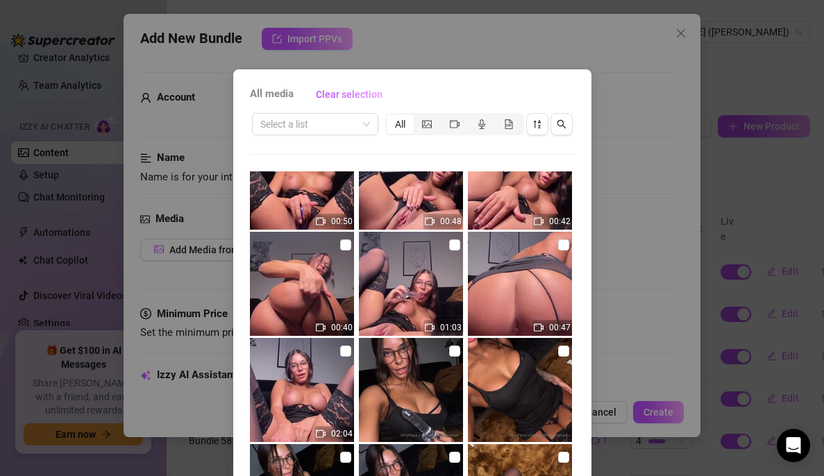
scroll to position [381, 0]
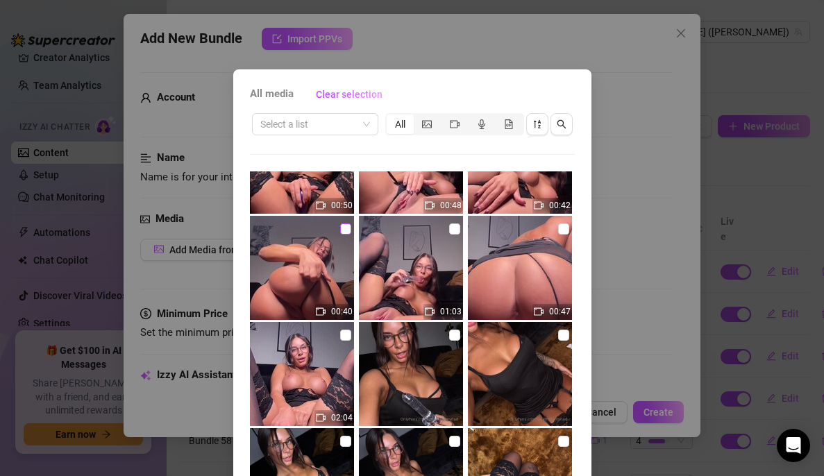
click at [340, 223] on label at bounding box center [345, 229] width 11 height 15
click at [340, 224] on input "checkbox" at bounding box center [345, 229] width 11 height 11
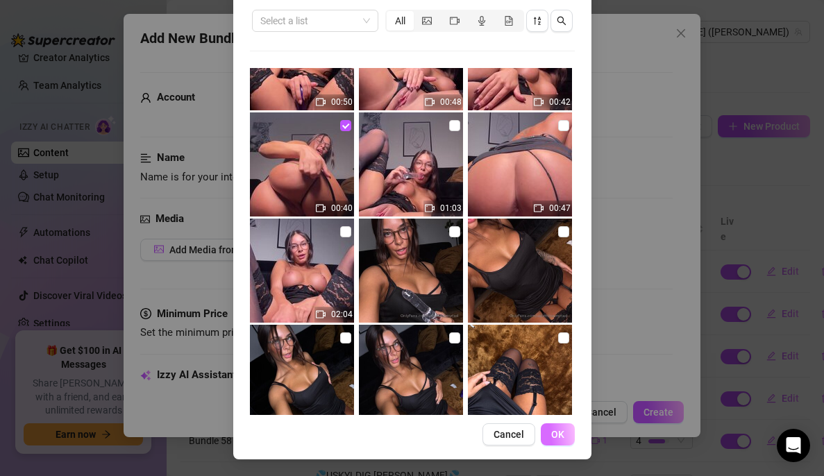
click at [551, 440] on span "OK" at bounding box center [557, 434] width 13 height 11
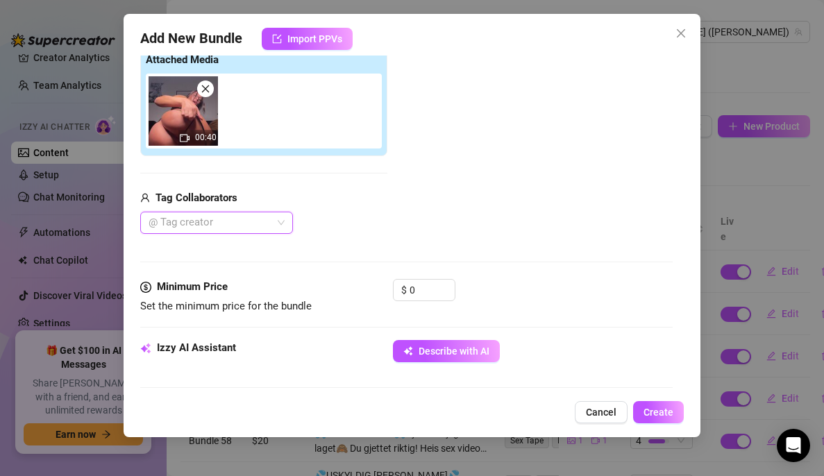
scroll to position [239, 0]
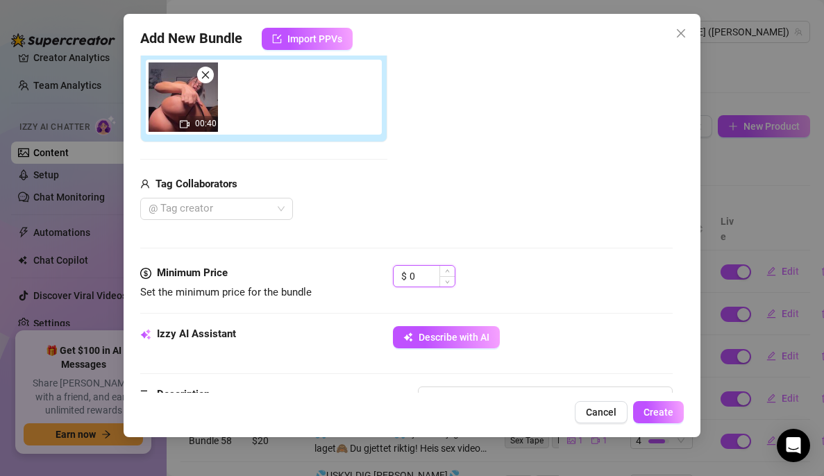
click at [425, 272] on input "0" at bounding box center [432, 276] width 45 height 21
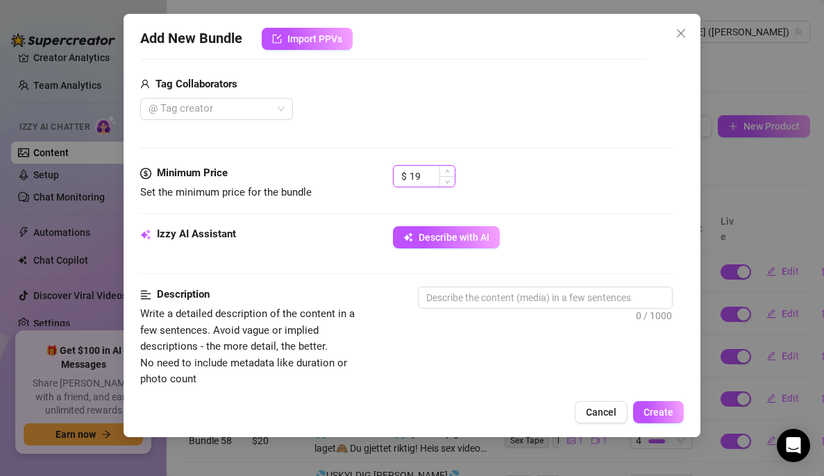
scroll to position [340, 0]
click at [459, 303] on textarea at bounding box center [546, 297] width 254 height 21
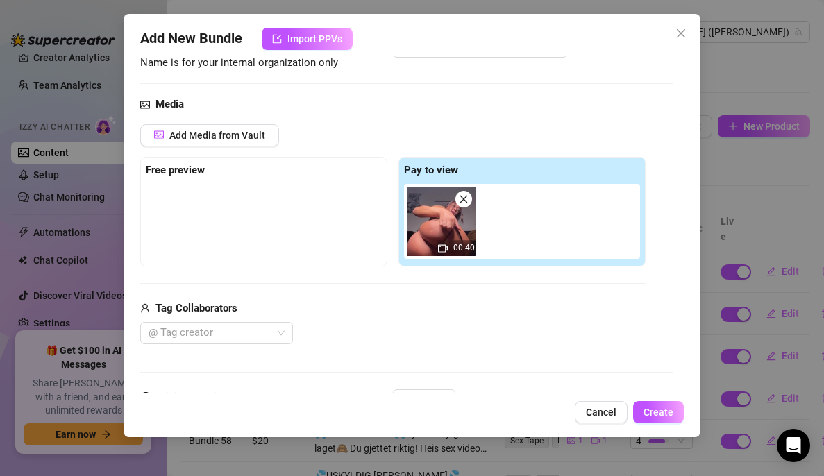
scroll to position [160, 0]
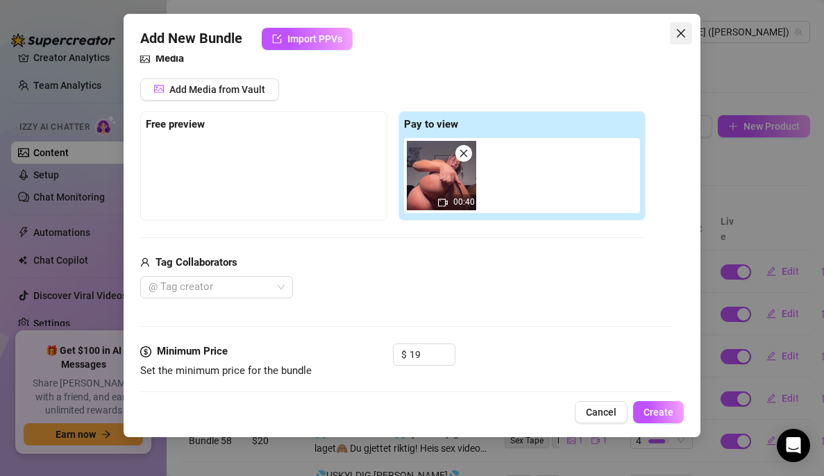
click at [685, 34] on icon "close" at bounding box center [681, 33] width 11 height 11
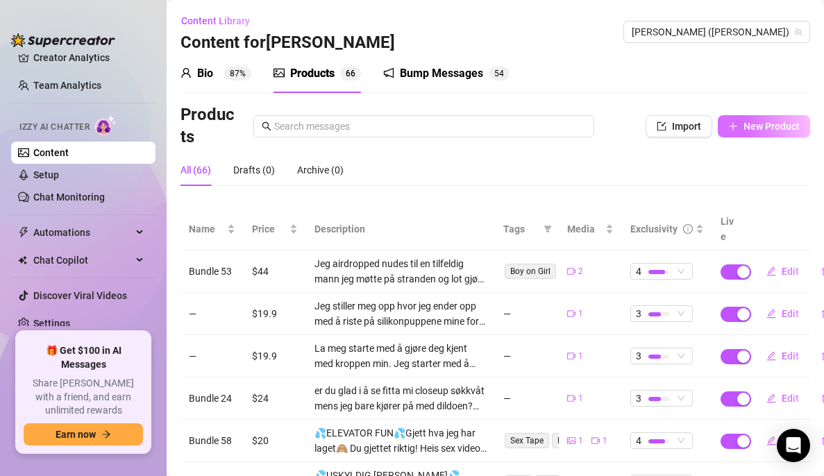
click at [748, 132] on span "New Product" at bounding box center [772, 126] width 56 height 11
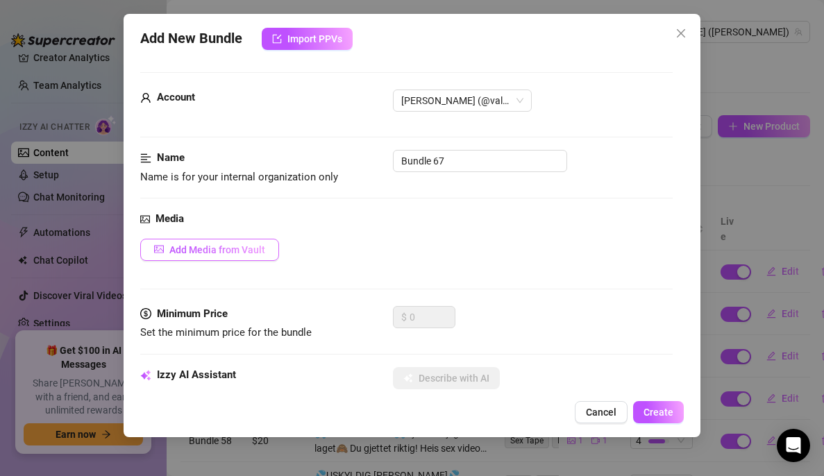
click at [260, 240] on button "Add Media from Vault" at bounding box center [209, 250] width 139 height 22
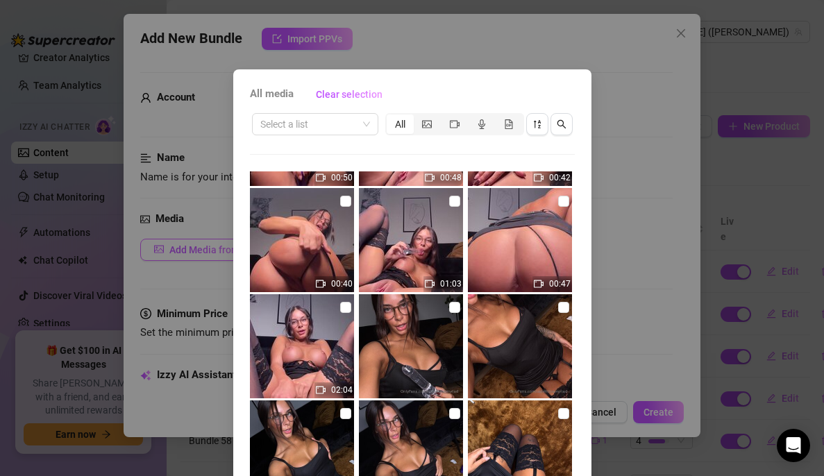
scroll to position [414, 0]
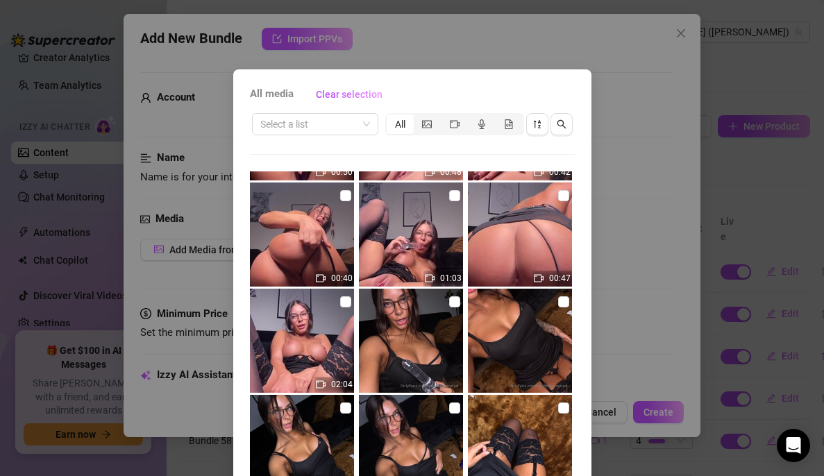
click at [324, 197] on img at bounding box center [302, 235] width 104 height 104
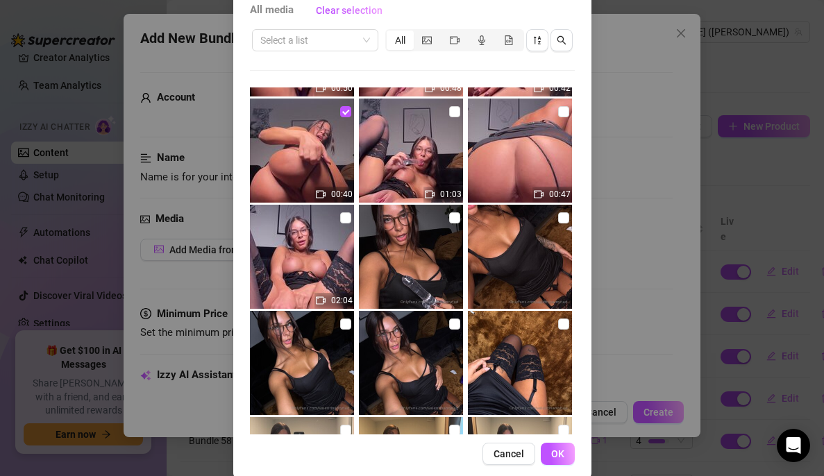
scroll to position [103, 0]
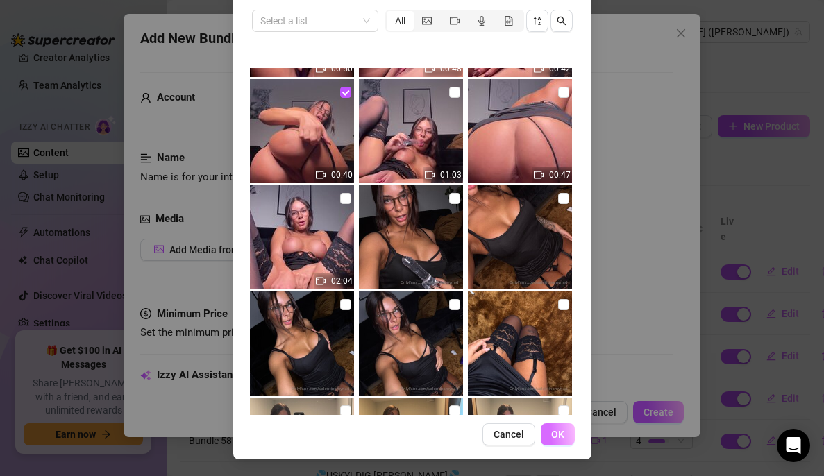
click at [551, 440] on span "OK" at bounding box center [557, 434] width 13 height 11
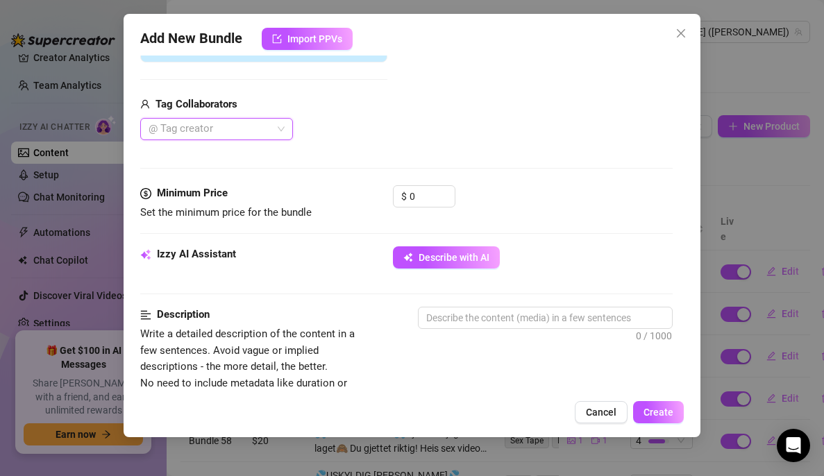
scroll to position [367, 0]
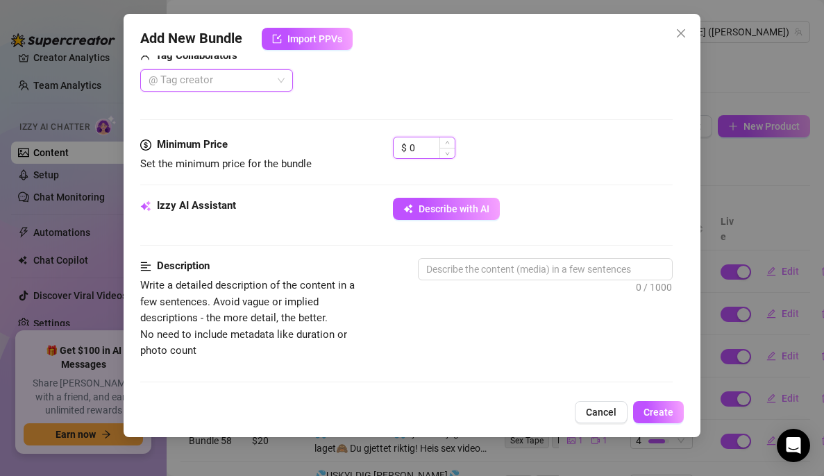
click at [433, 141] on input "0" at bounding box center [432, 148] width 45 height 21
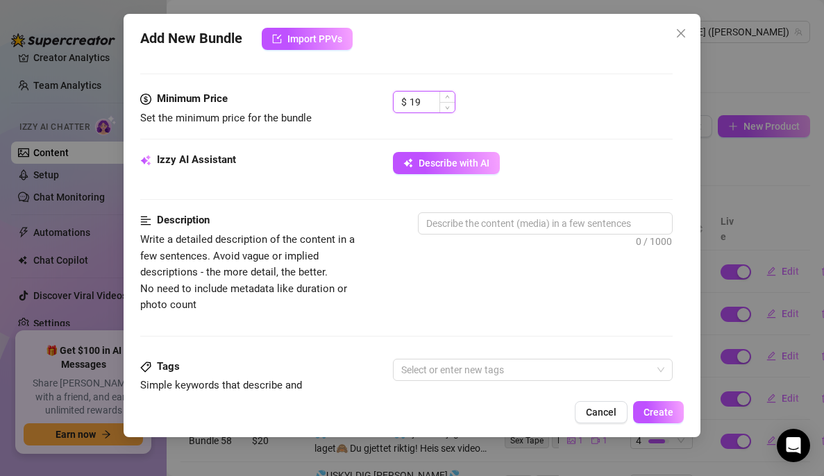
scroll to position [414, 0]
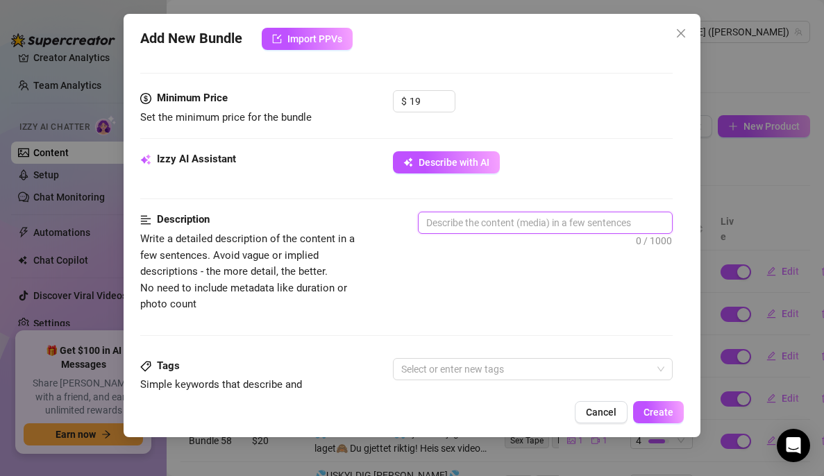
click at [541, 230] on textarea at bounding box center [546, 223] width 254 height 21
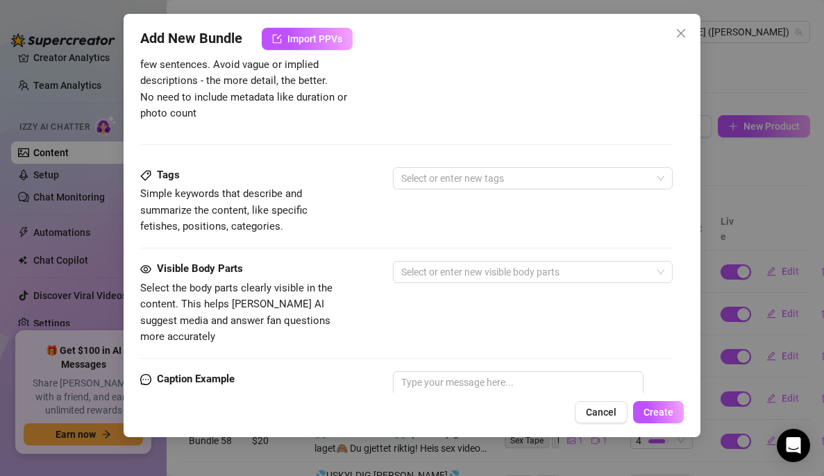
scroll to position [606, 0]
click at [483, 183] on div at bounding box center [526, 176] width 260 height 19
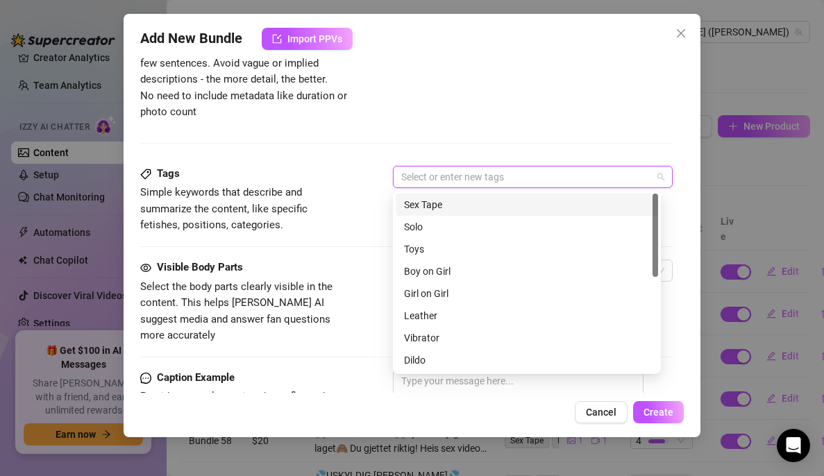
click at [352, 240] on div "Tags Simple keywords that describe and summarize the content, like specific fet…" at bounding box center [406, 213] width 533 height 94
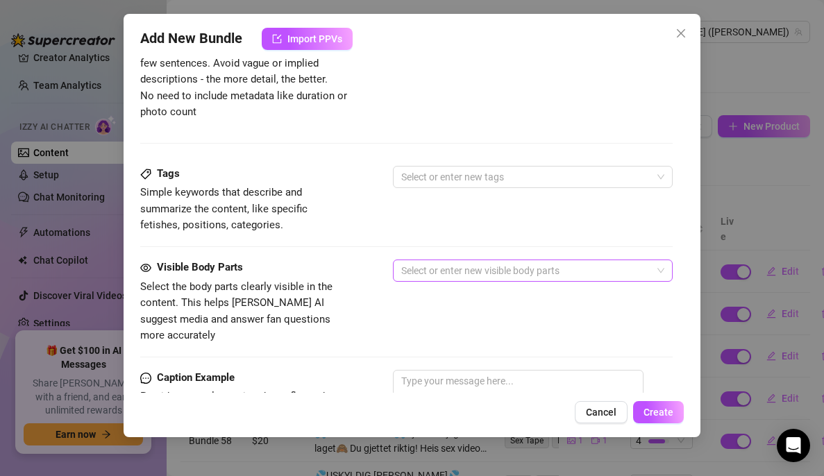
click at [540, 267] on div at bounding box center [526, 270] width 260 height 19
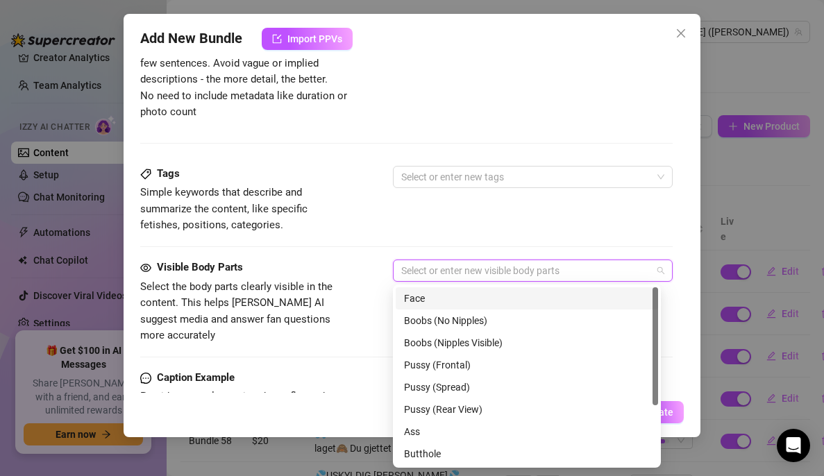
click at [365, 262] on div "Visible Body Parts Select the body parts clearly visible in the content. This h…" at bounding box center [406, 302] width 533 height 85
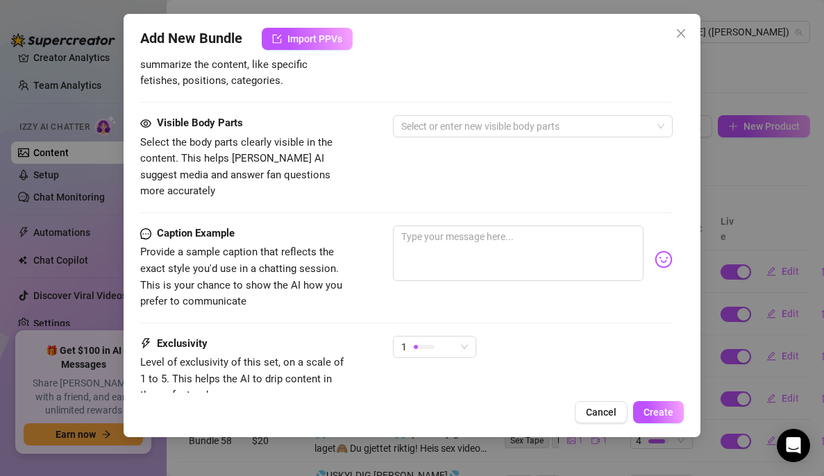
scroll to position [770, 0]
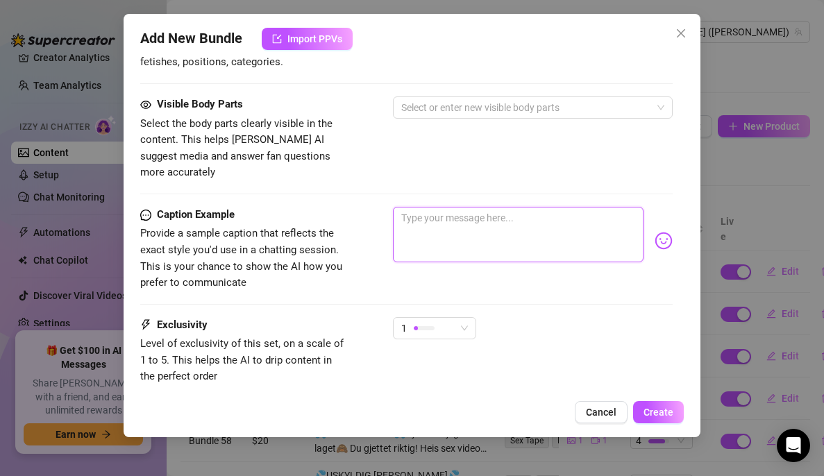
click at [473, 207] on textarea at bounding box center [518, 235] width 251 height 56
click at [465, 208] on textarea at bounding box center [518, 235] width 251 height 56
click at [454, 318] on div "1" at bounding box center [428, 328] width 54 height 21
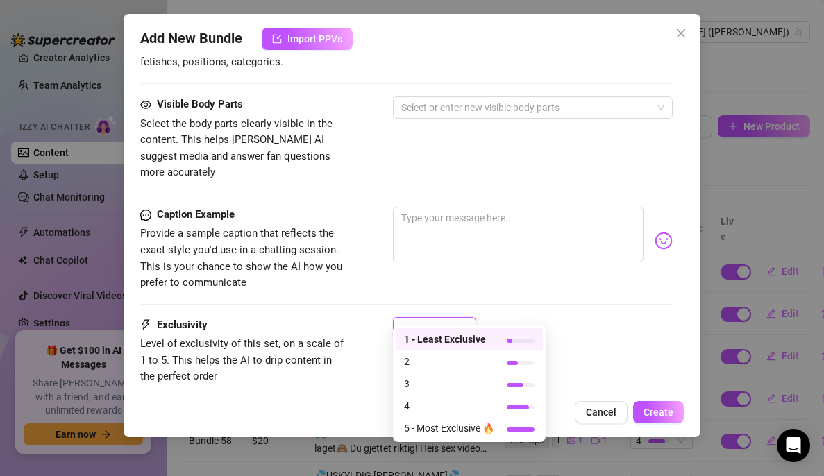
click at [478, 388] on span "3" at bounding box center [449, 383] width 90 height 15
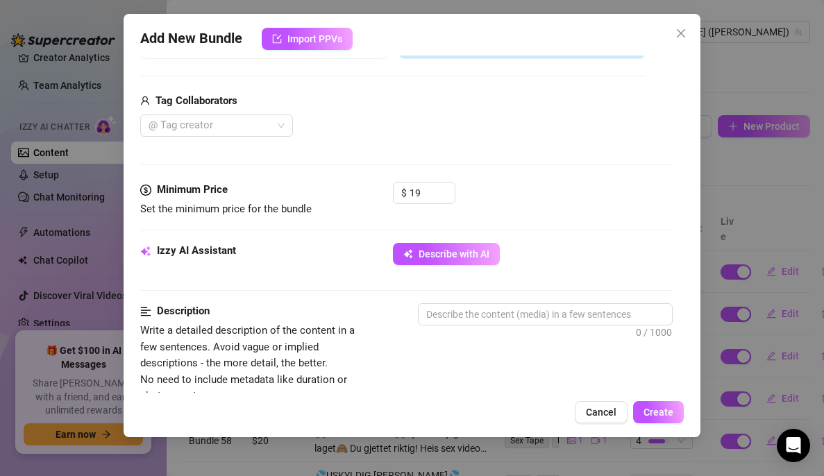
scroll to position [324, 0]
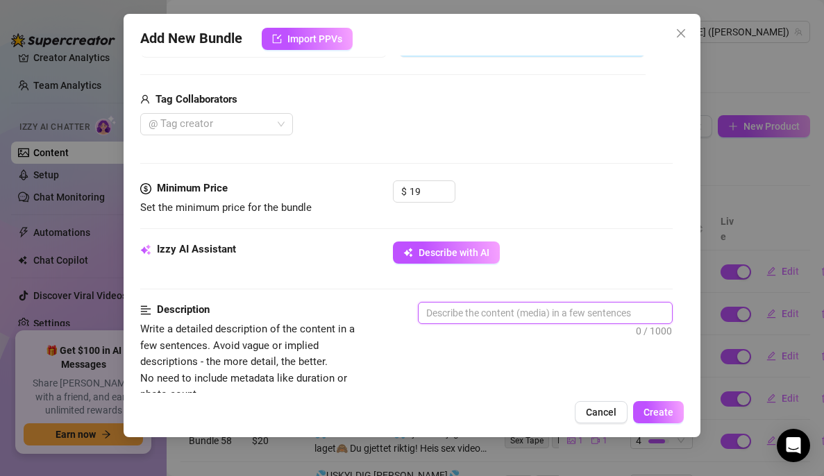
click at [455, 314] on textarea at bounding box center [546, 313] width 254 height 21
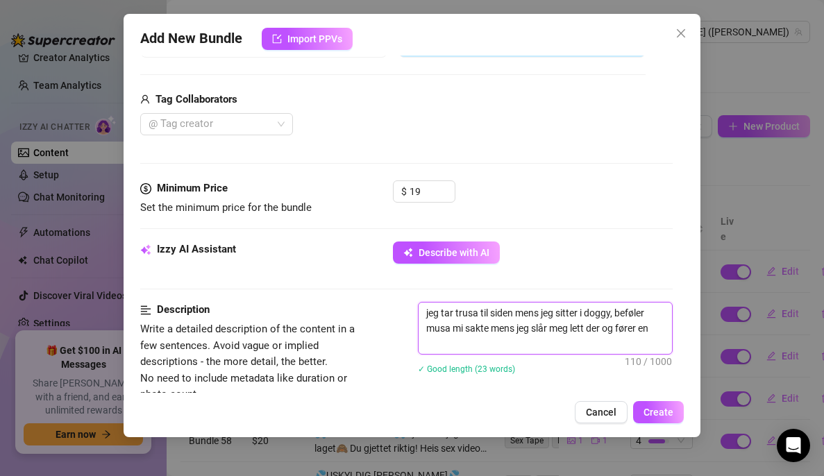
scroll to position [0, 0]
drag, startPoint x: 563, startPoint y: 346, endPoint x: 388, endPoint y: 307, distance: 179.3
click at [388, 307] on div "Description Write a detailed description of the content in a few sentences. Avo…" at bounding box center [406, 352] width 533 height 101
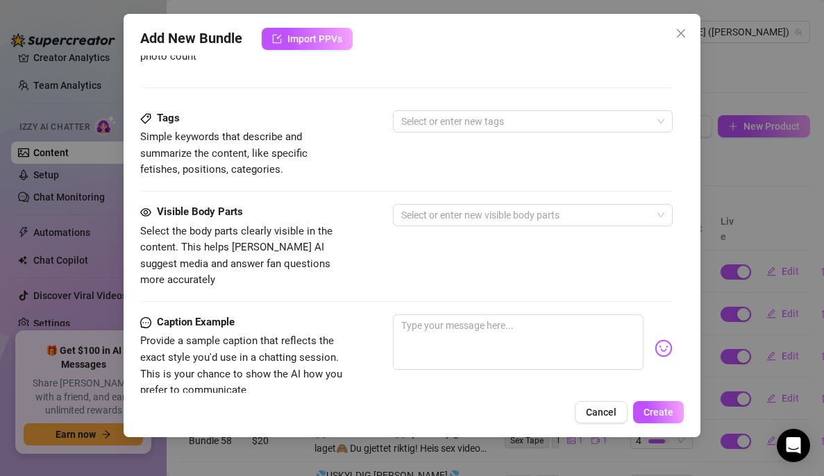
scroll to position [663, 0]
click at [456, 329] on textarea at bounding box center [518, 342] width 251 height 56
paste textarea "jeg tar trusa til siden mens jeg sitter i doggy, beføler musa mi sakte mens jeg…"
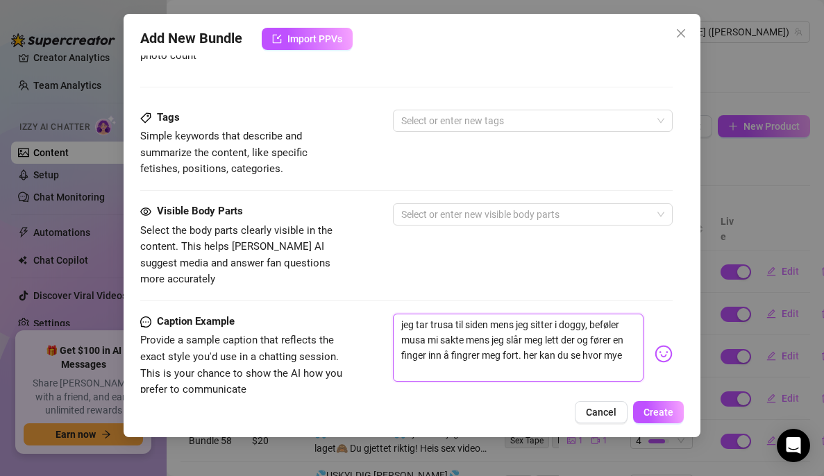
scroll to position [0, 0]
click at [657, 345] on img at bounding box center [664, 354] width 18 height 18
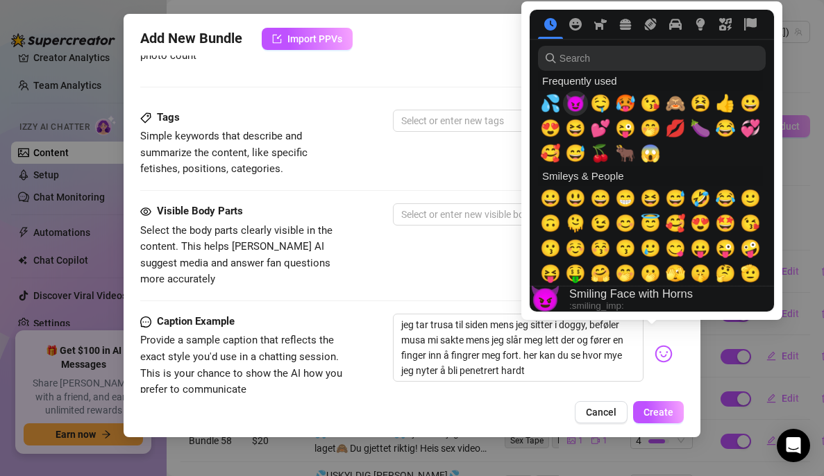
click at [575, 108] on span "😈" at bounding box center [575, 103] width 21 height 19
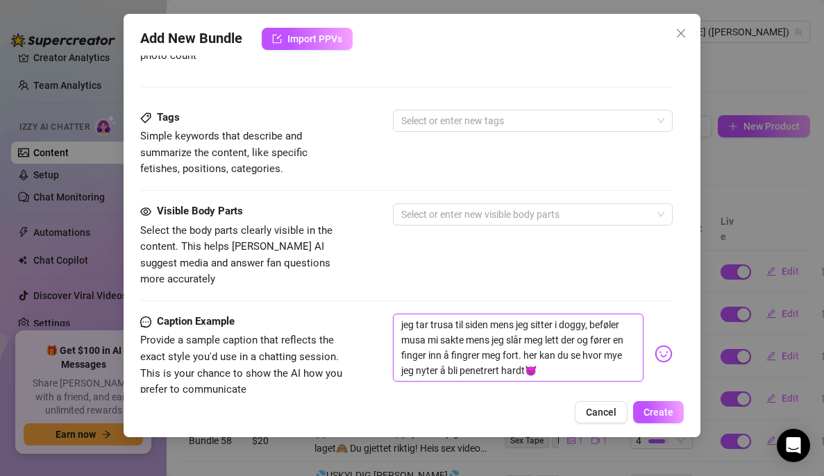
click at [534, 338] on textarea "jeg tar trusa til siden mens jeg sitter i doggy, beføler musa mi sakte mens jeg…" at bounding box center [518, 348] width 251 height 68
click at [655, 345] on img at bounding box center [664, 354] width 18 height 18
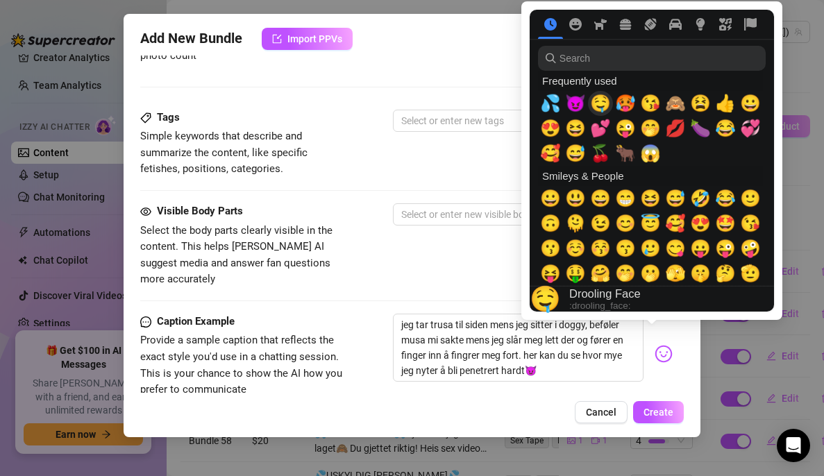
click at [605, 99] on span "🤤" at bounding box center [600, 103] width 21 height 19
click at [481, 229] on div "Visible Body Parts Select the body parts clearly visible in the content. This h…" at bounding box center [406, 246] width 533 height 85
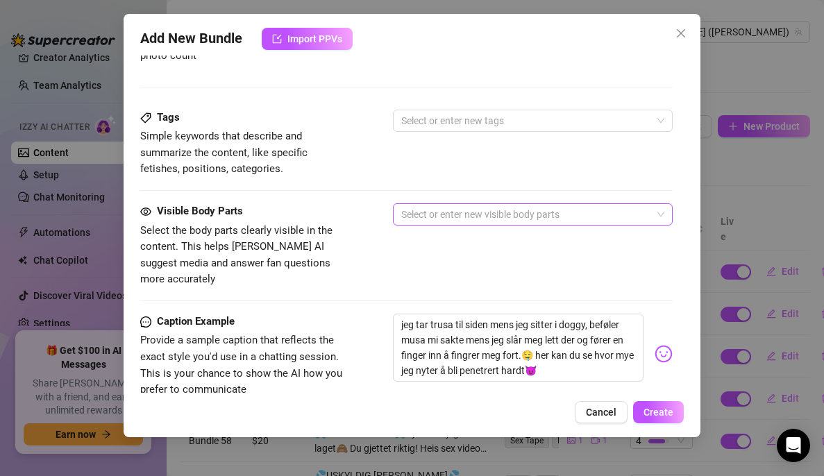
scroll to position [508, 0]
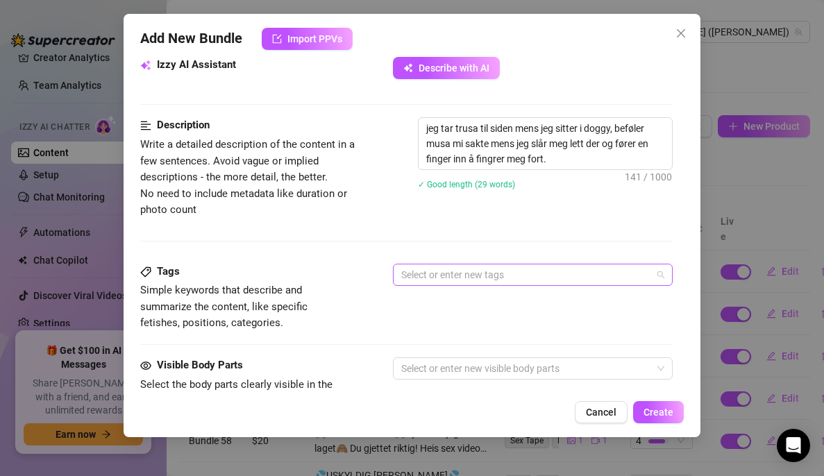
click at [489, 284] on div at bounding box center [526, 274] width 260 height 19
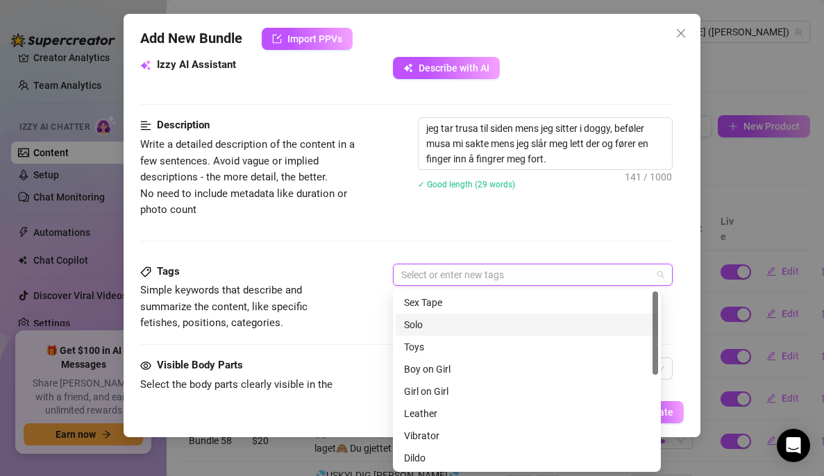
click at [457, 318] on div "Solo" at bounding box center [527, 324] width 246 height 15
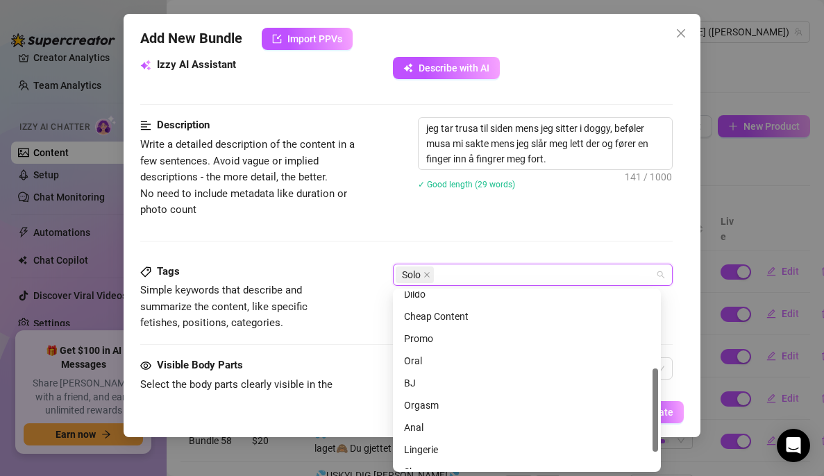
scroll to position [165, 0]
click at [438, 411] on div "Orgasm" at bounding box center [527, 404] width 246 height 15
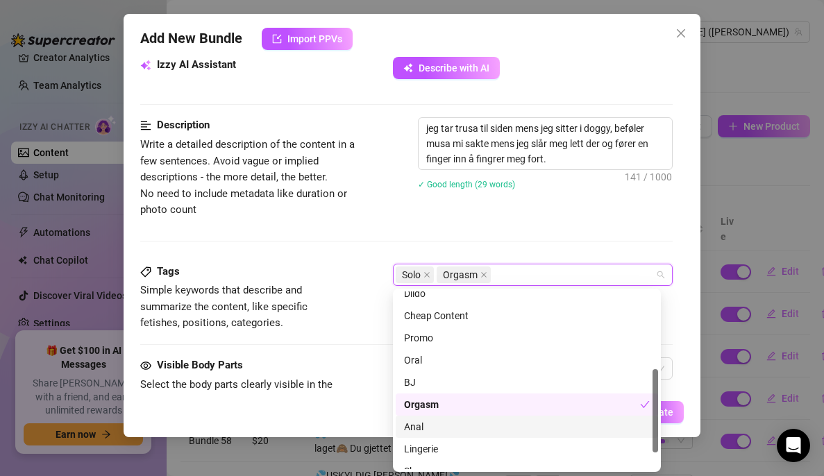
click at [425, 446] on div "Lingerie" at bounding box center [527, 449] width 246 height 15
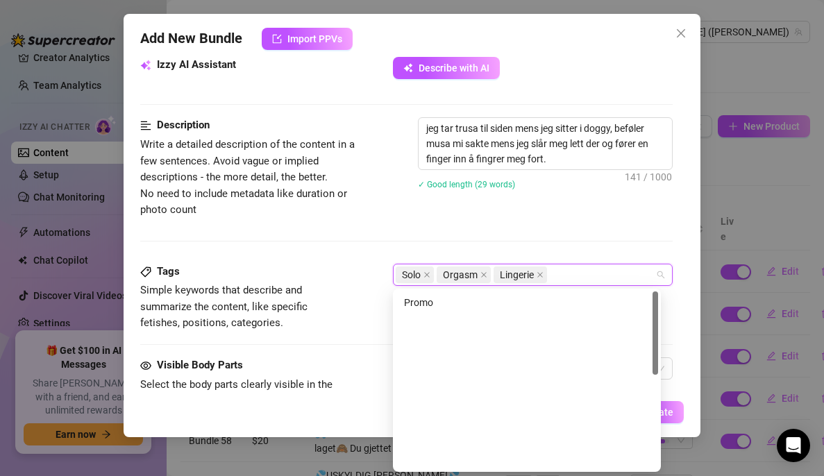
scroll to position [0, 0]
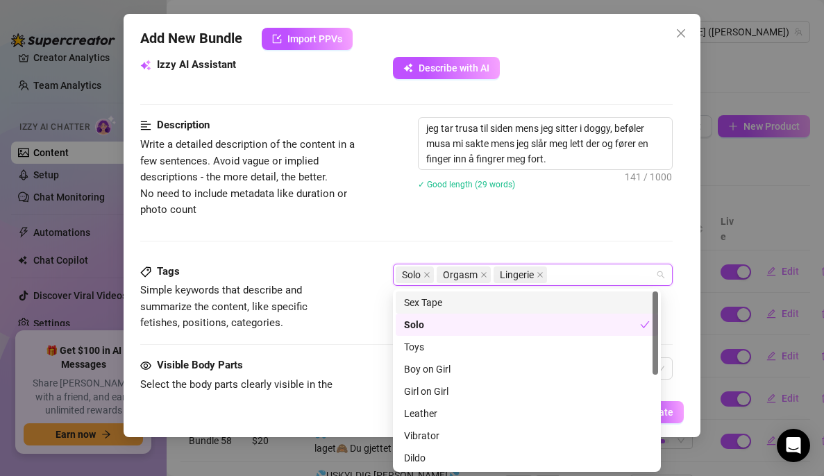
click at [453, 207] on div "jeg tar trusa til siden mens jeg sitter i doggy, beføler musa mi sakte mens jeg…" at bounding box center [545, 162] width 255 height 90
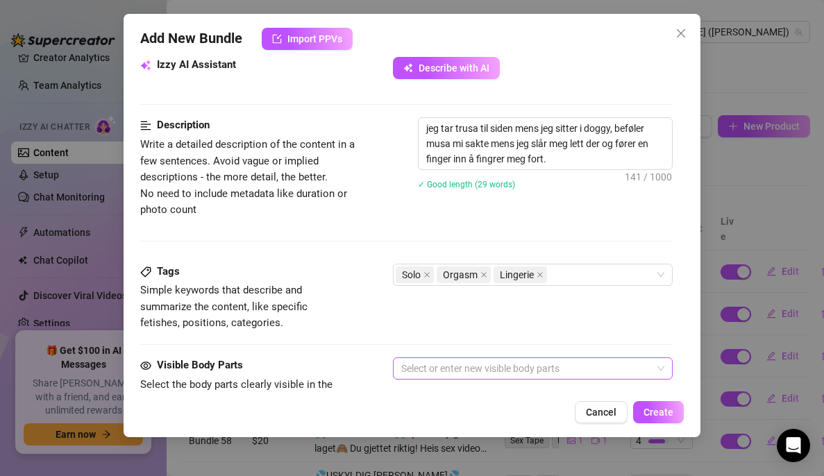
click at [424, 370] on div at bounding box center [526, 368] width 260 height 19
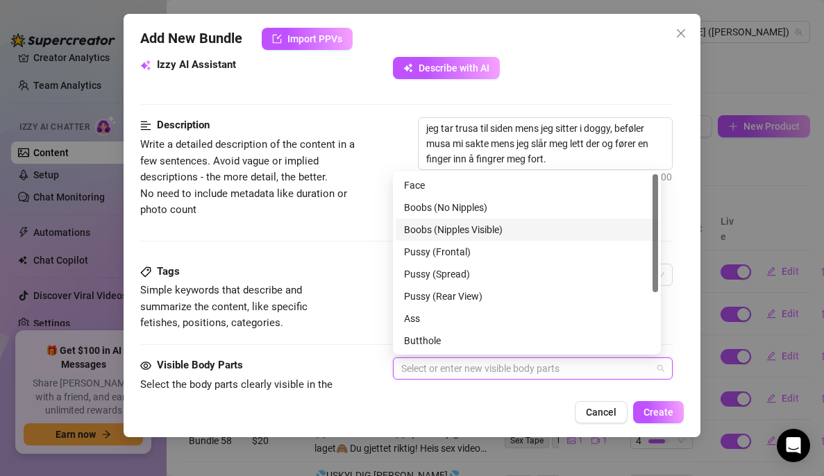
drag, startPoint x: 476, startPoint y: 206, endPoint x: 465, endPoint y: 229, distance: 26.1
click at [465, 229] on div "Face Boobs (No Nipples) Boobs (Nipples Visible) Pussy (Frontal) Pussy (Spread) …" at bounding box center [527, 285] width 263 height 222
click at [465, 229] on div "Boobs (Nipples Visible)" at bounding box center [527, 229] width 246 height 15
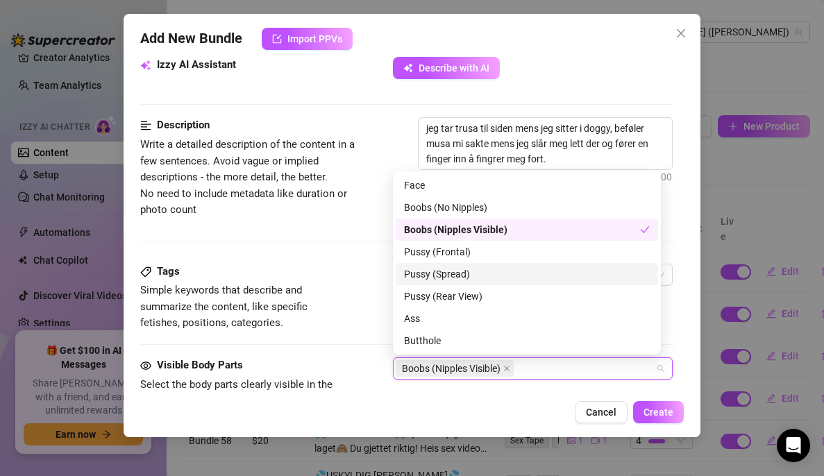
click at [454, 275] on div "Pussy (Spread)" at bounding box center [527, 274] width 246 height 15
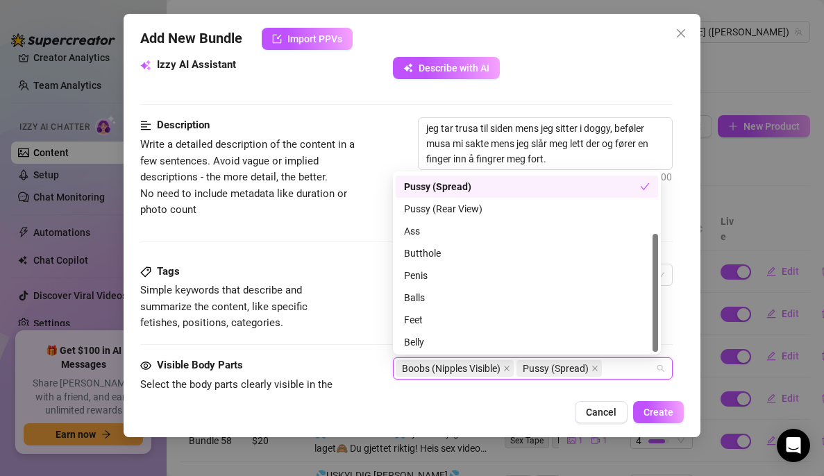
scroll to position [89, 0]
click at [461, 222] on div "Ass" at bounding box center [527, 229] width 246 height 15
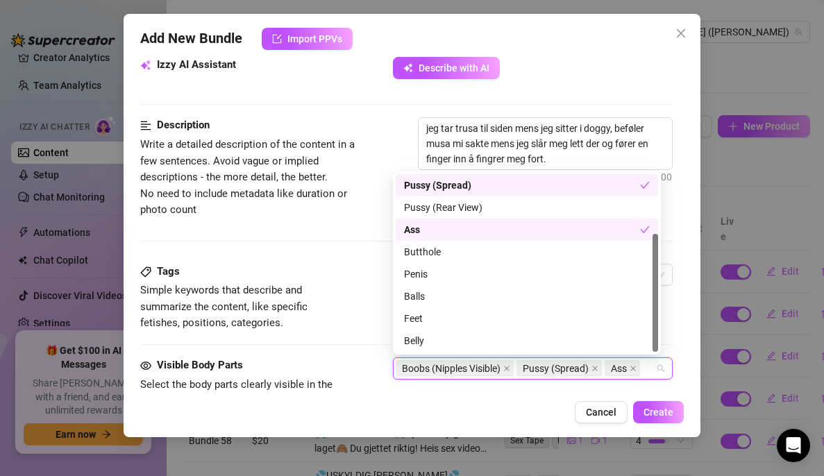
scroll to position [0, 0]
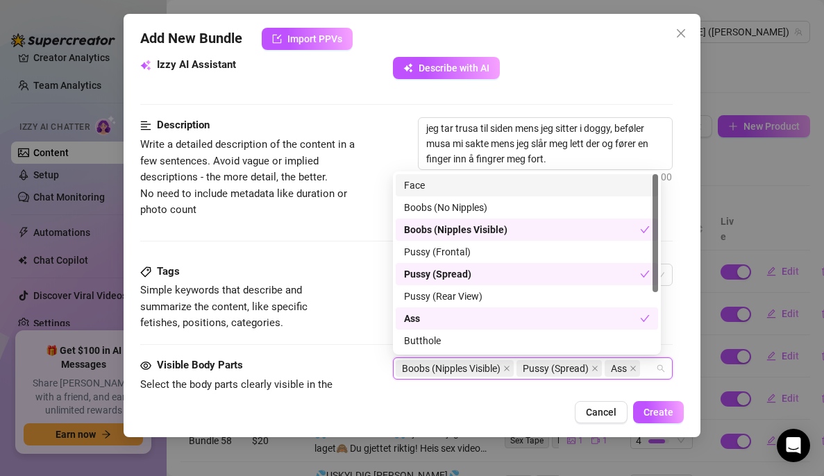
click at [469, 179] on div "Face" at bounding box center [527, 185] width 246 height 15
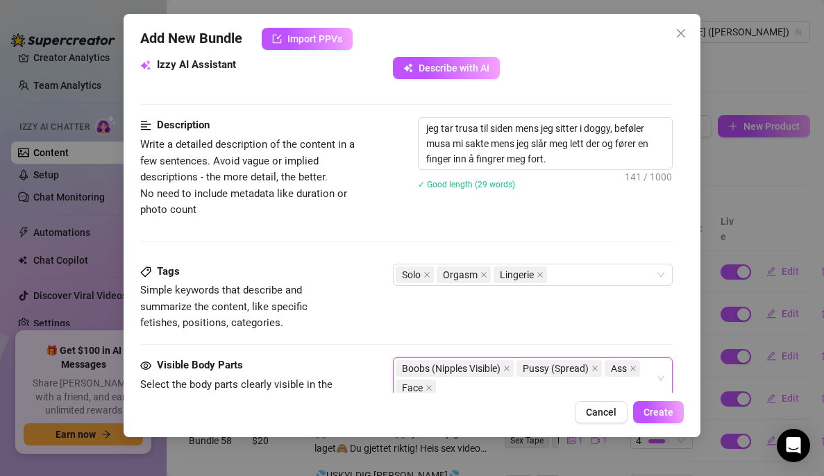
click at [363, 229] on div "Description Write a detailed description of the content in a few sentences. Avo…" at bounding box center [406, 190] width 533 height 146
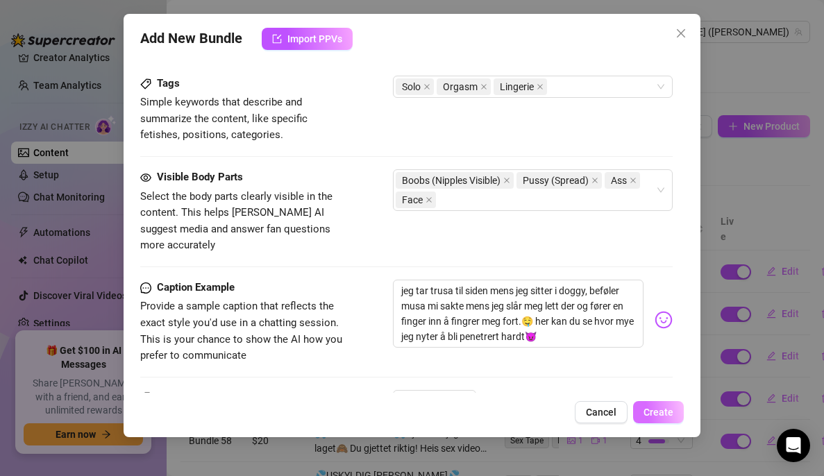
scroll to position [697, 0]
click at [661, 415] on span "Create" at bounding box center [659, 412] width 30 height 11
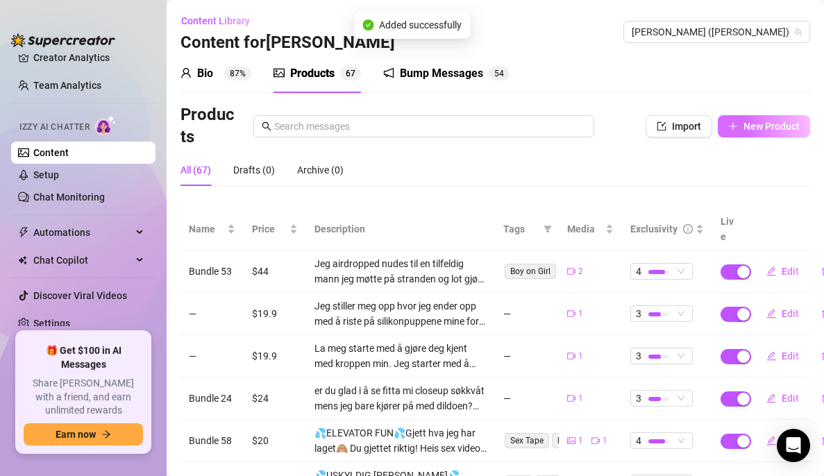
click at [753, 132] on button "New Product" at bounding box center [764, 126] width 92 height 22
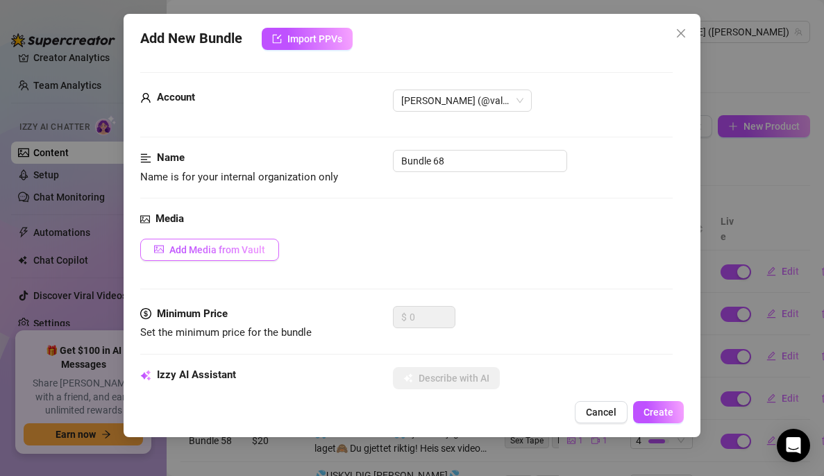
click at [232, 253] on span "Add Media from Vault" at bounding box center [217, 249] width 96 height 11
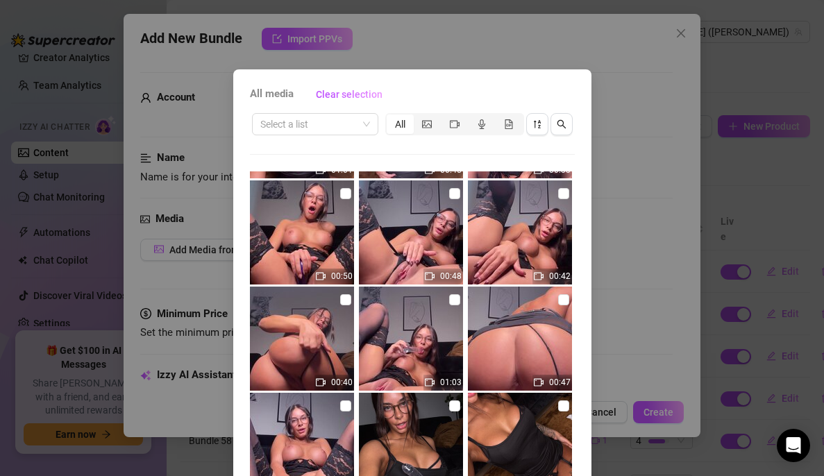
scroll to position [310, 0]
click at [449, 300] on input "checkbox" at bounding box center [454, 299] width 11 height 11
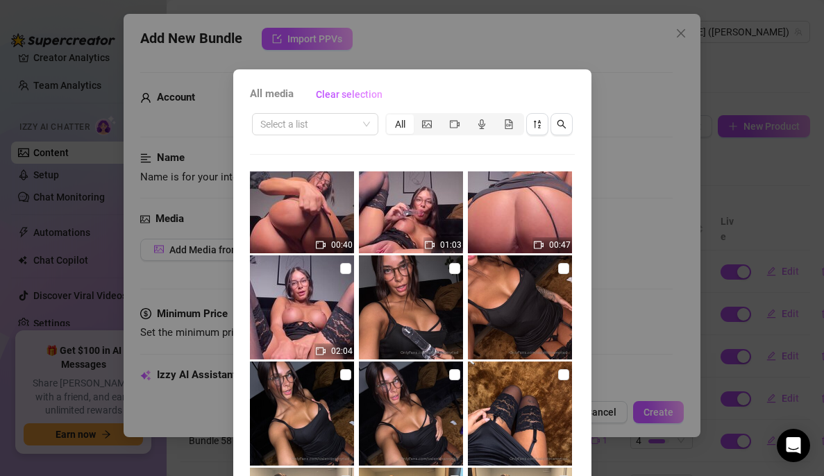
scroll to position [103, 0]
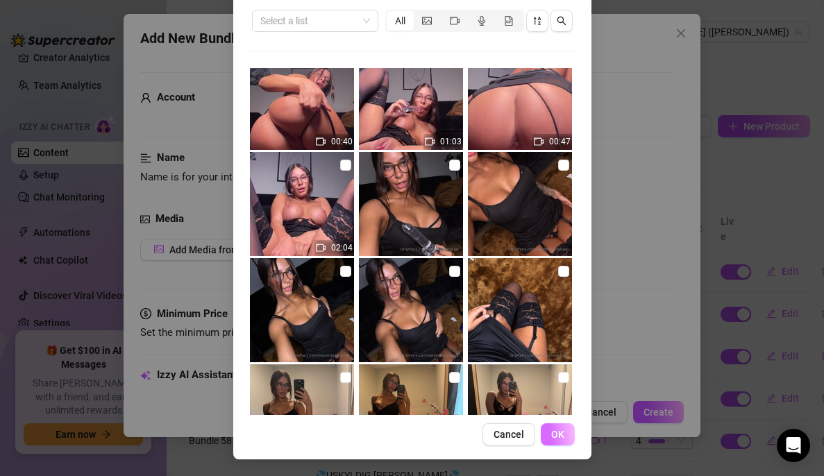
click at [550, 443] on button "OK" at bounding box center [558, 435] width 34 height 22
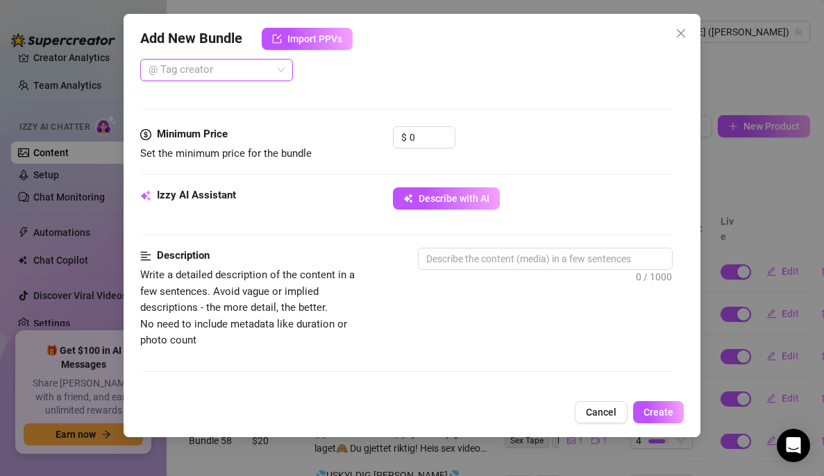
scroll to position [379, 0]
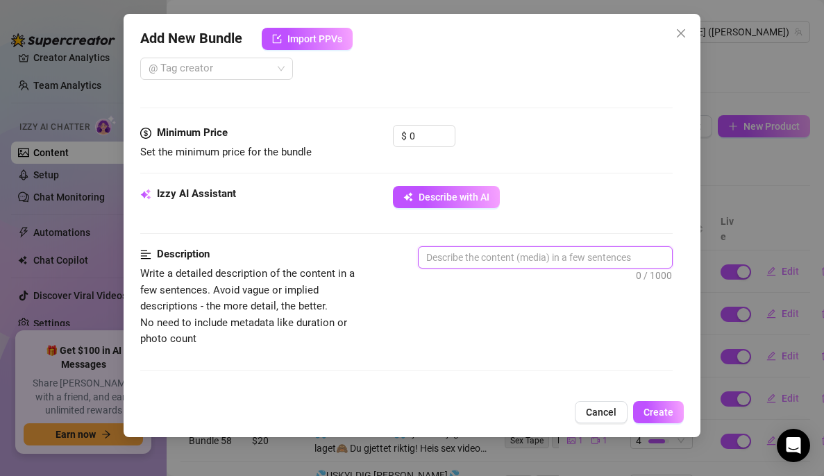
click at [491, 258] on textarea at bounding box center [546, 257] width 254 height 21
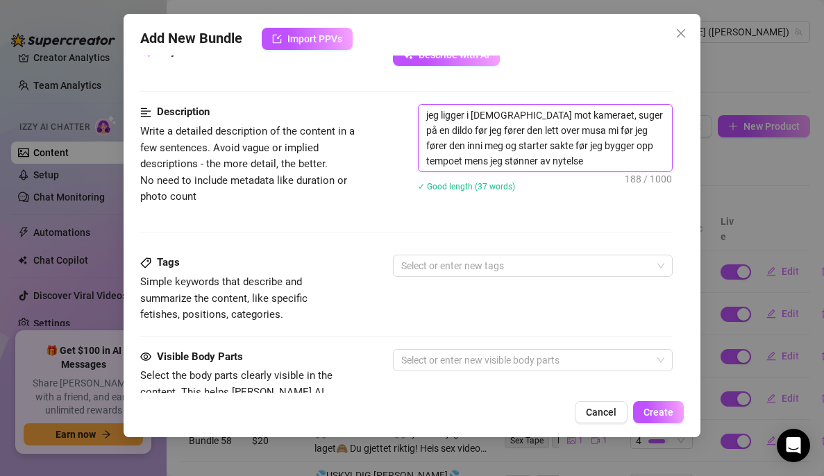
scroll to position [520, 0]
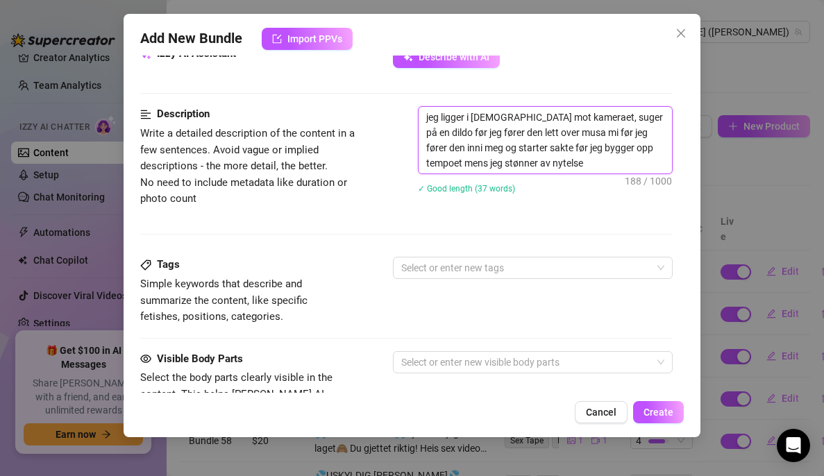
drag, startPoint x: 591, startPoint y: 158, endPoint x: 398, endPoint y: 90, distance: 204.7
click at [398, 90] on form "Account [PERSON_NAME] (@valentinamyriad) Name Name is for your internal organiz…" at bounding box center [406, 148] width 533 height 1191
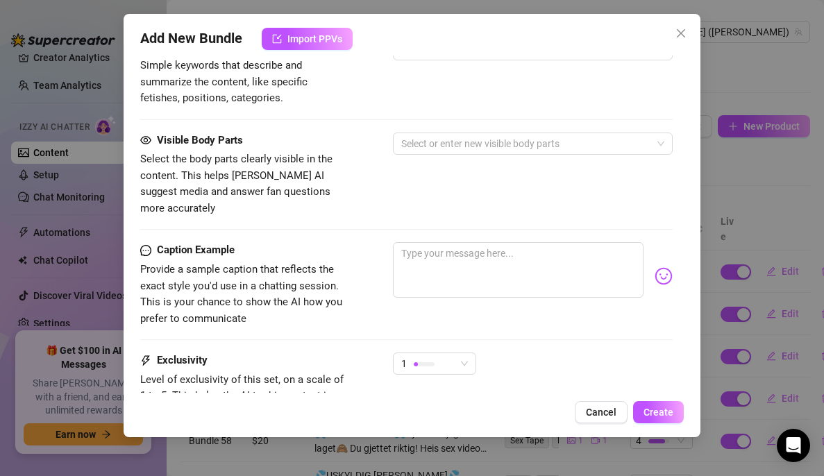
scroll to position [739, 0]
click at [440, 242] on textarea at bounding box center [518, 270] width 251 height 56
paste textarea "jeg ligger i [DEMOGRAPHIC_DATA] mot kameraet, suger på en dildo før jeg fører d…"
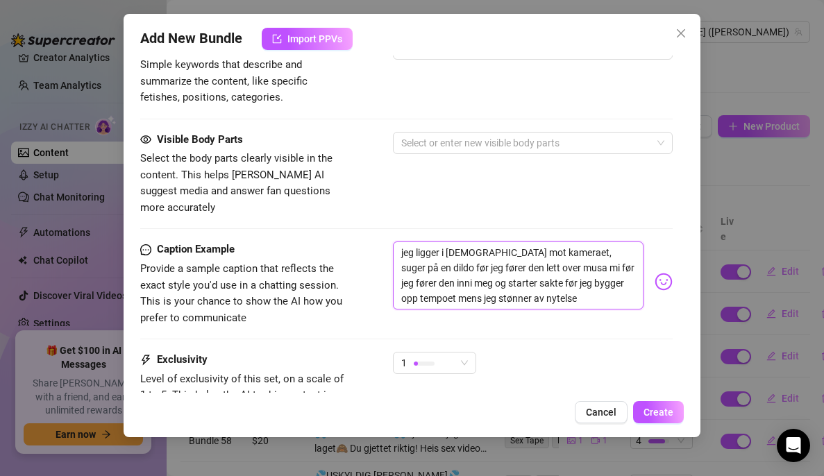
scroll to position [0, 0]
click at [646, 281] on div "Pick an emoji…" at bounding box center [620, 289] width 101 height 17
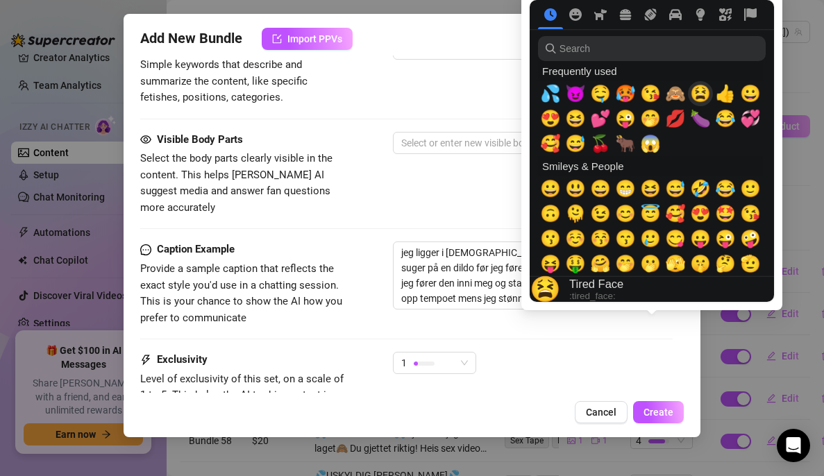
click at [695, 93] on span "😫" at bounding box center [700, 93] width 21 height 19
click at [554, 94] on span "💦" at bounding box center [550, 93] width 21 height 19
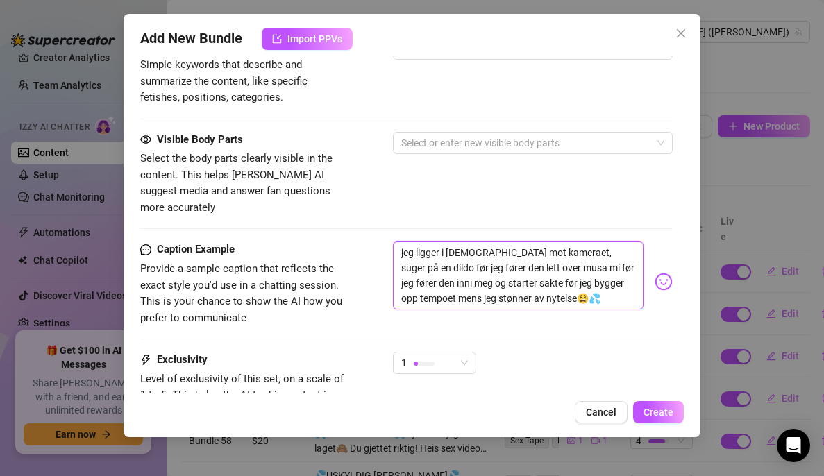
click at [431, 251] on textarea "jeg ligger i [DEMOGRAPHIC_DATA] mot kameraet, suger på en dildo før jeg fører d…" at bounding box center [518, 276] width 251 height 68
click at [451, 353] on div "1" at bounding box center [428, 363] width 54 height 21
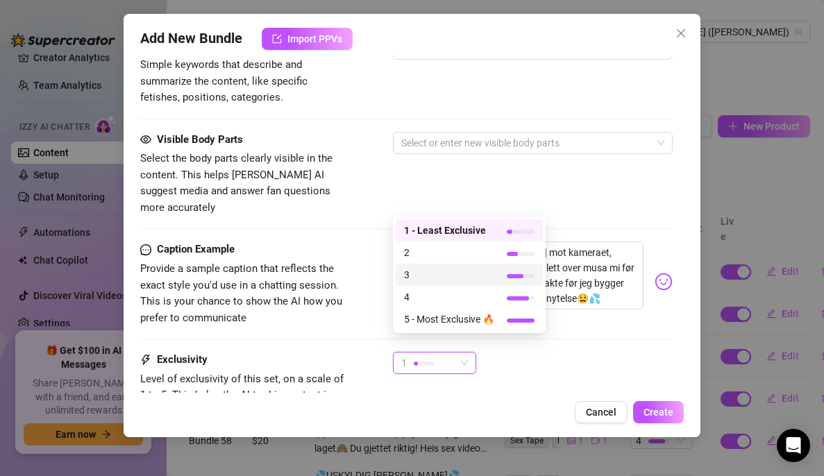
click at [461, 265] on div "3" at bounding box center [469, 275] width 147 height 22
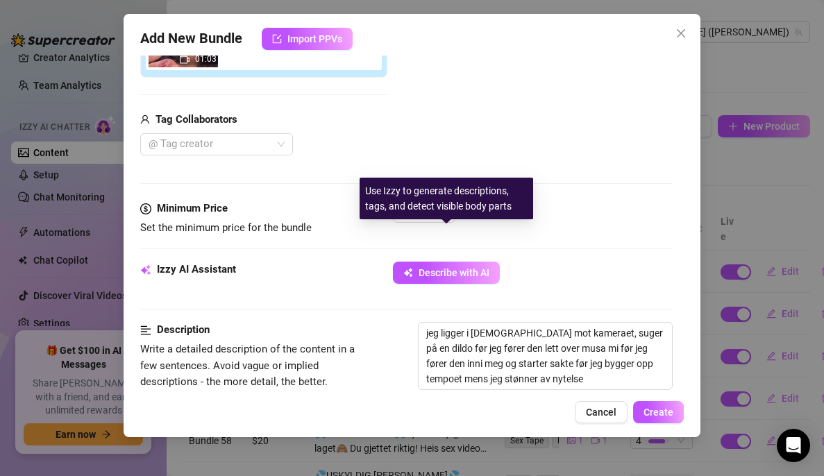
scroll to position [303, 0]
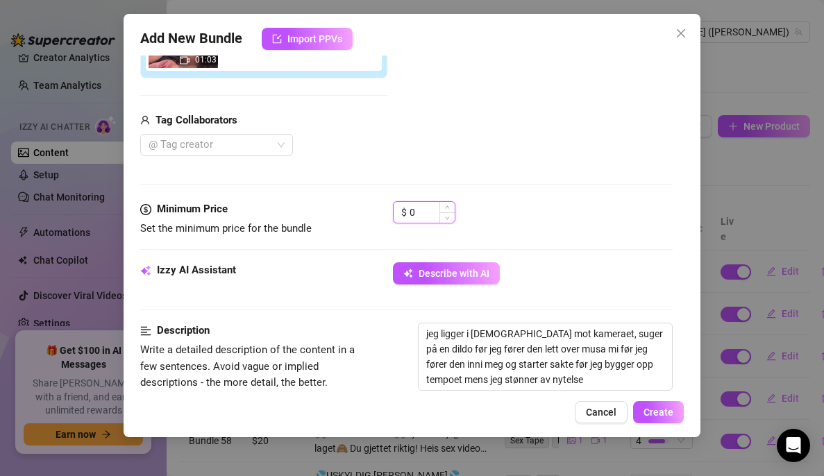
click at [432, 210] on input "0" at bounding box center [432, 212] width 45 height 21
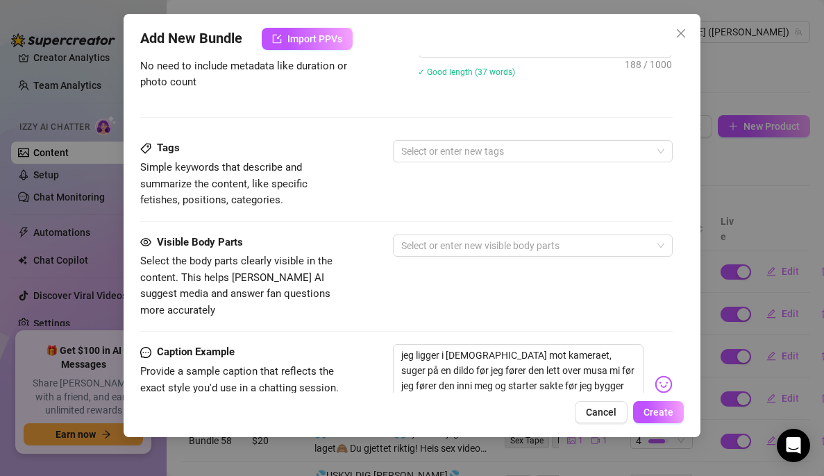
scroll to position [637, 0]
click at [431, 150] on div at bounding box center [526, 150] width 260 height 19
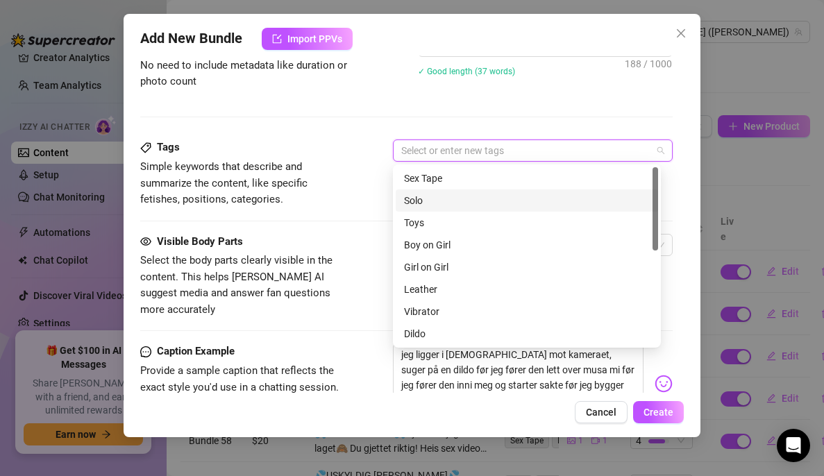
click at [428, 208] on div "Solo" at bounding box center [527, 201] width 263 height 22
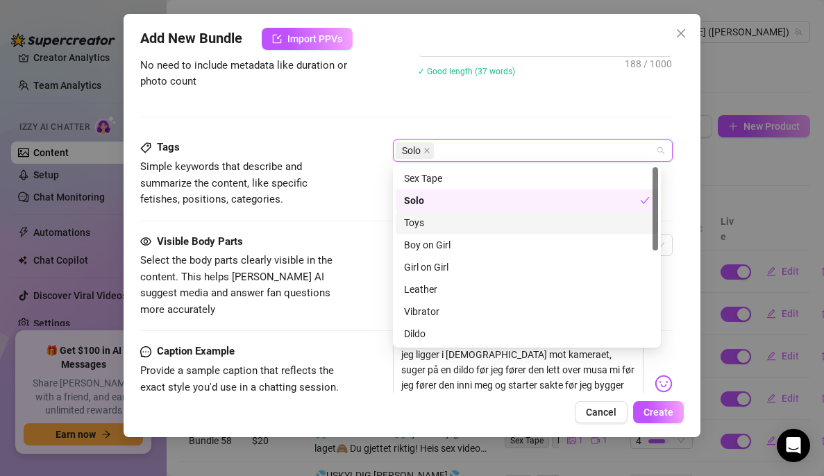
click at [426, 222] on div "Toys" at bounding box center [527, 222] width 246 height 15
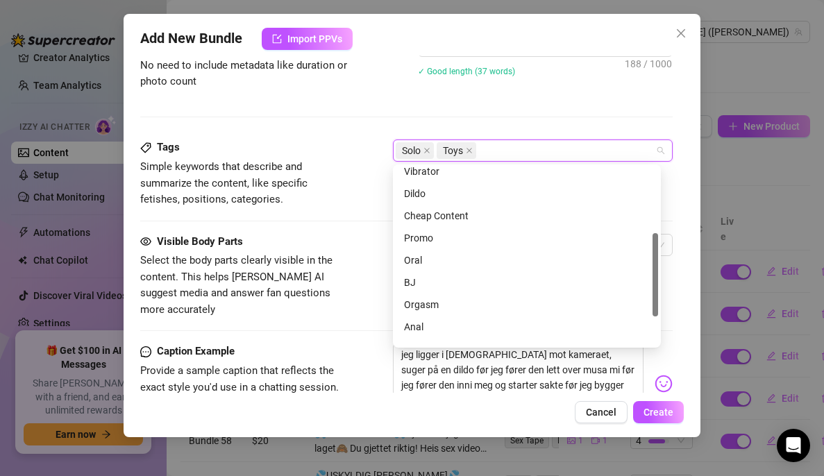
scroll to position [141, 0]
click at [426, 197] on div "Dildo" at bounding box center [527, 192] width 246 height 15
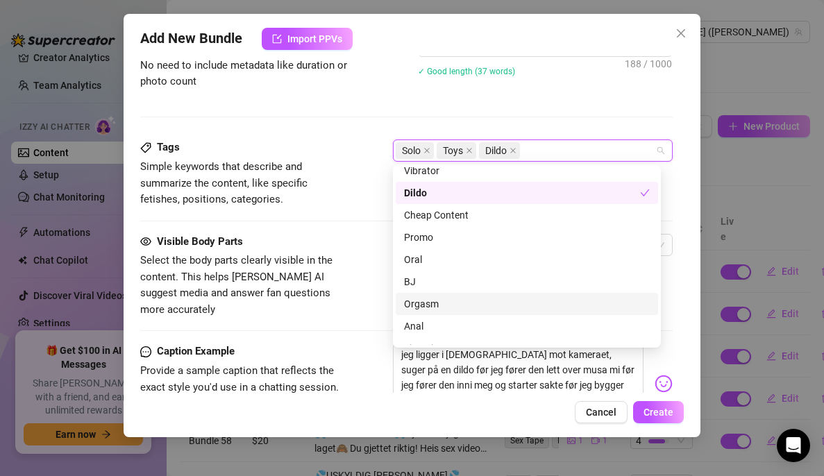
click at [428, 310] on div "Orgasm" at bounding box center [527, 304] width 246 height 15
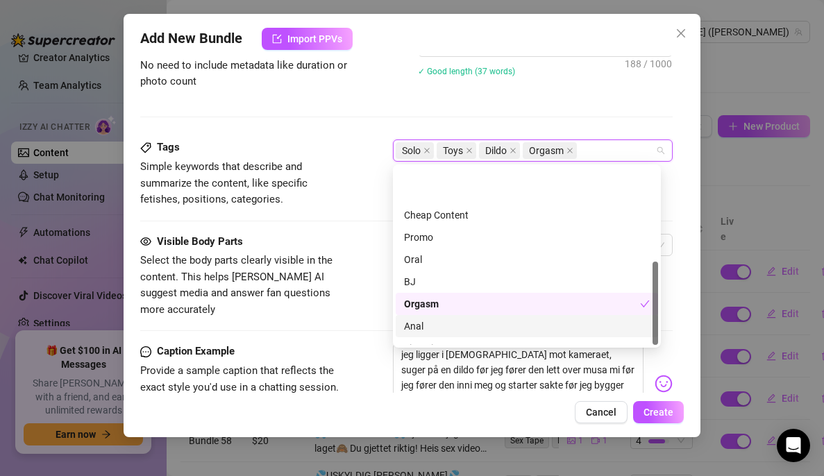
scroll to position [200, 0]
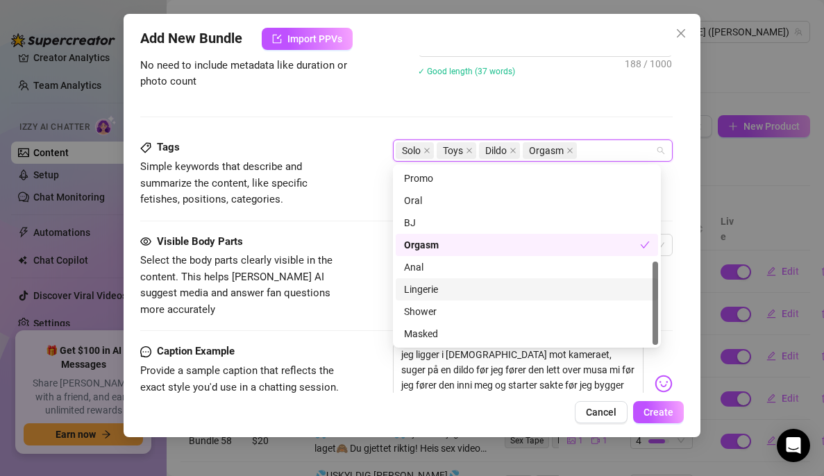
click at [408, 288] on div "Lingerie" at bounding box center [527, 289] width 246 height 15
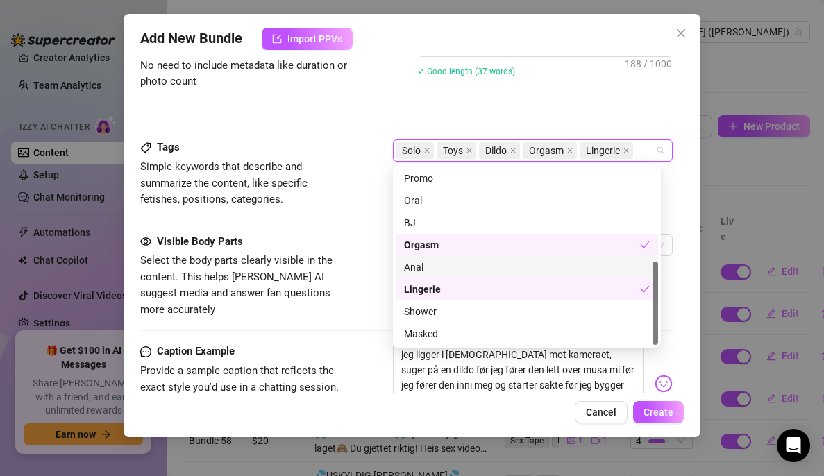
click at [374, 243] on div "Visible Body Parts Select the body parts clearly visible in the content. This h…" at bounding box center [406, 276] width 533 height 85
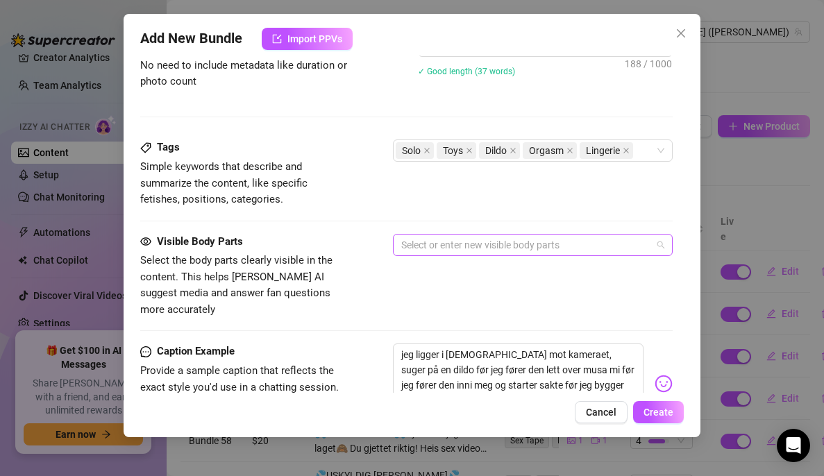
click at [474, 242] on div at bounding box center [526, 244] width 260 height 19
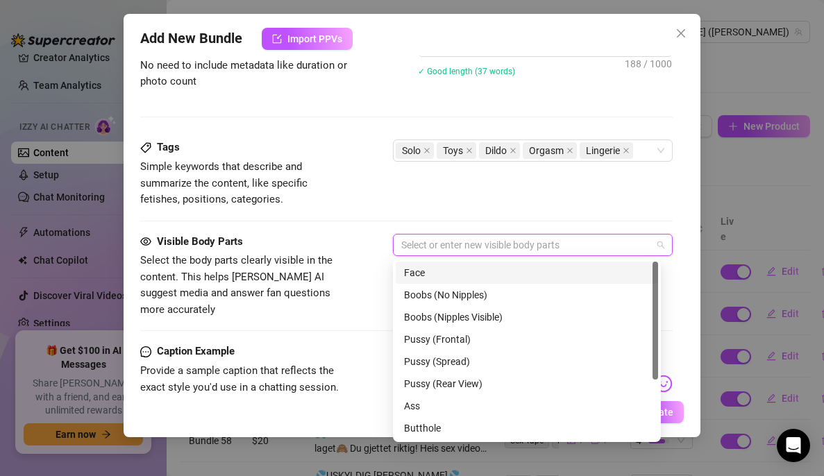
click at [445, 273] on div "Face" at bounding box center [527, 272] width 246 height 15
click at [440, 316] on div "Boobs (Nipples Visible)" at bounding box center [527, 317] width 246 height 15
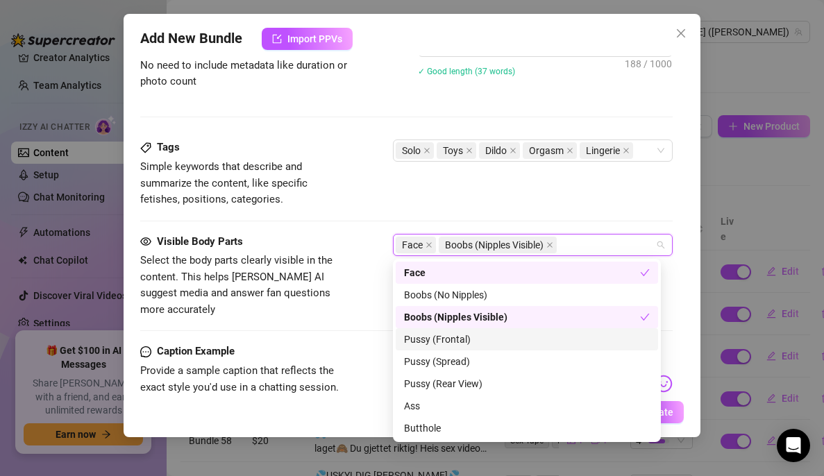
click at [454, 340] on div "Pussy (Frontal)" at bounding box center [527, 339] width 246 height 15
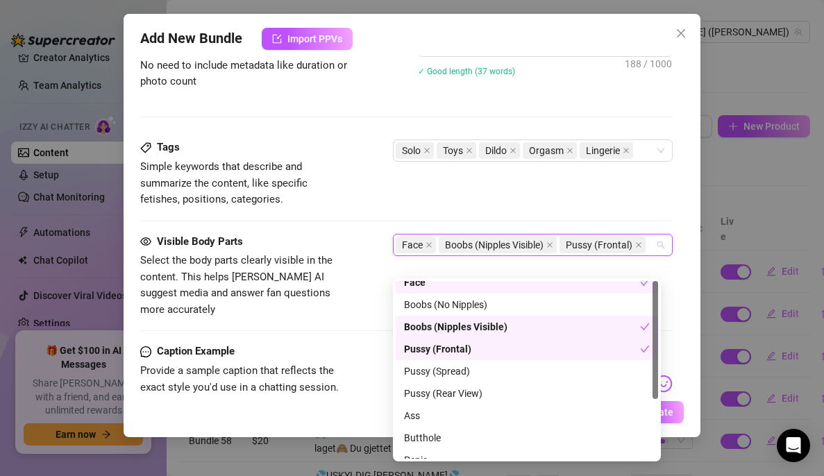
scroll to position [0, 0]
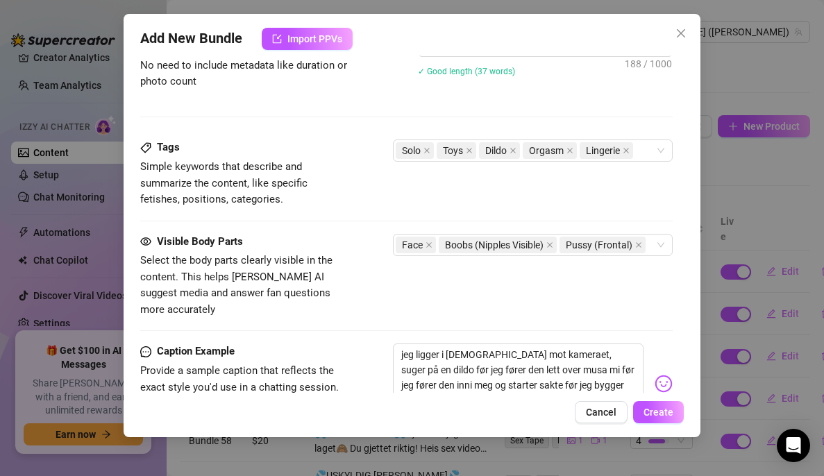
click at [367, 292] on div "Visible Body Parts Select the body parts clearly visible in the content. This h…" at bounding box center [406, 276] width 533 height 85
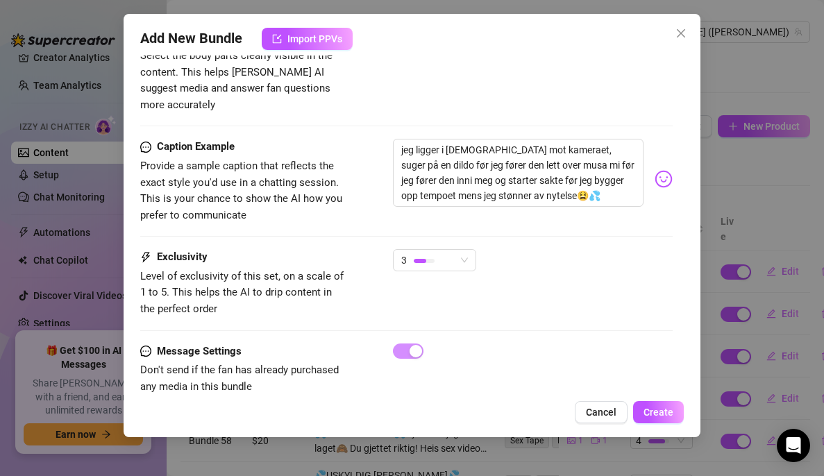
scroll to position [853, 0]
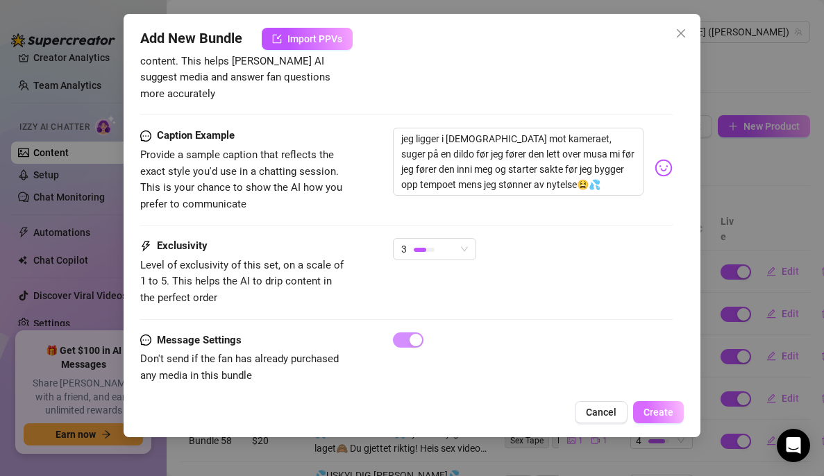
click at [676, 415] on button "Create" at bounding box center [658, 412] width 51 height 22
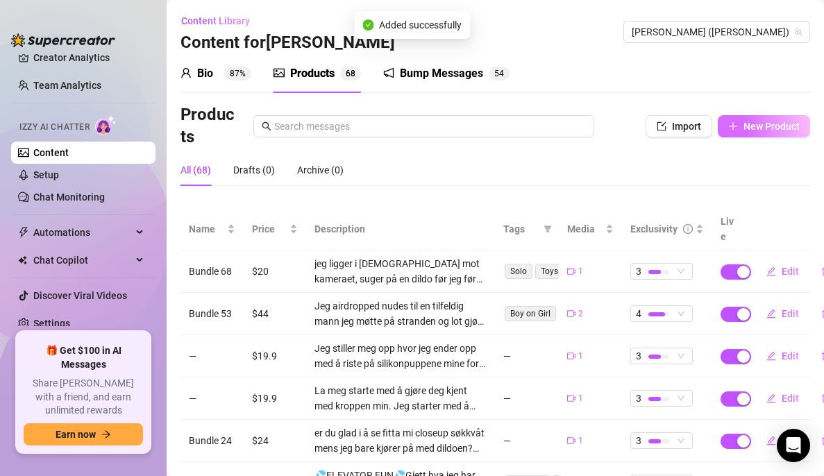
click at [744, 128] on span "New Product" at bounding box center [772, 126] width 56 height 11
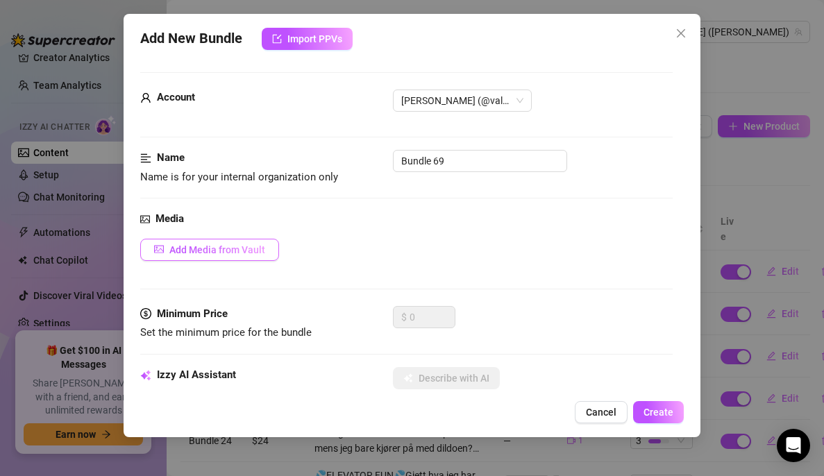
click at [244, 254] on span "Add Media from Vault" at bounding box center [217, 249] width 96 height 11
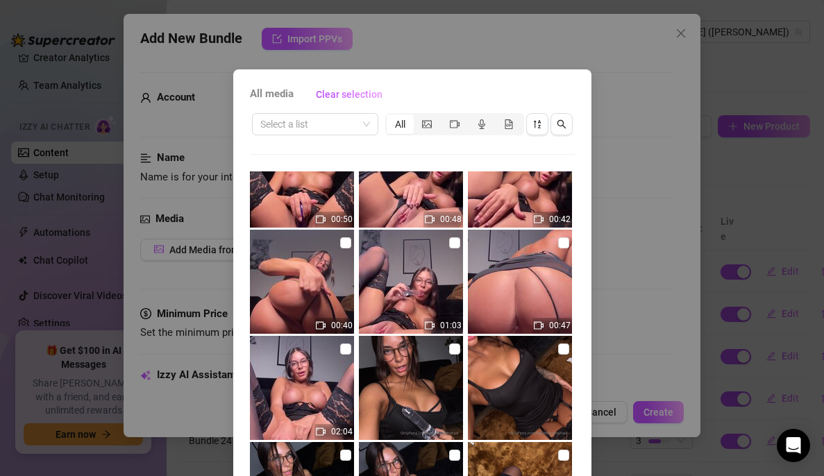
scroll to position [373, 0]
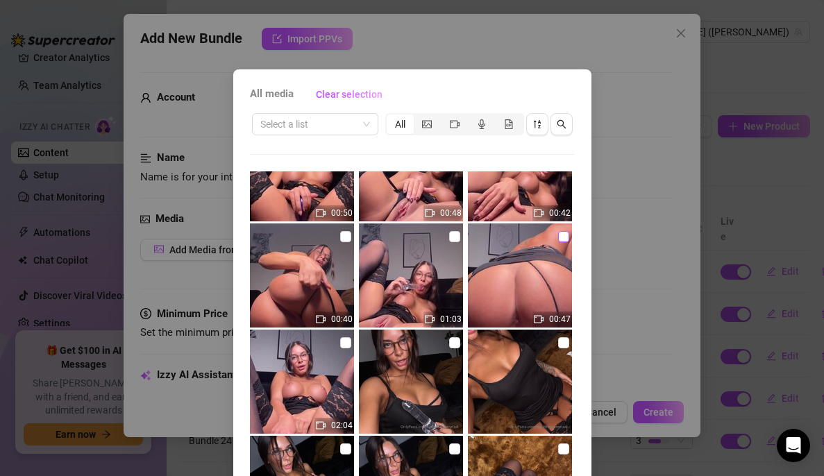
click at [558, 235] on input "checkbox" at bounding box center [563, 236] width 11 height 11
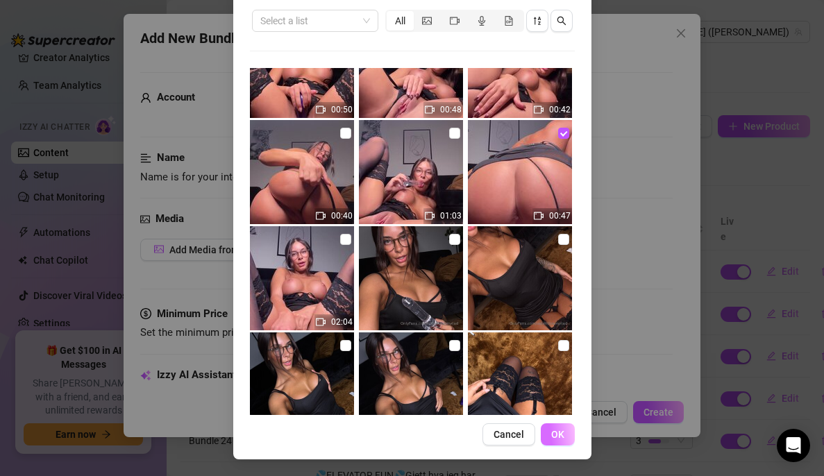
click at [554, 438] on span "OK" at bounding box center [557, 434] width 13 height 11
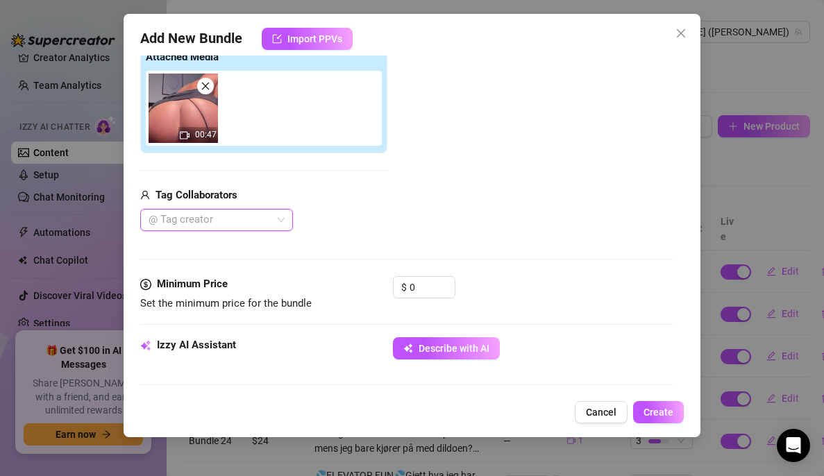
scroll to position [229, 0]
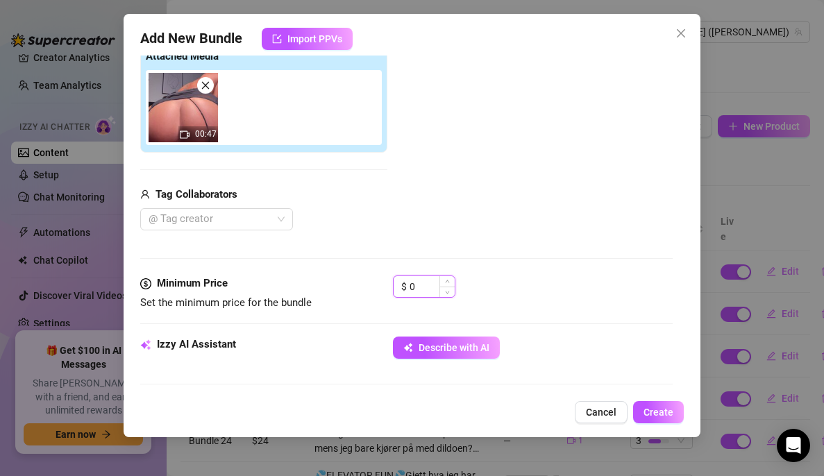
click at [416, 283] on input "0" at bounding box center [432, 286] width 45 height 21
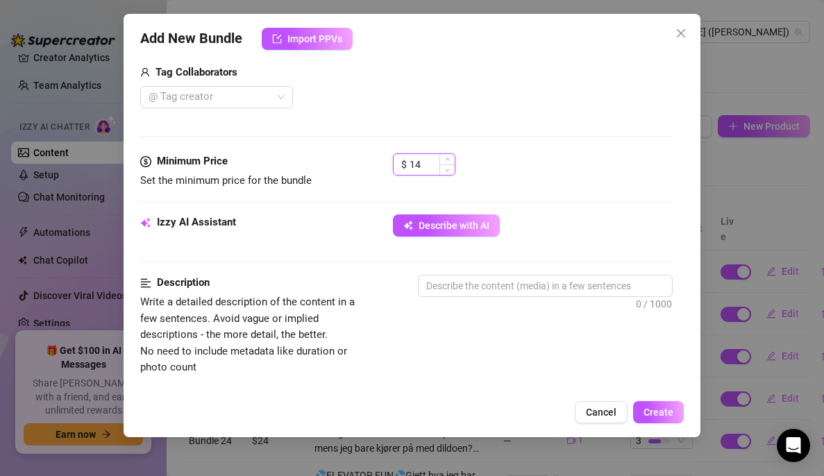
scroll to position [351, 0]
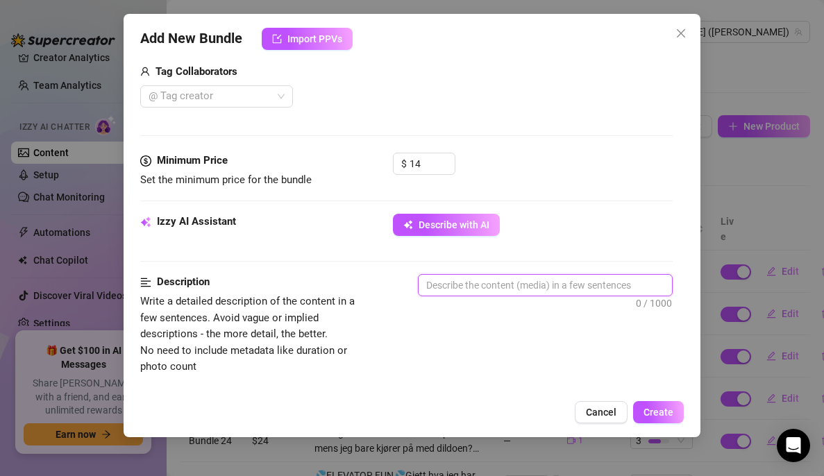
click at [445, 290] on textarea at bounding box center [546, 285] width 254 height 21
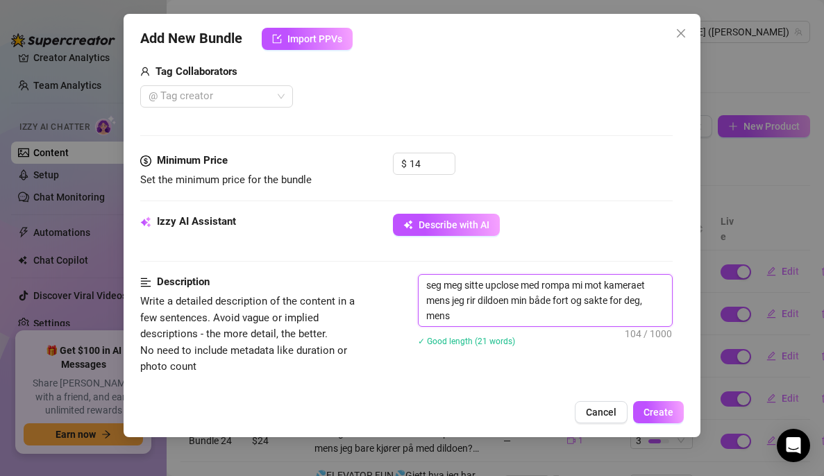
scroll to position [0, 0]
drag, startPoint x: 513, startPoint y: 317, endPoint x: 378, endPoint y: 265, distance: 145.1
click at [378, 265] on form "Account [PERSON_NAME] (@valentinamyriad) Name Name is for your internal organiz…" at bounding box center [406, 314] width 533 height 1186
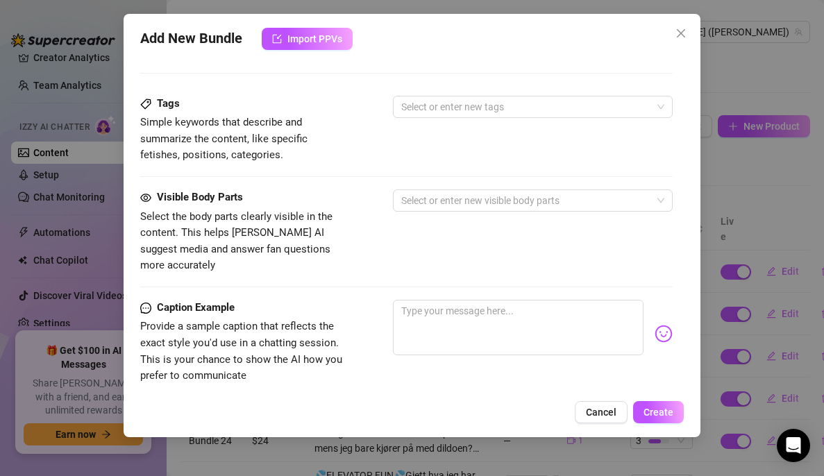
scroll to position [682, 0]
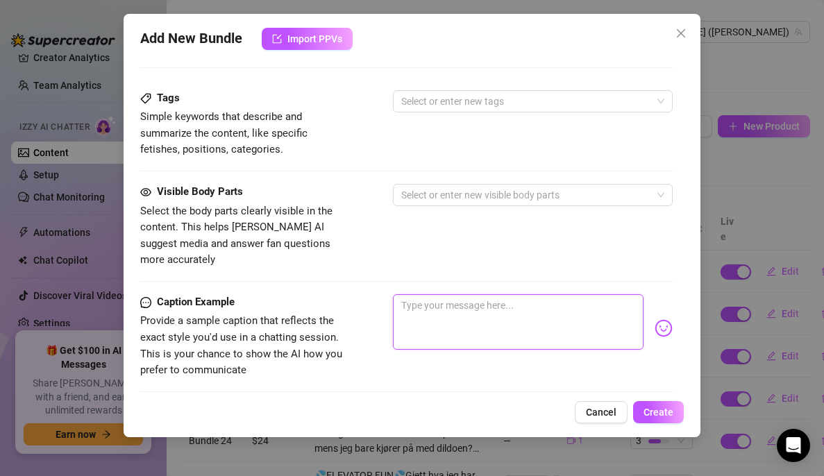
click at [473, 295] on textarea at bounding box center [518, 323] width 251 height 56
paste textarea "seg meg sitte upclose med rompa mi mot kameraet mens jeg rir dildoen min både f…"
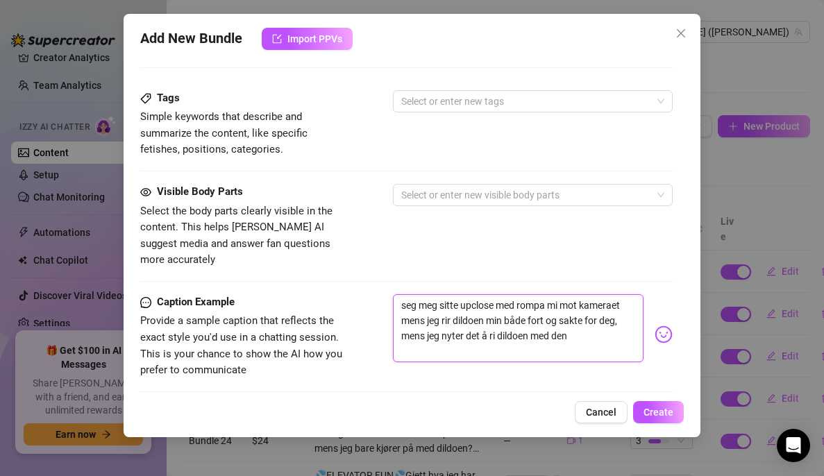
scroll to position [0, 0]
click at [667, 317] on div "Account [PERSON_NAME] (@valentinamyriad) Name Name is for your internal organiz…" at bounding box center [412, 225] width 544 height 338
click at [641, 321] on div "seg meg sitte upclose med rompa mi mot kameraet mens jeg rir dildoen min både f…" at bounding box center [533, 335] width 280 height 81
click at [655, 326] on img at bounding box center [664, 335] width 18 height 18
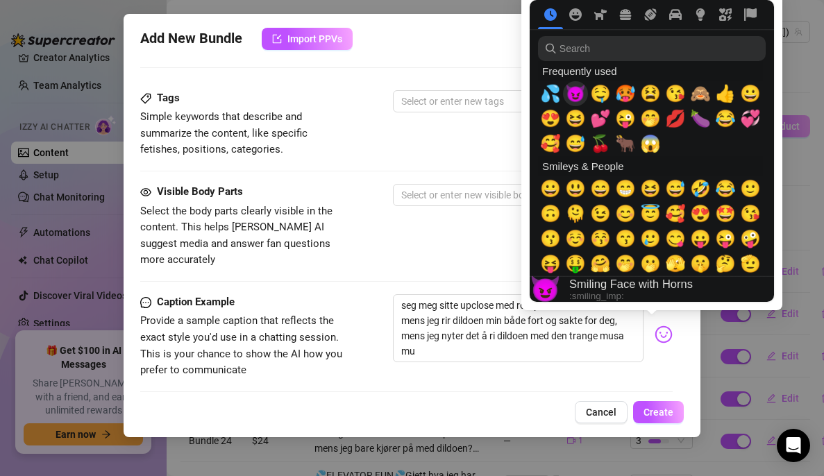
click at [574, 93] on span "😈" at bounding box center [575, 93] width 21 height 19
click at [561, 93] on span "💦" at bounding box center [550, 93] width 21 height 19
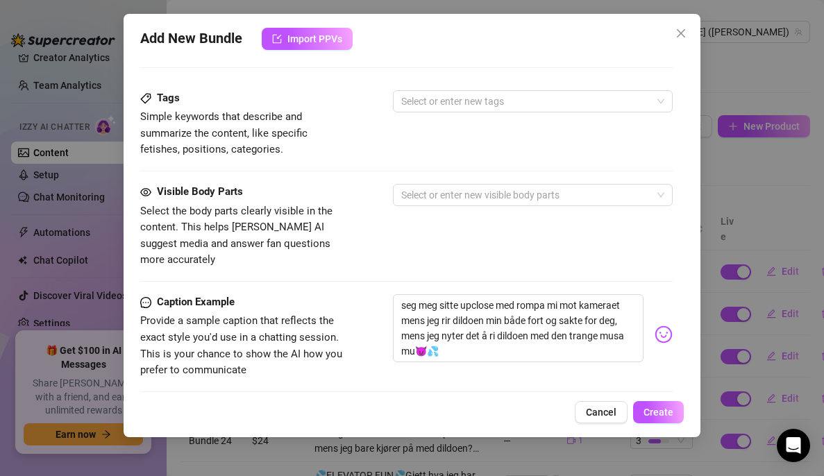
click at [434, 172] on div "Tags Simple keywords that describe and summarize the content, like specific fet…" at bounding box center [406, 137] width 533 height 94
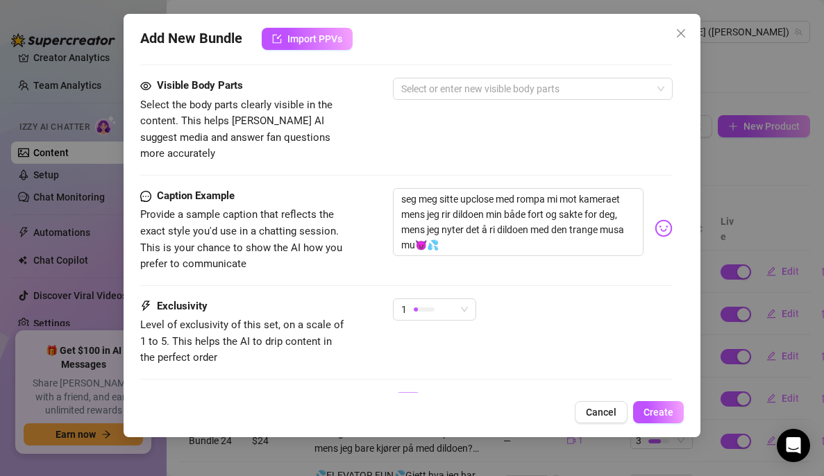
scroll to position [789, 0]
click at [490, 226] on textarea "seg meg sitte upclose med rompa mi mot kameraet mens jeg rir dildoen min både f…" at bounding box center [518, 222] width 251 height 68
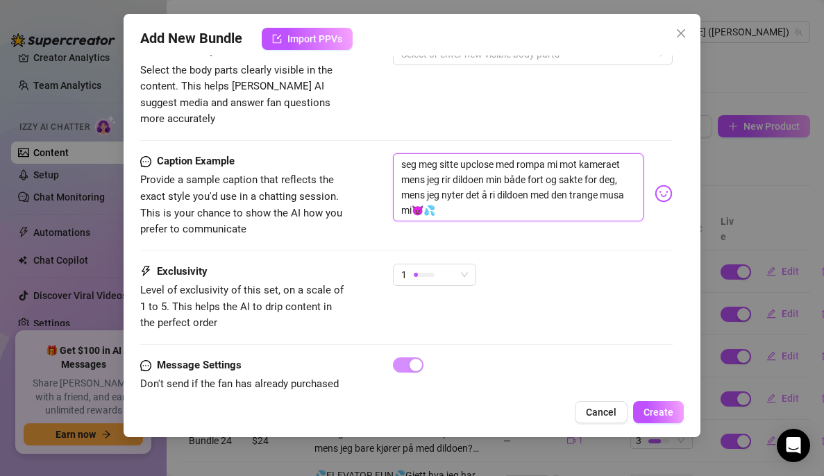
scroll to position [824, 0]
click at [455, 264] on div "1" at bounding box center [428, 274] width 54 height 21
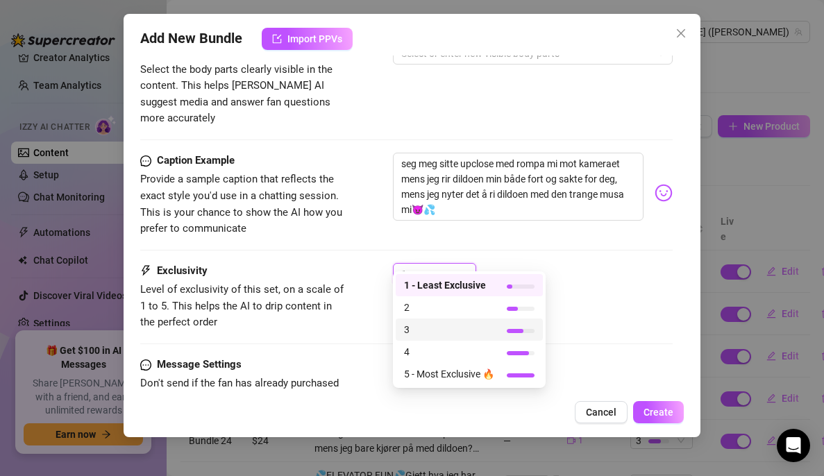
click at [438, 329] on span "3" at bounding box center [449, 329] width 90 height 15
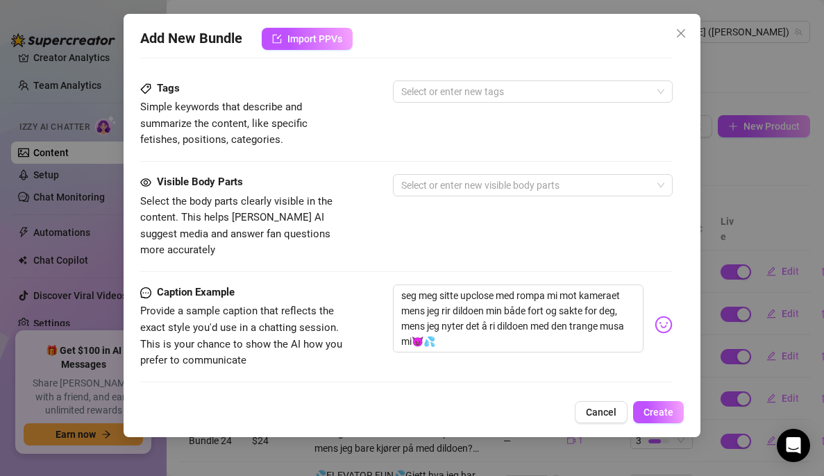
scroll to position [694, 0]
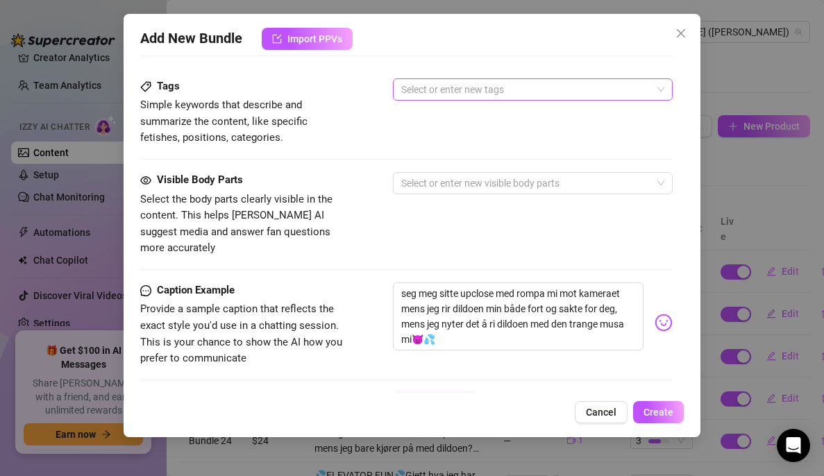
click at [429, 94] on div at bounding box center [526, 89] width 260 height 19
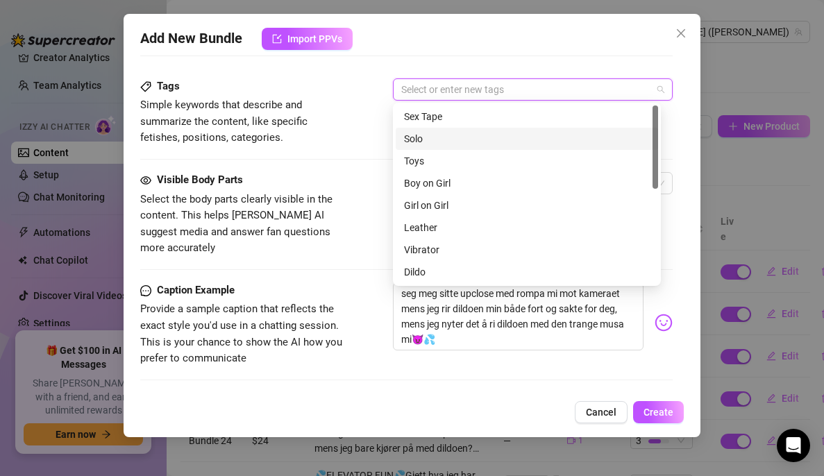
click at [429, 142] on div "Solo" at bounding box center [527, 138] width 246 height 15
click at [425, 161] on div "Toys" at bounding box center [527, 161] width 246 height 15
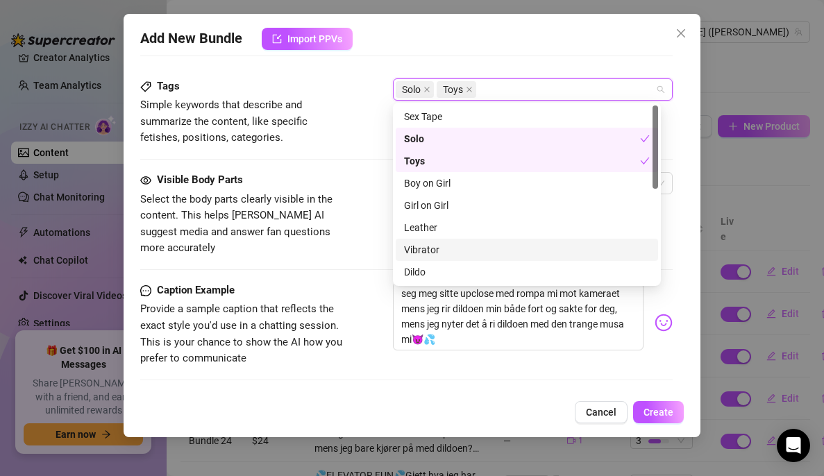
click at [426, 268] on div "Dildo" at bounding box center [527, 272] width 246 height 15
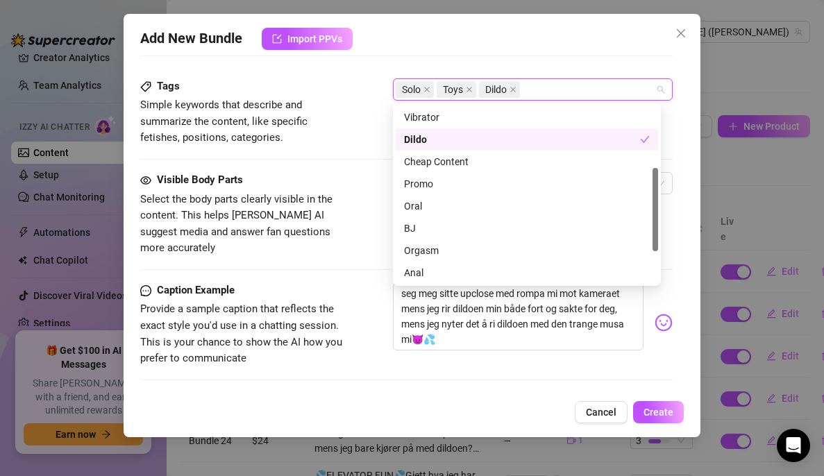
scroll to position [134, 0]
click at [420, 251] on div "Orgasm" at bounding box center [527, 249] width 246 height 15
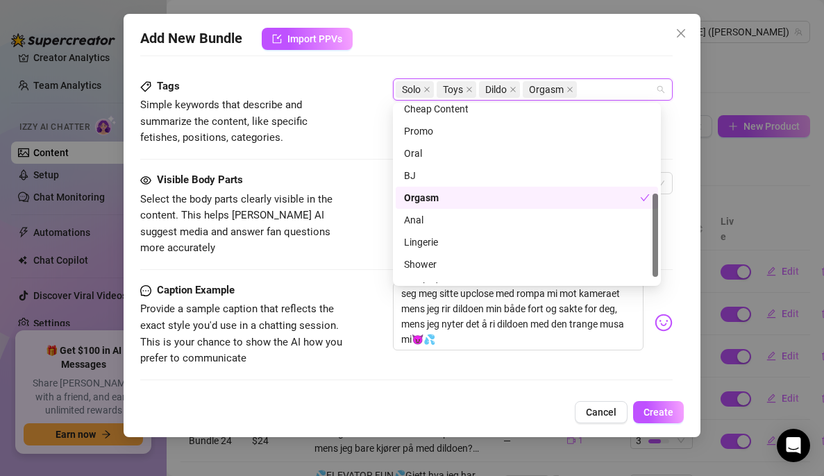
scroll to position [186, 0]
click at [424, 358] on div "Caption Example Provide a sample caption that reflects the exact style you'd us…" at bounding box center [406, 338] width 533 height 110
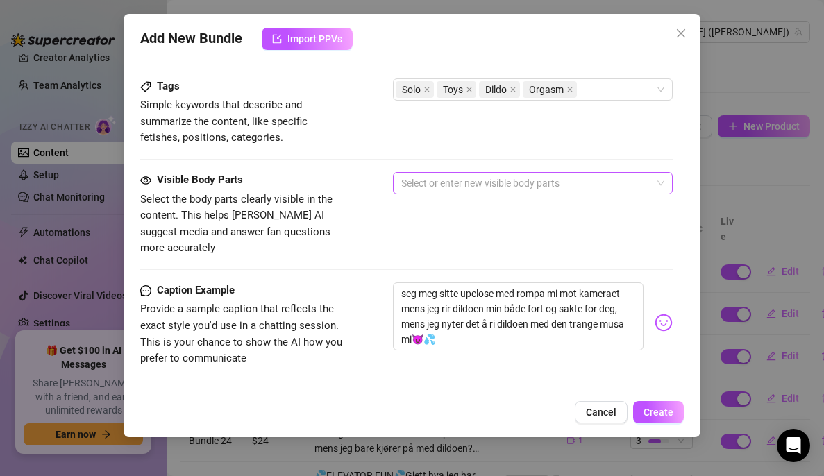
click at [488, 176] on div at bounding box center [526, 183] width 260 height 19
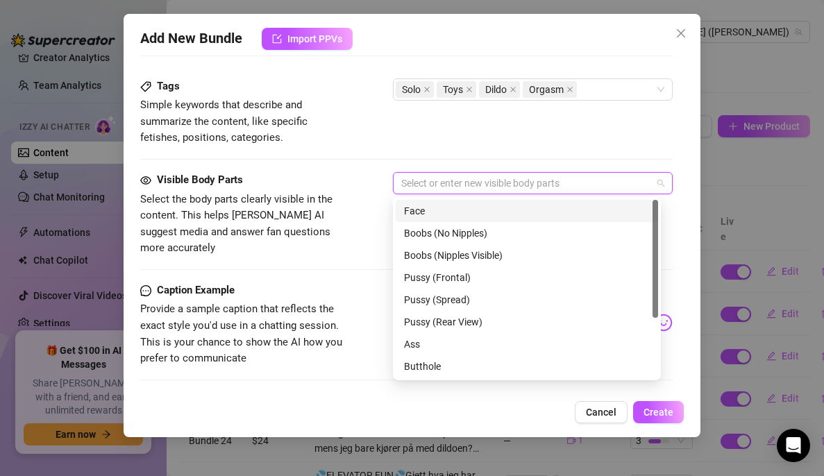
click at [440, 208] on div "Face" at bounding box center [527, 211] width 246 height 15
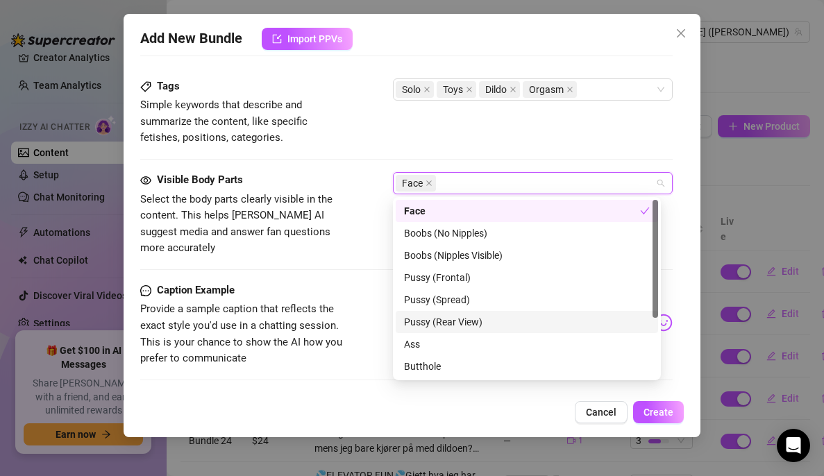
click at [455, 317] on div "Pussy (Rear View)" at bounding box center [527, 322] width 246 height 15
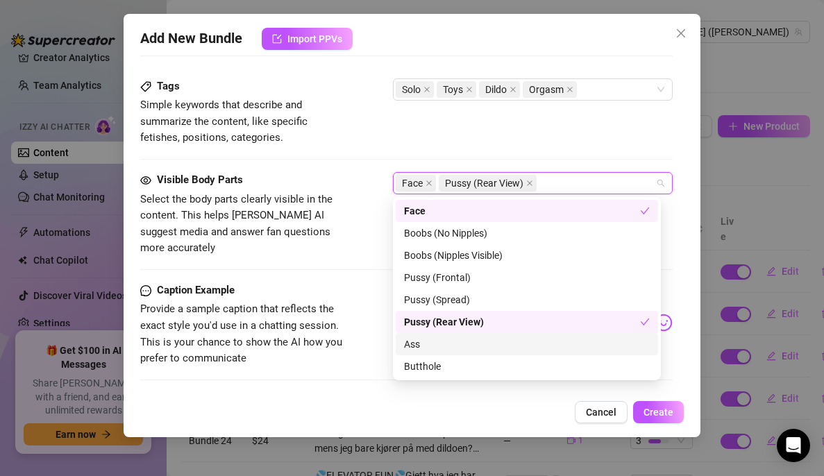
click at [425, 345] on div "Ass" at bounding box center [527, 344] width 246 height 15
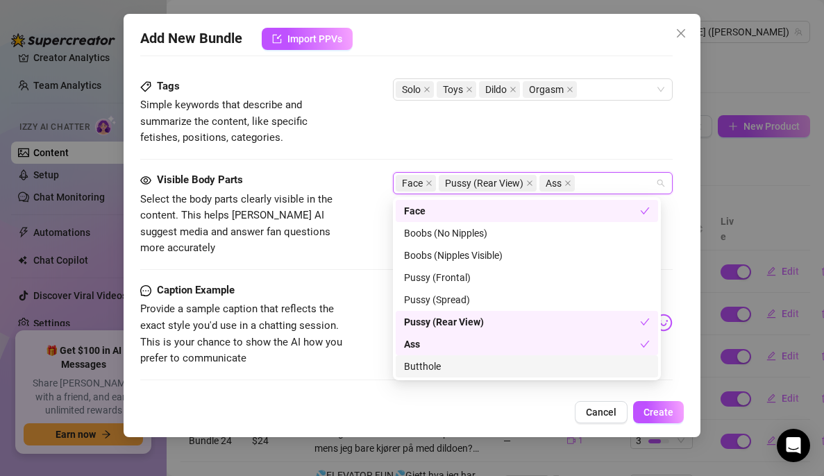
click at [425, 363] on div "Butthole" at bounding box center [527, 366] width 246 height 15
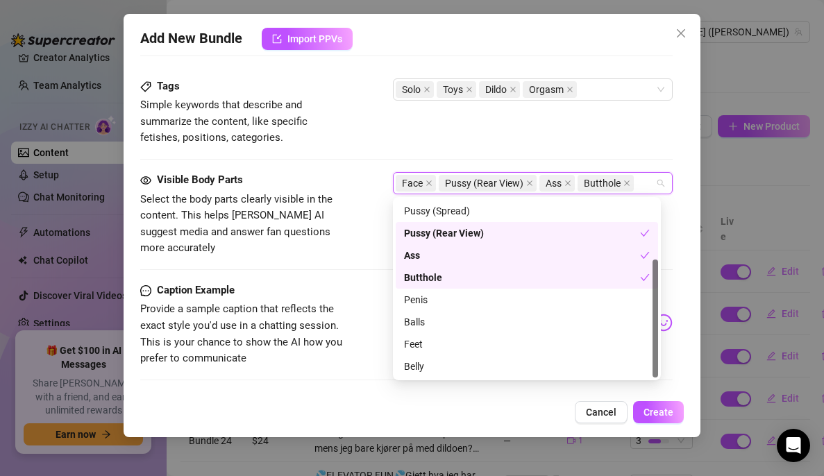
click at [367, 241] on div "Visible Body Parts Select the body parts clearly visible in the content. This h…" at bounding box center [406, 227] width 533 height 110
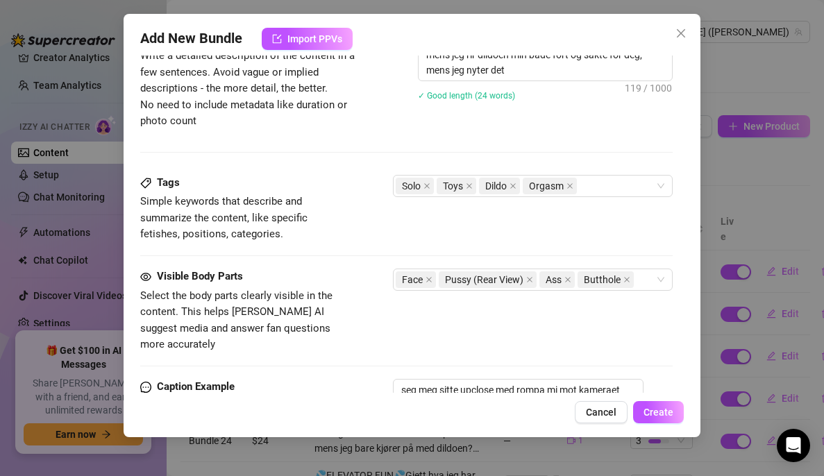
scroll to position [849, 0]
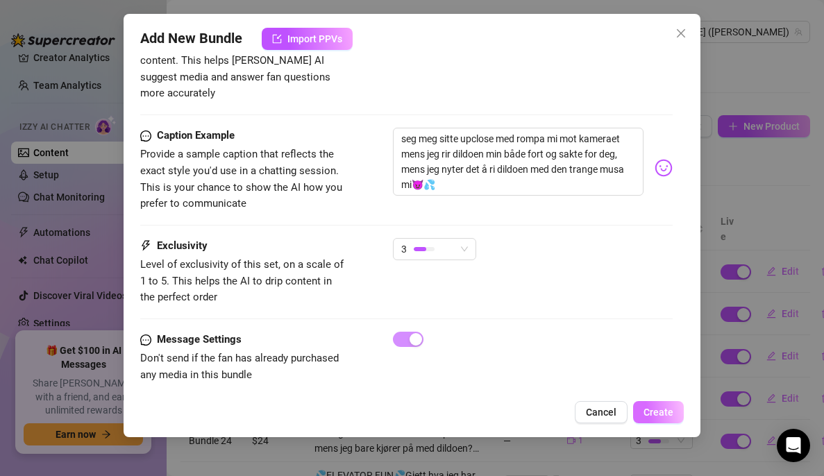
click at [658, 408] on span "Create" at bounding box center [659, 412] width 30 height 11
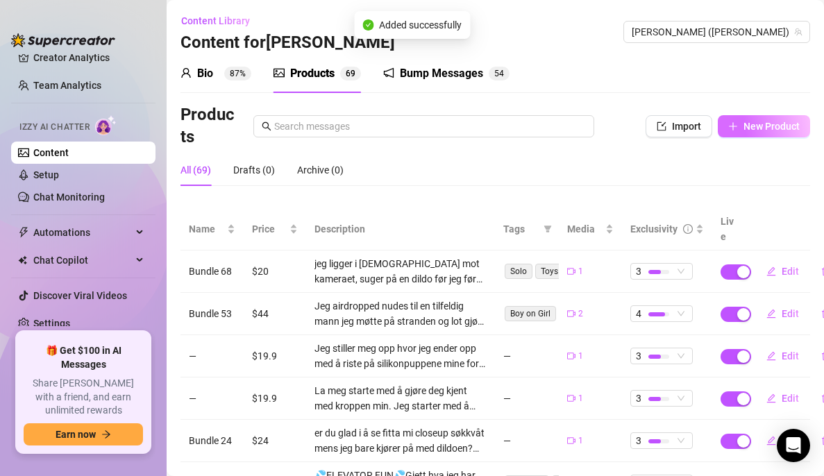
click at [744, 126] on span "New Product" at bounding box center [772, 126] width 56 height 11
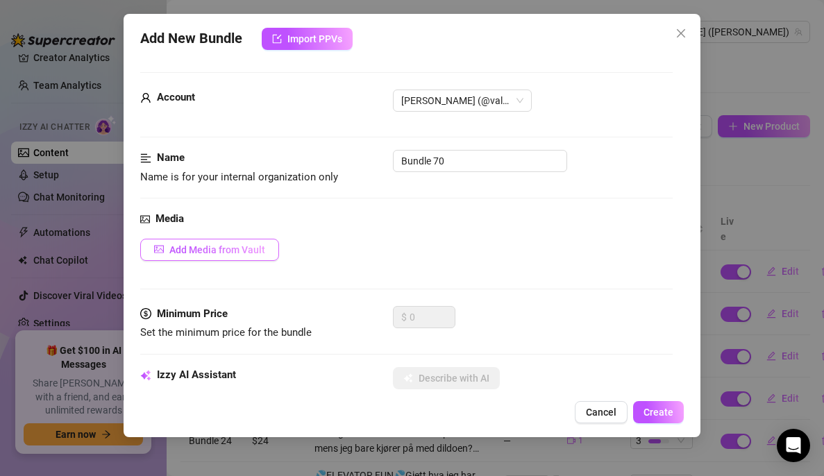
click at [210, 249] on span "Add Media from Vault" at bounding box center [217, 249] width 96 height 11
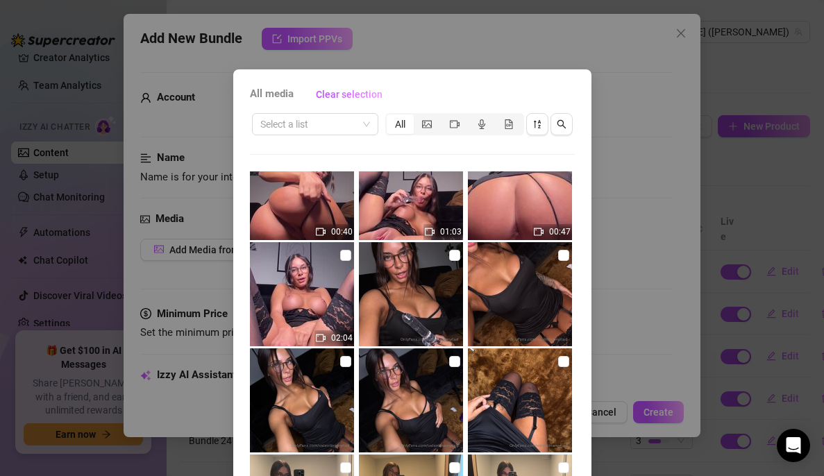
scroll to position [461, 0]
click at [340, 255] on input "checkbox" at bounding box center [345, 254] width 11 height 11
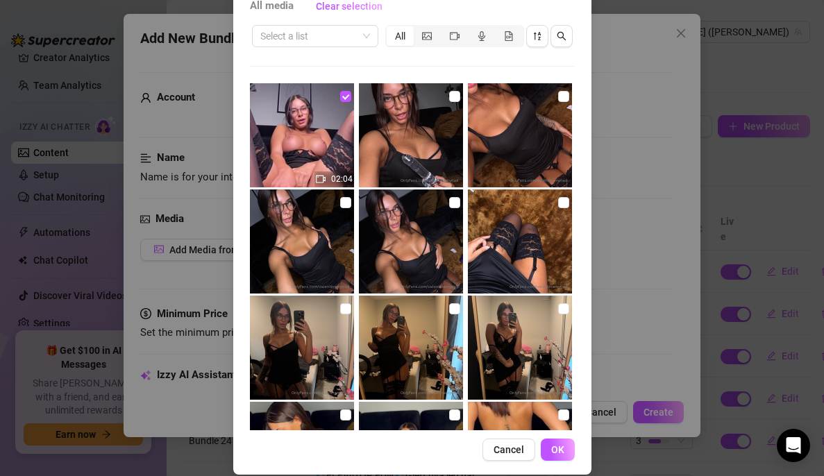
scroll to position [103, 0]
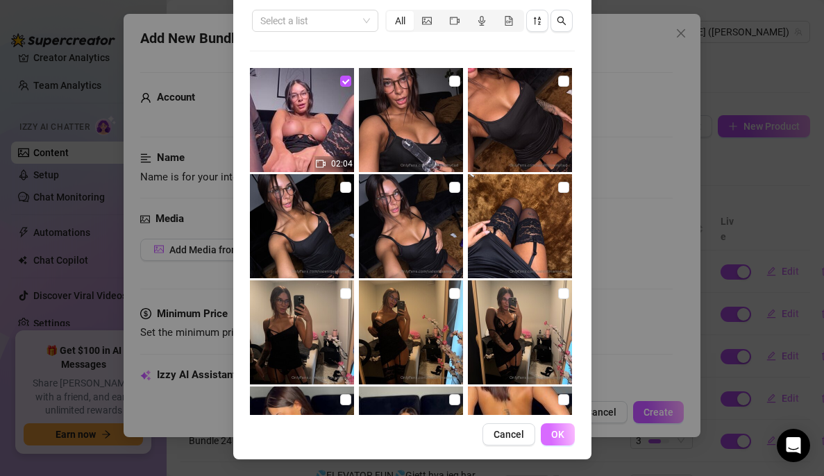
click at [551, 431] on span "OK" at bounding box center [557, 434] width 13 height 11
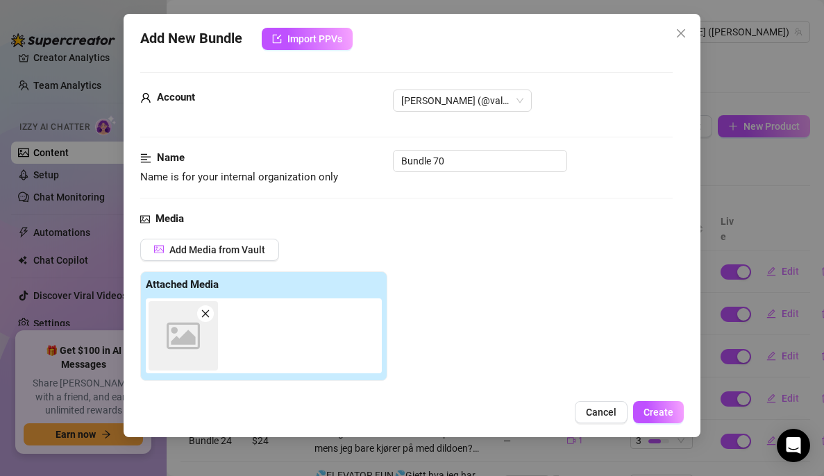
scroll to position [224, 0]
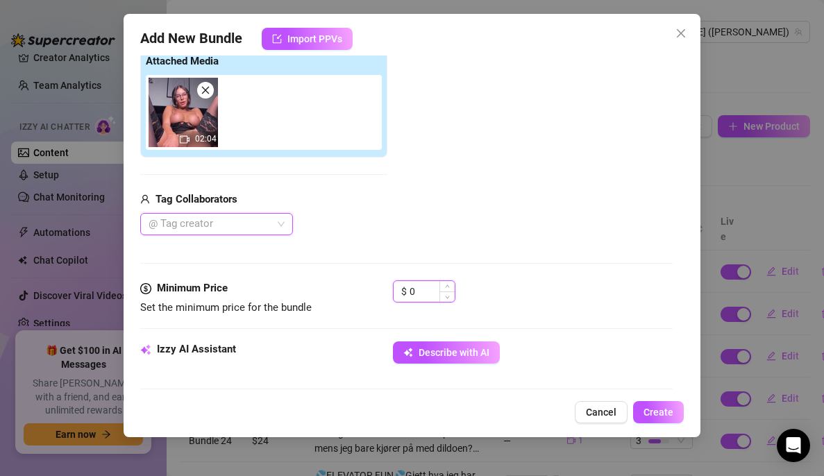
click at [424, 288] on input "0" at bounding box center [432, 291] width 45 height 21
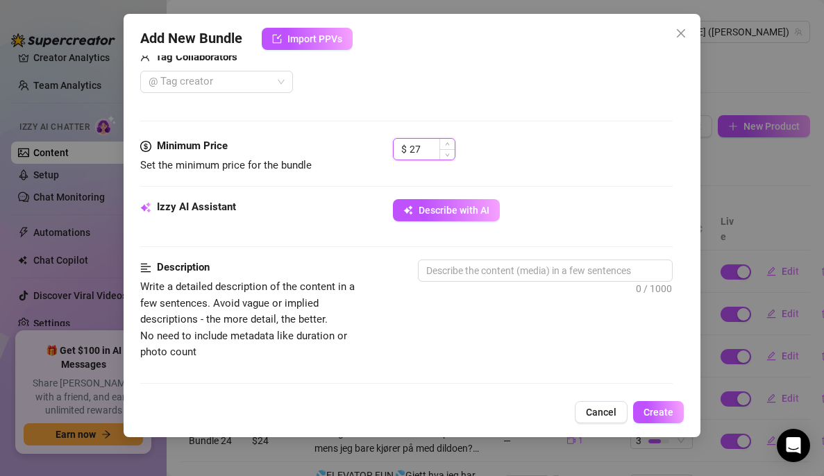
scroll to position [367, 0]
click at [444, 265] on textarea at bounding box center [546, 270] width 254 height 21
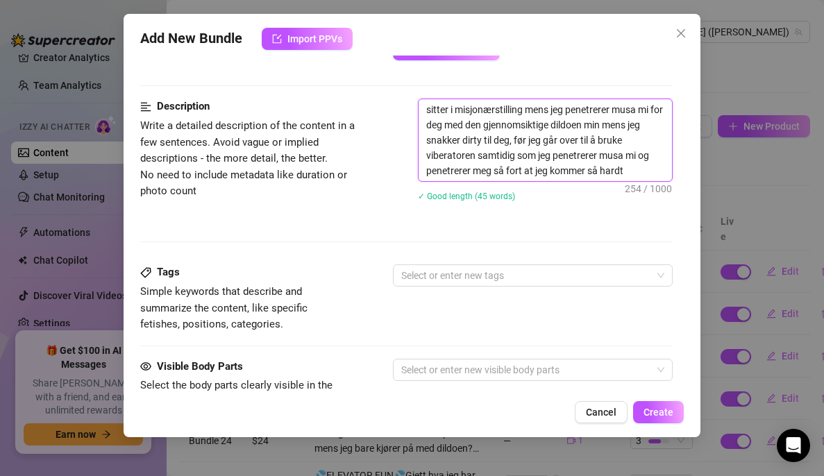
scroll to position [551, 0]
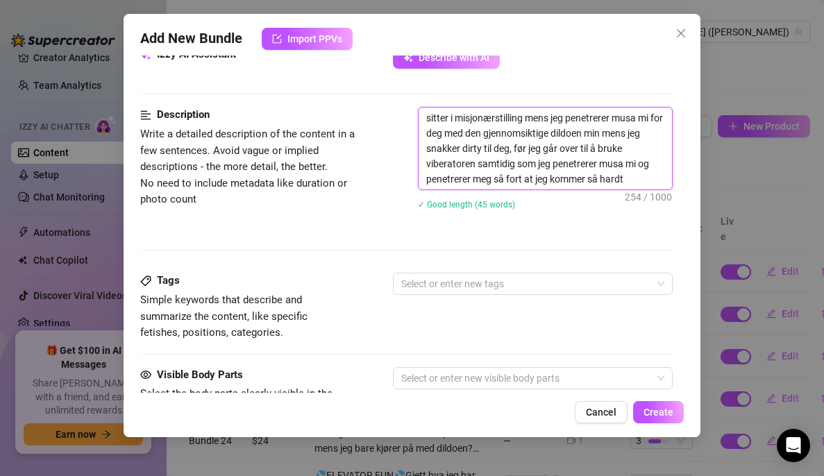
drag, startPoint x: 656, startPoint y: 148, endPoint x: 389, endPoint y: 53, distance: 283.0
click at [389, 53] on div "Add New Bundle Import PPVs Account [PERSON_NAME] (@valentinamyriad) Name Name i…" at bounding box center [412, 226] width 577 height 424
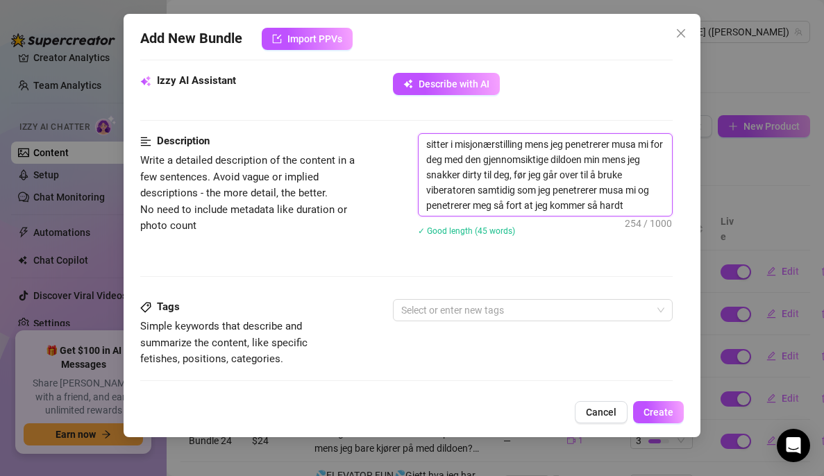
paste textarea "eg meg sitte upclose med rompa mi mot kameraet mens jeg rir dildoen min både fo…"
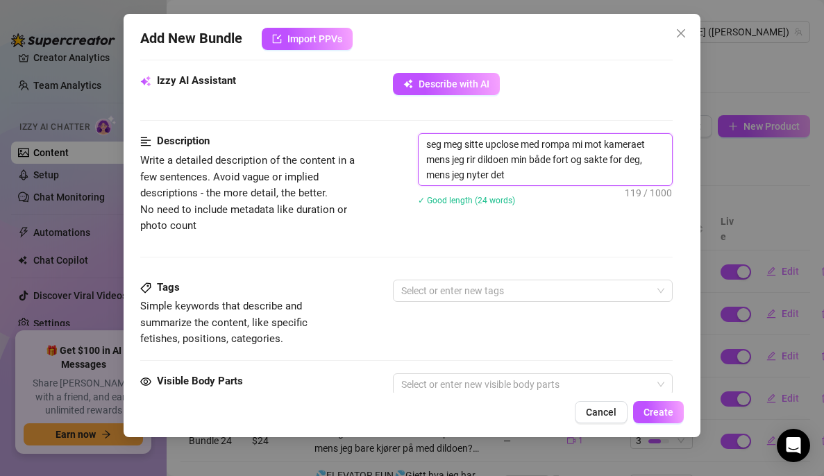
drag, startPoint x: 517, startPoint y: 175, endPoint x: 391, endPoint y: 98, distance: 148.1
click at [391, 98] on form "Account [PERSON_NAME] (@valentinamyriad) Name Name is for your internal organiz…" at bounding box center [406, 173] width 533 height 1186
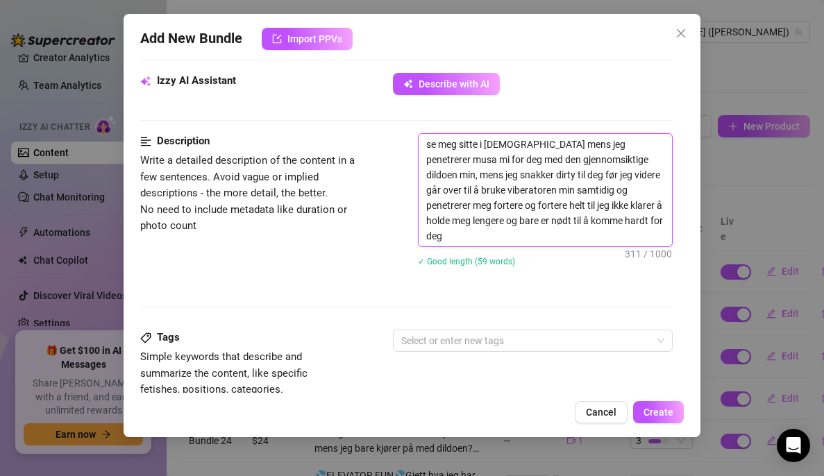
scroll to position [0, 0]
drag, startPoint x: 470, startPoint y: 244, endPoint x: 417, endPoint y: 110, distance: 143.2
click at [417, 110] on form "Account [PERSON_NAME] (@valentinamyriad) Name Name is for your internal organiz…" at bounding box center [406, 198] width 533 height 1236
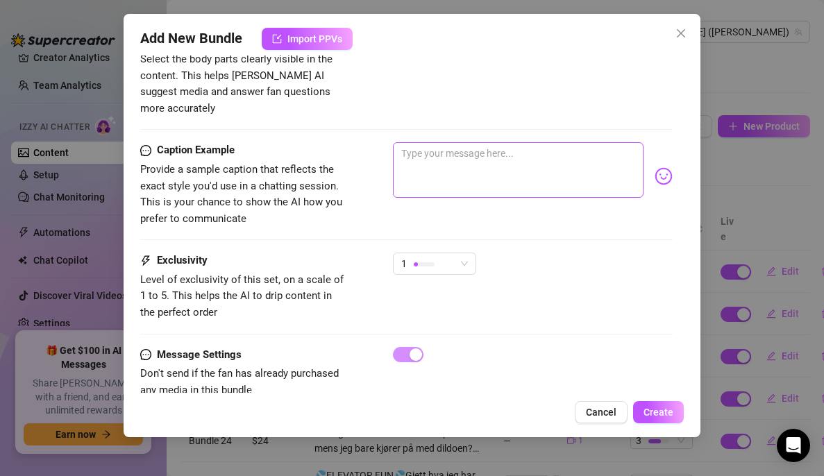
scroll to position [885, 0]
click at [442, 142] on textarea at bounding box center [518, 170] width 251 height 56
paste textarea "se meg sitte i [DEMOGRAPHIC_DATA] mens jeg penetrerer musa mi for deg med den g…"
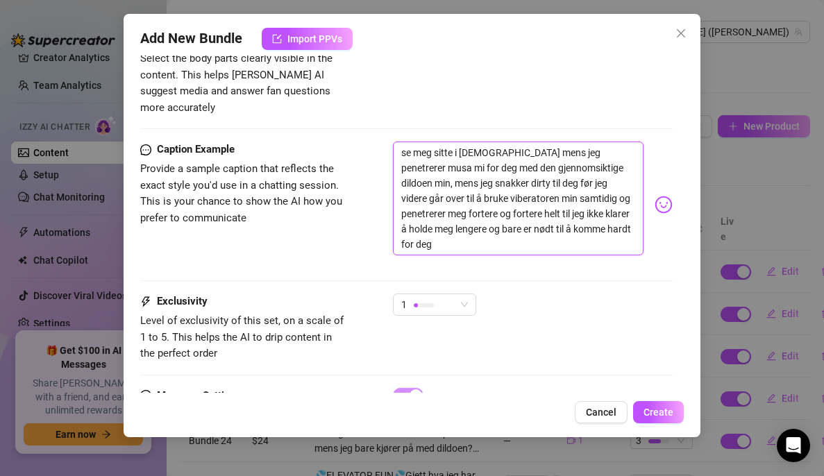
scroll to position [0, 0]
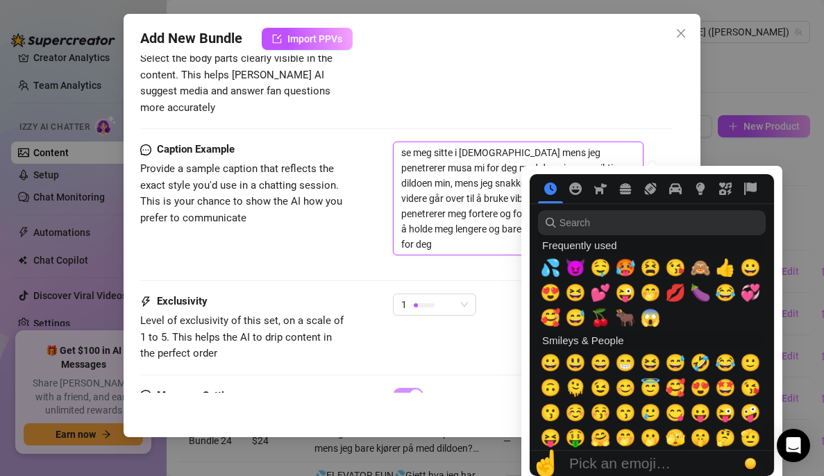
click at [659, 186] on button "Activity" at bounding box center [650, 189] width 25 height 13
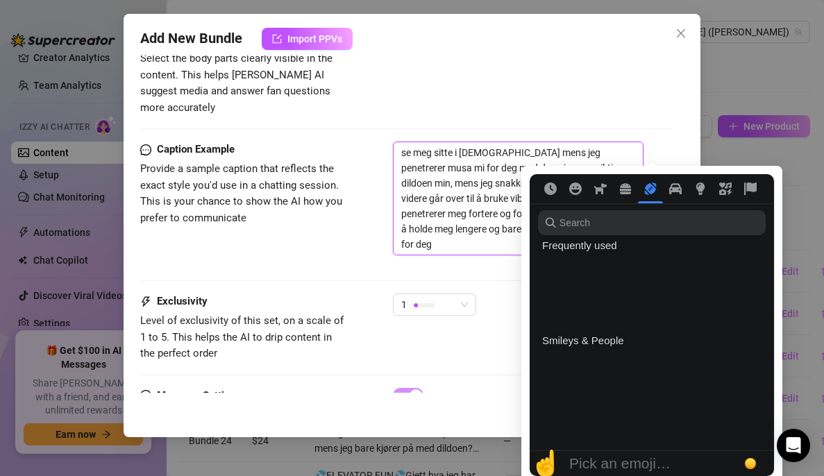
scroll to position [2407, 0]
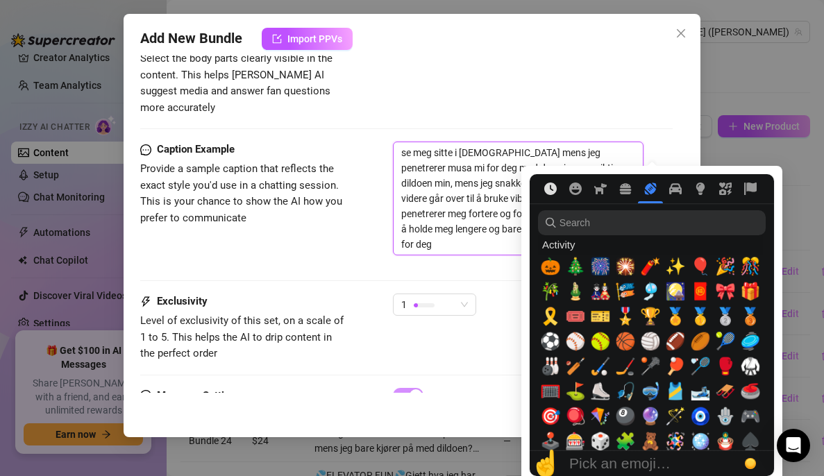
click at [555, 190] on icon "Frequently used" at bounding box center [551, 189] width 13 height 13
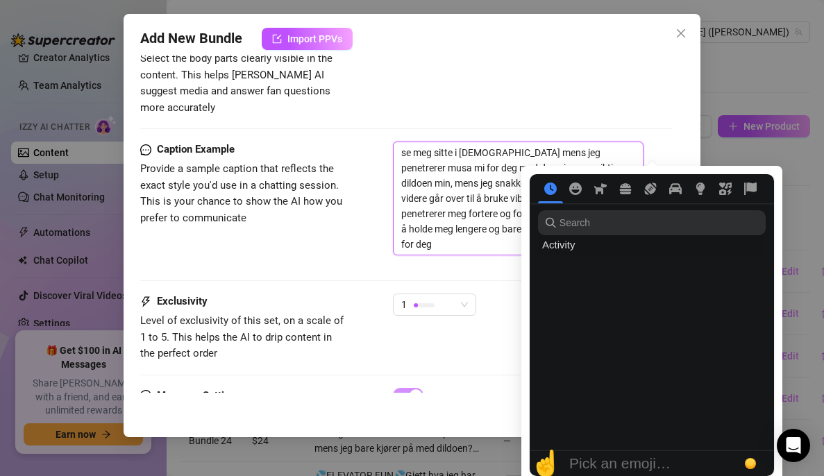
scroll to position [0, 0]
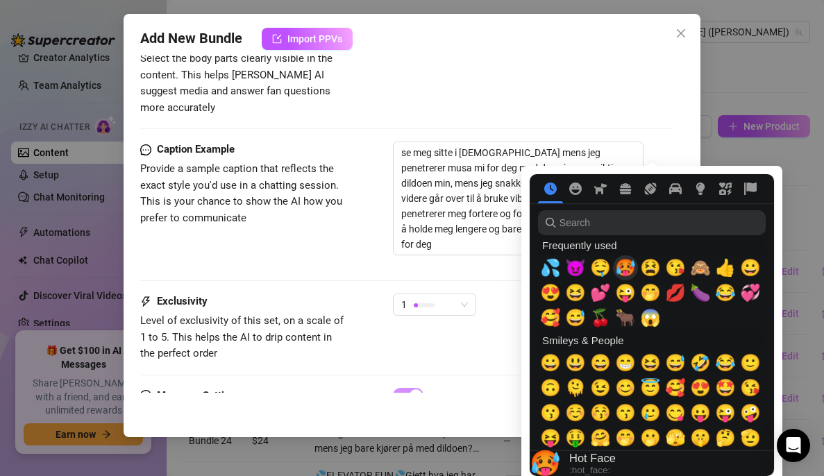
click at [627, 272] on span "🥵" at bounding box center [625, 267] width 21 height 19
click at [546, 267] on span "💦" at bounding box center [550, 267] width 21 height 19
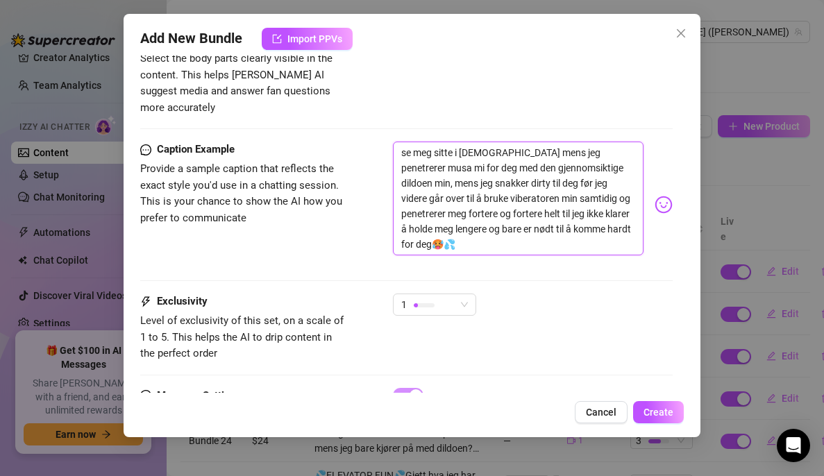
click at [469, 222] on textarea "se meg sitte i [DEMOGRAPHIC_DATA] mens jeg penetrerer musa mi for deg med den g…" at bounding box center [518, 199] width 251 height 114
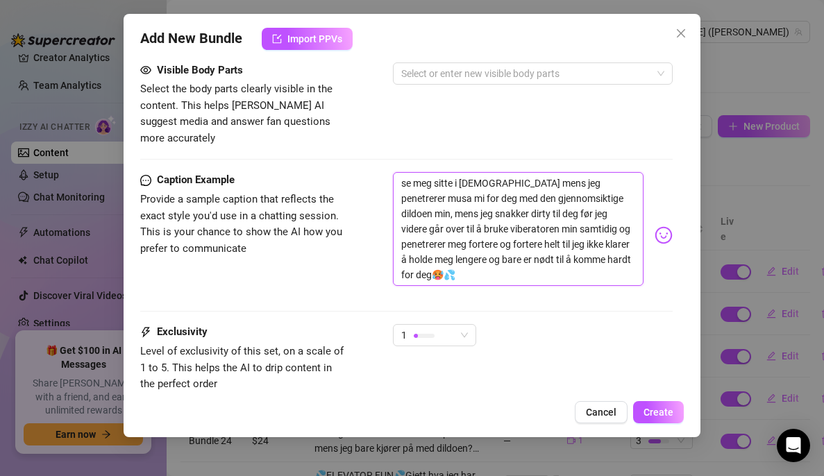
scroll to position [850, 0]
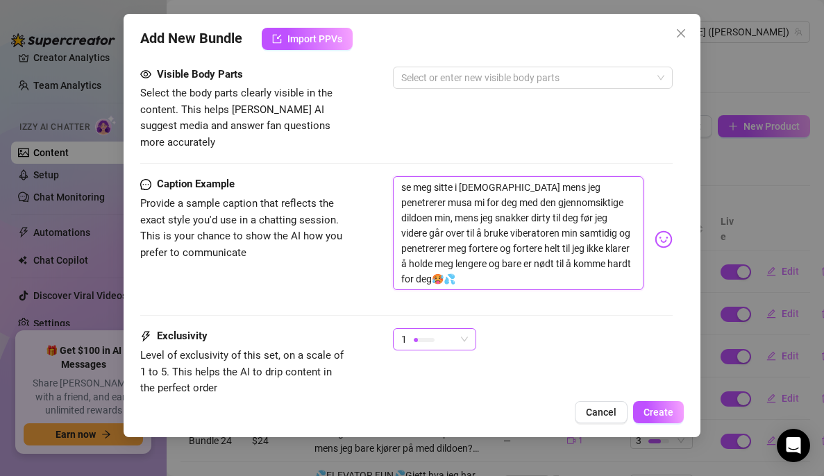
click at [474, 329] on div "1" at bounding box center [434, 340] width 83 height 22
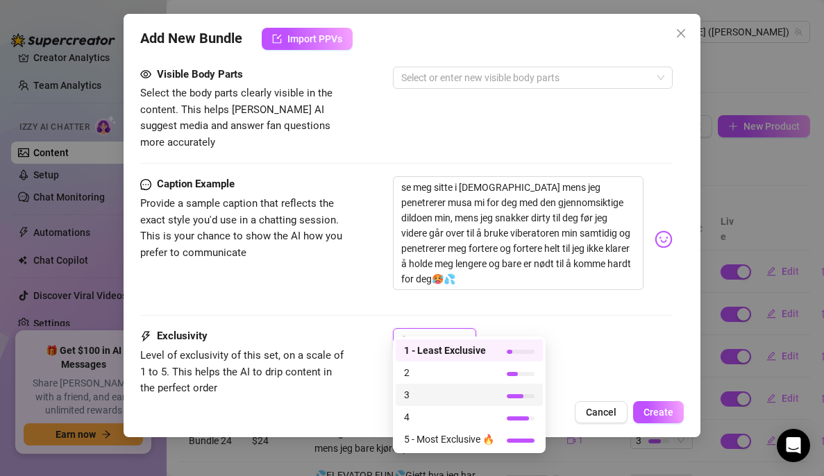
click at [449, 398] on span "3" at bounding box center [449, 395] width 90 height 15
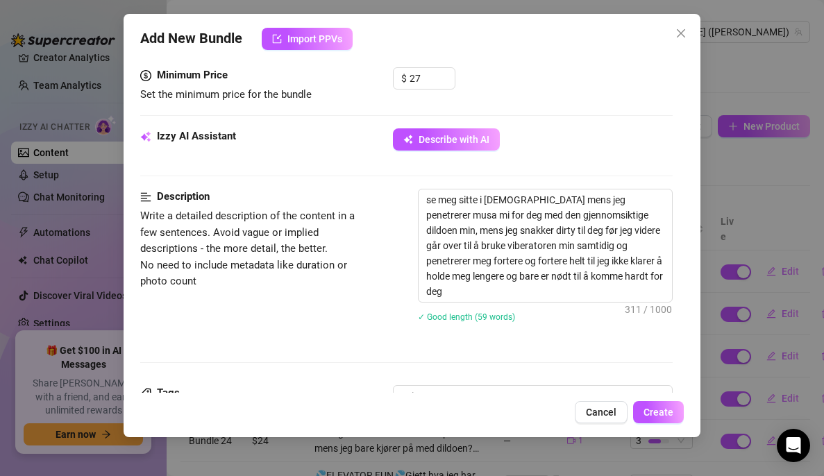
scroll to position [533, 0]
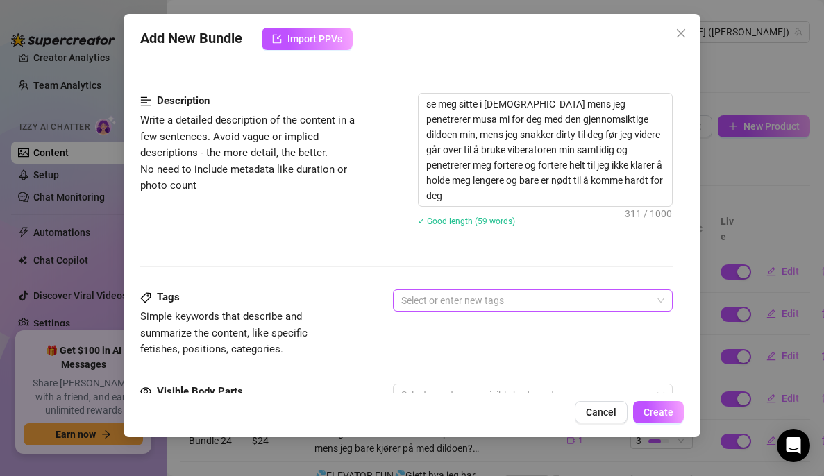
click at [535, 299] on div at bounding box center [526, 300] width 260 height 19
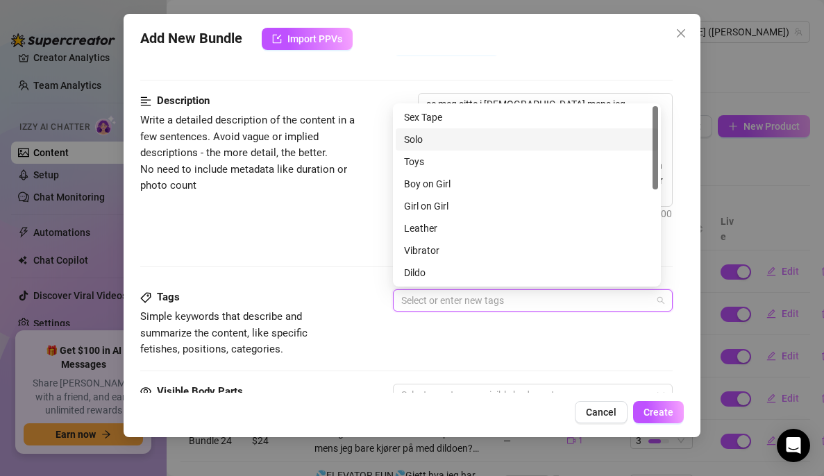
click at [472, 135] on div "Solo" at bounding box center [527, 139] width 246 height 15
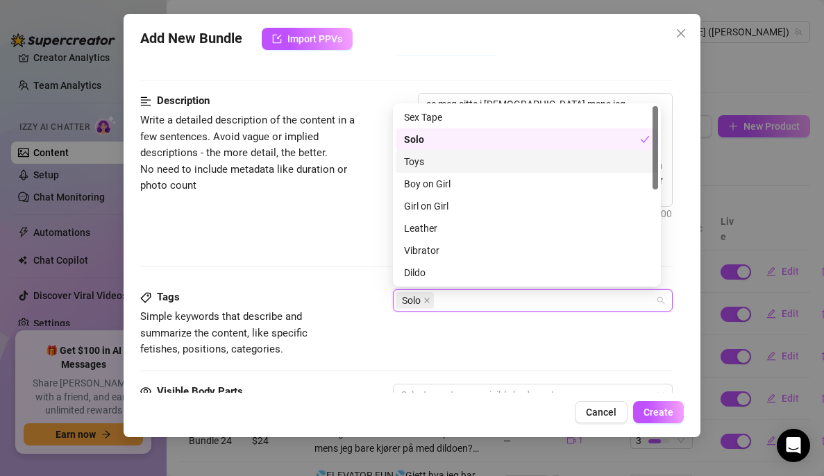
click at [449, 163] on div "Toys" at bounding box center [527, 161] width 246 height 15
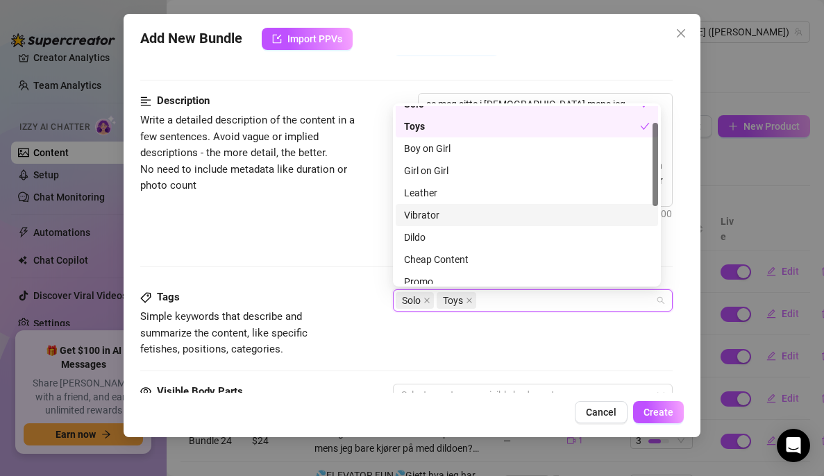
click at [422, 219] on div "Vibrator" at bounding box center [527, 215] width 246 height 15
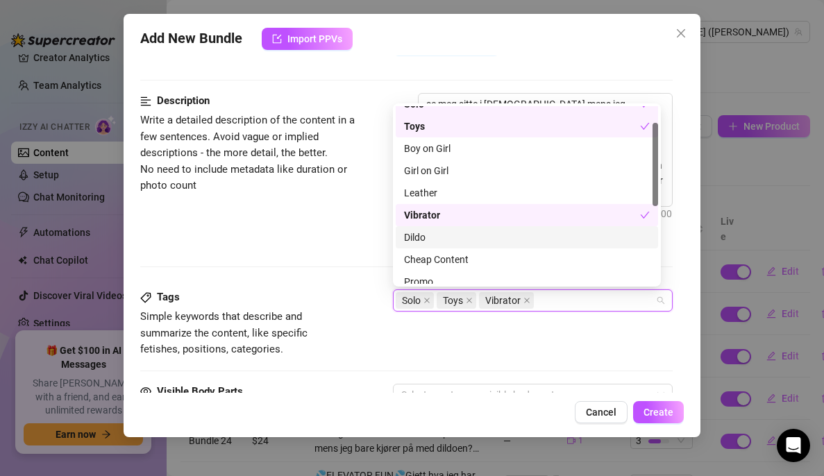
click at [422, 238] on div "Dildo" at bounding box center [527, 237] width 246 height 15
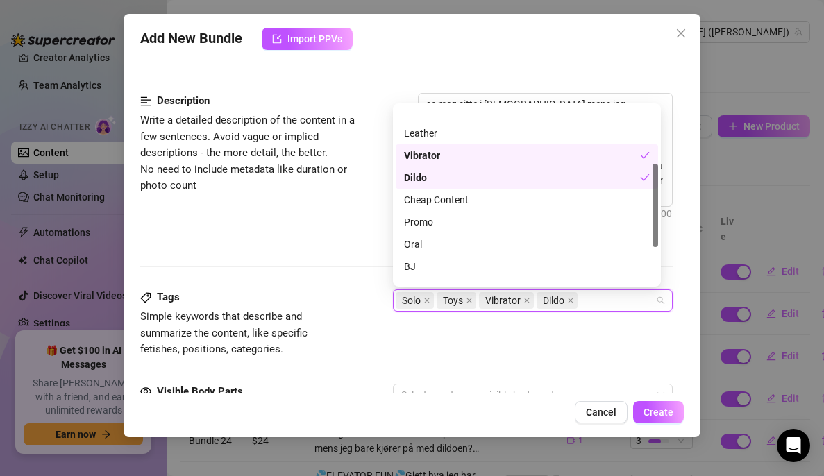
scroll to position [126, 0]
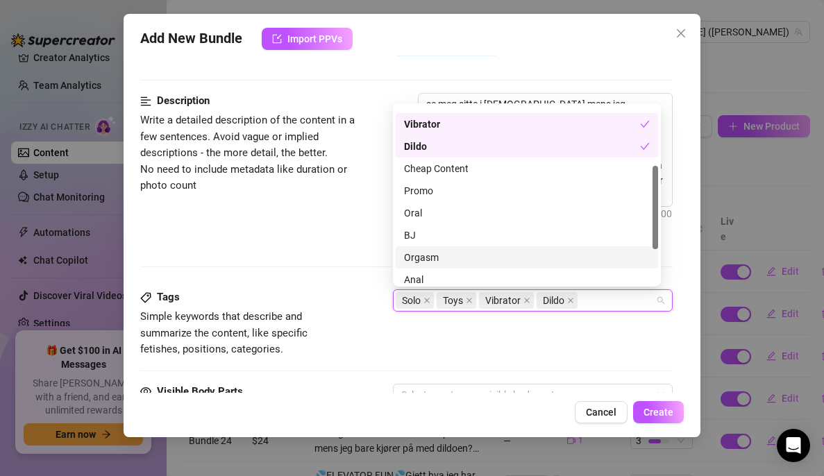
click at [445, 260] on div "Orgasm" at bounding box center [527, 257] width 246 height 15
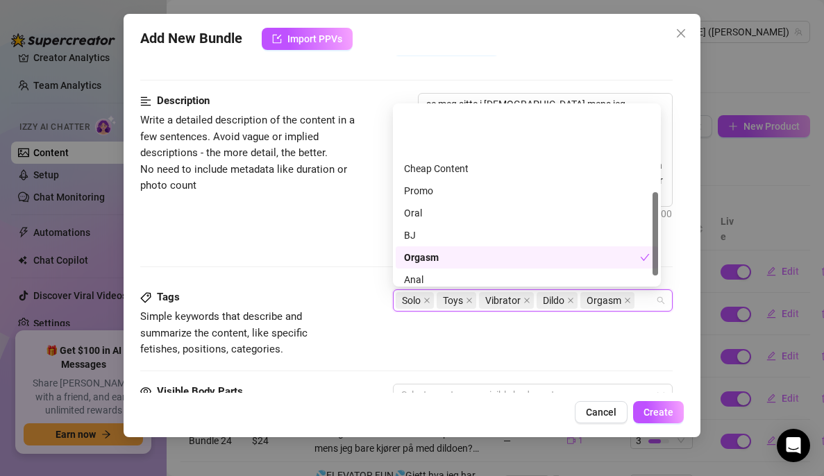
scroll to position [200, 0]
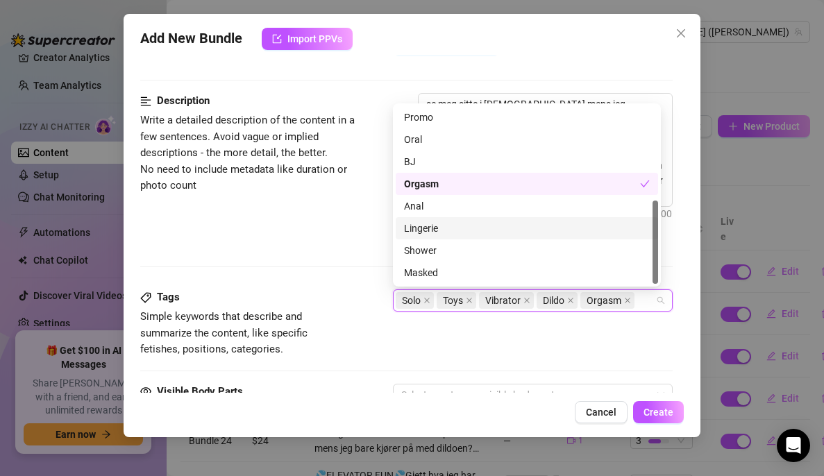
click at [436, 229] on div "Lingerie" at bounding box center [527, 228] width 246 height 15
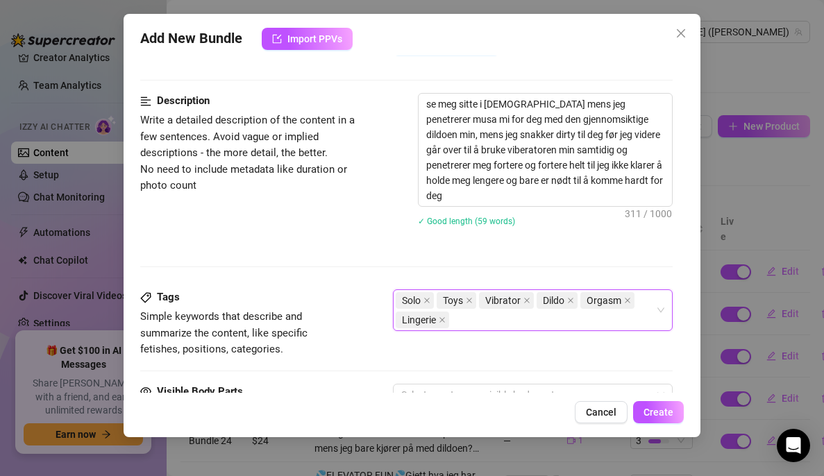
click at [372, 229] on div "Description Write a detailed description of the content in a few sentences. Avo…" at bounding box center [406, 168] width 533 height 151
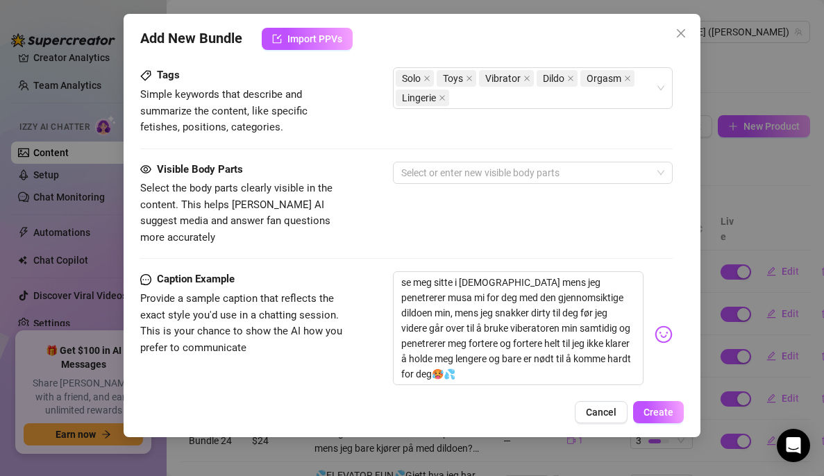
scroll to position [797, 0]
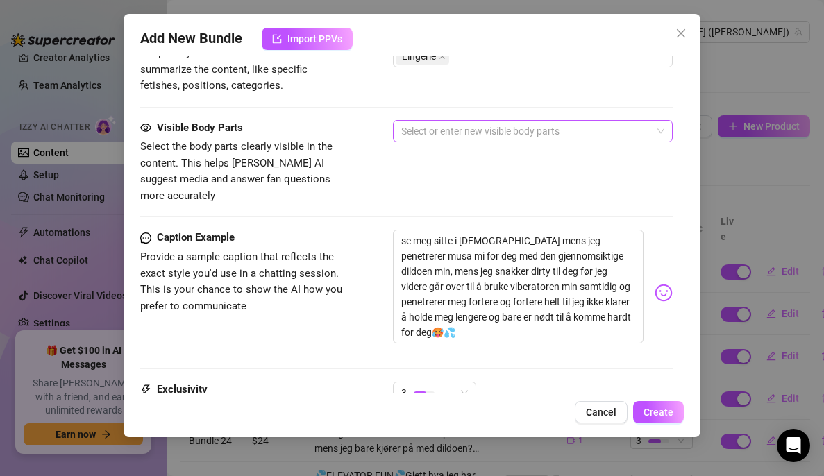
click at [477, 139] on div at bounding box center [526, 131] width 260 height 19
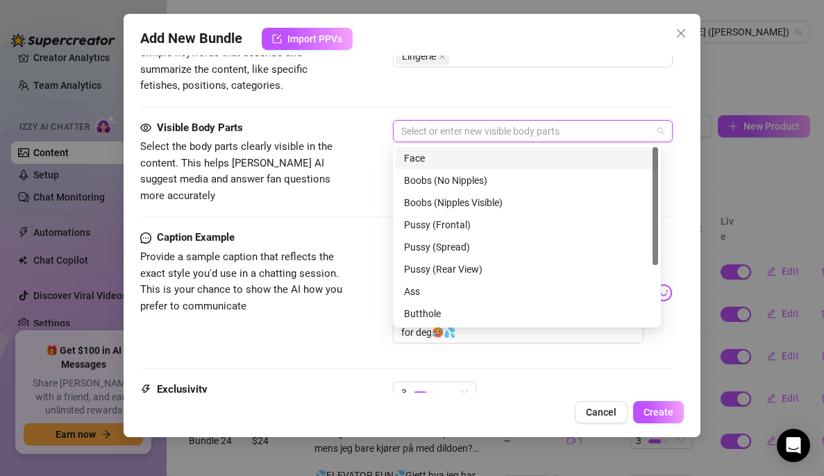
click at [453, 166] on div "Face" at bounding box center [527, 158] width 263 height 22
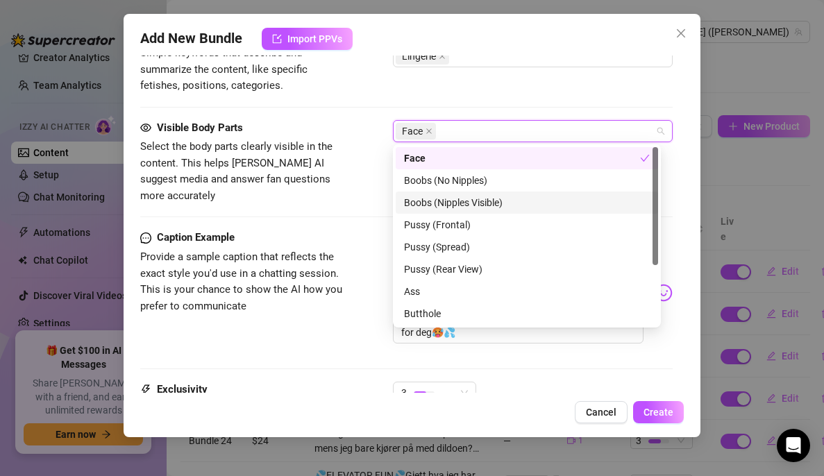
click at [447, 201] on div "Boobs (Nipples Visible)" at bounding box center [527, 202] width 246 height 15
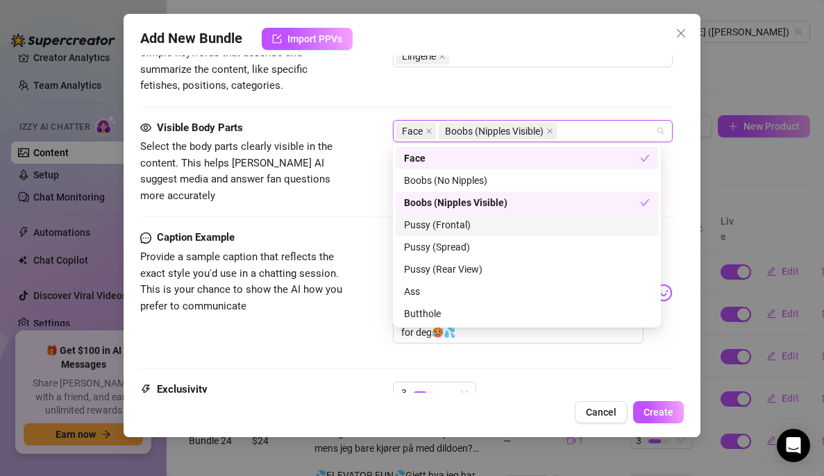
click at [444, 223] on div "Pussy (Frontal)" at bounding box center [527, 224] width 246 height 15
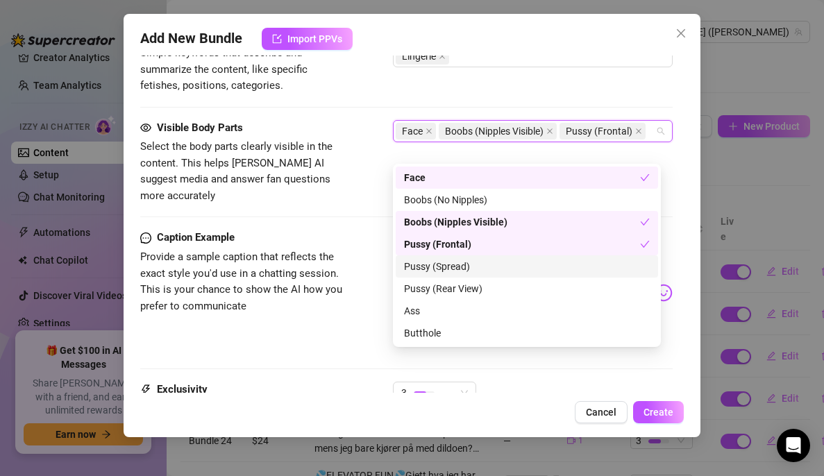
click at [445, 259] on div "Pussy (Spread)" at bounding box center [527, 266] width 246 height 15
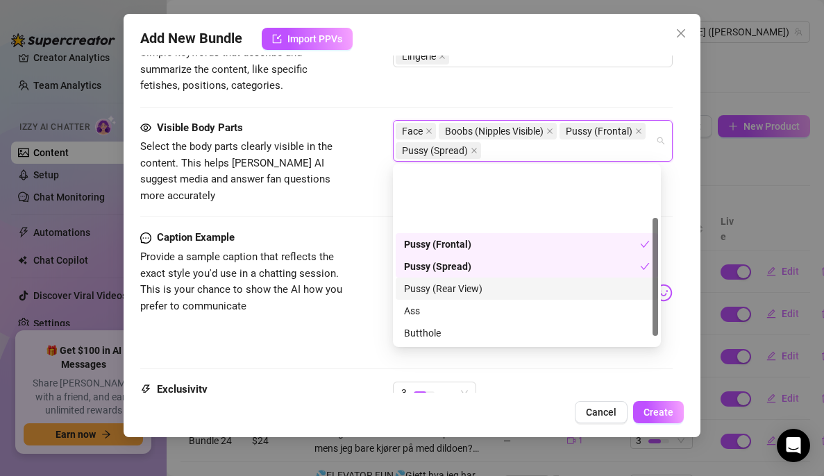
scroll to position [89, 0]
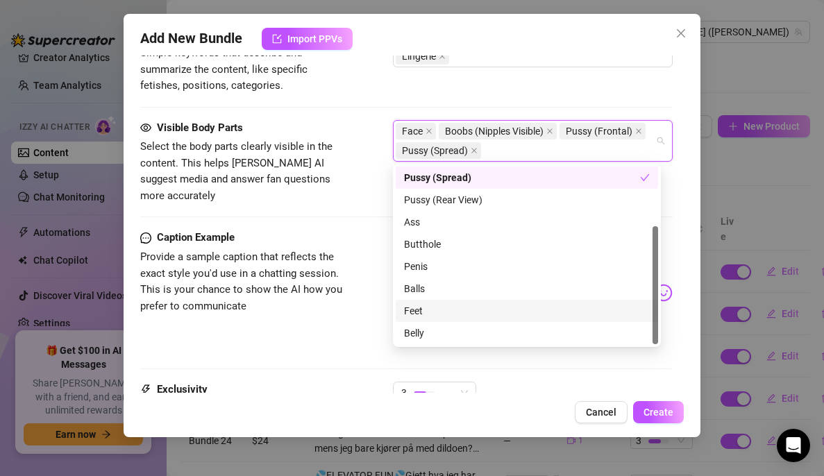
click at [367, 315] on div "Caption Example Provide a sample caption that reflects the exact style you'd us…" at bounding box center [406, 293] width 533 height 126
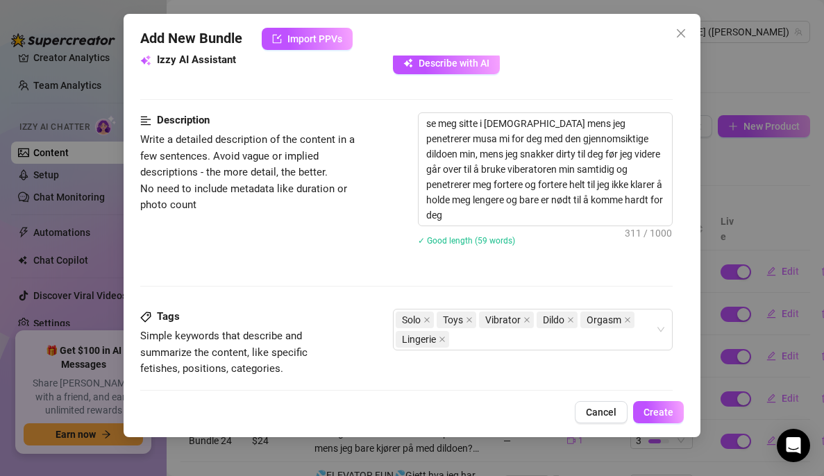
scroll to position [526, 0]
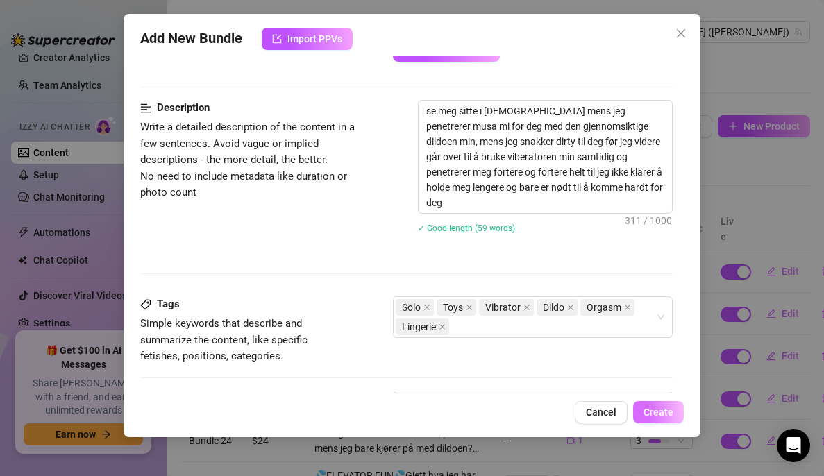
click at [663, 417] on span "Create" at bounding box center [659, 412] width 30 height 11
